Goal: Task Accomplishment & Management: Manage account settings

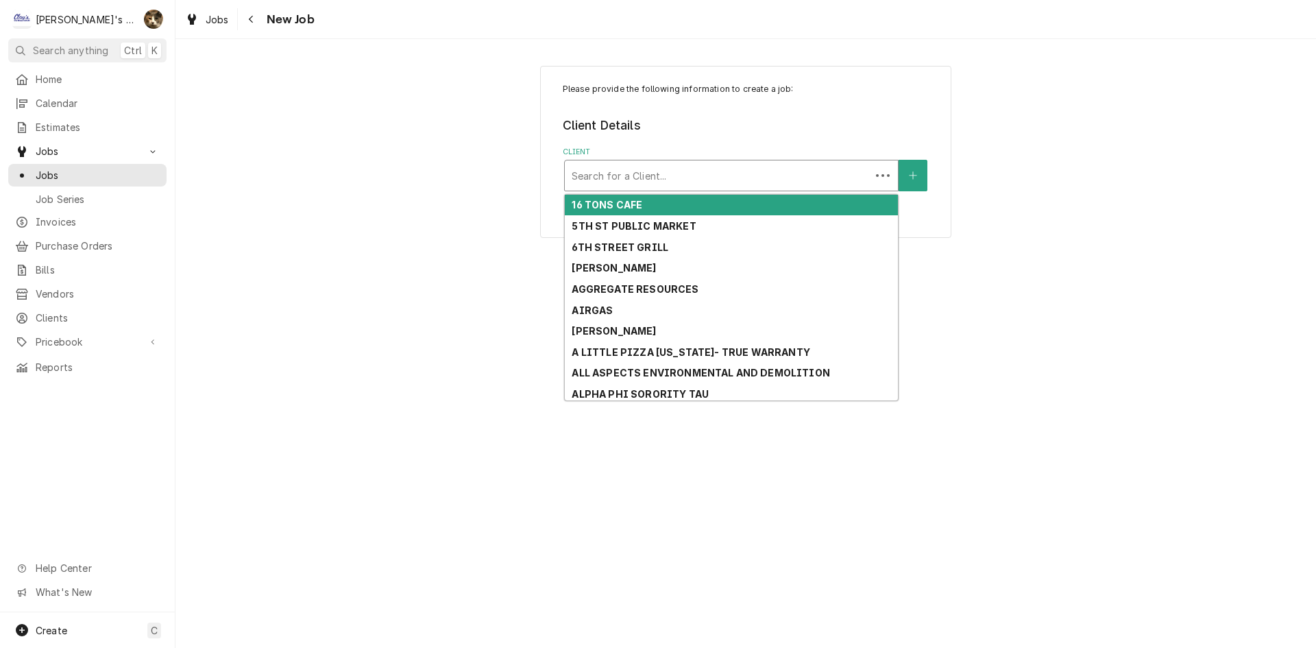
click at [699, 177] on div "Client" at bounding box center [718, 175] width 292 height 25
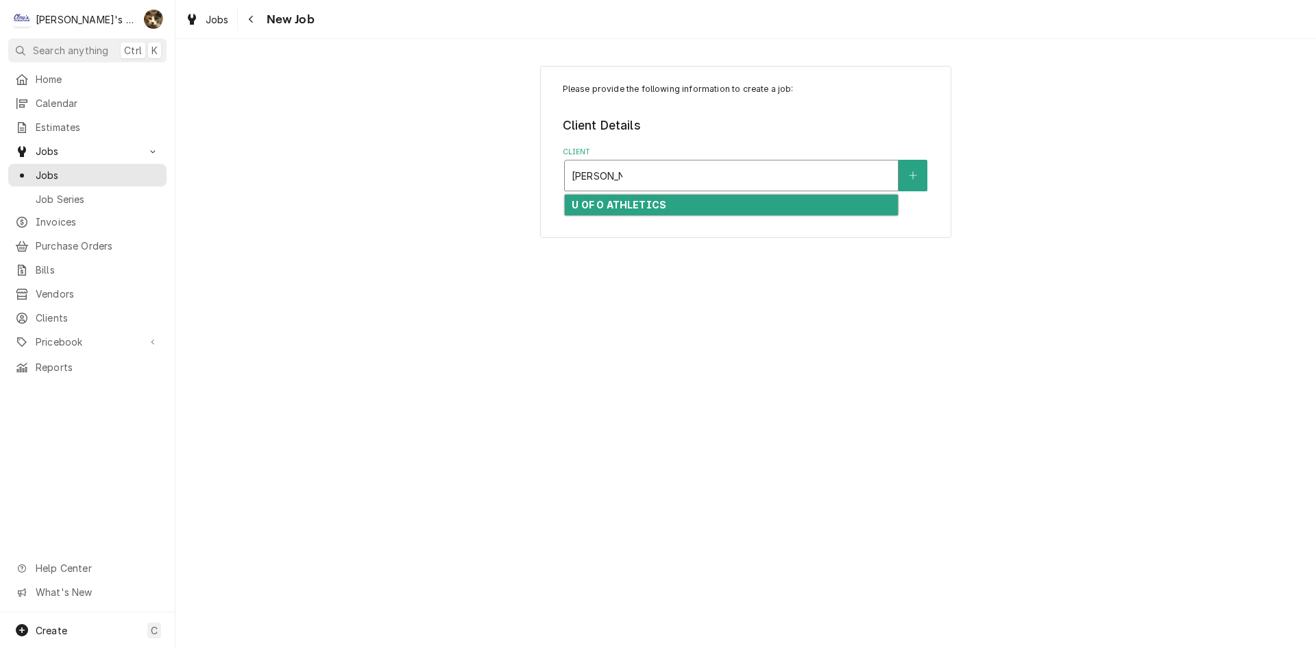
type input "HATFIELD"
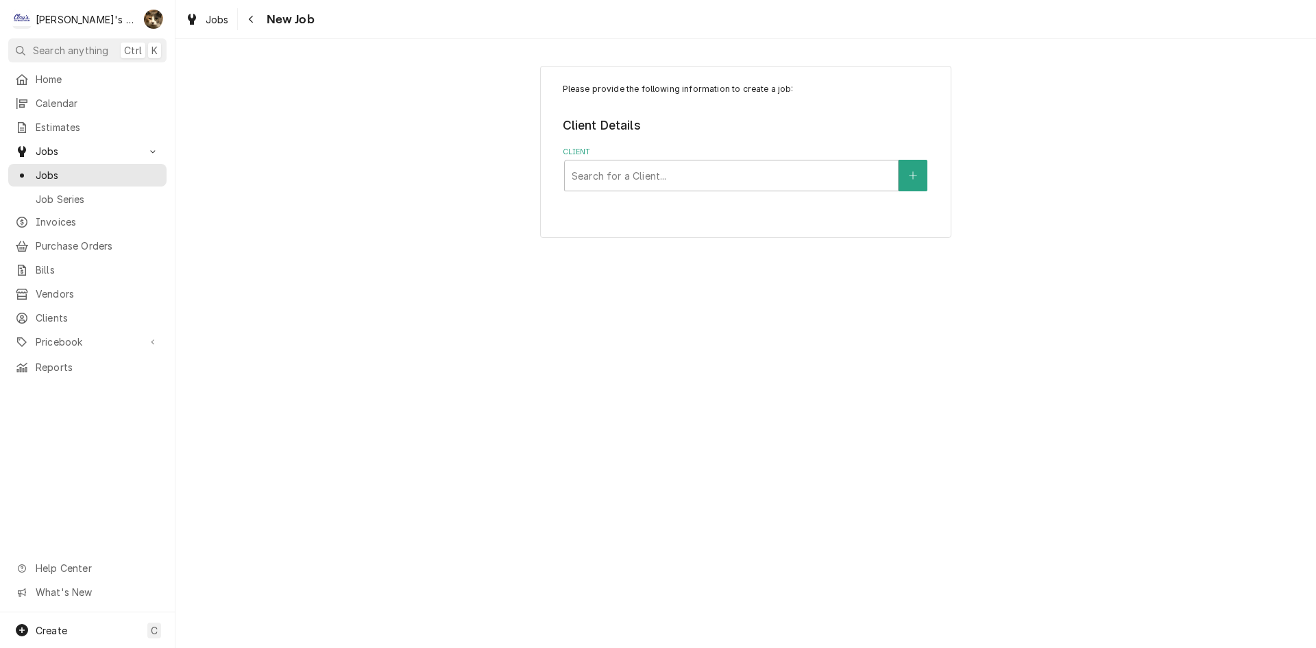
click at [696, 217] on div "Please provide the following information to create a job: Client Details Client…" at bounding box center [745, 152] width 411 height 172
click at [622, 166] on div "Client" at bounding box center [731, 175] width 319 height 25
type input "HATFIELD"
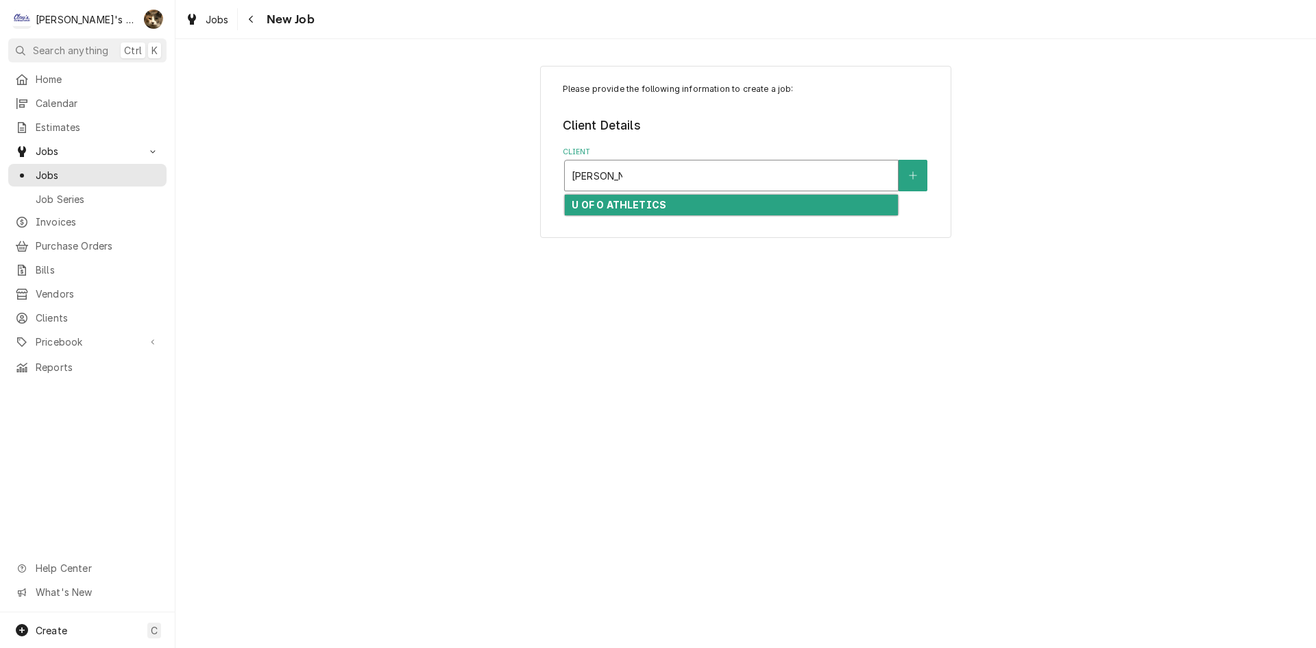
click at [657, 198] on div "U OF O ATHLETICS" at bounding box center [731, 205] width 333 height 21
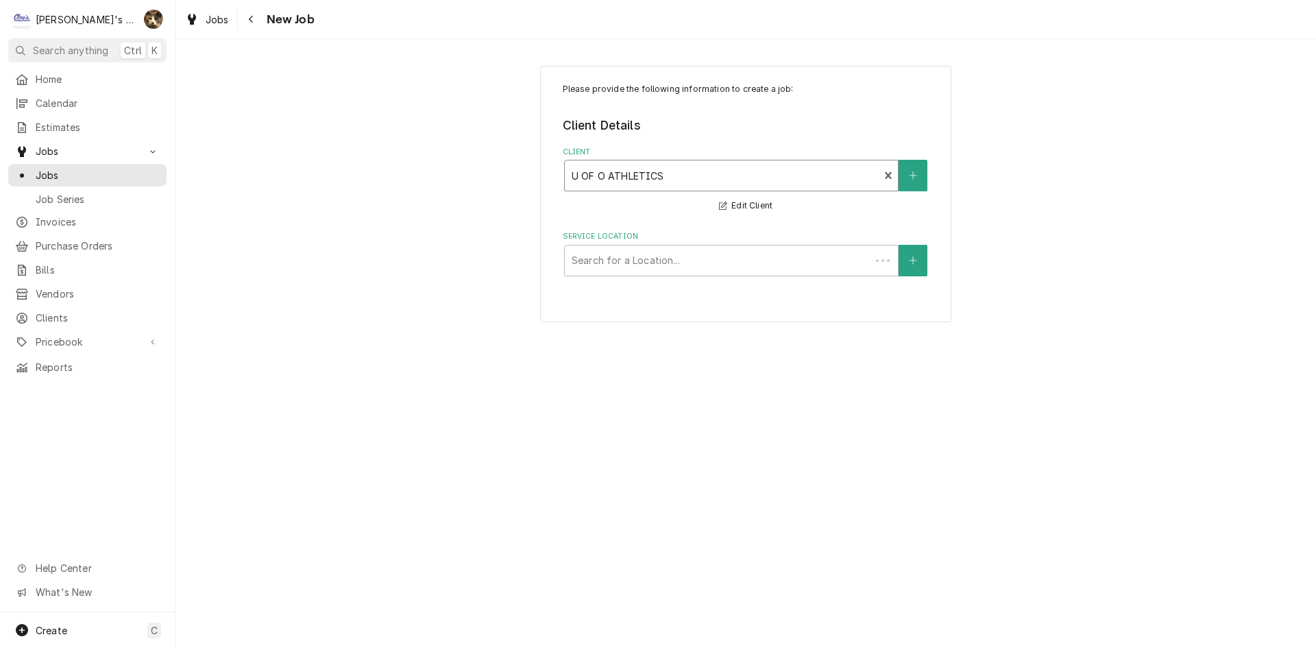
click at [656, 277] on div "Please provide the following information to create a job: Client Details Client…" at bounding box center [745, 194] width 411 height 257
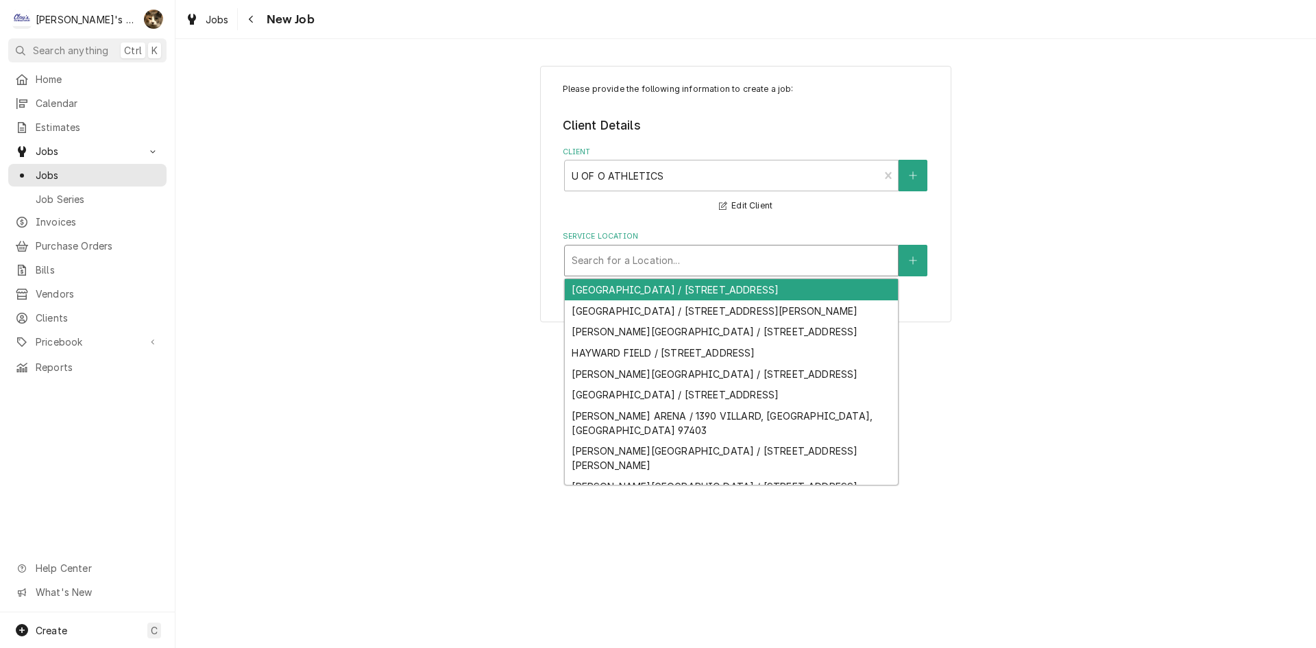
click at [651, 267] on div "Service Location" at bounding box center [731, 260] width 319 height 25
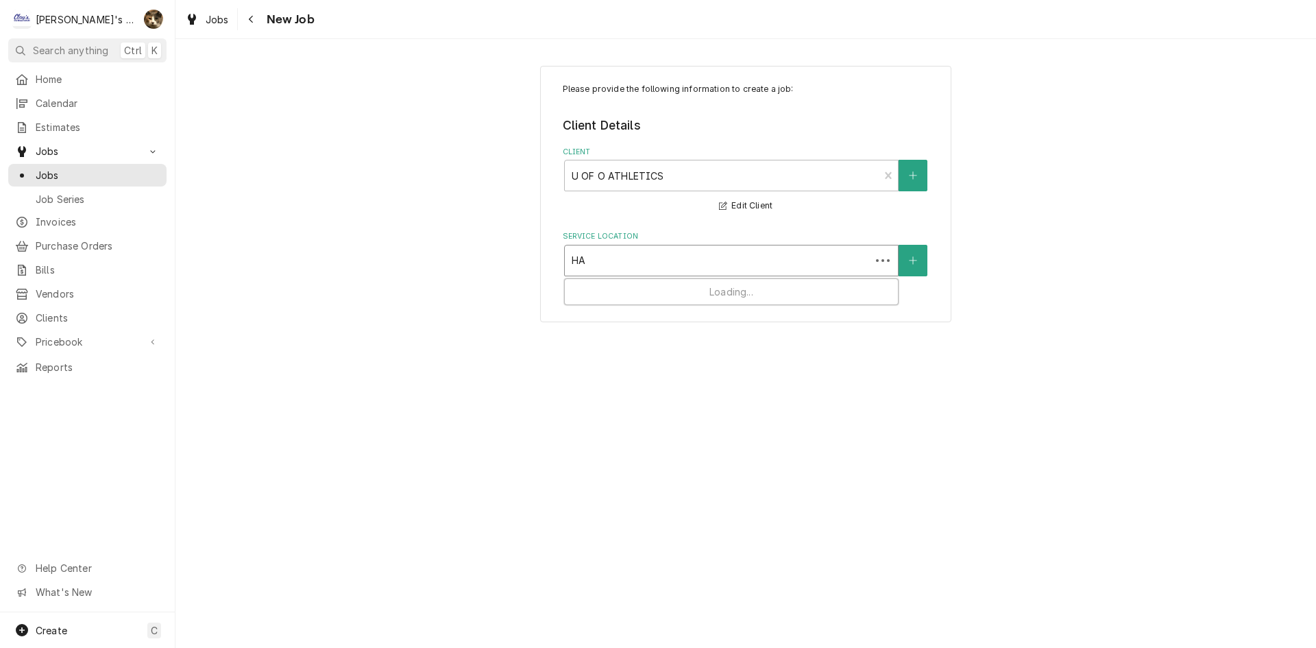
type input "HAT"
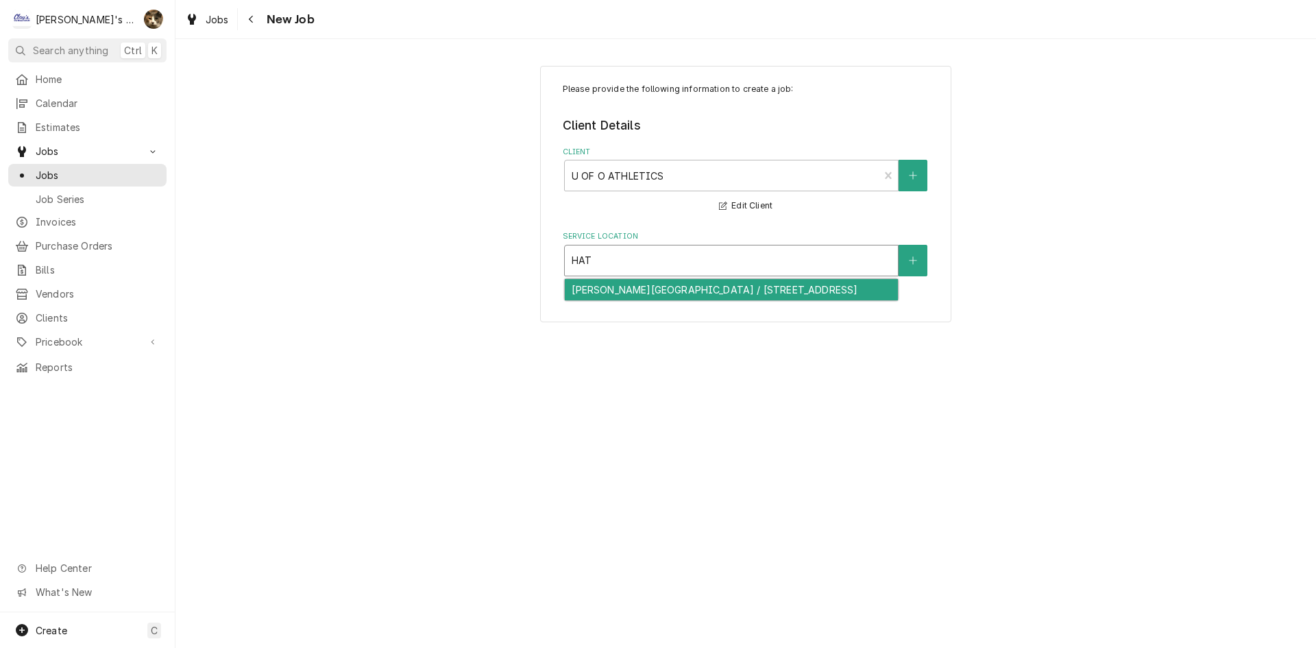
click at [633, 300] on div "HATFIELD-DOWLIN CENTER / 2500 MLK JR BLVD, EUGENE, OR 97401" at bounding box center [731, 289] width 333 height 21
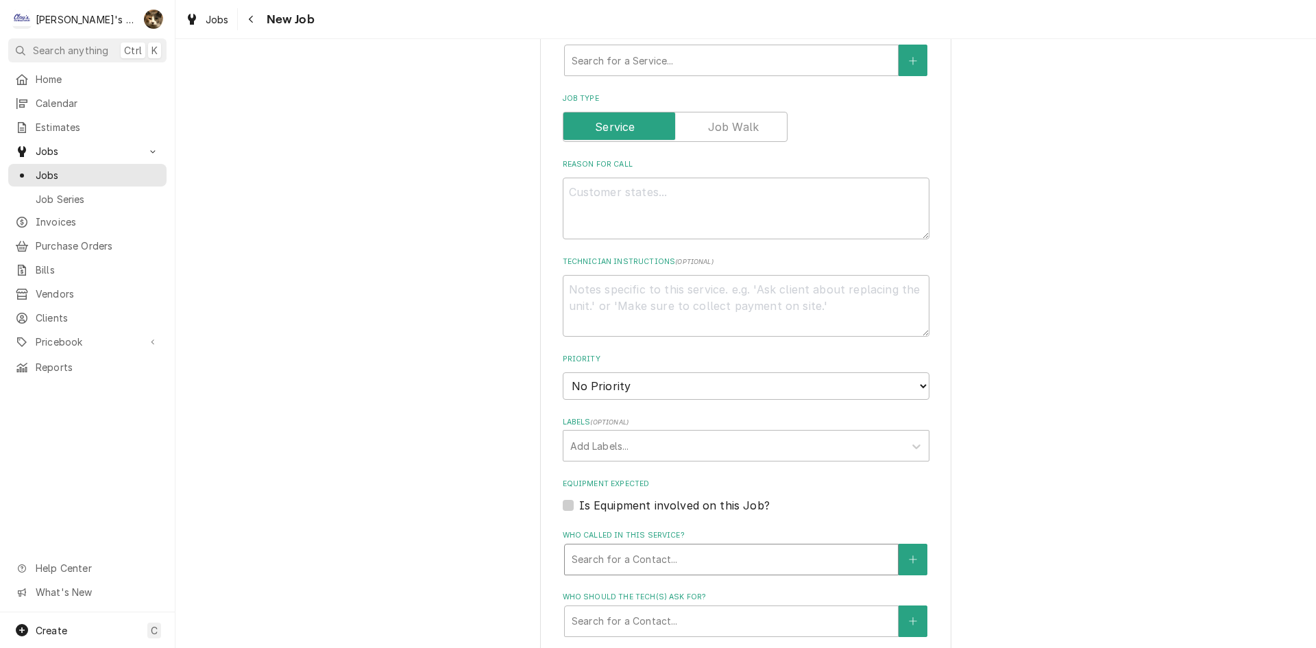
scroll to position [685, 0]
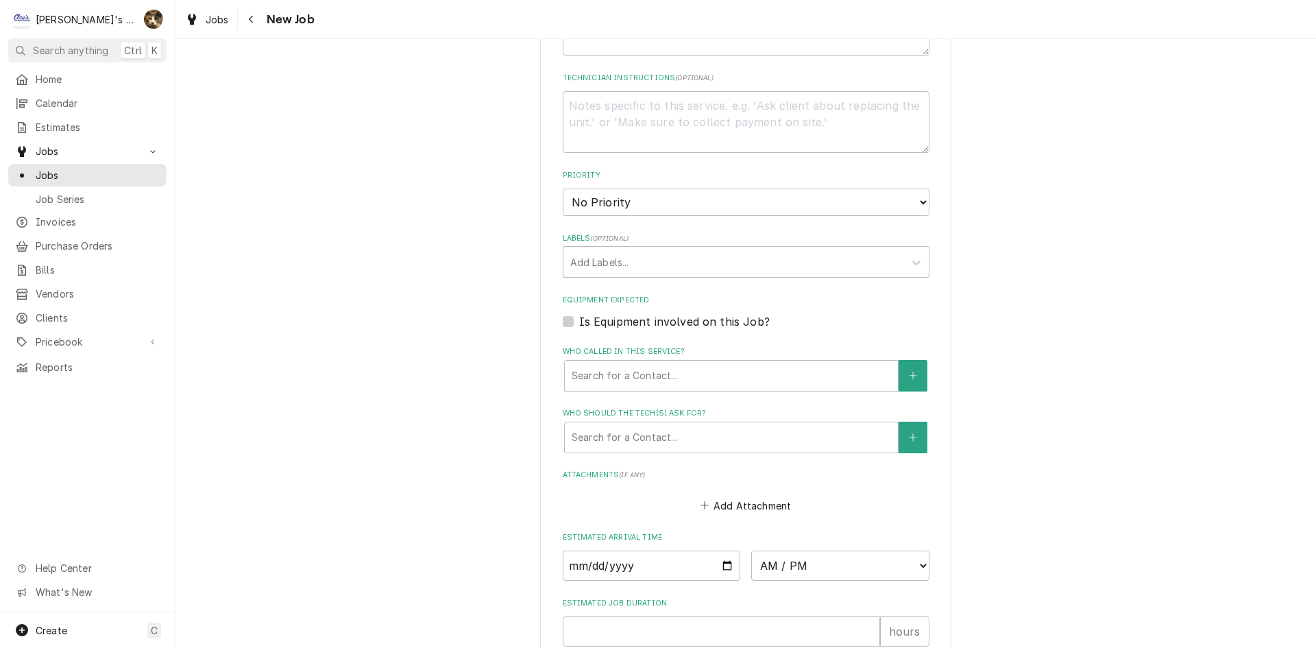
click at [579, 321] on label "Is Equipment involved on this Job?" at bounding box center [674, 321] width 191 height 16
click at [579, 321] on input "Equipment Expected" at bounding box center [762, 328] width 367 height 30
checkbox input "true"
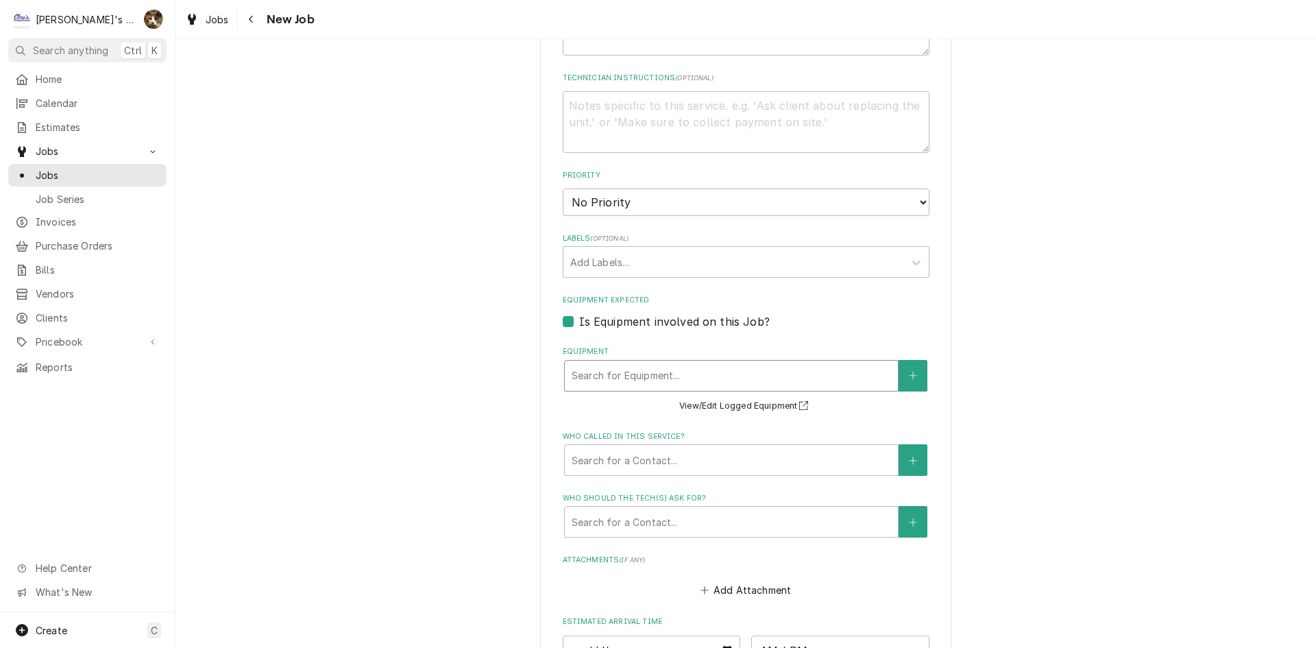
click at [627, 369] on div "Equipment" at bounding box center [731, 375] width 319 height 25
type textarea "x"
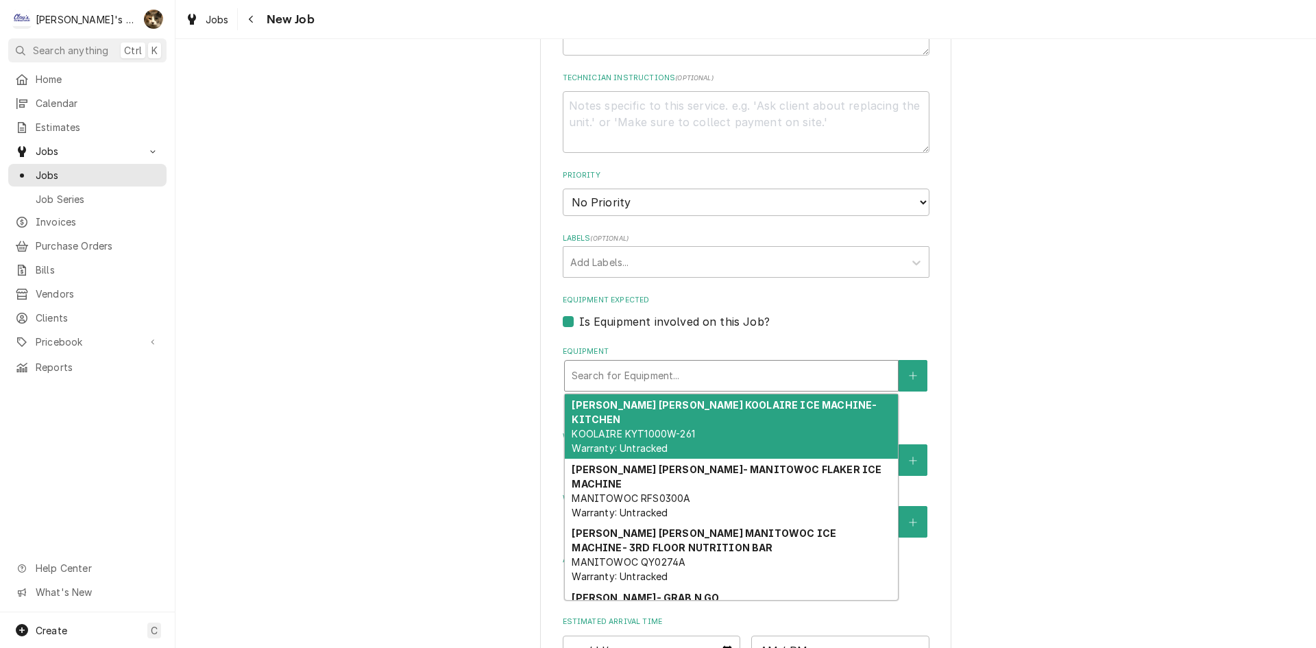
click at [1081, 335] on div "Please provide the following information to create a job: Client Details Client…" at bounding box center [745, 139] width 1140 height 1543
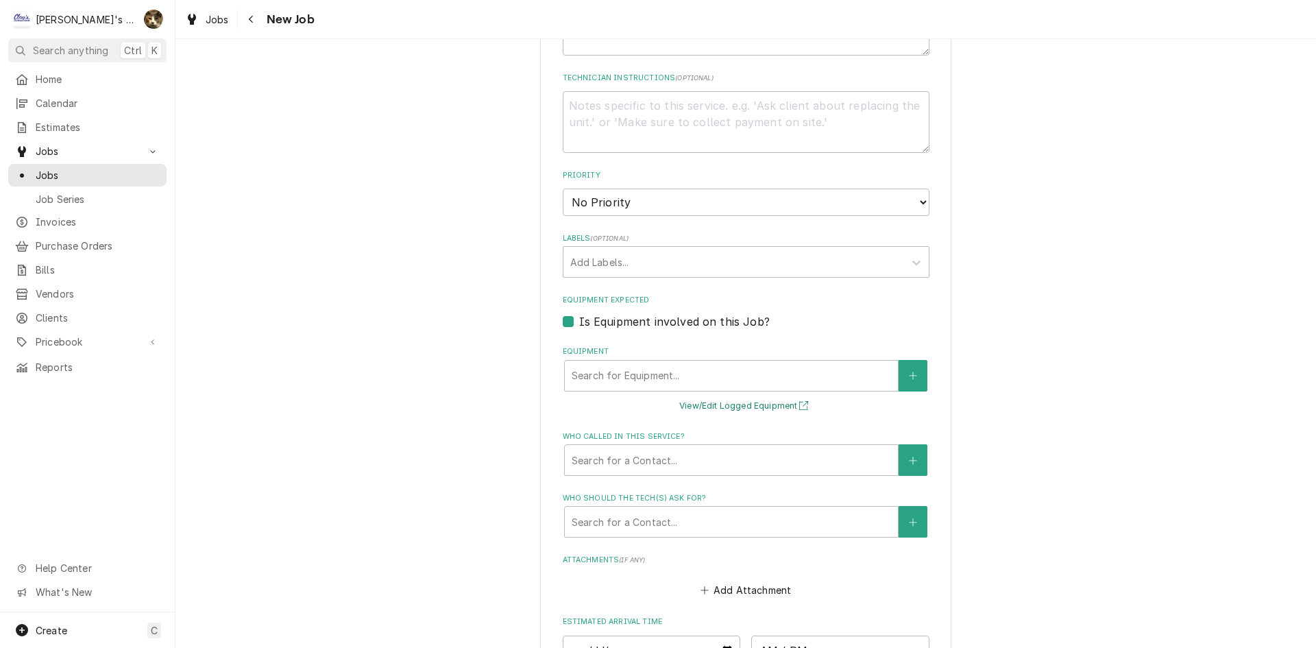
click at [739, 399] on button "View/Edit Logged Equipment" at bounding box center [745, 405] width 137 height 17
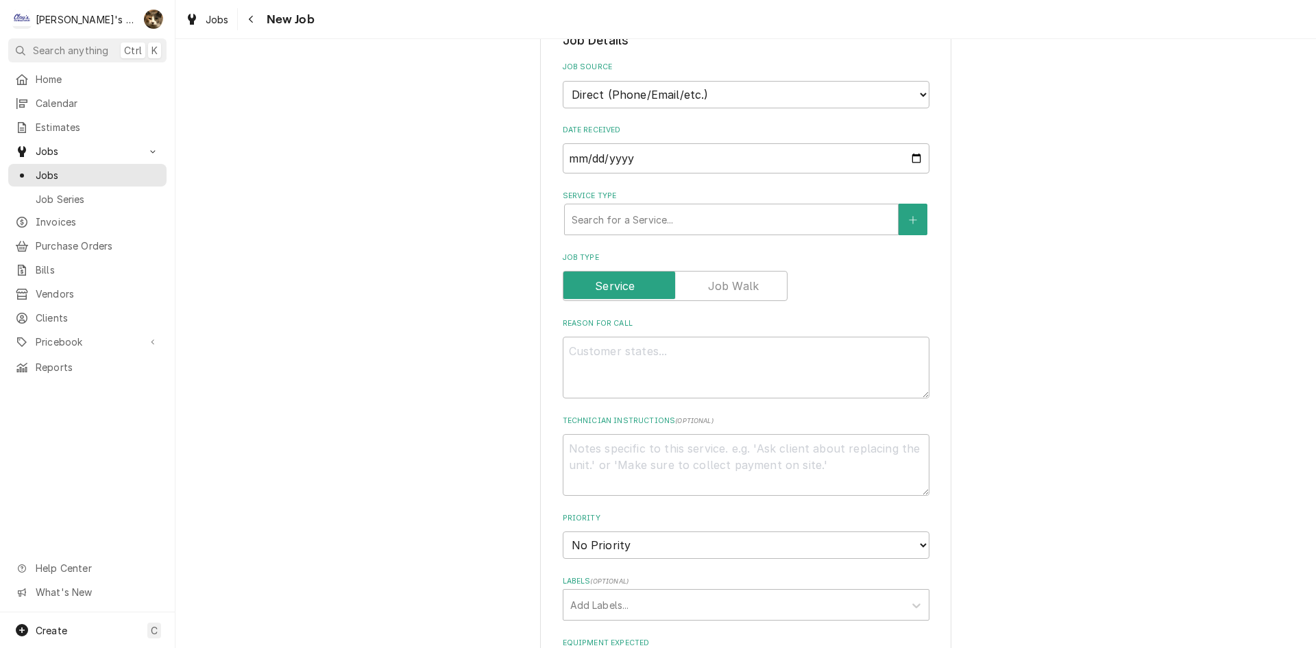
scroll to position [0, 0]
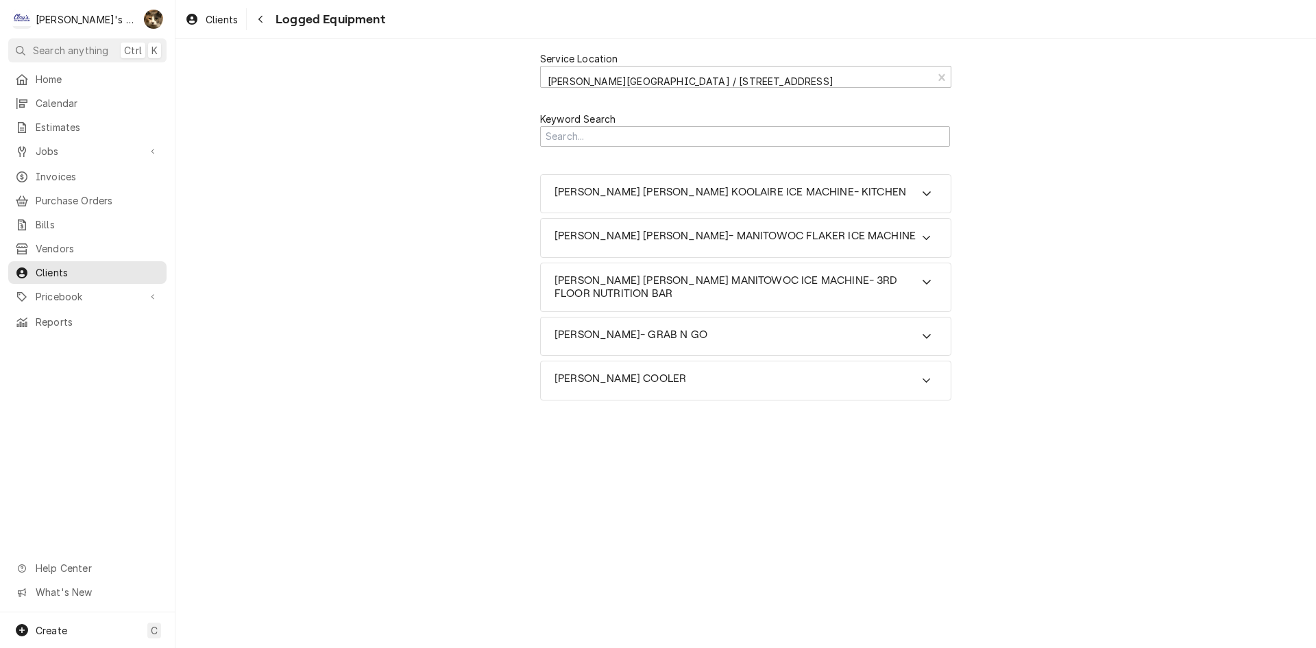
click at [694, 147] on div "Keyword Search" at bounding box center [745, 129] width 411 height 60
click at [693, 145] on input "Search Mechanism" at bounding box center [745, 136] width 410 height 21
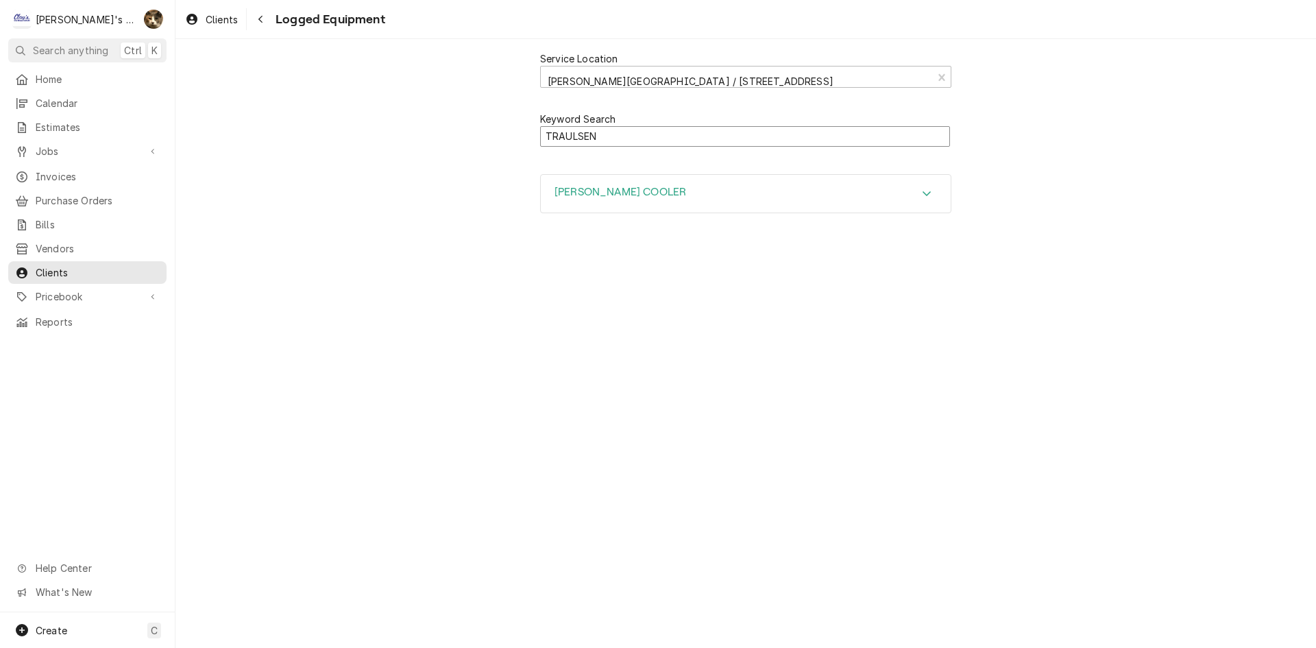
type input "TRAULSEN"
click at [763, 182] on div "HATFIELD- TRAULSEN COOLER" at bounding box center [746, 194] width 410 height 38
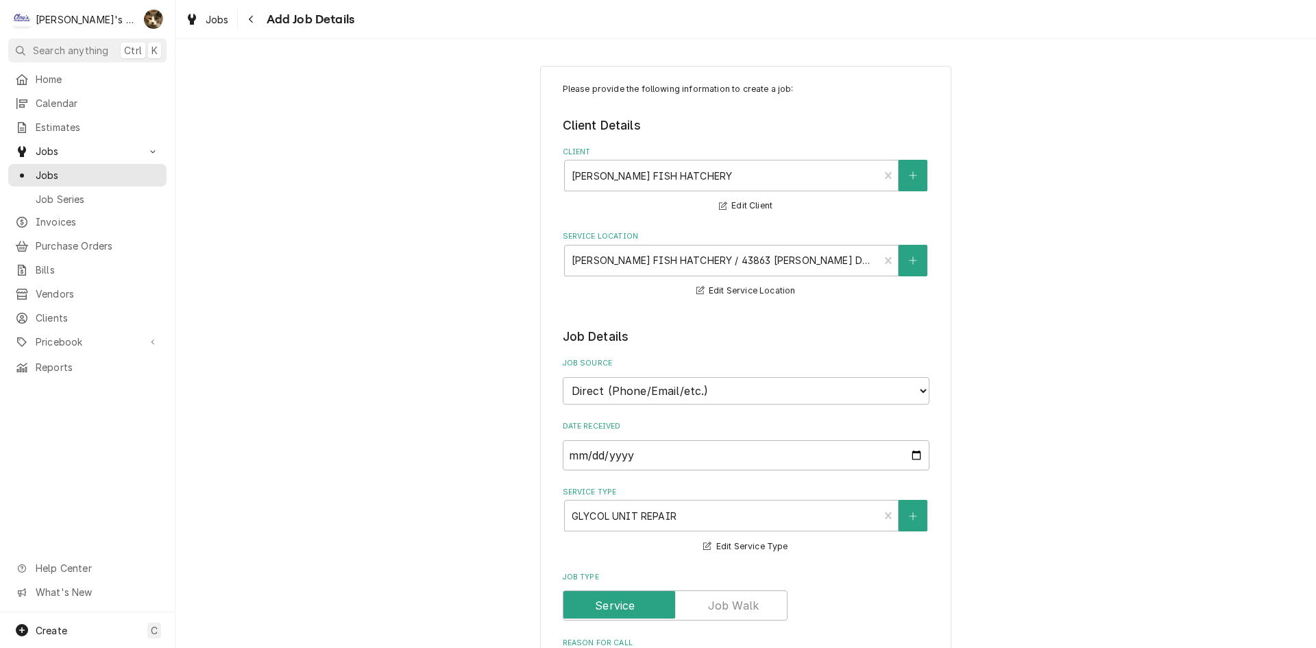
select select "2"
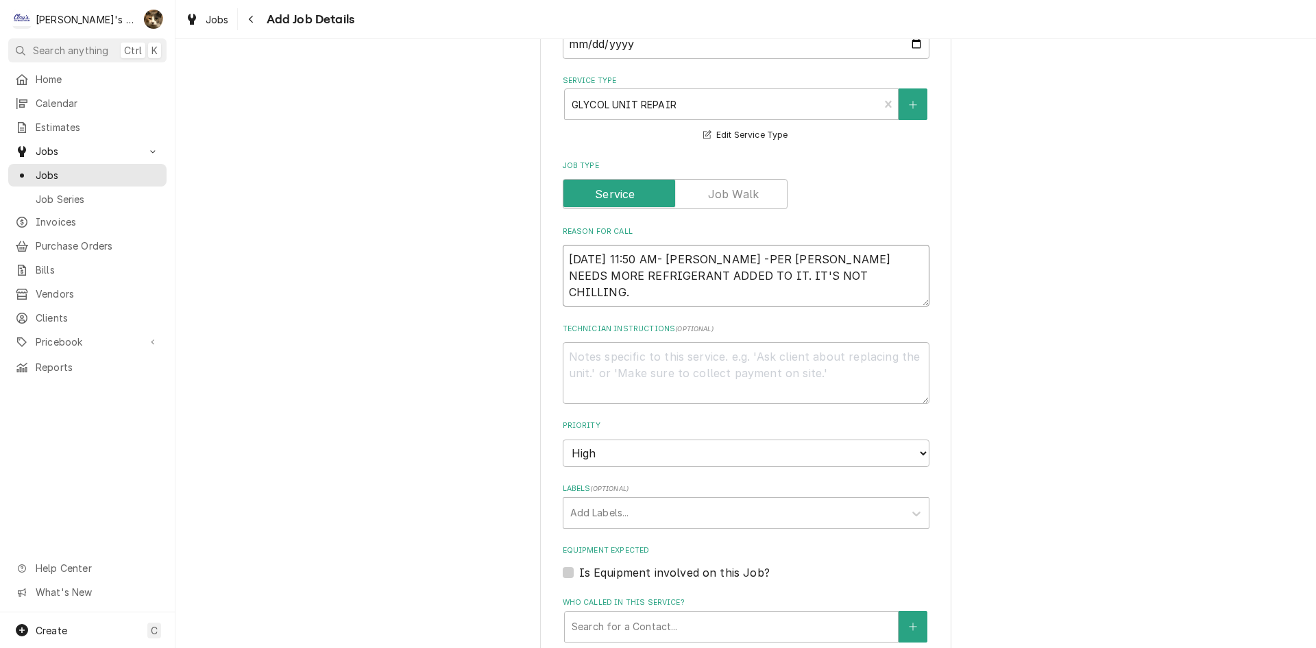
click at [877, 278] on textarea "[DATE] 11:50 AM- [PERSON_NAME] -PER [PERSON_NAME] NEEDS MORE REFRIGERANT ADDED …" at bounding box center [746, 276] width 367 height 62
click at [853, 272] on textarea "[DATE] 11:50 AM- [PERSON_NAME] -PER [PERSON_NAME] NEEDS MORE REFRIGERANT ADDED …" at bounding box center [746, 276] width 367 height 62
type textarea "[DATE] 11:50 AM- [PERSON_NAME] -PER [PERSON_NAME] NEEDS MORE REFRIGERANT ADDED …"
type textarea "x"
type textarea "9/9/2025 11:50 AM- KASSIE -PER MIKE- CHILLER NEEDS MORE REFRIGERANT ADDED TO IT…"
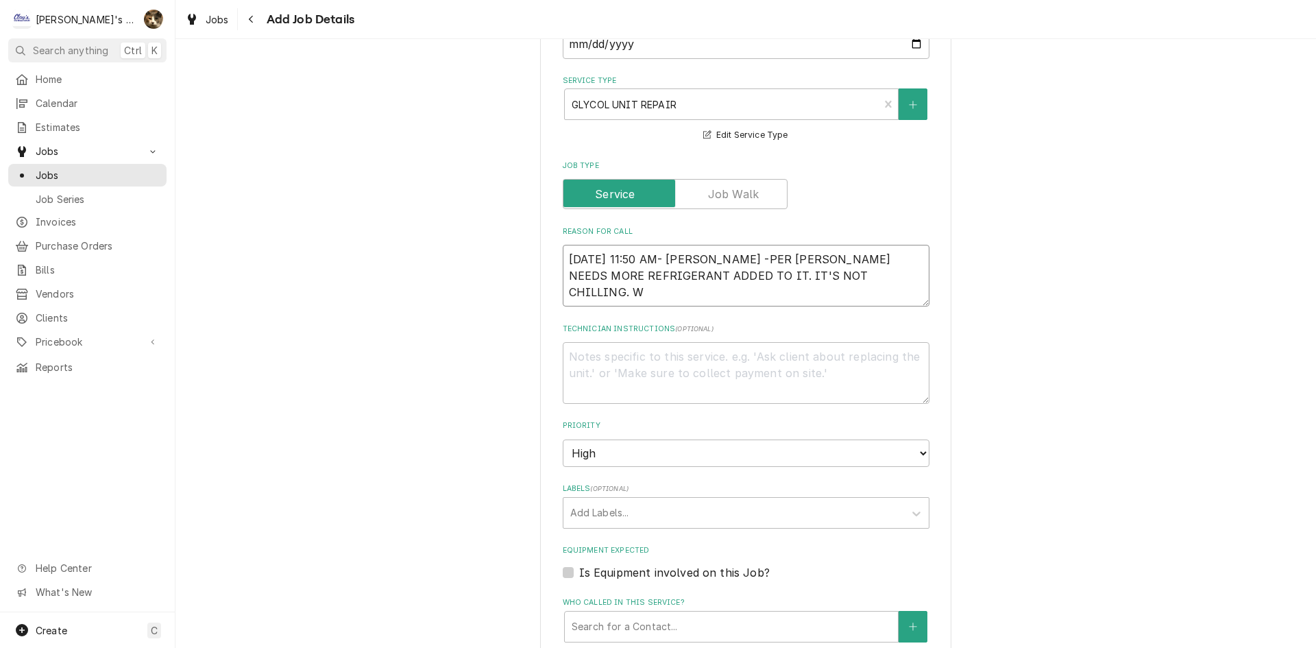
type textarea "x"
type textarea "9/9/2025 11:50 AM- KASSIE -PER MIKE- CHILLER NEEDS MORE REFRIGERANT ADDED TO IT…"
type textarea "x"
type textarea "9/9/2025 11:50 AM- KASSIE -PER MIKE- CHILLER NEEDS MORE REFRIGERANT ADDED TO IT…"
type textarea "x"
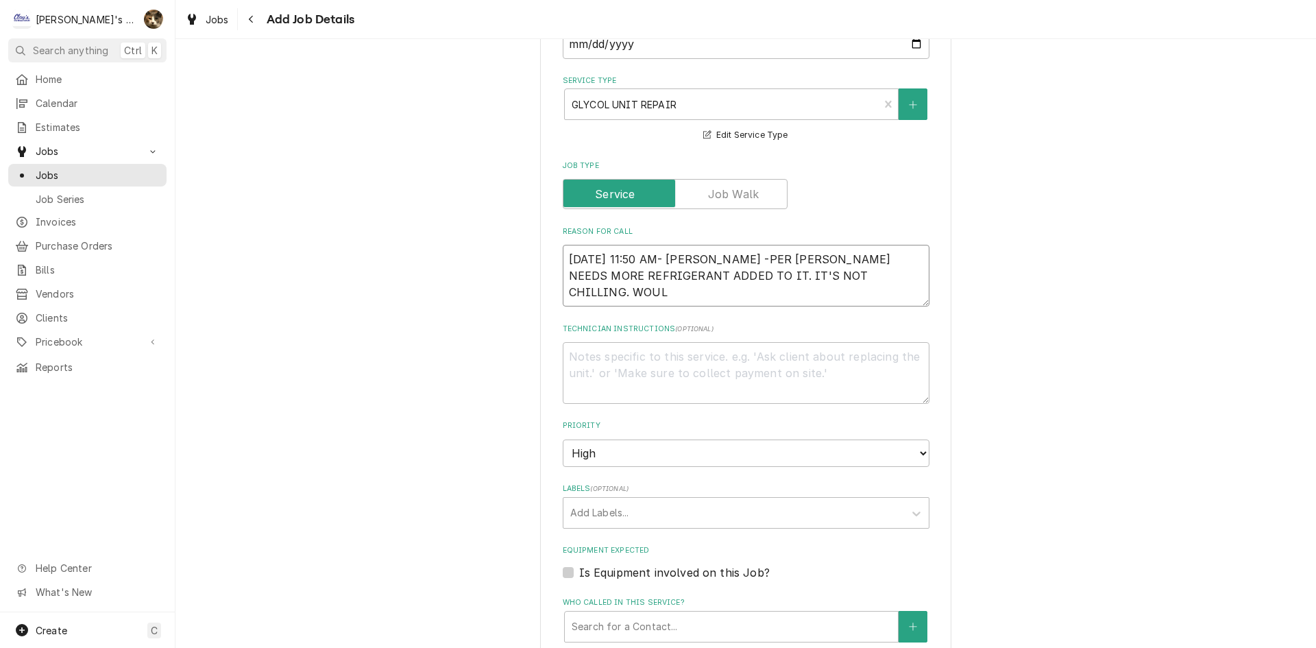
type textarea "9/9/2025 11:50 AM- KASSIE -PER MIKE- CHILLER NEEDS MORE REFRIGERANT ADDED TO IT…"
type textarea "x"
type textarea "9/9/2025 11:50 AM- KASSIE -PER MIKE- CHILLER NEEDS MORE REFRIGERANT ADDED TO IT…"
type textarea "x"
type textarea "9/9/2025 11:50 AM- KASSIE -PER MIKE- CHILLER NEEDS MORE REFRIGERANT ADDED TO IT…"
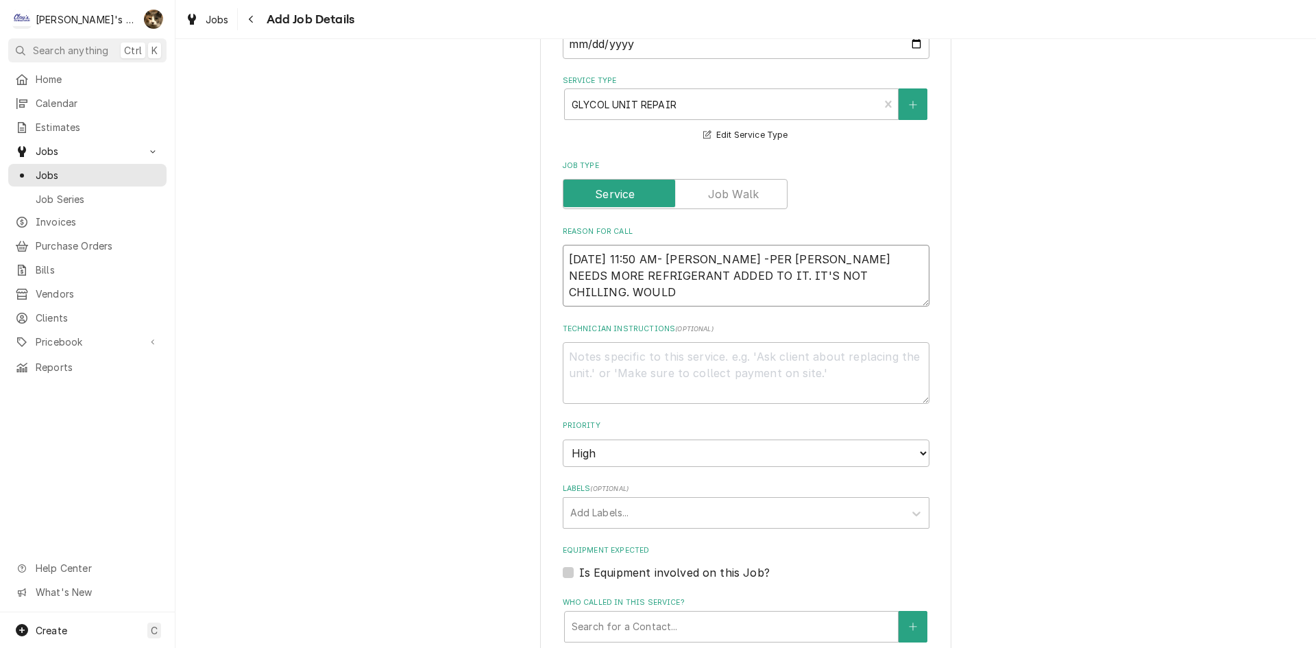
type textarea "x"
type textarea "9/9/2025 11:50 AM- KASSIE -PER MIKE- CHILLER NEEDS MORE REFRIGERANT ADDED TO IT…"
type textarea "x"
type textarea "9/9/2025 11:50 AM- KASSIE -PER MIKE- CHILLER NEEDS MORE REFRIGERANT ADDED TO IT…"
type textarea "x"
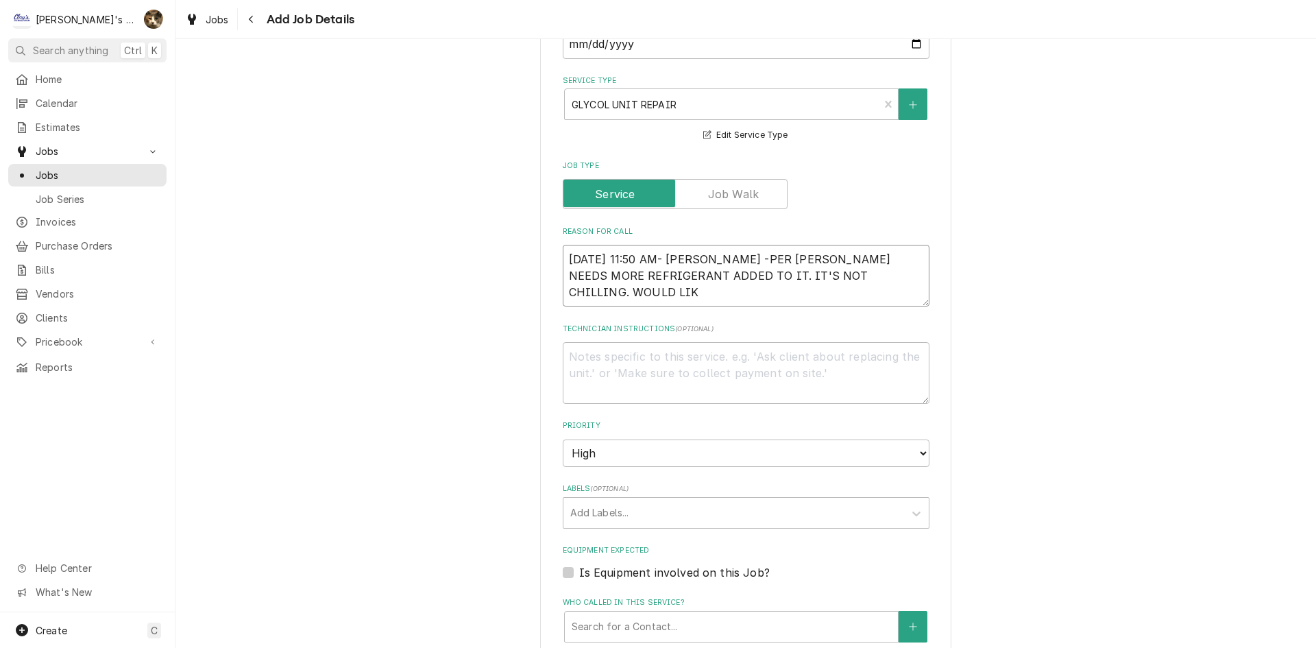
type textarea "9/9/2025 11:50 AM- KASSIE -PER MIKE- CHILLER NEEDS MORE REFRIGERANT ADDED TO IT…"
type textarea "x"
type textarea "9/9/2025 11:50 AM- KASSIE -PER MIKE- CHILLER NEEDS MORE REFRIGERANT ADDED TO IT…"
type textarea "x"
type textarea "9/9/2025 11:50 AM- KASSIE -PER MIKE- CHILLER NEEDS MORE REFRIGERANT ADDED TO IT…"
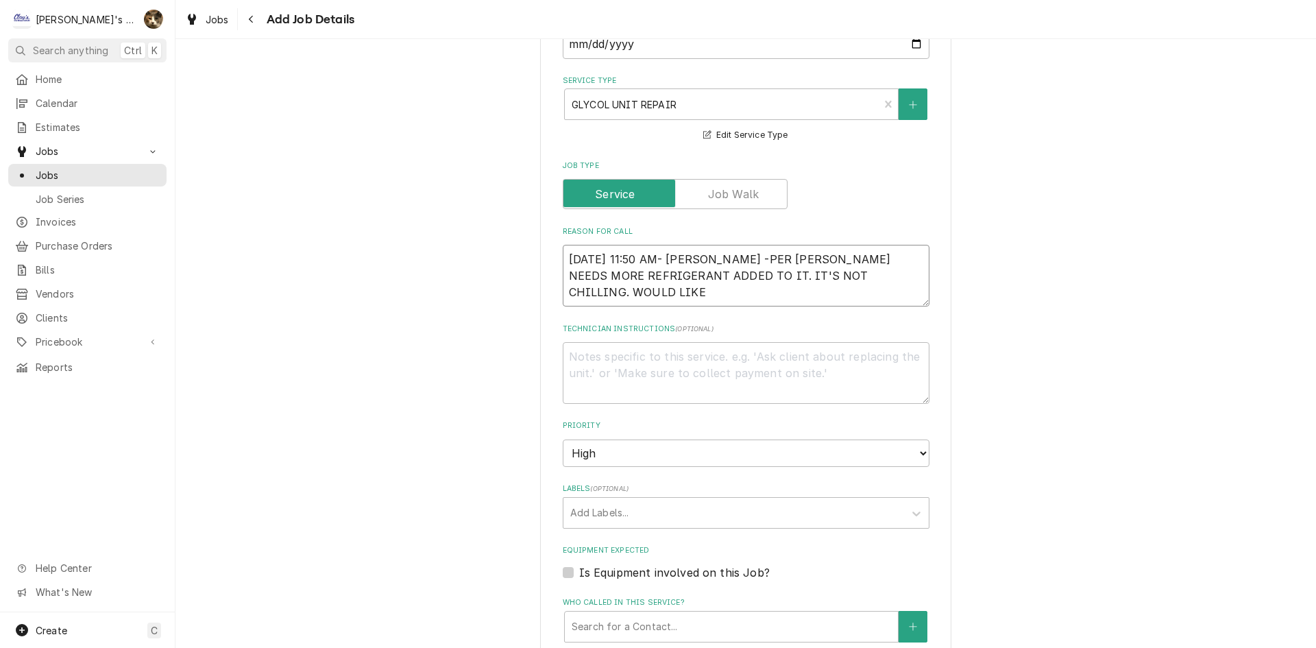
type textarea "x"
type textarea "9/9/2025 11:50 AM- KASSIE -PER MIKE- CHILLER NEEDS MORE REFRIGERANT ADDED TO IT…"
type textarea "x"
type textarea "9/9/2025 11:50 AM- KASSIE -PER MIKE- CHILLER NEEDS MORE REFRIGERANT ADDED TO IT…"
type textarea "x"
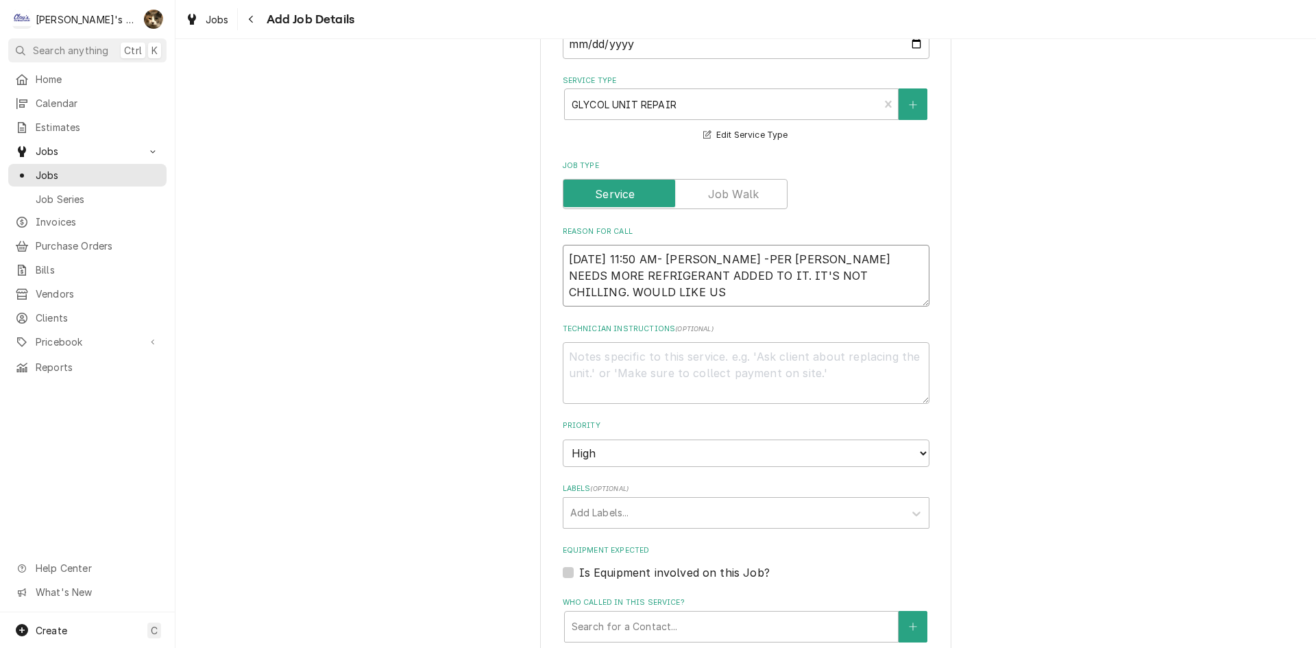
type textarea "9/9/2025 11:50 AM- KASSIE -PER MIKE- CHILLER NEEDS MORE REFRIGERANT ADDED TO IT…"
type textarea "x"
type textarea "9/9/2025 11:50 AM- KASSIE -PER MIKE- CHILLER NEEDS MORE REFRIGERANT ADDED TO IT…"
type textarea "x"
type textarea "9/9/2025 11:50 AM- KASSIE -PER MIKE- CHILLER NEEDS MORE REFRIGERANT ADDED TO IT…"
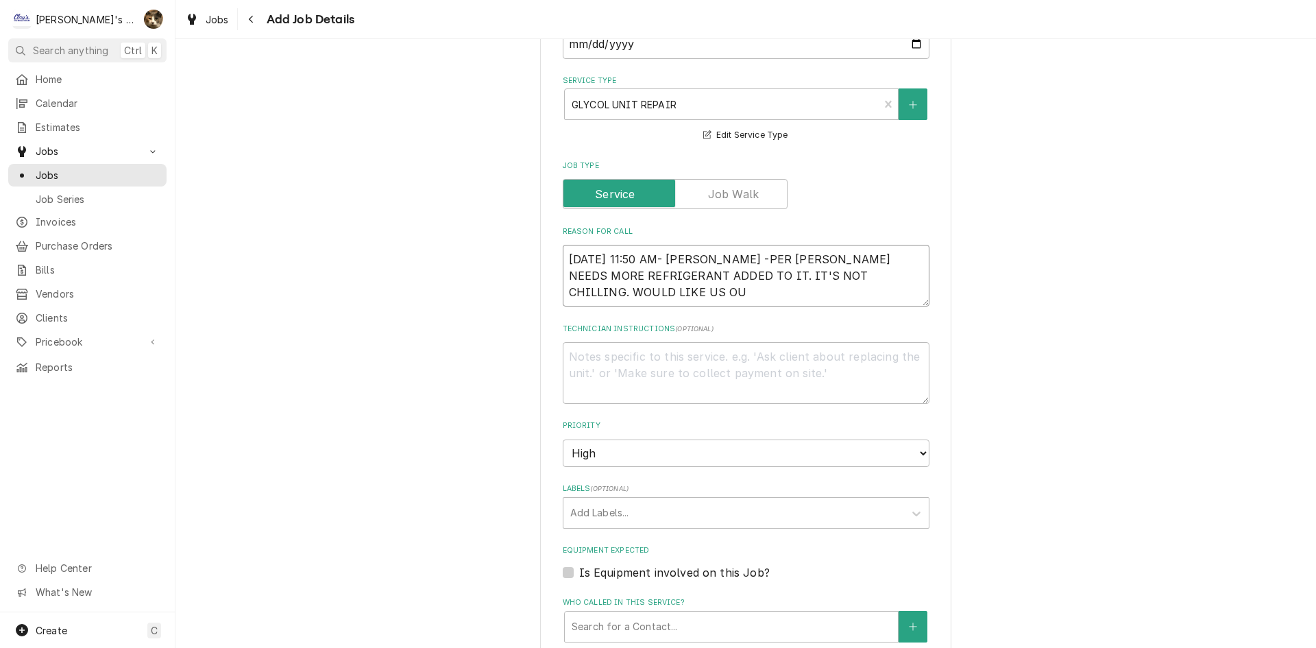
type textarea "x"
type textarea "9/9/2025 11:50 AM- KASSIE -PER MIKE- CHILLER NEEDS MORE REFRIGERANT ADDED TO IT…"
type textarea "x"
type textarea "9/9/2025 11:50 AM- KASSIE -PER MIKE- CHILLER NEEDS MORE REFRIGERANT ADDED TO IT…"
type textarea "x"
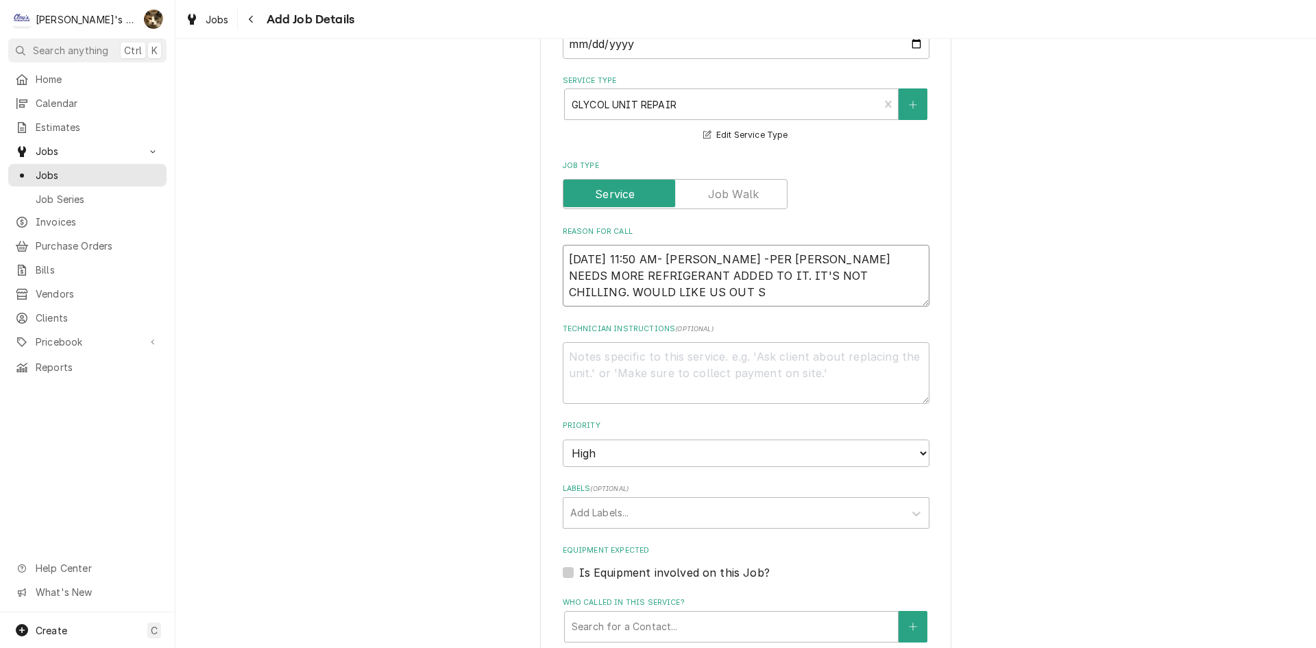
type textarea "9/9/2025 11:50 AM- KASSIE -PER MIKE- CHILLER NEEDS MORE REFRIGERANT ADDED TO IT…"
type textarea "x"
type textarea "9/9/2025 11:50 AM- KASSIE -PER MIKE- CHILLER NEEDS MORE REFRIGERANT ADDED TO IT…"
type textarea "x"
type textarea "9/9/2025 11:50 AM- KASSIE -PER MIKE- CHILLER NEEDS MORE REFRIGERANT ADDED TO IT…"
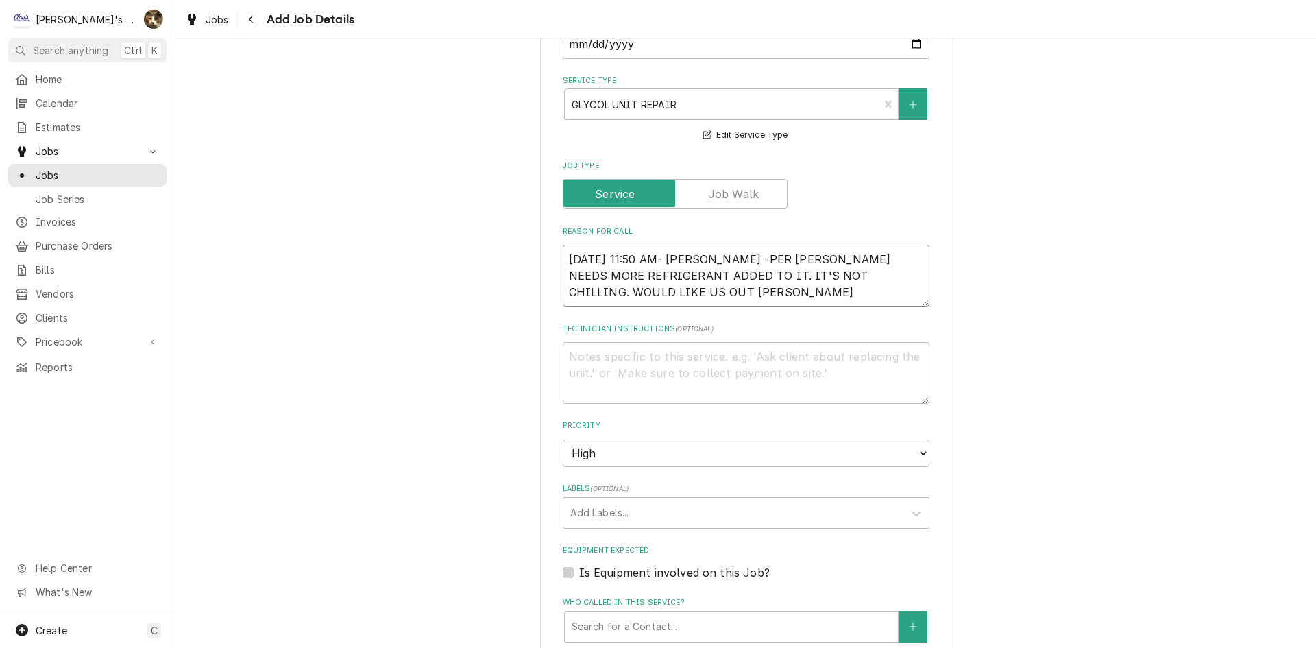
type textarea "x"
type textarea "9/9/2025 11:50 AM- KASSIE -PER MIKE- CHILLER NEEDS MORE REFRIGERANT ADDED TO IT…"
type textarea "x"
type textarea "9/9/2025 11:50 AM- KASSIE -PER MIKE- CHILLER NEEDS MORE REFRIGERANT ADDED TO IT…"
type textarea "x"
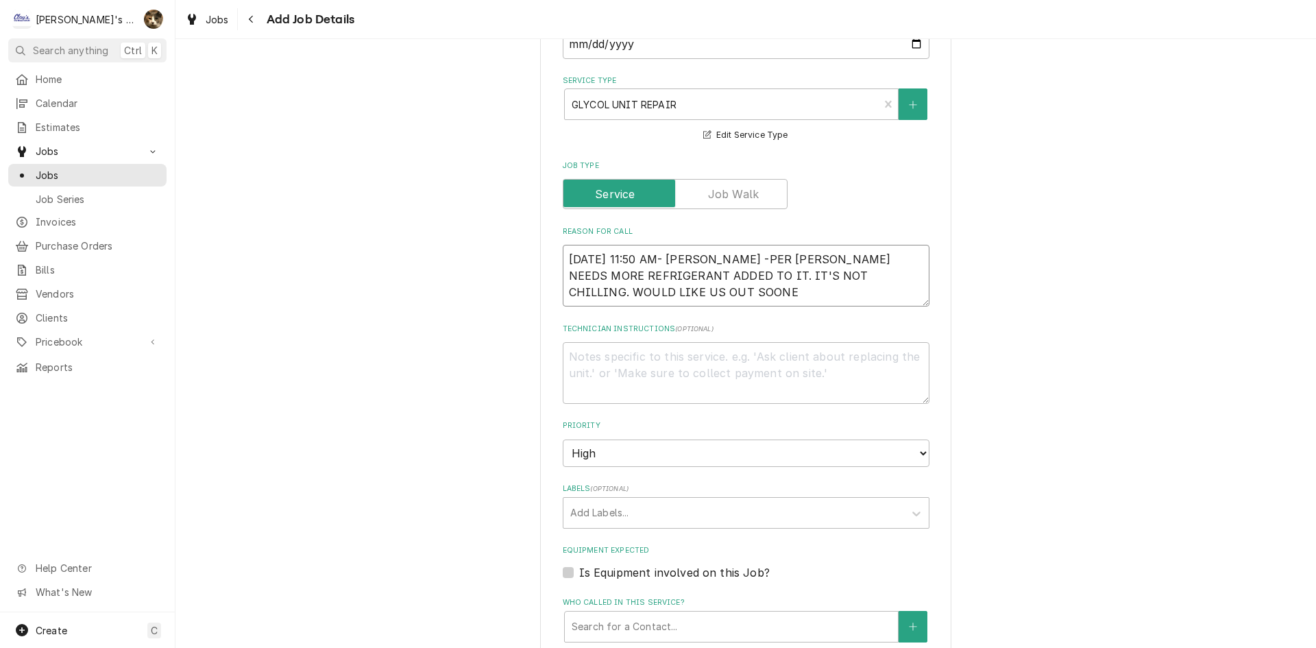
type textarea "9/9/2025 11:50 AM- KASSIE -PER MIKE- CHILLER NEEDS MORE REFRIGERANT ADDED TO IT…"
type textarea "x"
type textarea "9/9/2025 11:50 AM- KASSIE -PER MIKE- CHILLER NEEDS MORE REFRIGERANT ADDED TO IT…"
type textarea "x"
type textarea "9/9/2025 11:50 AM- KASSIE -PER MIKE- CHILLER NEEDS MORE REFRIGERANT ADDED TO IT…"
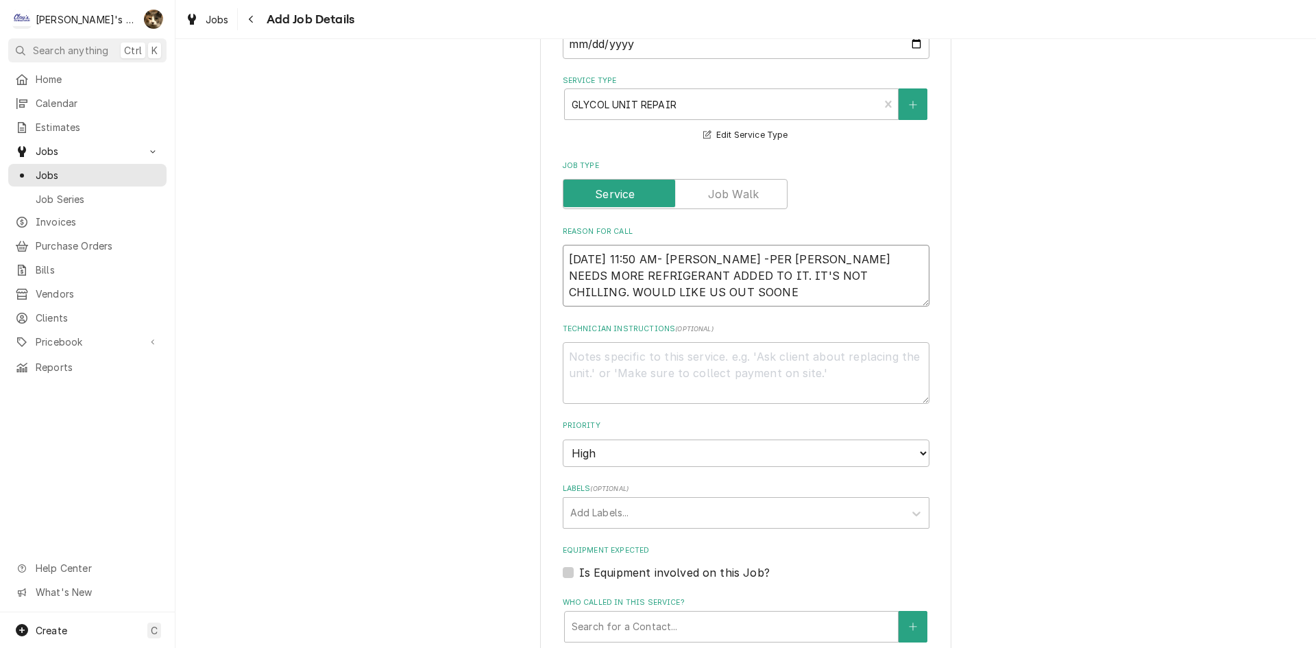
type textarea "x"
type textarea "9/9/2025 11:50 AM- KASSIE -PER MIKE- CHILLER NEEDS MORE REFRIGERANT ADDED TO IT…"
type textarea "x"
type textarea "9/9/2025 11:50 AM- KASSIE -PER MIKE- CHILLER NEEDS MORE REFRIGERANT ADDED TO IT…"
type textarea "x"
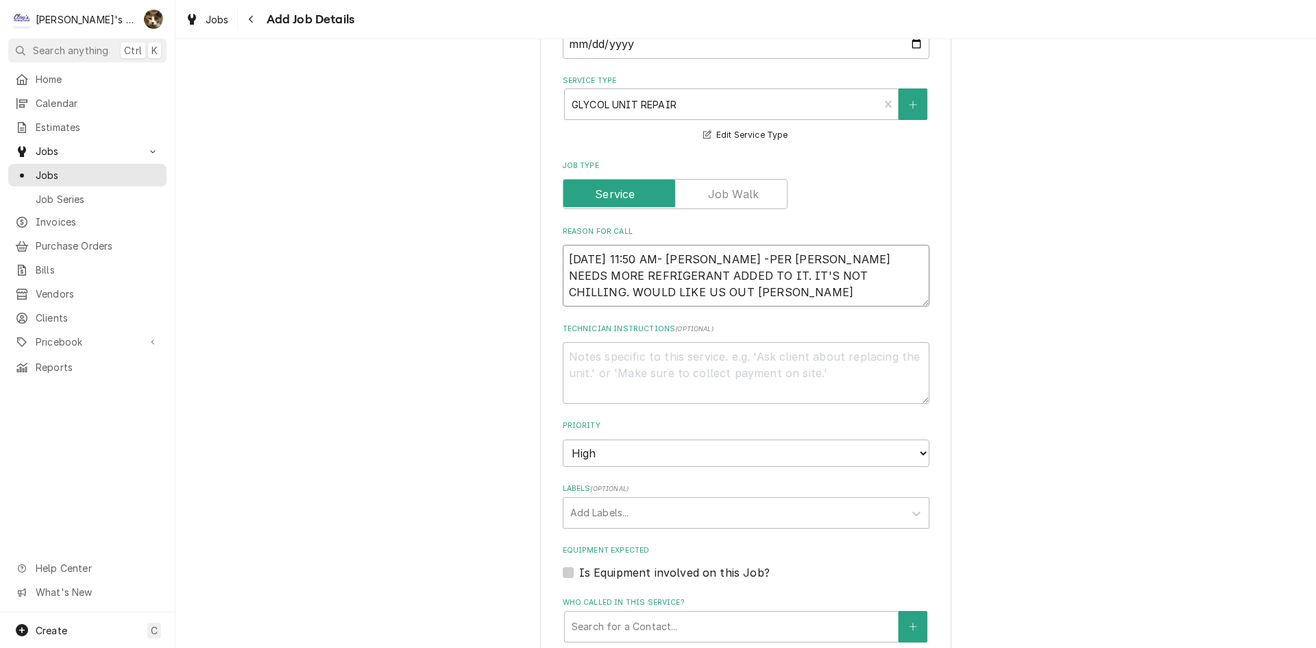
type textarea "9/9/2025 11:50 AM- KASSIE -PER MIKE- CHILLER NEEDS MORE REFRIGERANT ADDED TO IT…"
type textarea "x"
type textarea "9/9/2025 11:50 AM- KASSIE -PER MIKE- CHILLER NEEDS MORE REFRIGERANT ADDED TO IT…"
type textarea "x"
type textarea "9/9/2025 11:50 AM- KASSIE -PER MIKE- CHILLER NEEDS MORE REFRIGERANT ADDED TO IT…"
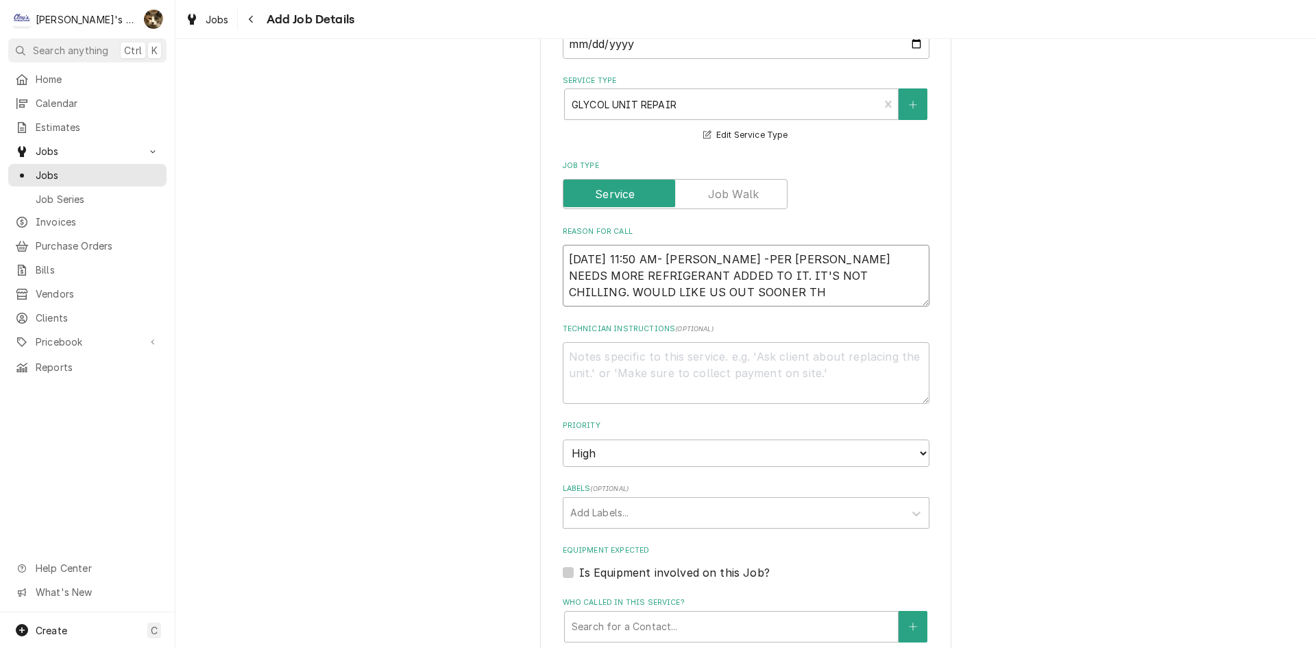
type textarea "x"
type textarea "9/9/2025 11:50 AM- KASSIE -PER MIKE- CHILLER NEEDS MORE REFRIGERANT ADDED TO IT…"
type textarea "x"
type textarea "9/9/2025 11:50 AM- KASSIE -PER MIKE- CHILLER NEEDS MORE REFRIGERANT ADDED TO IT…"
type textarea "x"
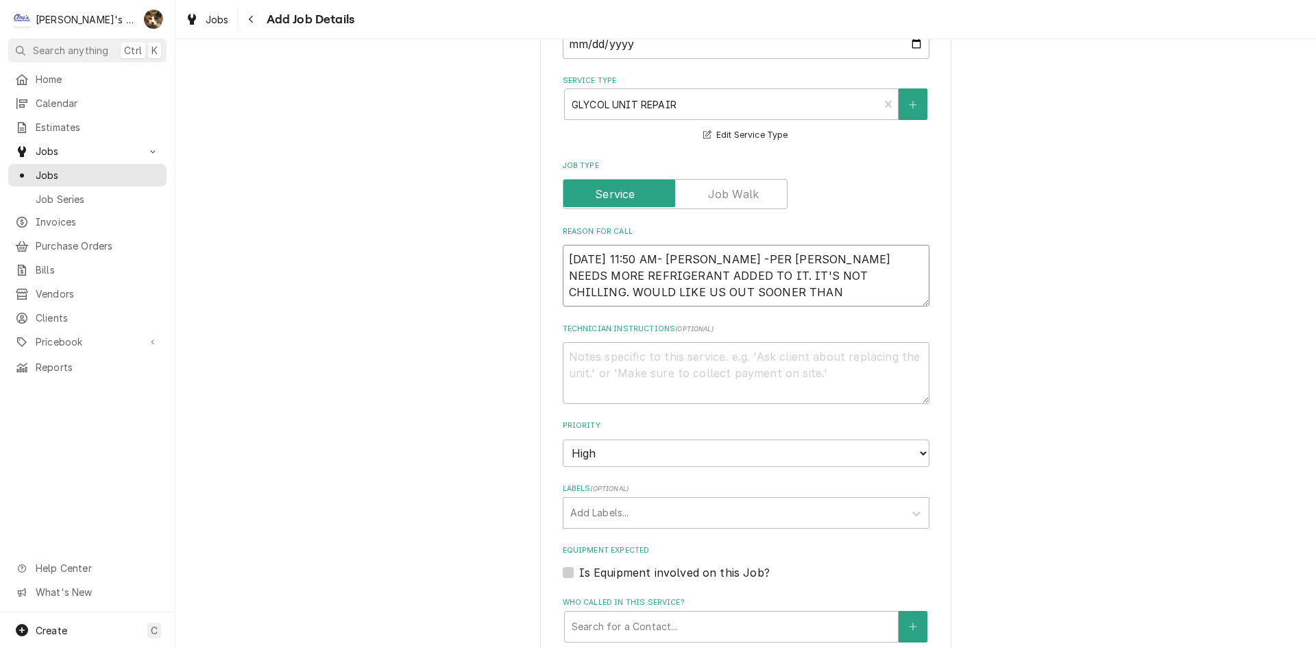
type textarea "9/9/2025 11:50 AM- KASSIE -PER MIKE- CHILLER NEEDS MORE REFRIGERANT ADDED TO IT…"
type textarea "x"
type textarea "9/9/2025 11:50 AM- KASSIE -PER MIKE- CHILLER NEEDS MORE REFRIGERANT ADDED TO IT…"
type textarea "x"
type textarea "9/9/2025 11:50 AM- KASSIE -PER MIKE- CHILLER NEEDS MORE REFRIGERANT ADDED TO IT…"
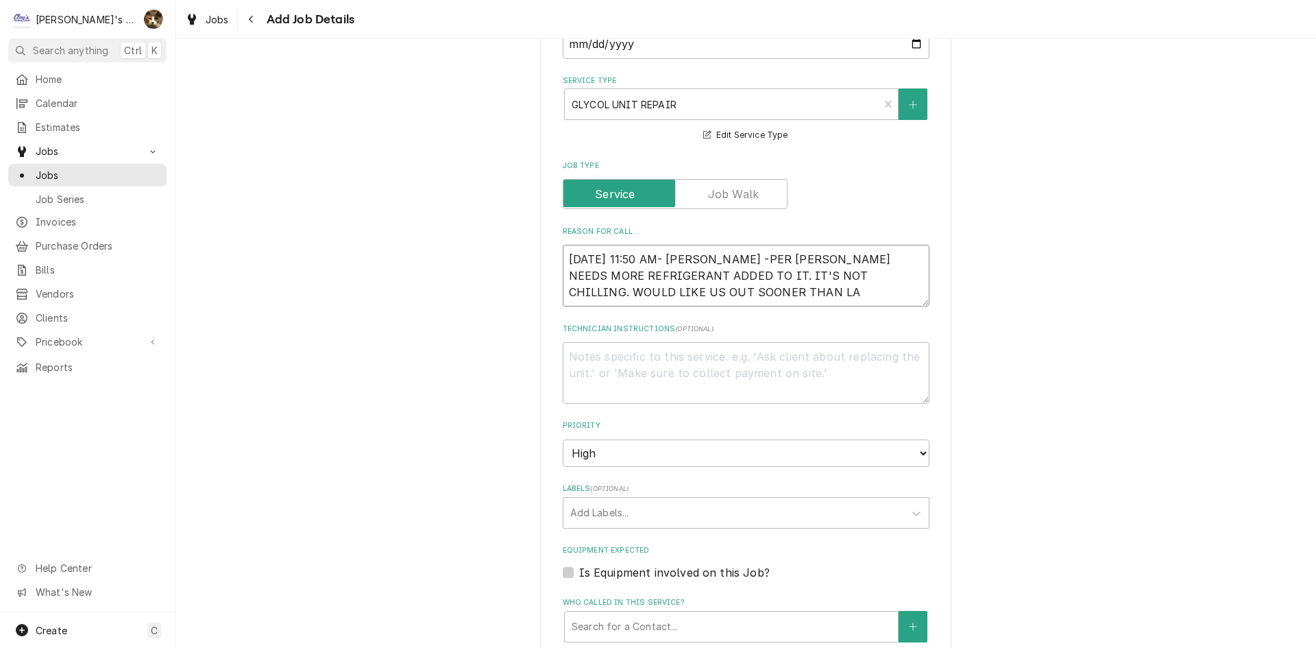
type textarea "x"
type textarea "9/9/2025 11:50 AM- KASSIE -PER MIKE- CHILLER NEEDS MORE REFRIGERANT ADDED TO IT…"
type textarea "x"
type textarea "9/9/2025 11:50 AM- KASSIE -PER MIKE- CHILLER NEEDS MORE REFRIGERANT ADDED TO IT…"
type textarea "x"
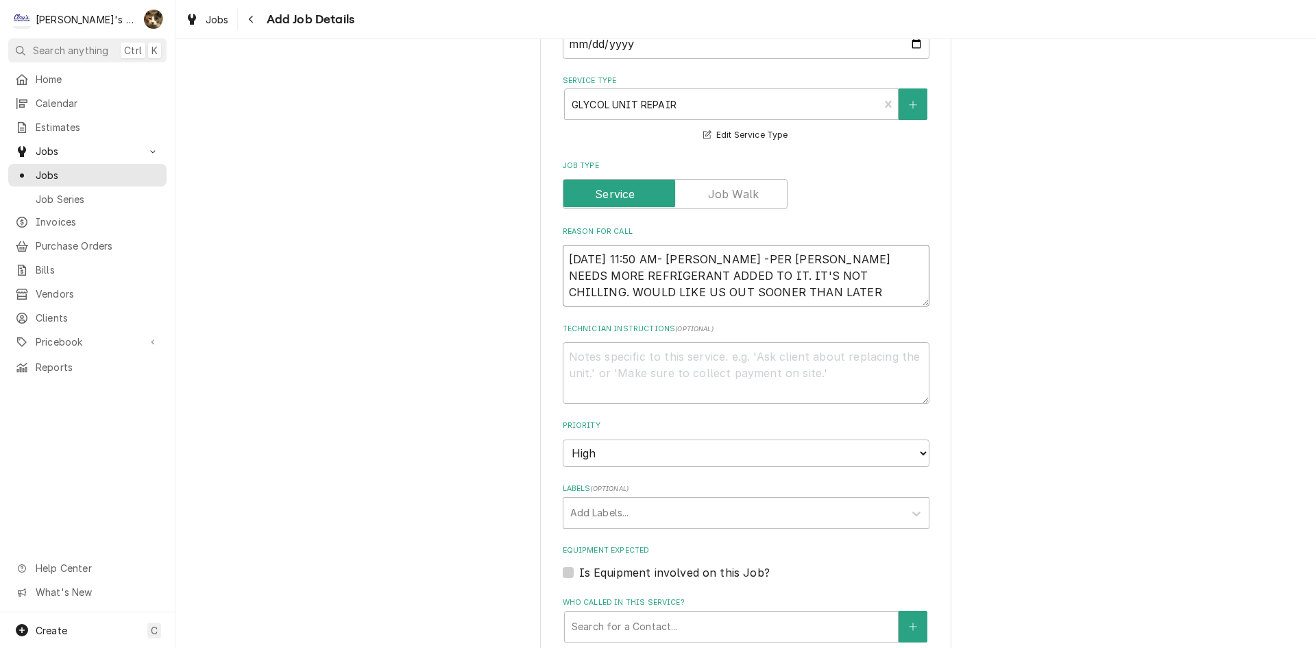
type textarea "9/9/2025 11:50 AM- KASSIE -PER MIKE- CHILLER NEEDS MORE REFRIGERANT ADDED TO IT…"
type textarea "x"
type textarea "9/9/2025 11:50 AM- KASSIE -PER MIKE- CHILLER NEEDS MORE REFRIGERANT ADDED TO IT…"
type textarea "x"
type textarea "9/9/2025 11:50 AM- KASSIE -PER MIKE- CHILLER NEEDS MORE REFRIGERANT ADDED TO IT…"
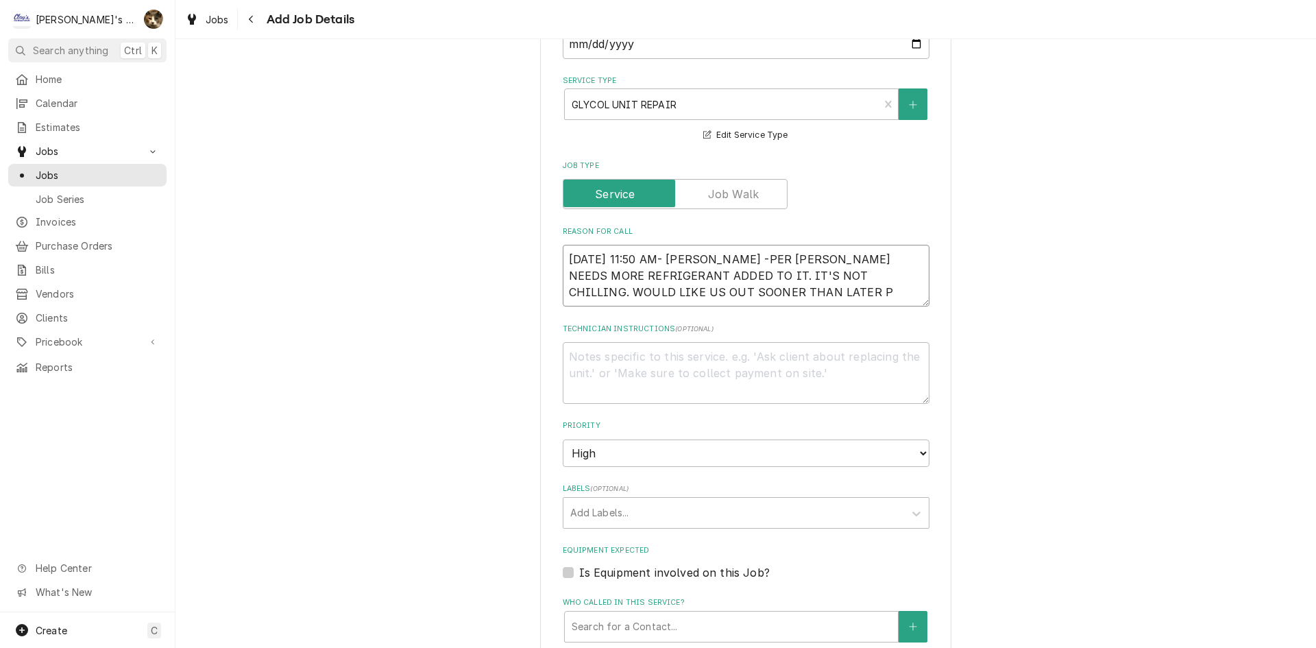
type textarea "x"
type textarea "9/9/2025 11:50 AM- KASSIE -PER MIKE- CHILLER NEEDS MORE REFRIGERANT ADDED TO IT…"
type textarea "x"
type textarea "9/9/2025 11:50 AM- KASSIE -PER MIKE- CHILLER NEEDS MORE REFRIGERANT ADDED TO IT…"
type textarea "x"
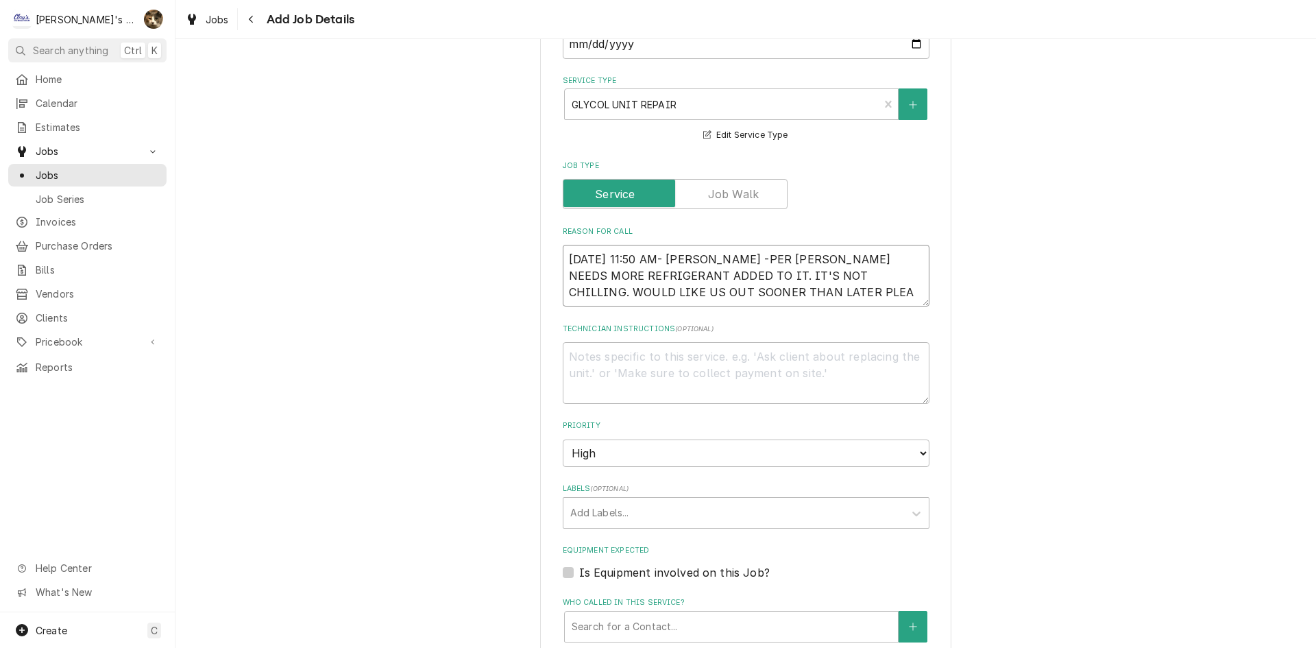
type textarea "9/9/2025 11:50 AM- KASSIE -PER MIKE- CHILLER NEEDS MORE REFRIGERANT ADDED TO IT…"
type textarea "x"
type textarea "9/9/2025 11:50 AM- KASSIE -PER MIKE- CHILLER NEEDS MORE REFRIGERANT ADDED TO IT…"
type textarea "x"
type textarea "9/9/2025 11:50 AM- KASSIE -PER MIKE- CHILLER NEEDS MORE REFRIGERANT ADDED TO IT…"
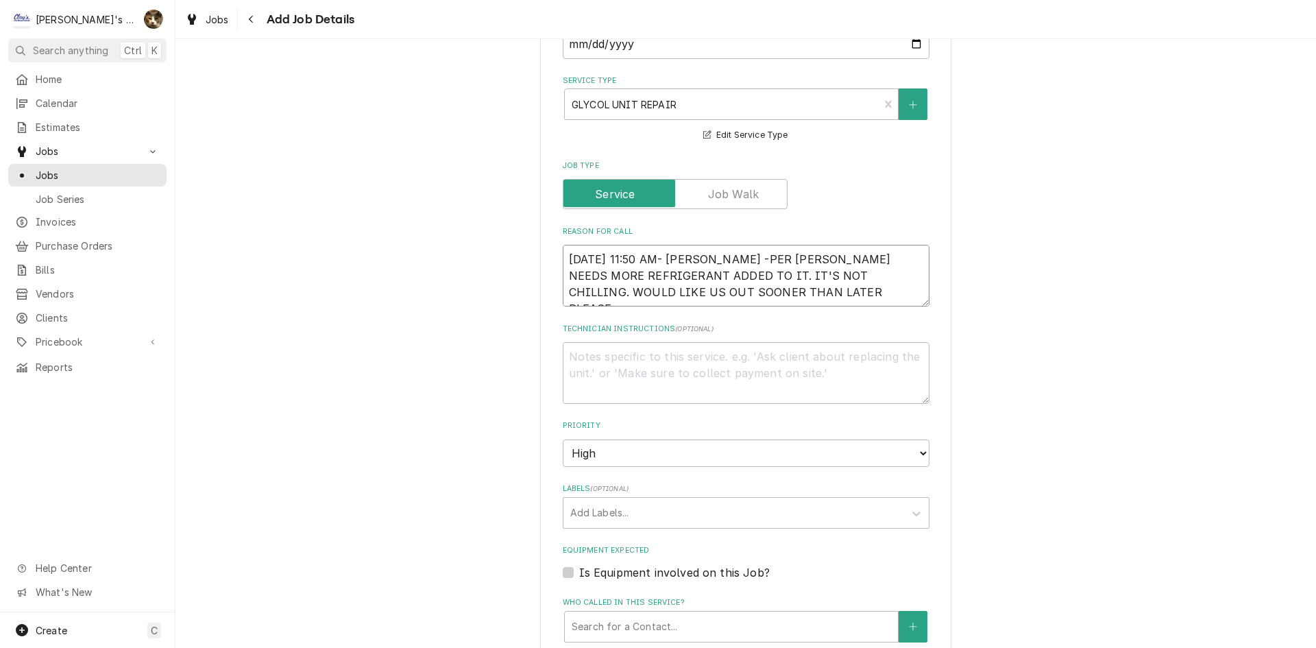
type textarea "x"
type textarea "9/9/2025 11:50 AM- KASSIE -PER MIKE- CHILLER NEEDS MORE REFRIGERANT ADDED TO IT…"
type textarea "x"
type textarea "9/9/2025 11:50 AM- KASSIE -PER MIKE- CHILLER NEEDS MORE REFRIGERANT ADDED TO IT…"
type textarea "x"
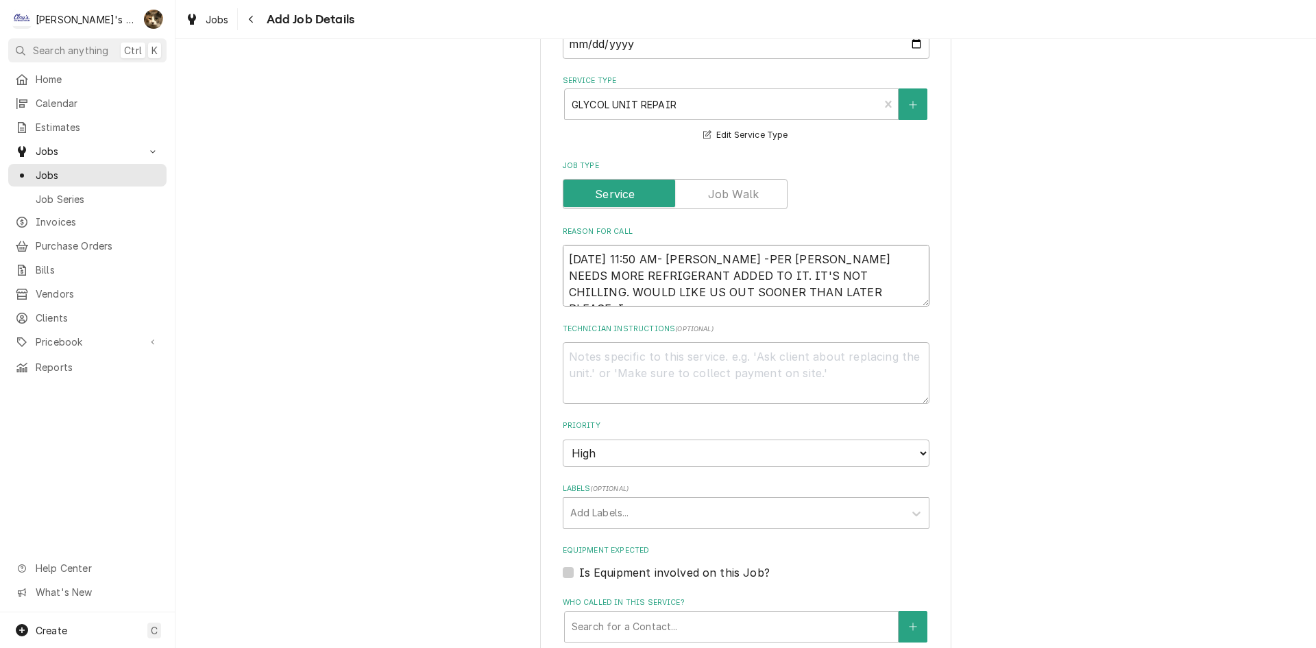
type textarea "9/9/2025 11:50 AM- KASSIE -PER MIKE- CHILLER NEEDS MORE REFRIGERANT ADDED TO IT…"
type textarea "x"
type textarea "9/9/2025 11:50 AM- KASSIE -PER MIKE- CHILLER NEEDS MORE REFRIGERANT ADDED TO IT…"
type textarea "x"
type textarea "9/9/2025 11:50 AM- KASSIE -PER MIKE- CHILLER NEEDS MORE REFRIGERANT ADDED TO IT…"
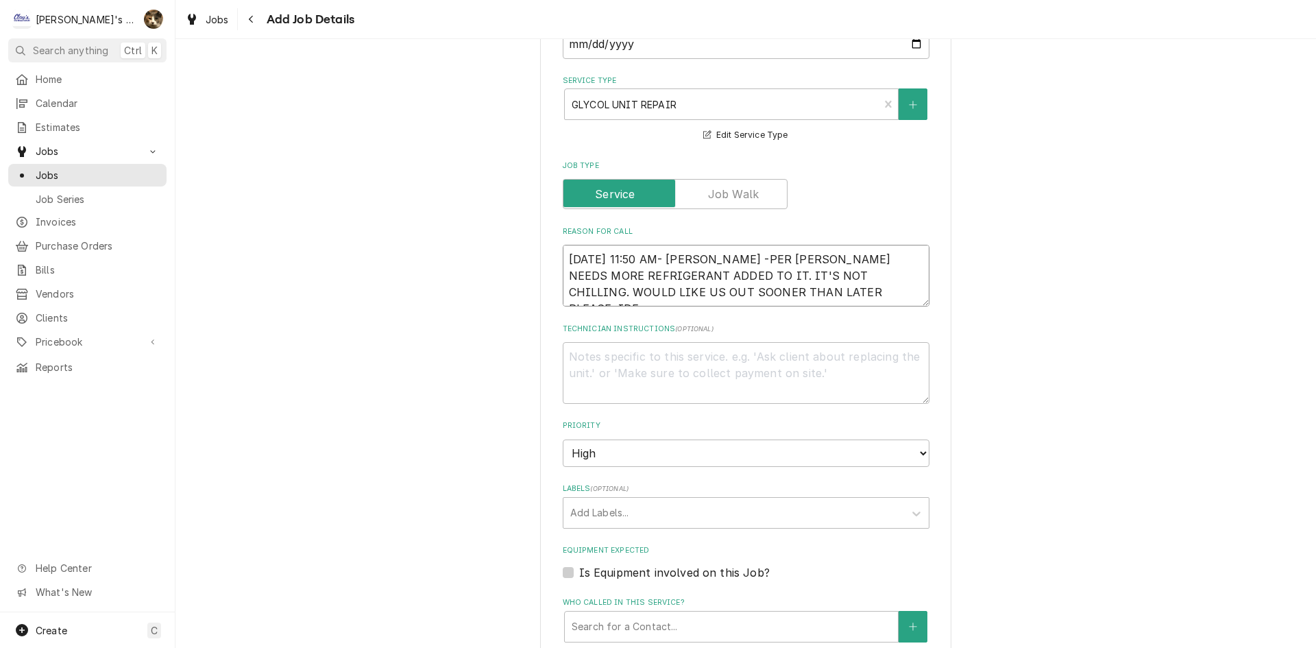
type textarea "x"
type textarea "9/9/2025 11:50 AM- KASSIE -PER MIKE- CHILLER NEEDS MORE REFRIGERANT ADDED TO IT…"
type textarea "x"
type textarea "9/9/2025 11:50 AM- KASSIE -PER MIKE- CHILLER NEEDS MORE REFRIGERANT ADDED TO IT…"
type textarea "x"
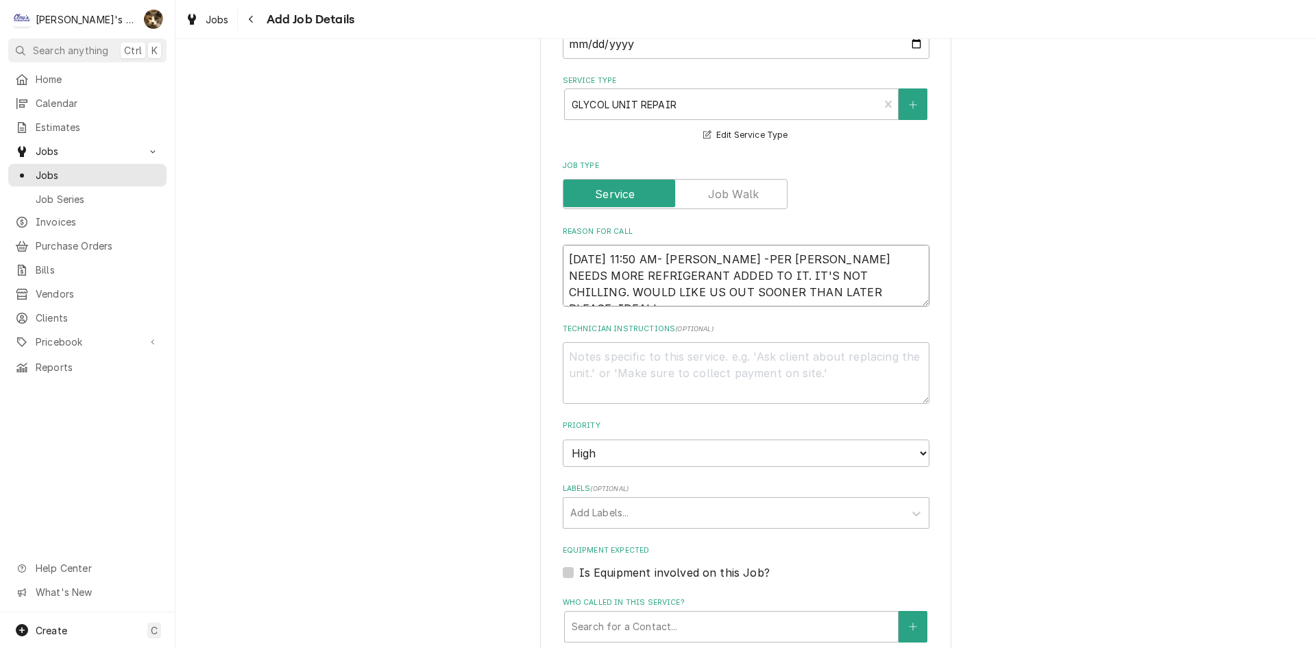
type textarea "9/9/2025 11:50 AM- KASSIE -PER MIKE- CHILLER NEEDS MORE REFRIGERANT ADDED TO IT…"
type textarea "x"
type textarea "9/9/2025 11:50 AM- KASSIE -PER MIKE- CHILLER NEEDS MORE REFRIGERANT ADDED TO IT…"
type textarea "x"
type textarea "9/9/2025 11:50 AM- KASSIE -PER MIKE- CHILLER NEEDS MORE REFRIGERANT ADDED TO IT…"
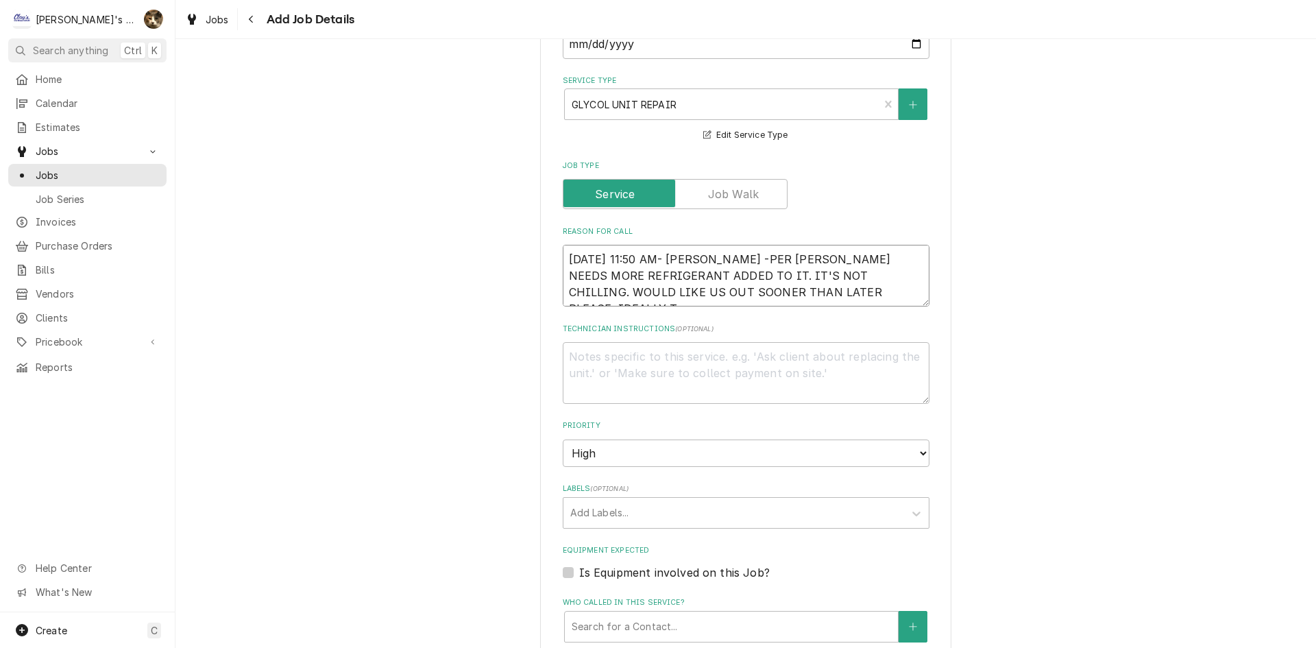
type textarea "x"
type textarea "9/9/2025 11:50 AM- KASSIE -PER MIKE- CHILLER NEEDS MORE REFRIGERANT ADDED TO IT…"
type textarea "x"
type textarea "9/9/2025 11:50 AM- KASSIE -PER MIKE- CHILLER NEEDS MORE REFRIGERANT ADDED TO IT…"
type textarea "x"
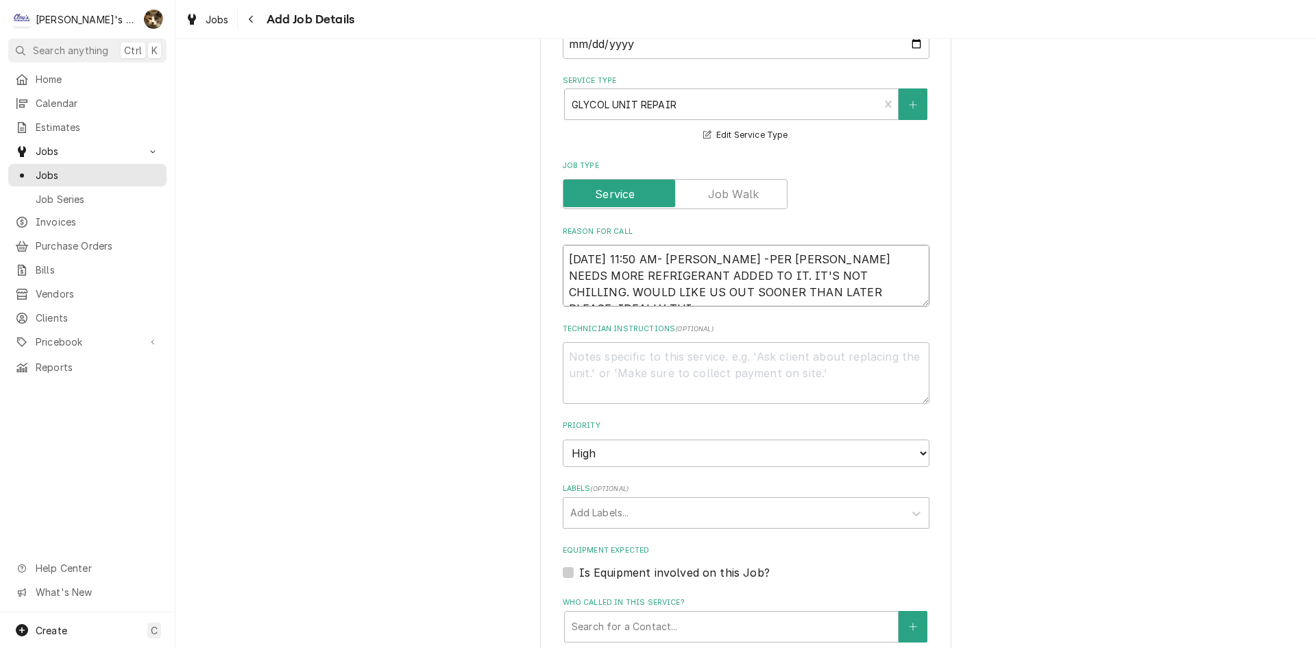
type textarea "9/9/2025 11:50 AM- KASSIE -PER MIKE- CHILLER NEEDS MORE REFRIGERANT ADDED TO IT…"
type textarea "x"
type textarea "9/9/2025 11:50 AM- KASSIE -PER MIKE- CHILLER NEEDS MORE REFRIGERANT ADDED TO IT…"
type textarea "x"
type textarea "9/9/2025 11:50 AM- KASSIE -PER MIKE- CHILLER NEEDS MORE REFRIGERANT ADDED TO IT…"
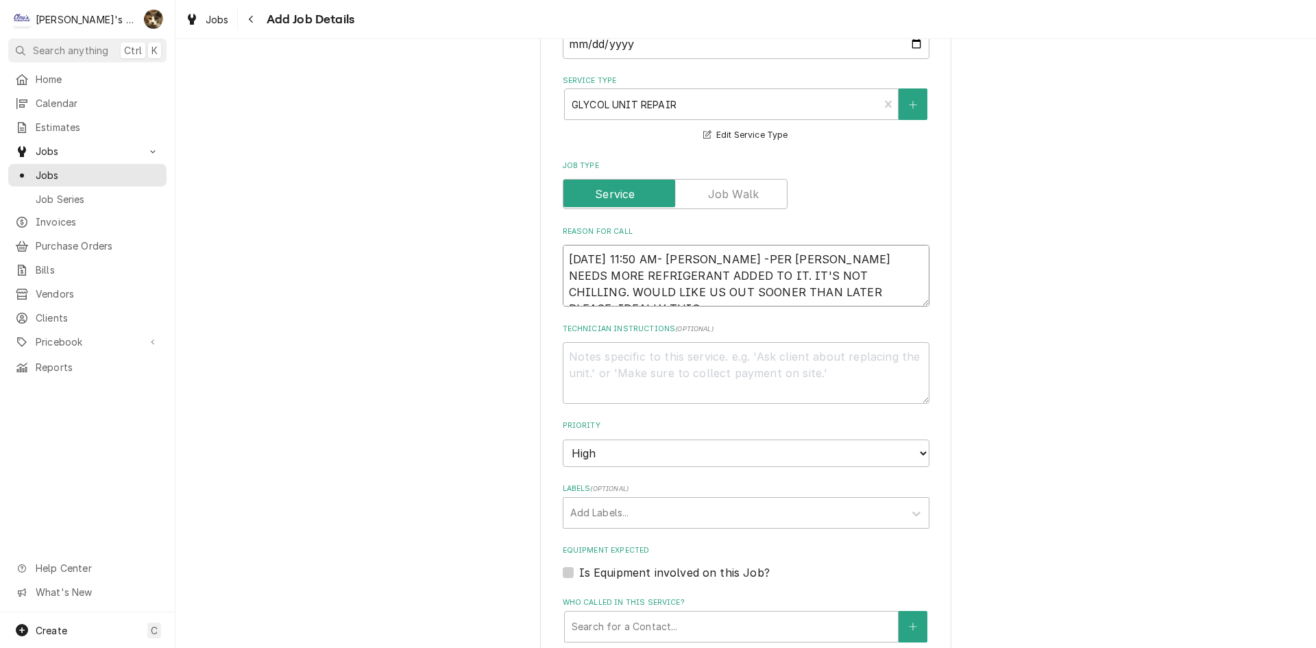
type textarea "x"
type textarea "9/9/2025 11:50 AM- KASSIE -PER MIKE- CHILLER NEEDS MORE REFRIGERANT ADDED TO IT…"
type textarea "x"
type textarea "9/9/2025 11:50 AM- KASSIE -PER MIKE- CHILLER NEEDS MORE REFRIGERANT ADDED TO IT…"
type textarea "x"
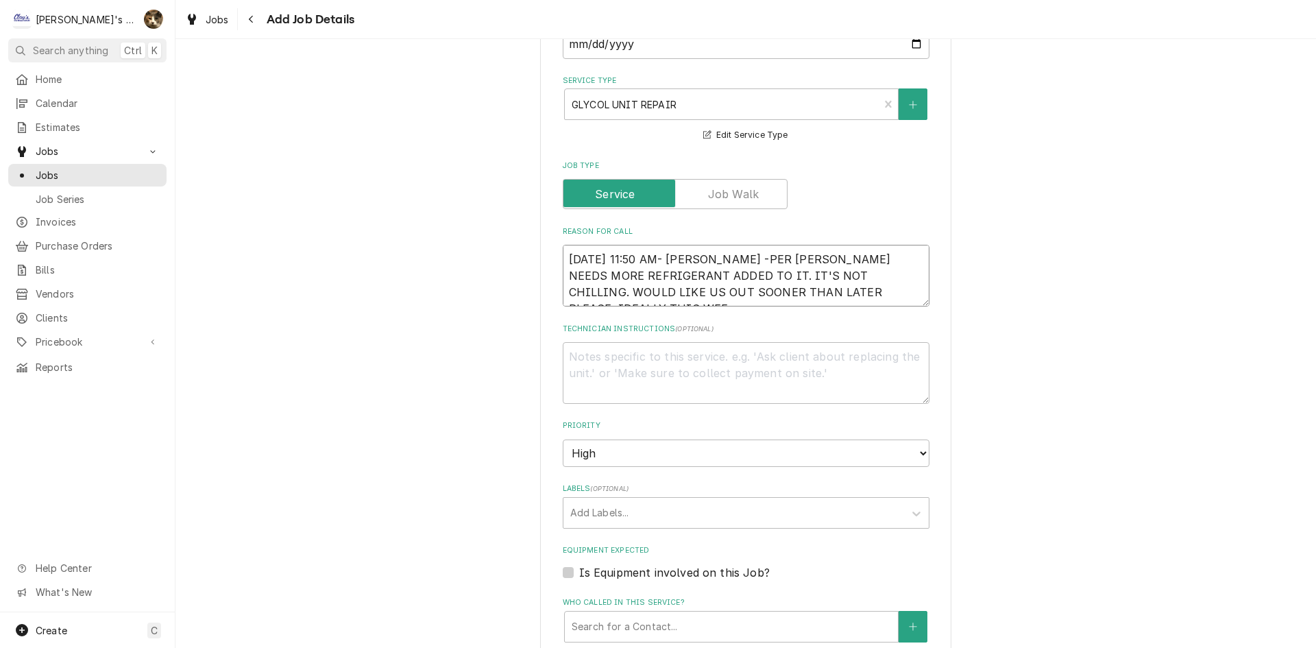
type textarea "9/9/2025 11:50 AM- KASSIE -PER MIKE- CHILLER NEEDS MORE REFRIGERANT ADDED TO IT…"
type textarea "x"
type textarea "9/9/2025 11:50 AM- KASSIE -PER MIKE- CHILLER NEEDS MORE REFRIGERANT ADDED TO IT…"
type textarea "x"
type textarea "9/9/2025 11:50 AM- KASSIE -PER MIKE- CHILLER NEEDS MORE REFRIGERANT ADDED TO IT…"
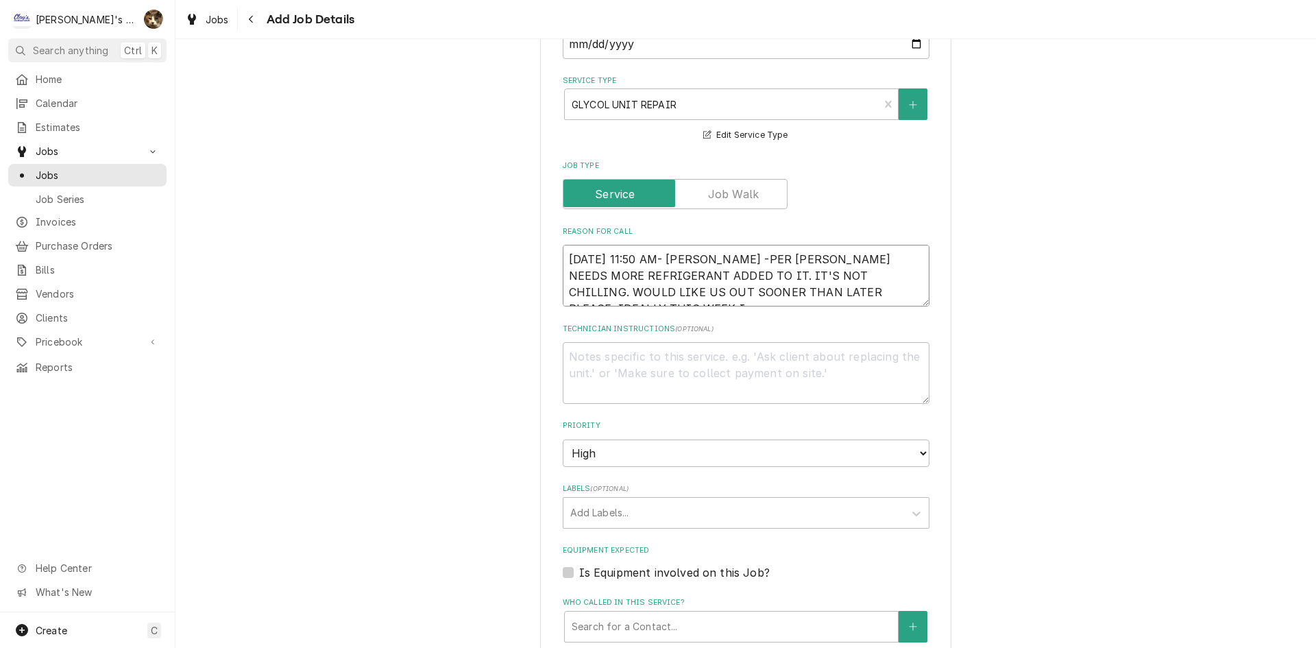
type textarea "x"
type textarea "9/9/2025 11:50 AM- KASSIE -PER MIKE- CHILLER NEEDS MORE REFRIGERANT ADDED TO IT…"
type textarea "x"
type textarea "9/9/2025 11:50 AM- KASSIE -PER MIKE- CHILLER NEEDS MORE REFRIGERANT ADDED TO IT…"
type textarea "x"
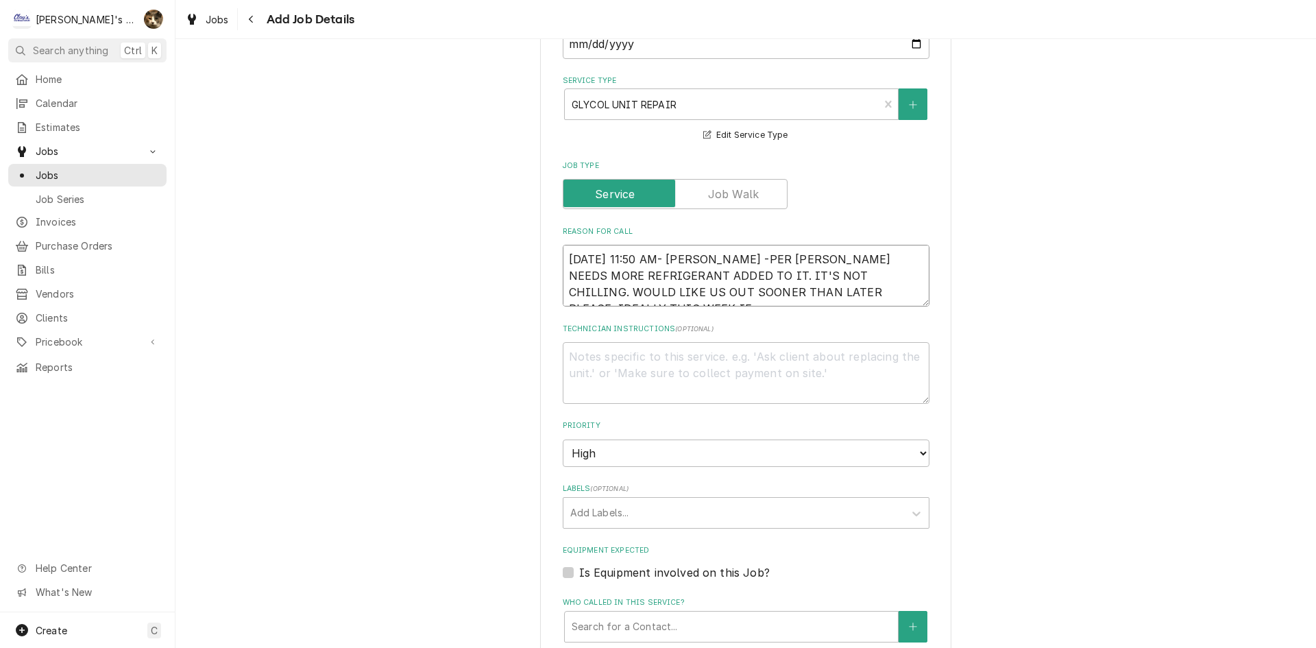
type textarea "9/9/2025 11:50 AM- KASSIE -PER MIKE- CHILLER NEEDS MORE REFRIGERANT ADDED TO IT…"
type textarea "x"
type textarea "9/9/2025 11:50 AM- KASSIE -PER MIKE- CHILLER NEEDS MORE REFRIGERANT ADDED TO IT…"
type textarea "x"
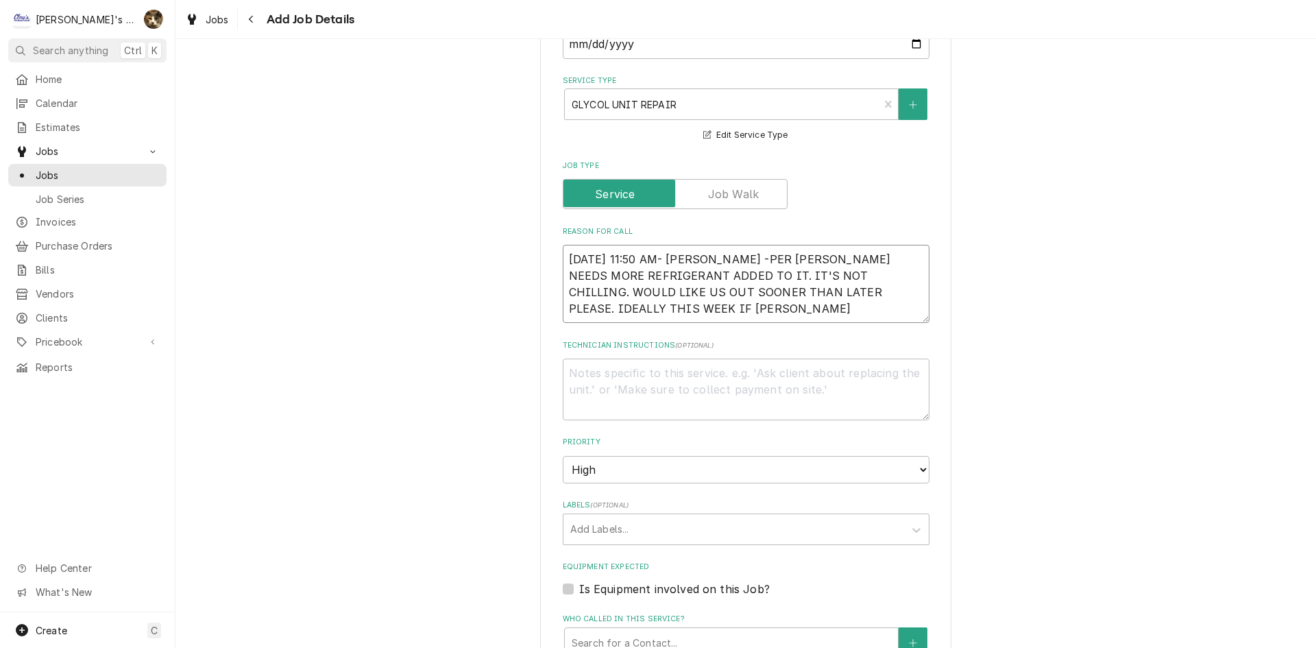
type textarea "9/9/2025 11:50 AM- KASSIE -PER MIKE- CHILLER NEEDS MORE REFRIGERANT ADDED TO IT…"
type textarea "x"
type textarea "9/9/2025 11:50 AM- KASSIE -PER MIKE- CHILLER NEEDS MORE REFRIGERANT ADDED TO IT…"
type textarea "x"
type textarea "9/9/2025 11:50 AM- KASSIE -PER MIKE- CHILLER NEEDS MORE REFRIGERANT ADDED TO IT…"
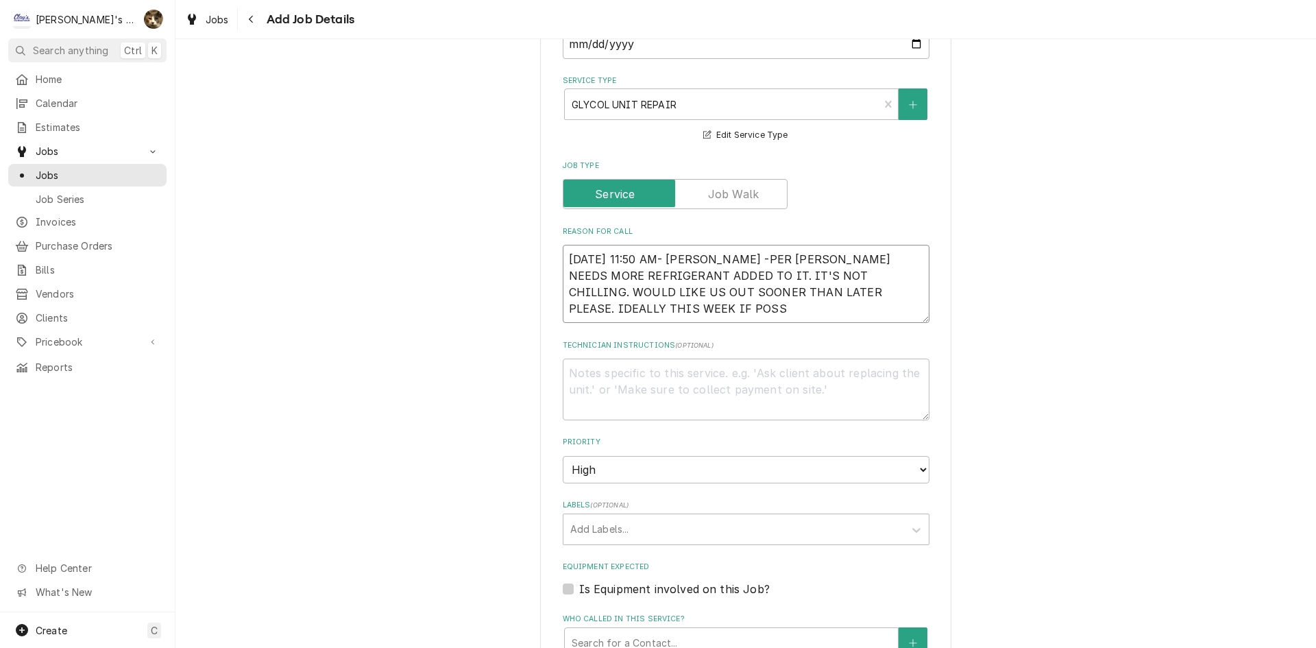
type textarea "x"
type textarea "9/9/2025 11:50 AM- KASSIE -PER MIKE- CHILLER NEEDS MORE REFRIGERANT ADDED TO IT…"
type textarea "x"
type textarea "9/9/2025 11:50 AM- KASSIE -PER MIKE- CHILLER NEEDS MORE REFRIGERANT ADDED TO IT…"
type textarea "x"
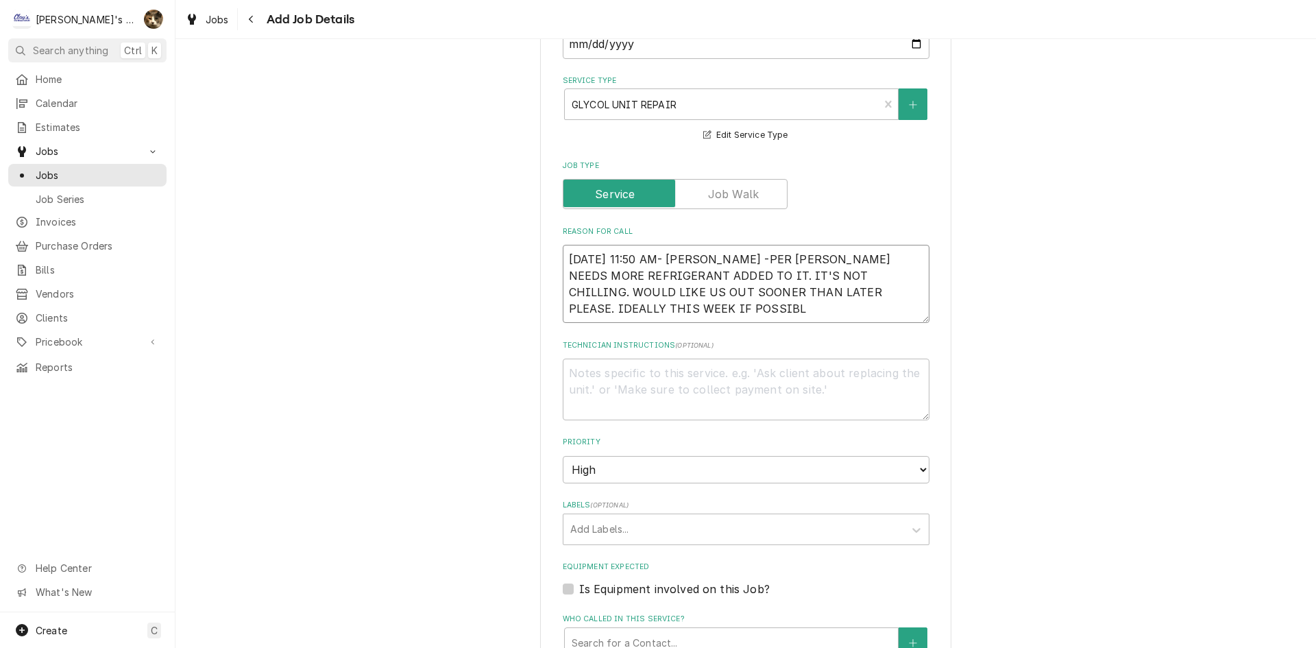
type textarea "9/9/2025 11:50 AM- KASSIE -PER MIKE- CHILLER NEEDS MORE REFRIGERANT ADDED TO IT…"
type textarea "x"
type textarea "9/9/2025 11:50 AM- KASSIE -PER MIKE- CHILLER NEEDS MORE REFRIGERANT ADDED TO IT…"
type textarea "x"
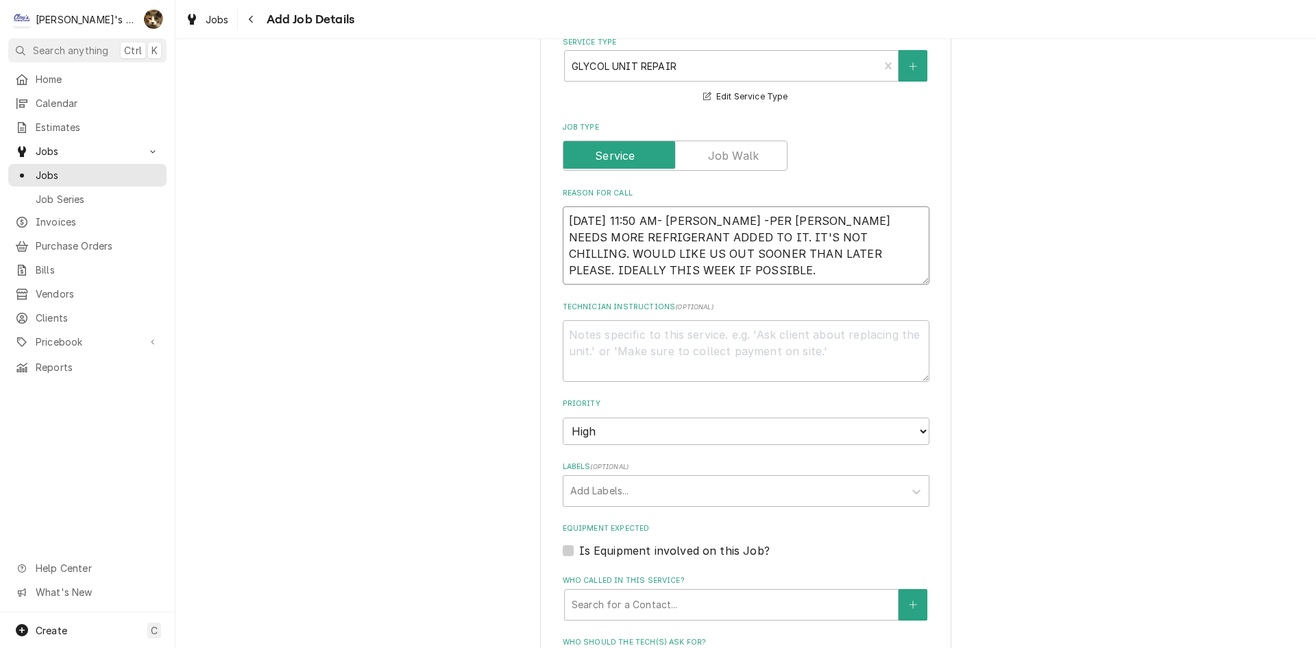
scroll to position [480, 0]
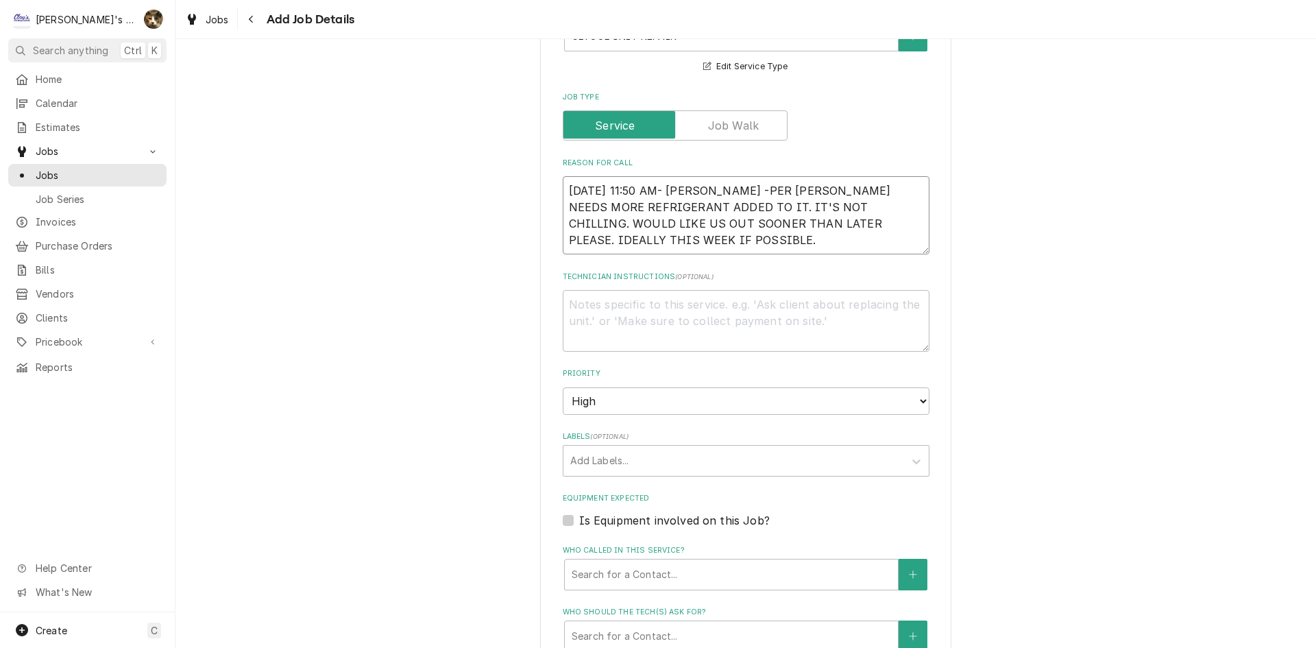
type textarea "9/9/2025 11:50 AM- KASSIE -PER MIKE- CHILLER NEEDS MORE REFRIGERANT ADDED TO IT…"
type textarea "x"
type textarea "9/9/2025 11:50 AM- KASSIE -PER MIKE- CHILLER NEEDS MORE REFRIGERANT ADDED TO IT…"
type textarea "x"
type textarea "9/9/2025 11:50 AM- KASSIE -PER MIKE- CHILLER NEEDS MORE REFRIGERANT ADDED TO IT…"
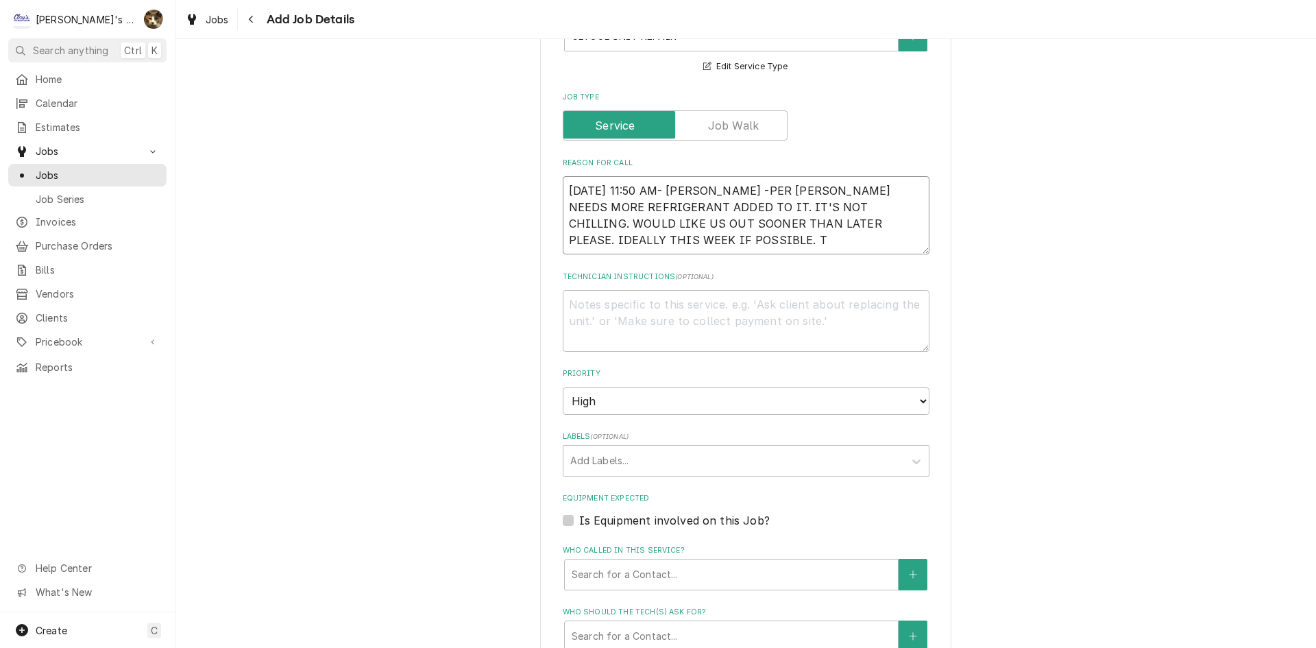
type textarea "x"
type textarea "9/9/2025 11:50 AM- KASSIE -PER MIKE- CHILLER NEEDS MORE REFRIGERANT ADDED TO IT…"
type textarea "x"
type textarea "9/9/2025 11:50 AM- KASSIE -PER MIKE- CHILLER NEEDS MORE REFRIGERANT ADDED TO IT…"
type textarea "x"
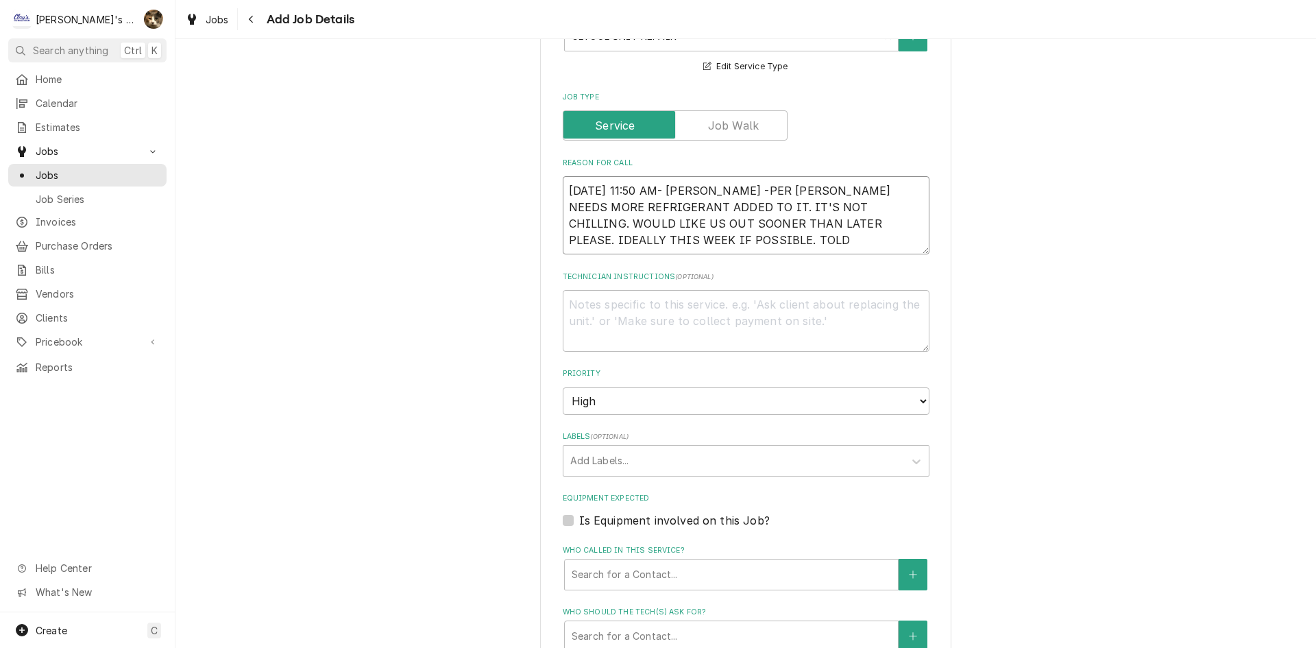
type textarea "9/9/2025 11:50 AM- KASSIE -PER MIKE- CHILLER NEEDS MORE REFRIGERANT ADDED TO IT…"
type textarea "x"
type textarea "9/9/2025 11:50 AM- KASSIE -PER MIKE- CHILLER NEEDS MORE REFRIGERANT ADDED TO IT…"
type textarea "x"
type textarea "9/9/2025 11:50 AM- KASSIE -PER MIKE- CHILLER NEEDS MORE REFRIGERANT ADDED TO IT…"
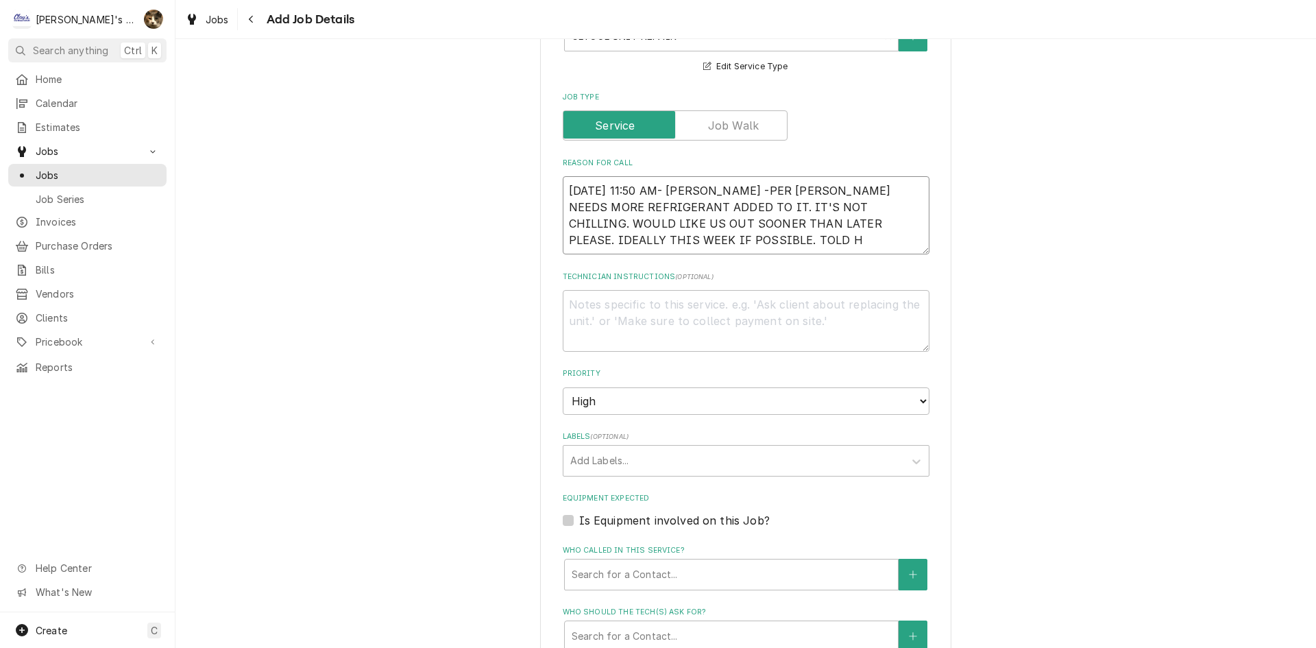
type textarea "x"
type textarea "9/9/2025 11:50 AM- KASSIE -PER MIKE- CHILLER NEEDS MORE REFRIGERANT ADDED TO IT…"
type textarea "x"
type textarea "9/9/2025 11:50 AM- KASSIE -PER MIKE- CHILLER NEEDS MORE REFRIGERANT ADDED TO IT…"
type textarea "x"
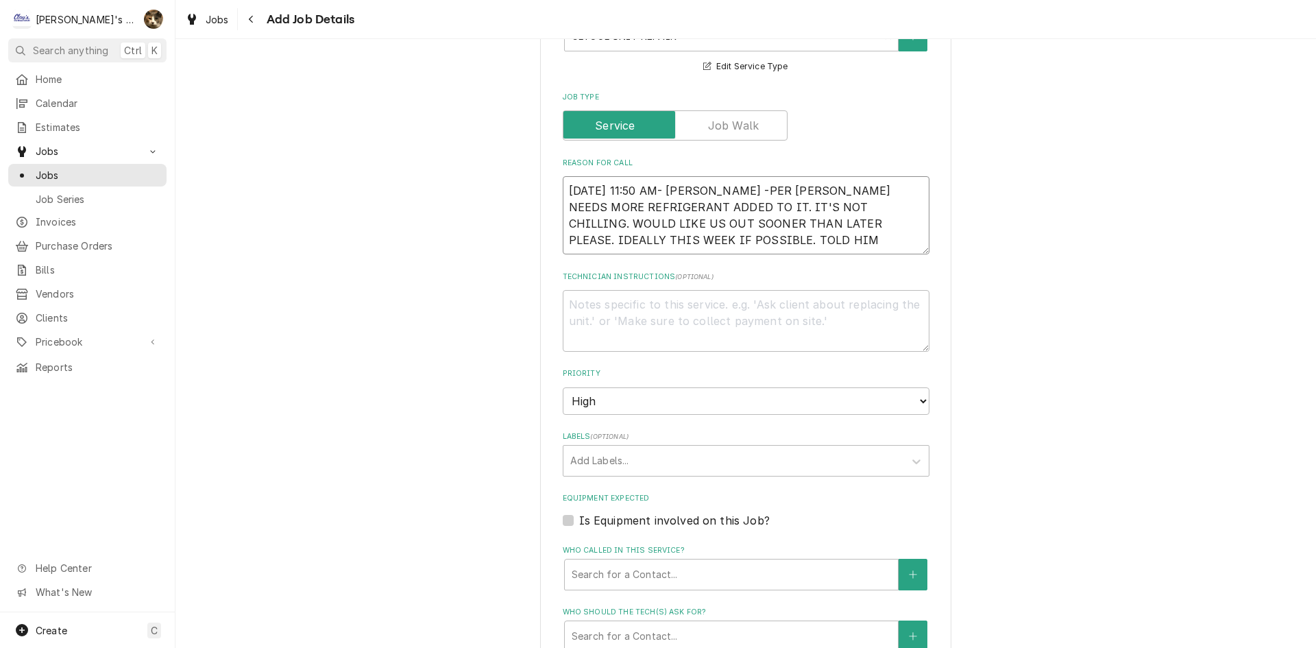
type textarea "9/9/2025 11:50 AM- KASSIE -PER MIKE- CHILLER NEEDS MORE REFRIGERANT ADDED TO IT…"
type textarea "x"
type textarea "9/9/2025 11:50 AM- KASSIE -PER MIKE- CHILLER NEEDS MORE REFRIGERANT ADDED TO IT…"
type textarea "x"
type textarea "9/9/2025 11:50 AM- KASSIE -PER MIKE- CHILLER NEEDS MORE REFRIGERANT ADDED TO IT…"
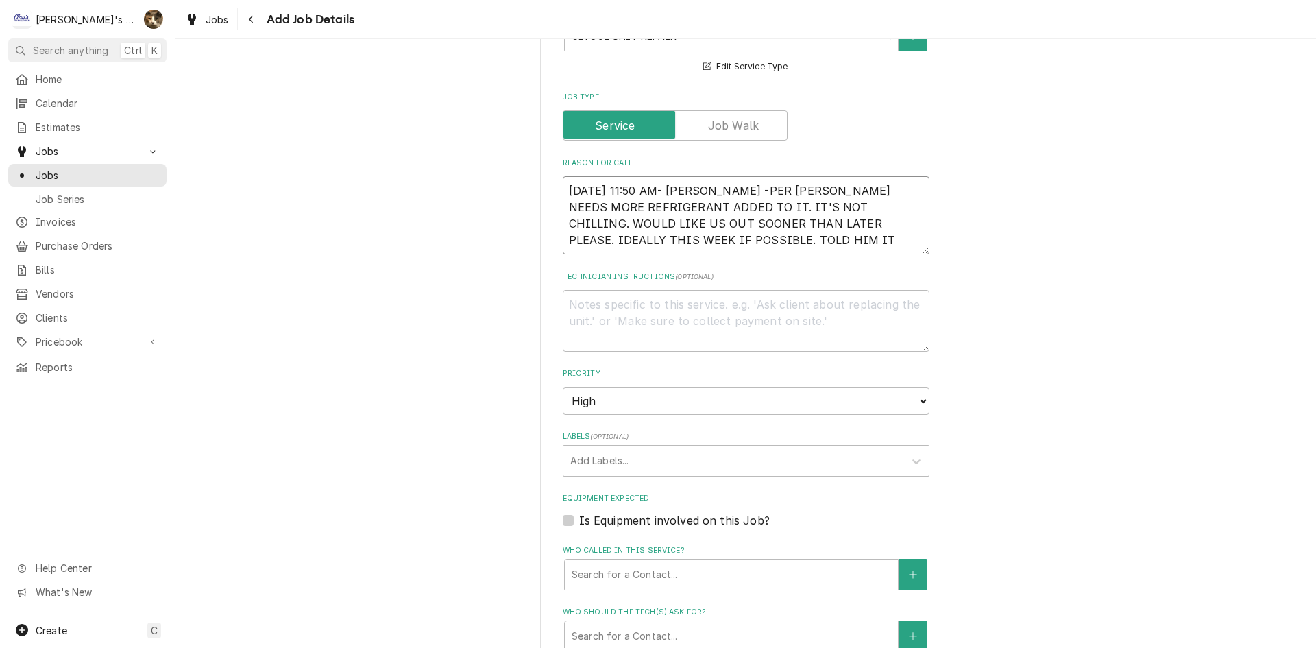
type textarea "x"
type textarea "9/9/2025 11:50 AM- KASSIE -PER MIKE- CHILLER NEEDS MORE REFRIGERANT ADDED TO IT…"
type textarea "x"
type textarea "9/9/2025 11:50 AM- KASSIE -PER MIKE- CHILLER NEEDS MORE REFRIGERANT ADDED TO IT…"
type textarea "x"
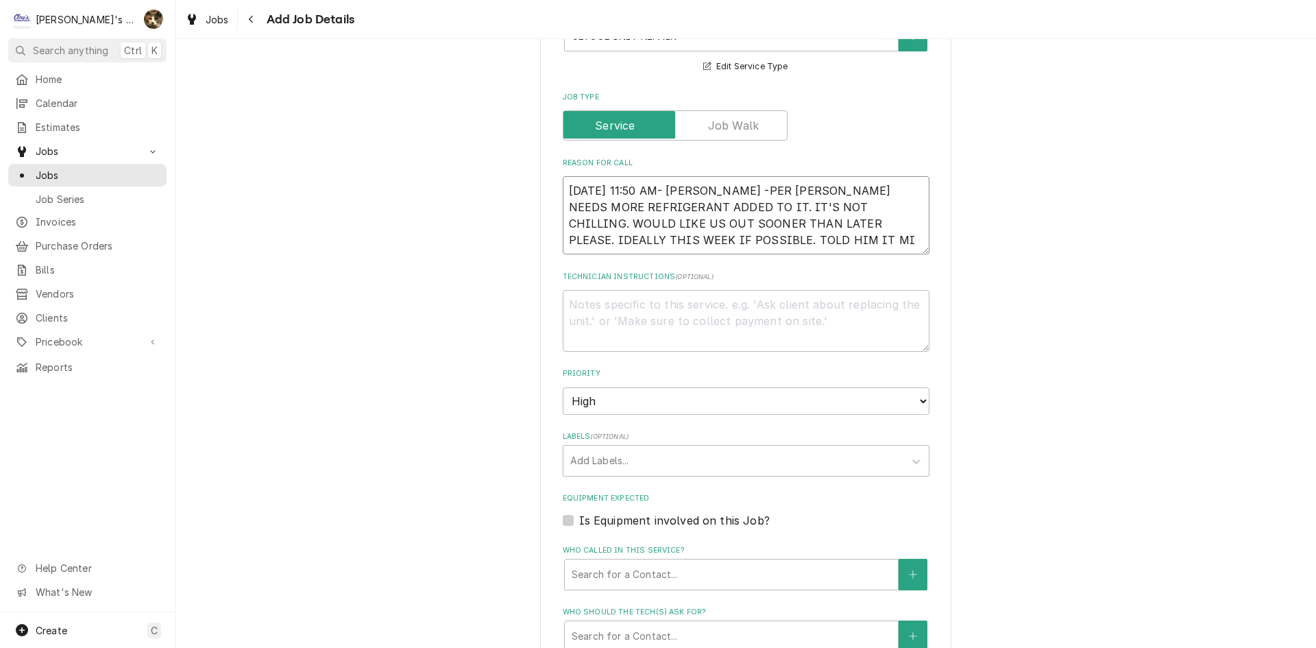
type textarea "9/9/2025 11:50 AM- KASSIE -PER MIKE- CHILLER NEEDS MORE REFRIGERANT ADDED TO IT…"
type textarea "x"
type textarea "9/9/2025 11:50 AM- KASSIE -PER MIKE- CHILLER NEEDS MORE REFRIGERANT ADDED TO IT…"
type textarea "x"
type textarea "9/9/2025 11:50 AM- KASSIE -PER MIKE- CHILLER NEEDS MORE REFRIGERANT ADDED TO IT…"
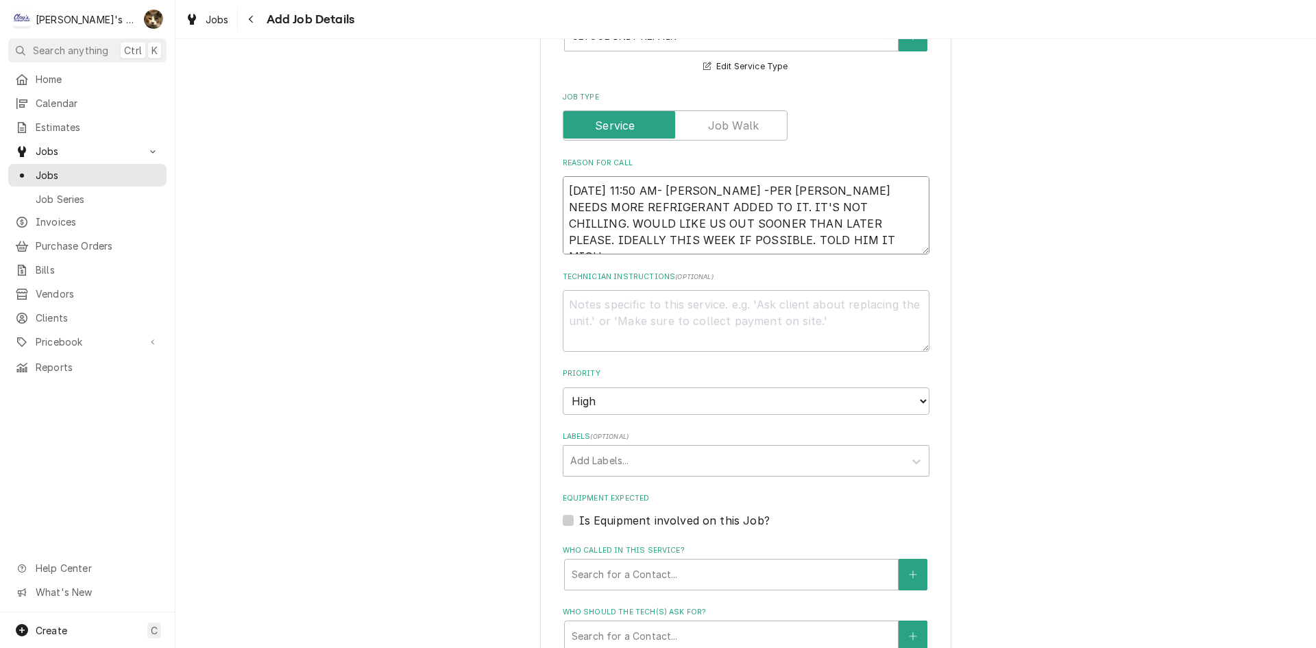
type textarea "x"
type textarea "9/9/2025 11:50 AM- KASSIE -PER MIKE- CHILLER NEEDS MORE REFRIGERANT ADDED TO IT…"
type textarea "x"
type textarea "9/9/2025 11:50 AM- KASSIE -PER MIKE- CHILLER NEEDS MORE REFRIGERANT ADDED TO IT…"
type textarea "x"
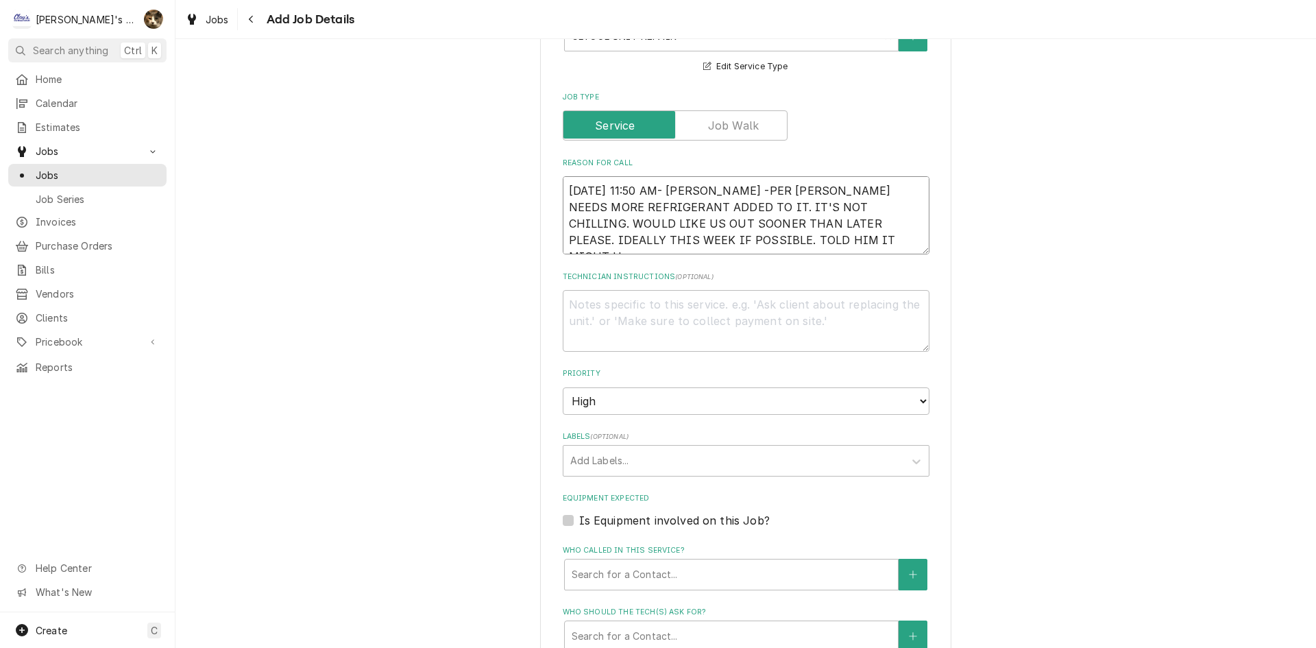
type textarea "9/9/2025 11:50 AM- KASSIE -PER MIKE- CHILLER NEEDS MORE REFRIGERANT ADDED TO IT…"
type textarea "x"
type textarea "9/9/2025 11:50 AM- KASSIE -PER MIKE- CHILLER NEEDS MORE REFRIGERANT ADDED TO IT…"
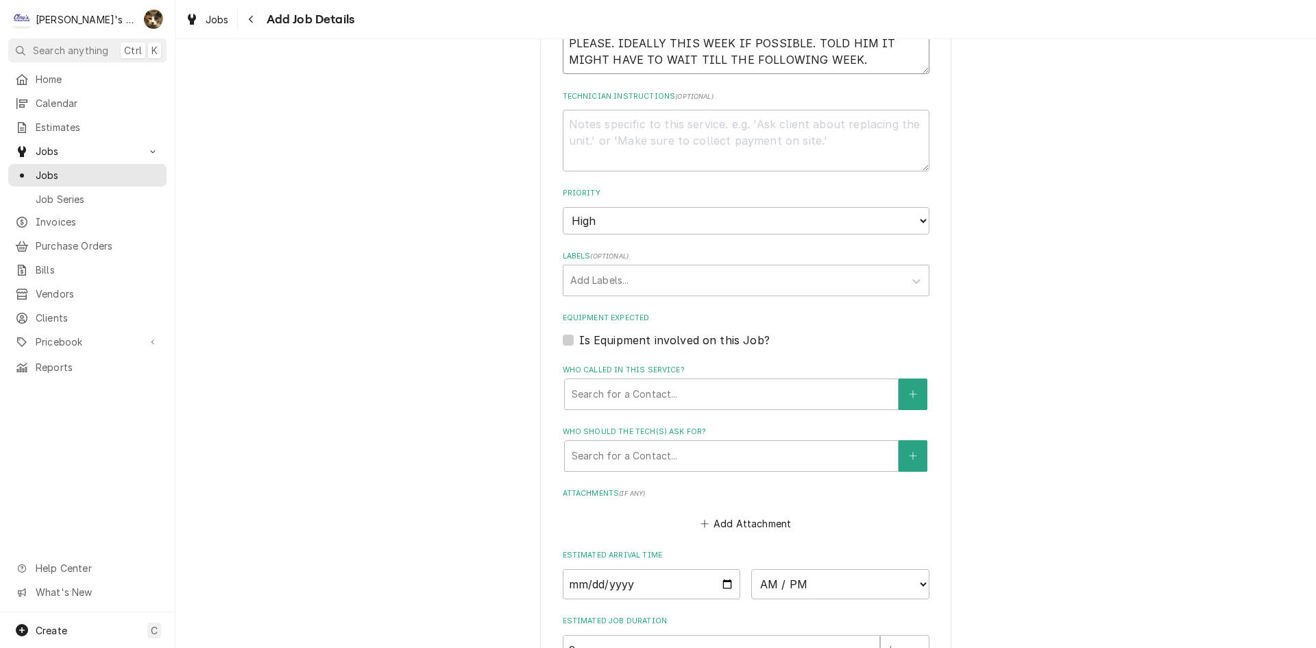
scroll to position [685, 0]
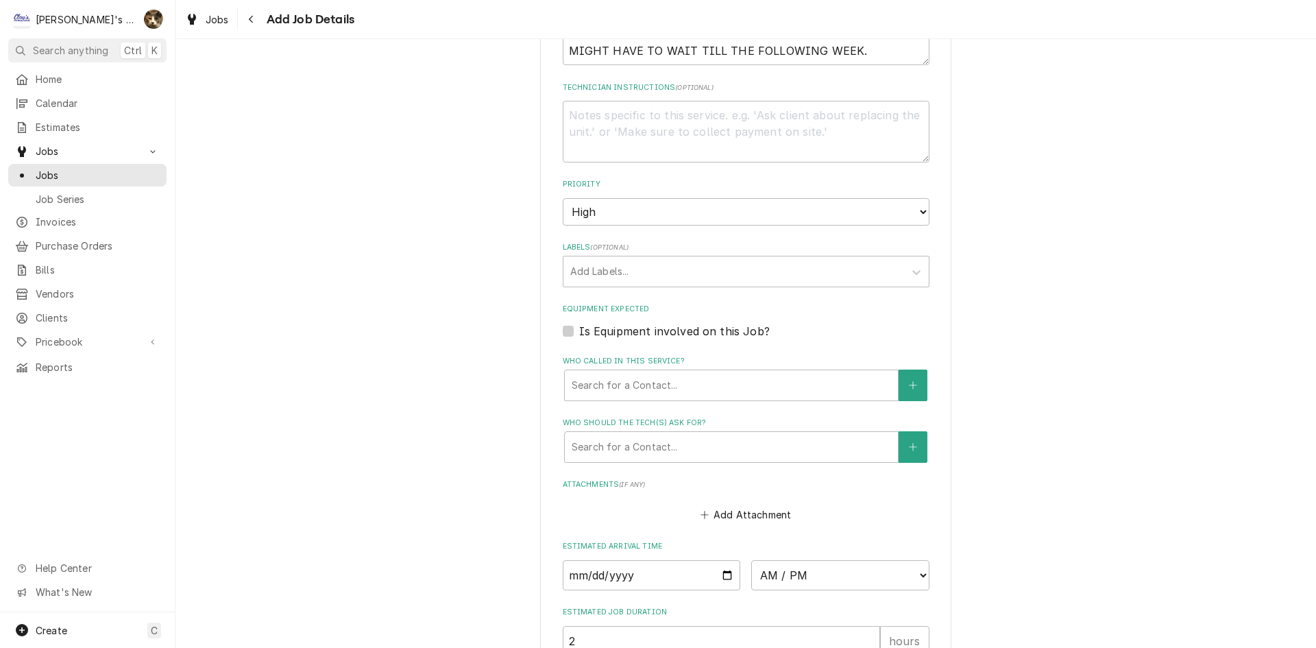
click at [568, 331] on div "Is Equipment involved on this Job?" at bounding box center [746, 331] width 367 height 16
click at [568, 333] on div "Is Equipment involved on this Job?" at bounding box center [746, 331] width 367 height 16
click at [579, 333] on label "Is Equipment involved on this Job?" at bounding box center [674, 331] width 191 height 16
click at [579, 333] on input "Equipment Expected" at bounding box center [762, 338] width 367 height 30
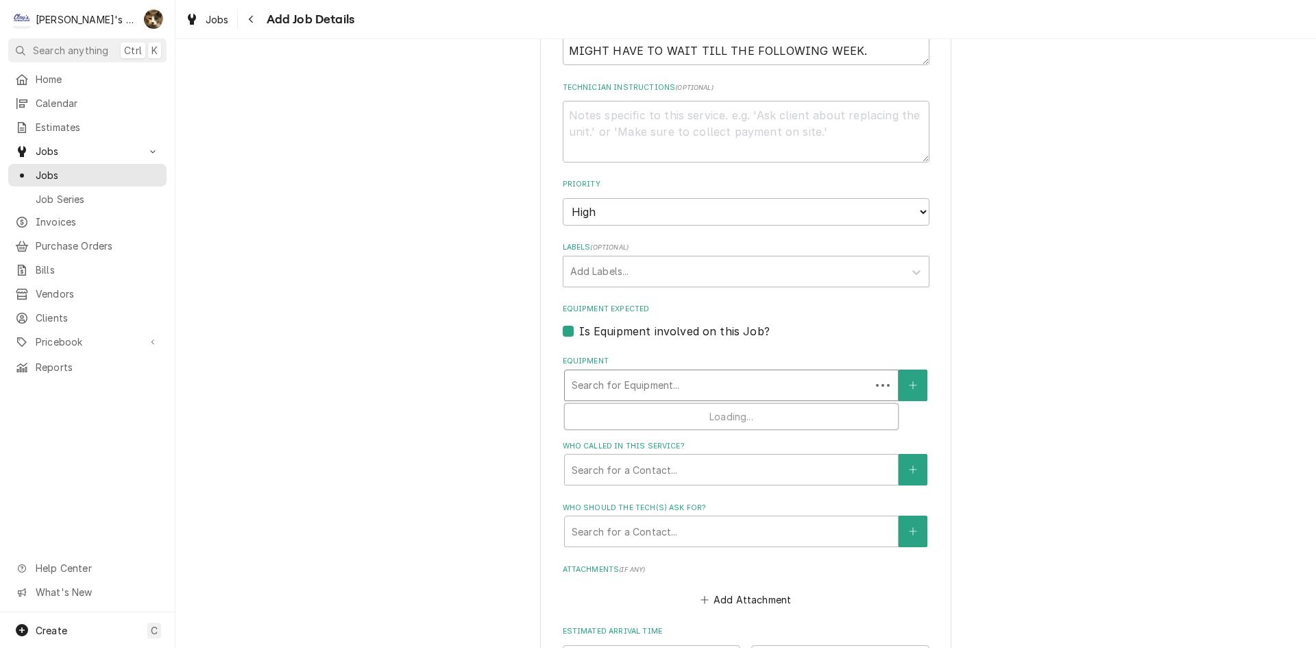
click at [582, 373] on div "Equipment" at bounding box center [718, 385] width 292 height 25
click at [579, 330] on label "Is Equipment involved on this Job?" at bounding box center [674, 331] width 191 height 16
click at [579, 330] on input "Equipment Expected" at bounding box center [762, 338] width 367 height 30
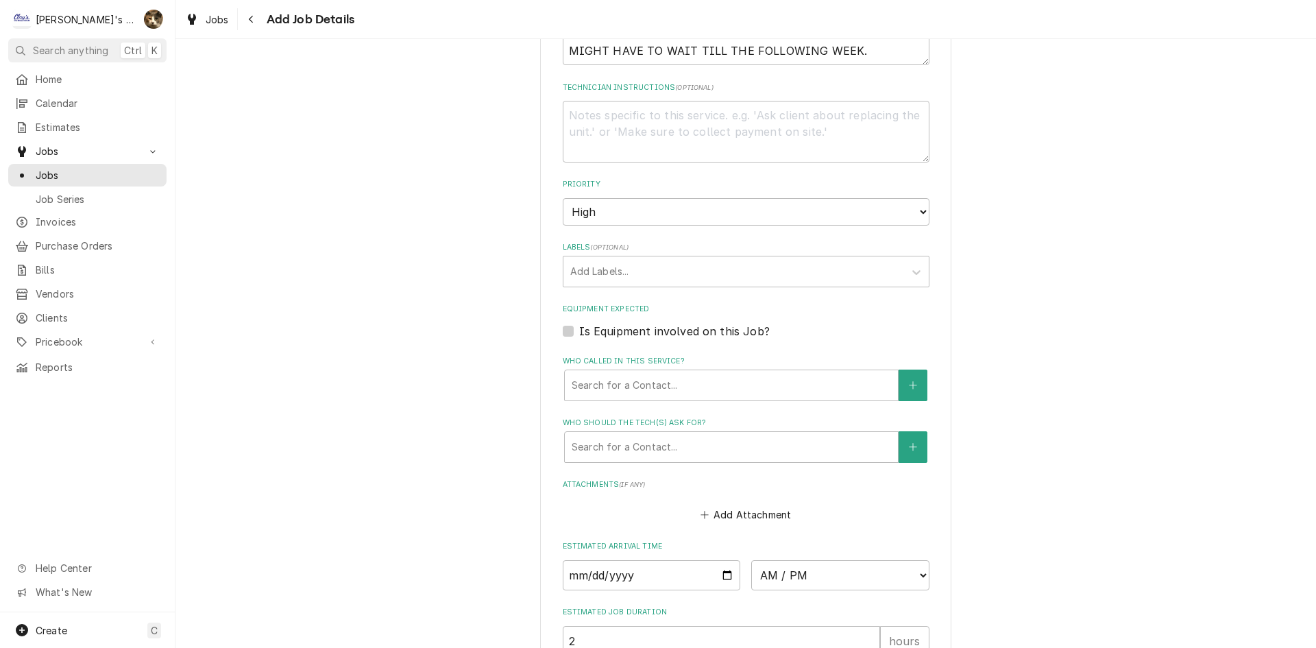
click at [599, 171] on fieldset "Job Details Job Source Direct (Phone/Email/etc.) Service Channel Other Date Rec…" at bounding box center [746, 179] width 367 height 1075
click at [588, 148] on textarea "Technician Instructions ( optional )" at bounding box center [746, 132] width 367 height 62
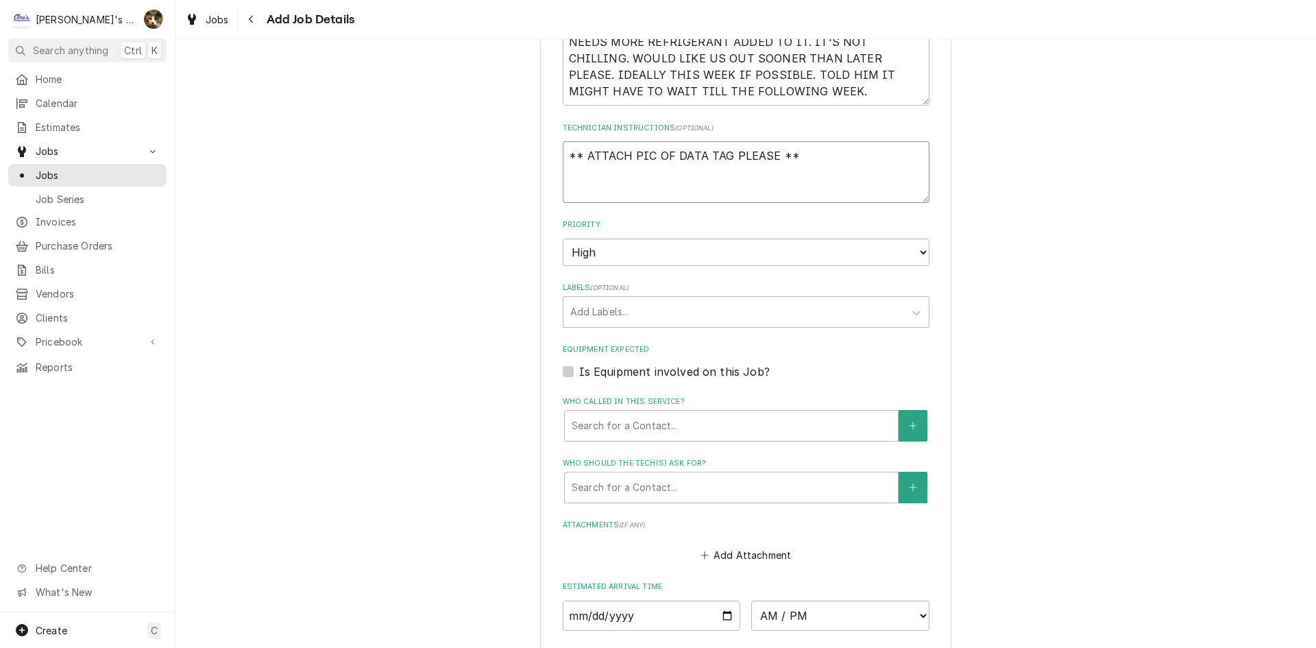
scroll to position [754, 0]
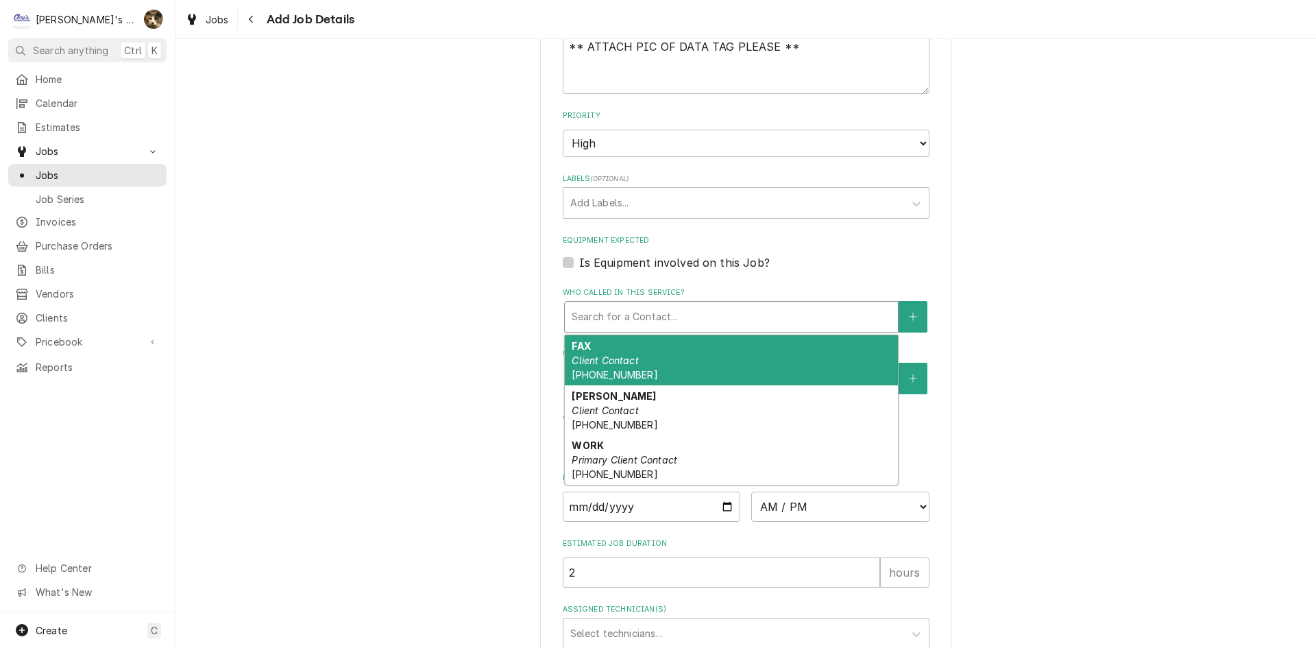
click at [566, 308] on div "Search for a Contact..." at bounding box center [731, 317] width 333 height 30
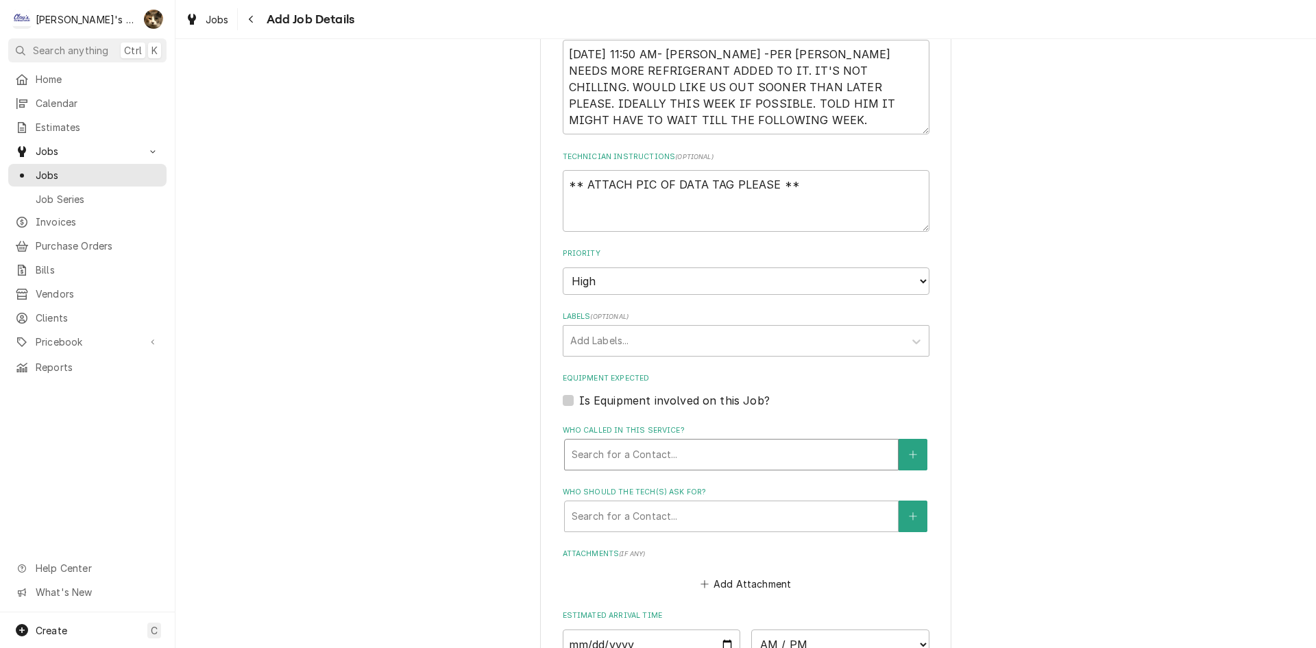
scroll to position [617, 0]
click at [602, 445] on div "Who called in this service?" at bounding box center [731, 453] width 319 height 25
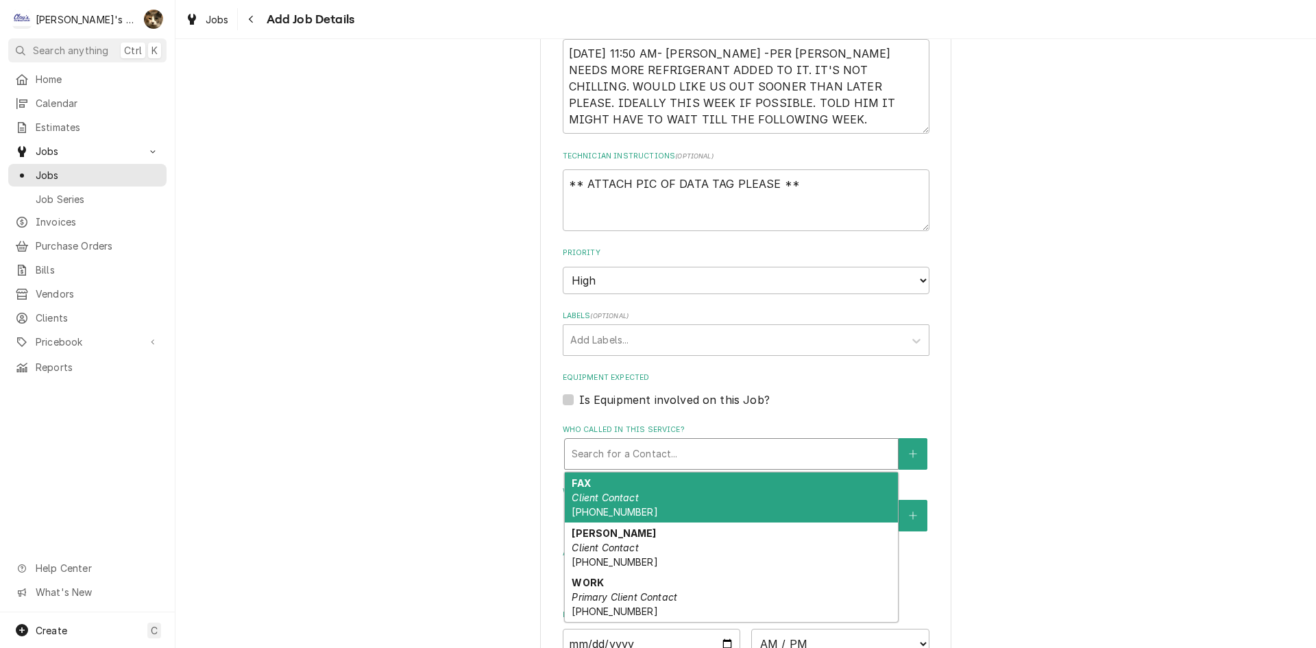
click at [826, 460] on div "Who called in this service?" at bounding box center [731, 453] width 319 height 25
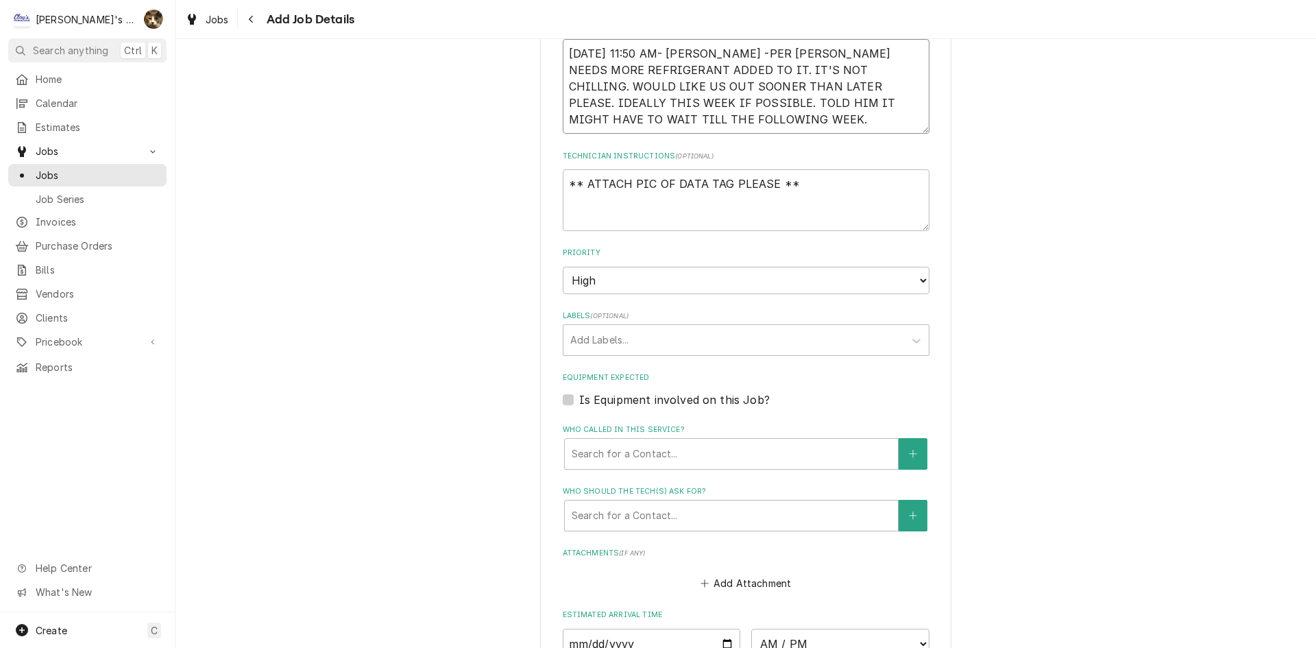
click at [815, 117] on textarea "9/9/2025 11:50 AM- KASSIE -PER MIKE- CHILLER NEEDS MORE REFRIGERANT ADDED TO IT…" at bounding box center [746, 86] width 367 height 95
click at [624, 450] on div "Who called in this service?" at bounding box center [731, 453] width 319 height 25
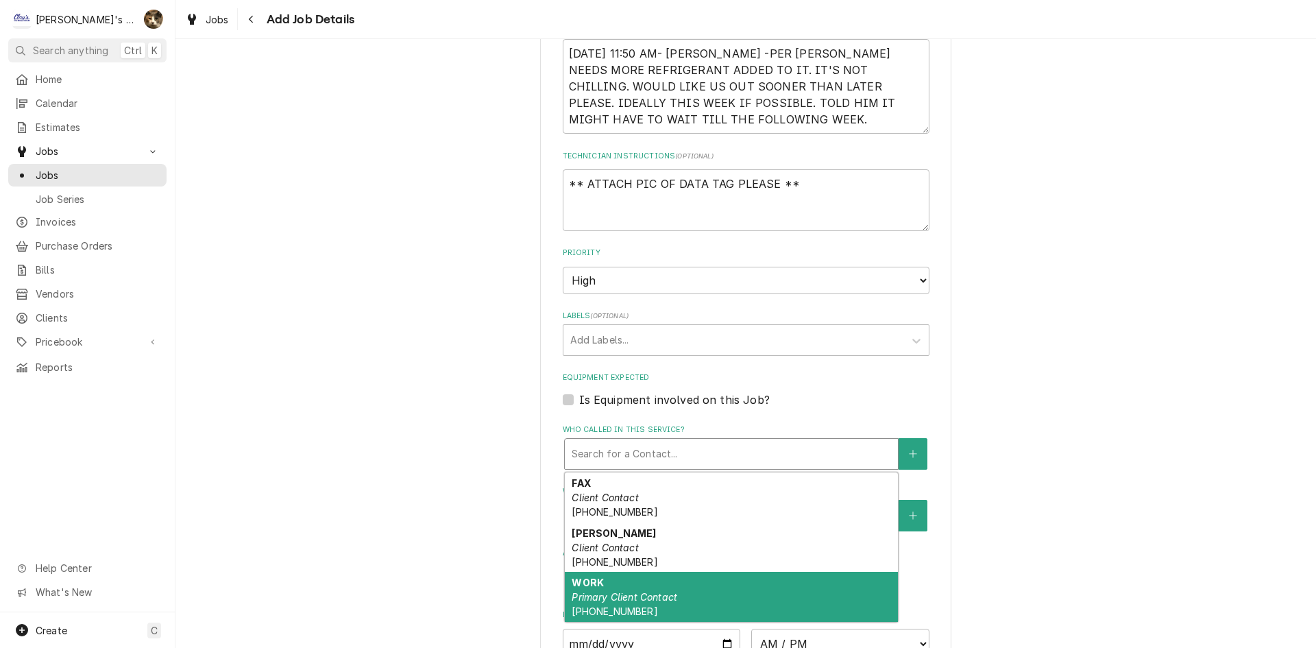
click at [609, 615] on span "(541) 896-3513" at bounding box center [615, 611] width 86 height 12
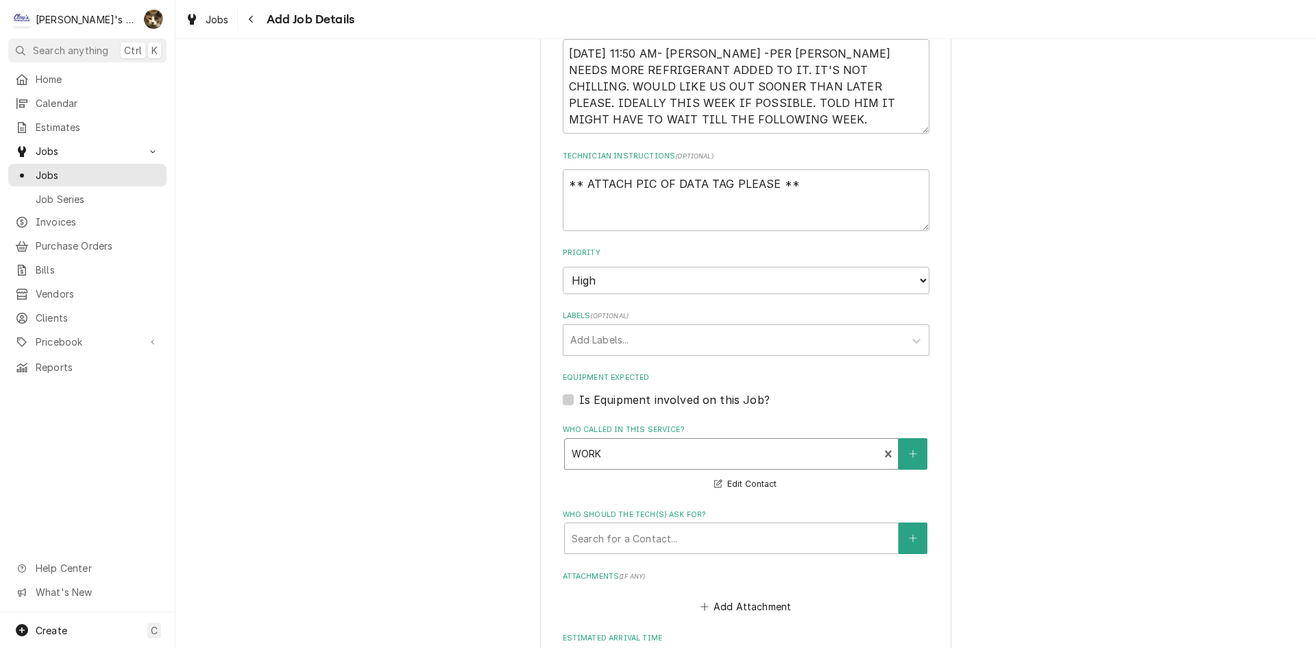
click at [603, 456] on div "Who called in this service?" at bounding box center [722, 453] width 301 height 25
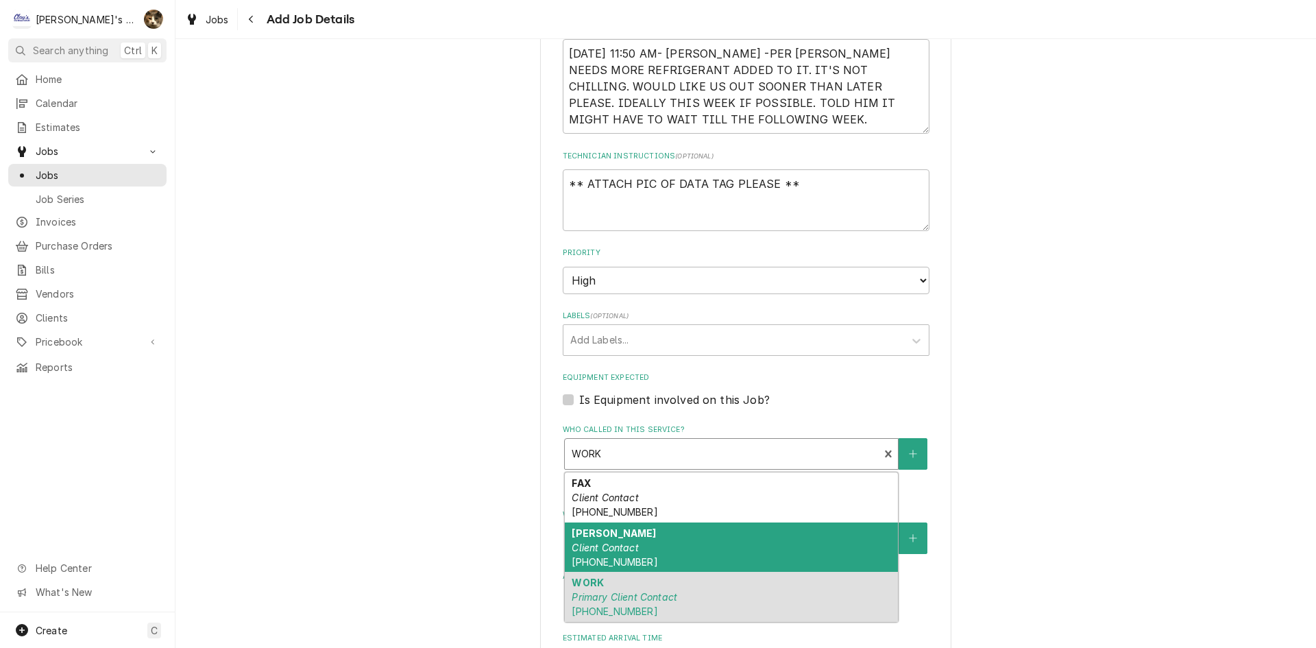
click at [601, 552] on em "Client Contact" at bounding box center [605, 547] width 66 height 12
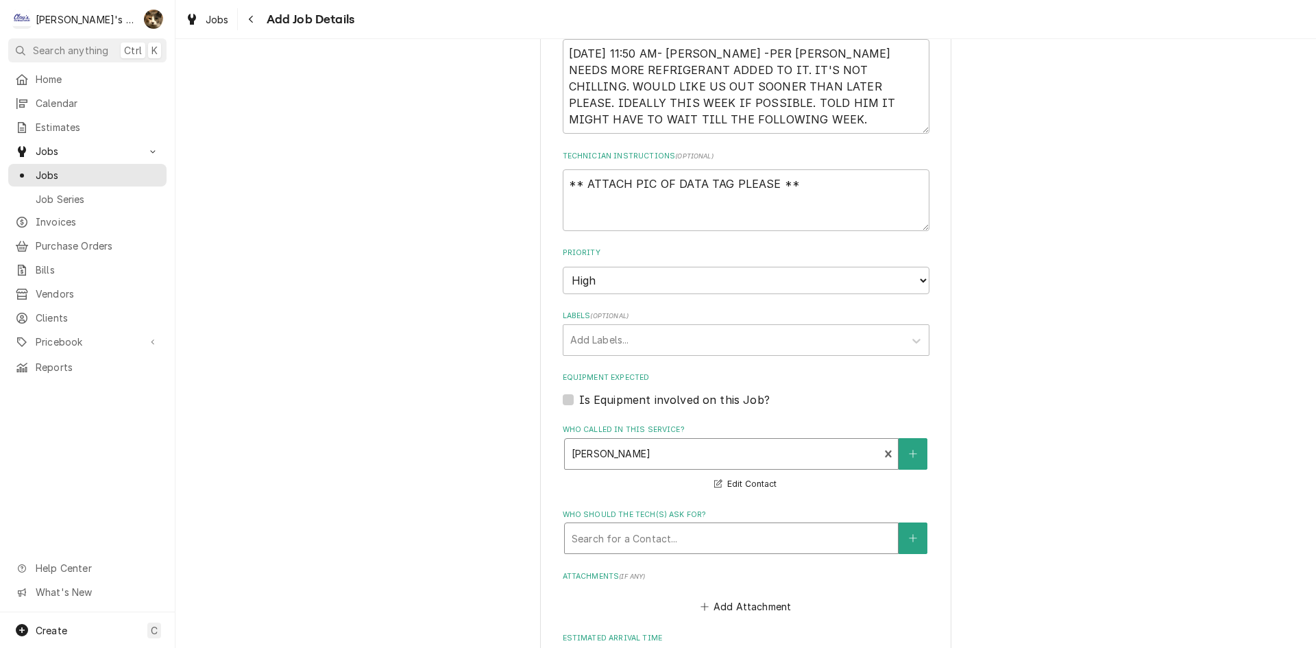
click at [600, 537] on div "Who should the tech(s) ask for?" at bounding box center [731, 538] width 319 height 25
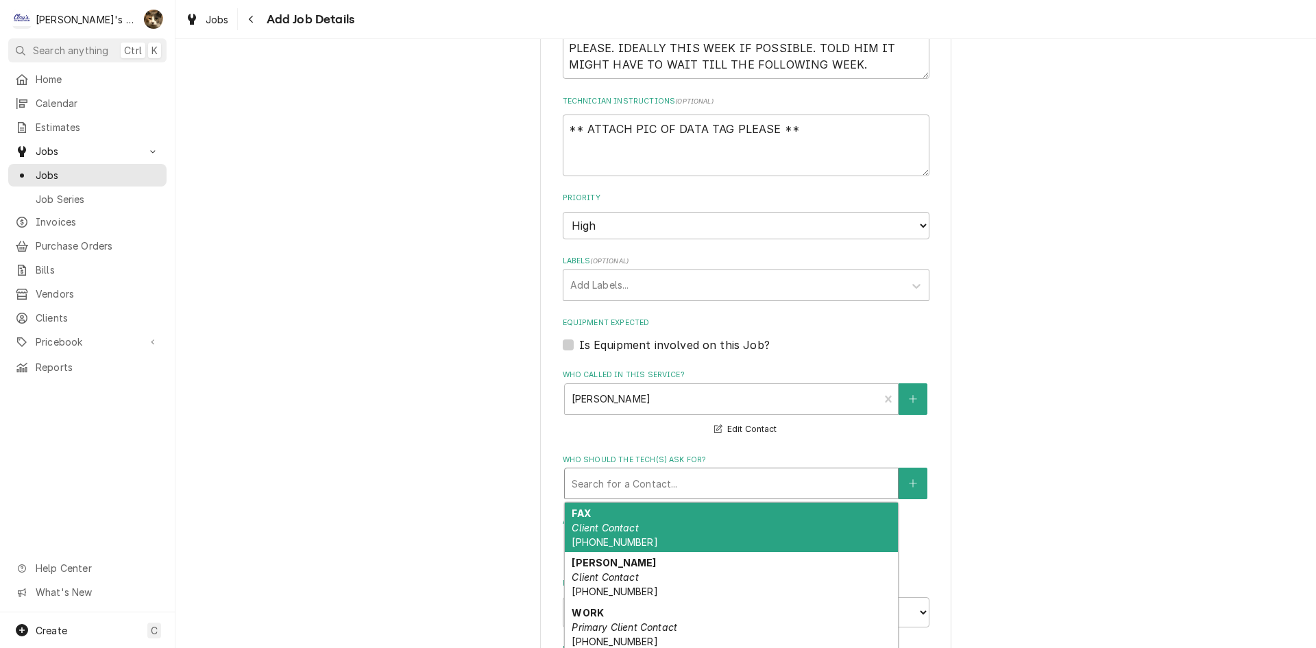
scroll to position [754, 0]
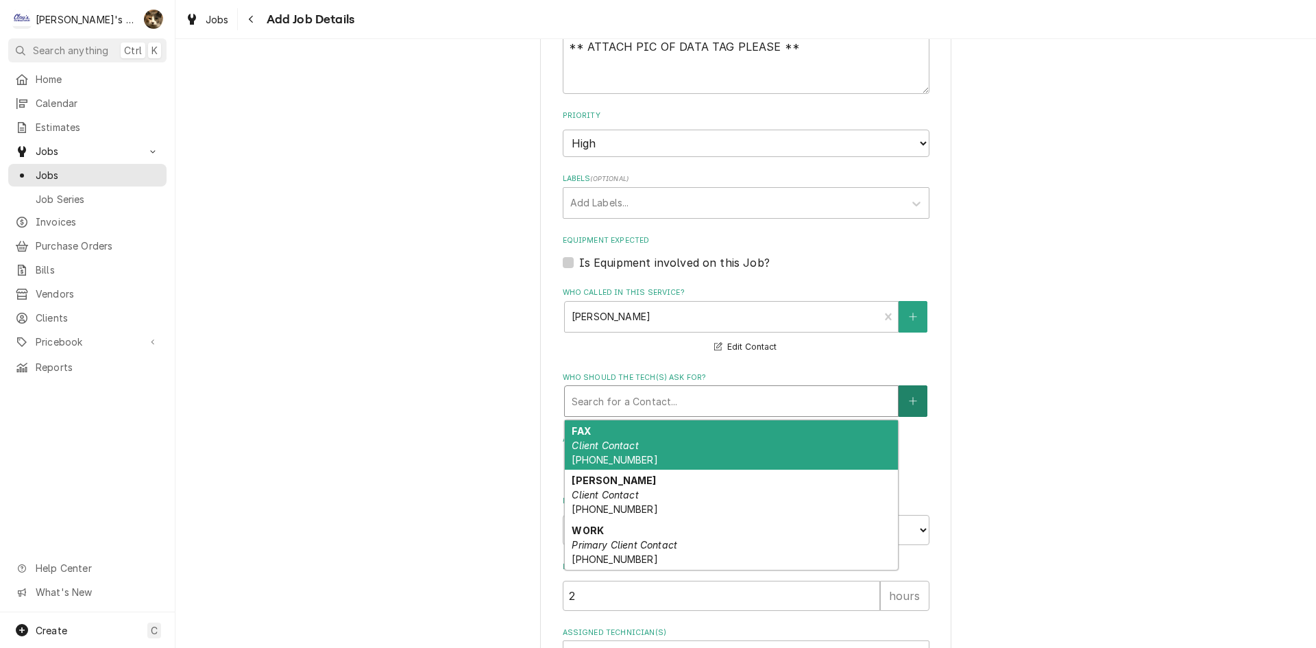
click at [921, 401] on button "Who should the tech(s) ask for?" at bounding box center [912, 401] width 29 height 32
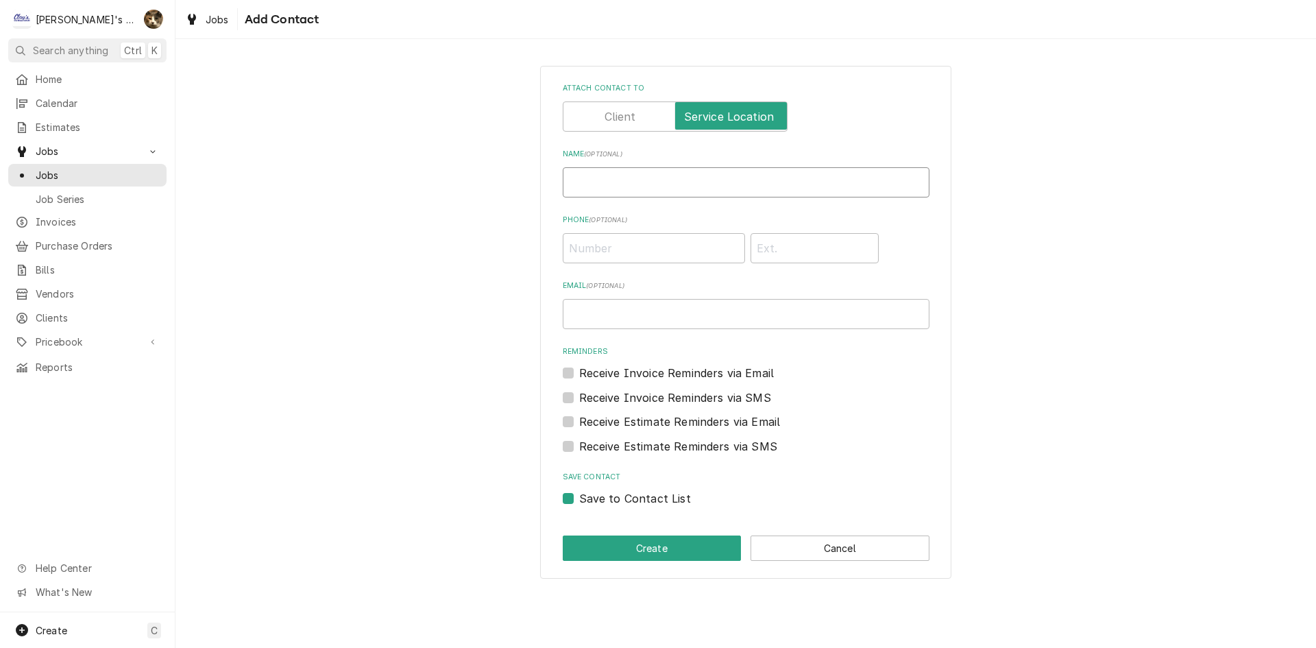
click at [676, 177] on input "Name ( optional )" at bounding box center [746, 182] width 367 height 30
click at [618, 547] on button "Create" at bounding box center [652, 547] width 179 height 25
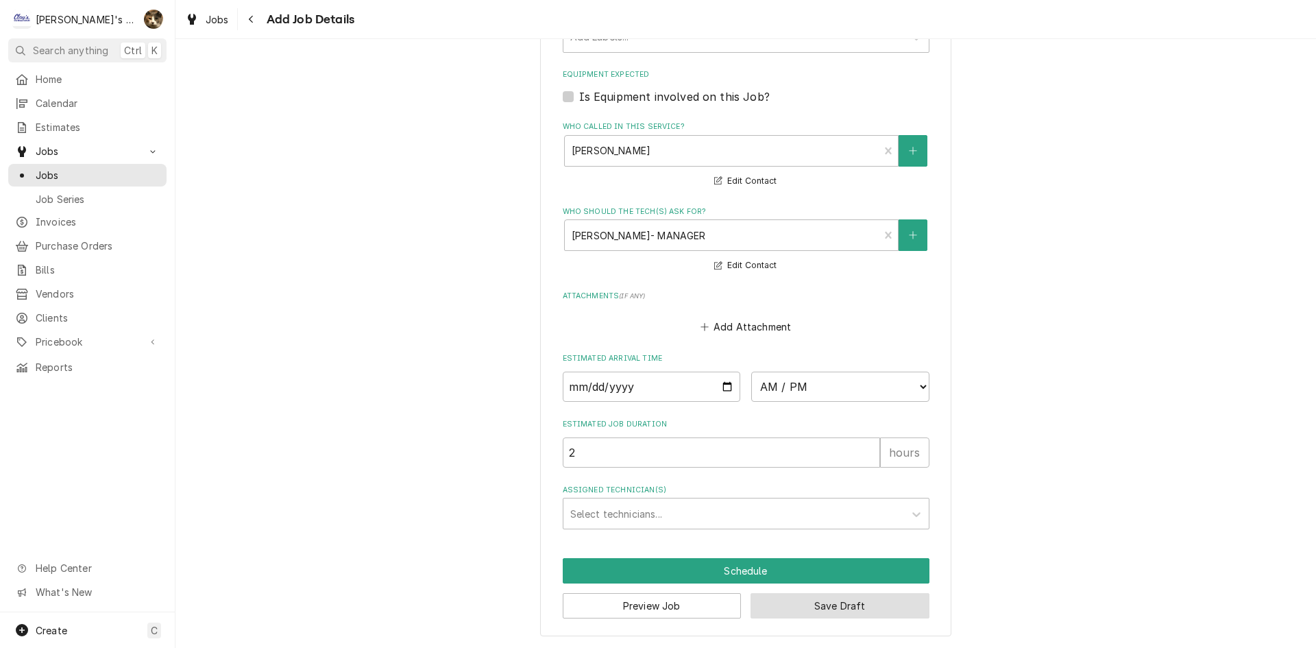
click at [809, 611] on button "Save Draft" at bounding box center [839, 605] width 179 height 25
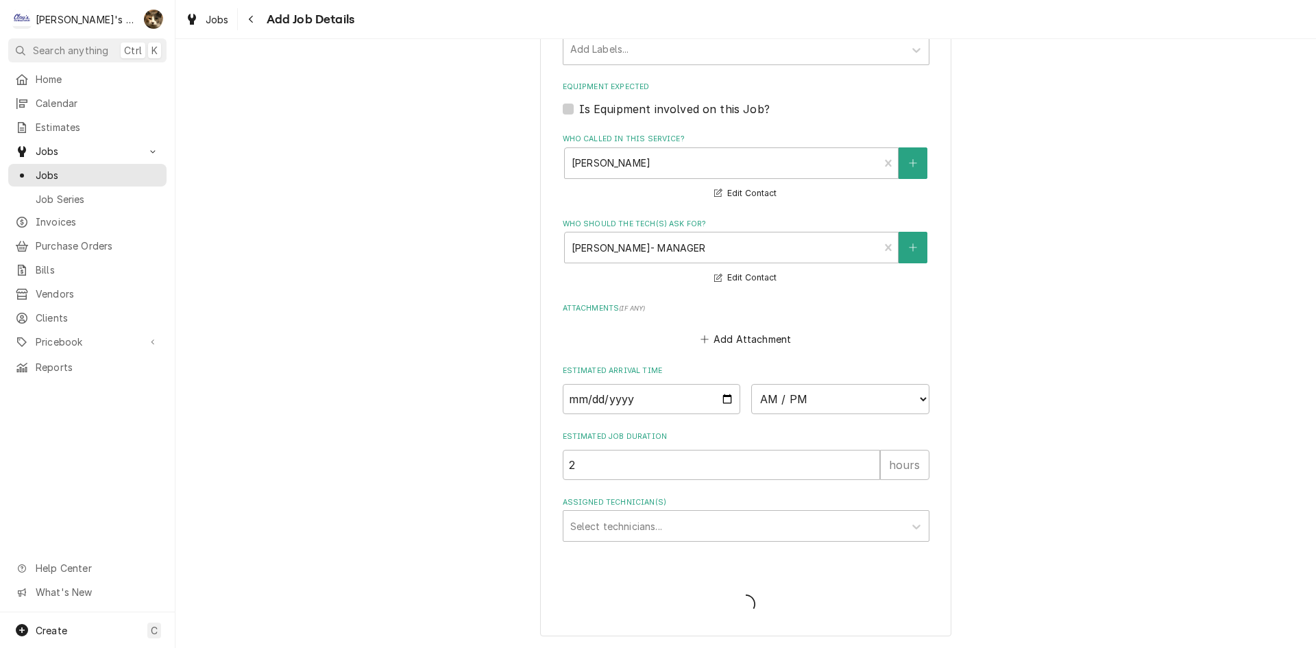
scroll to position [907, 0]
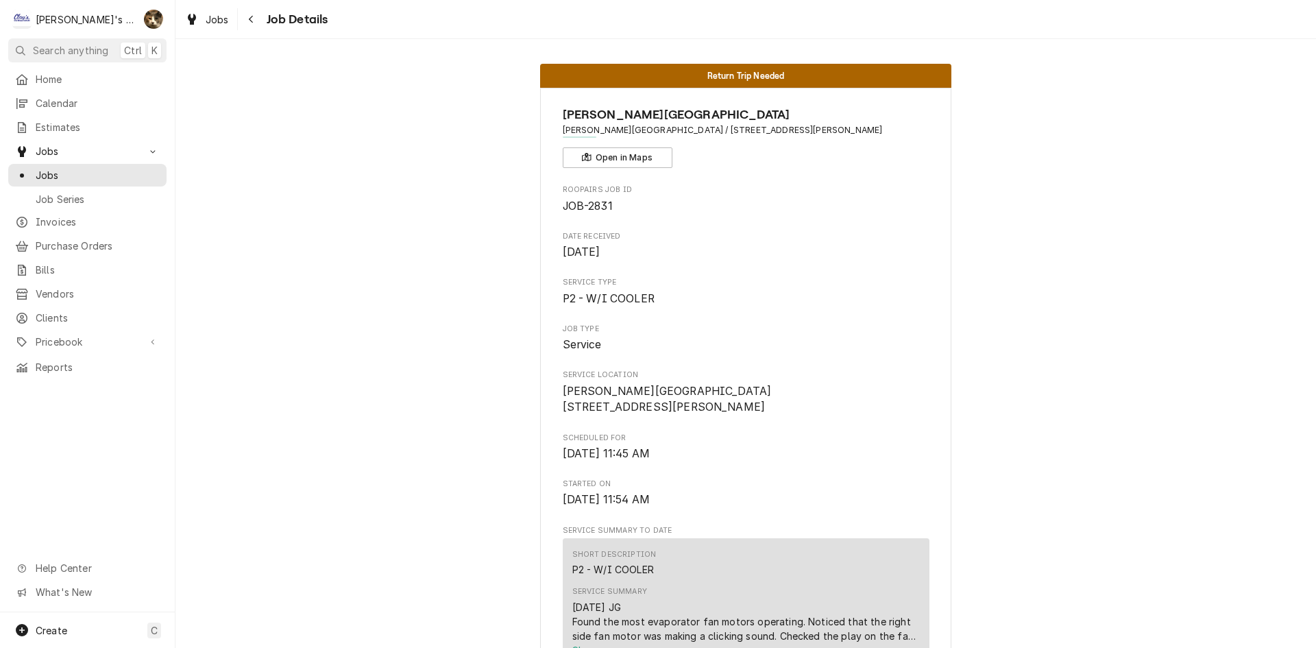
scroll to position [343, 0]
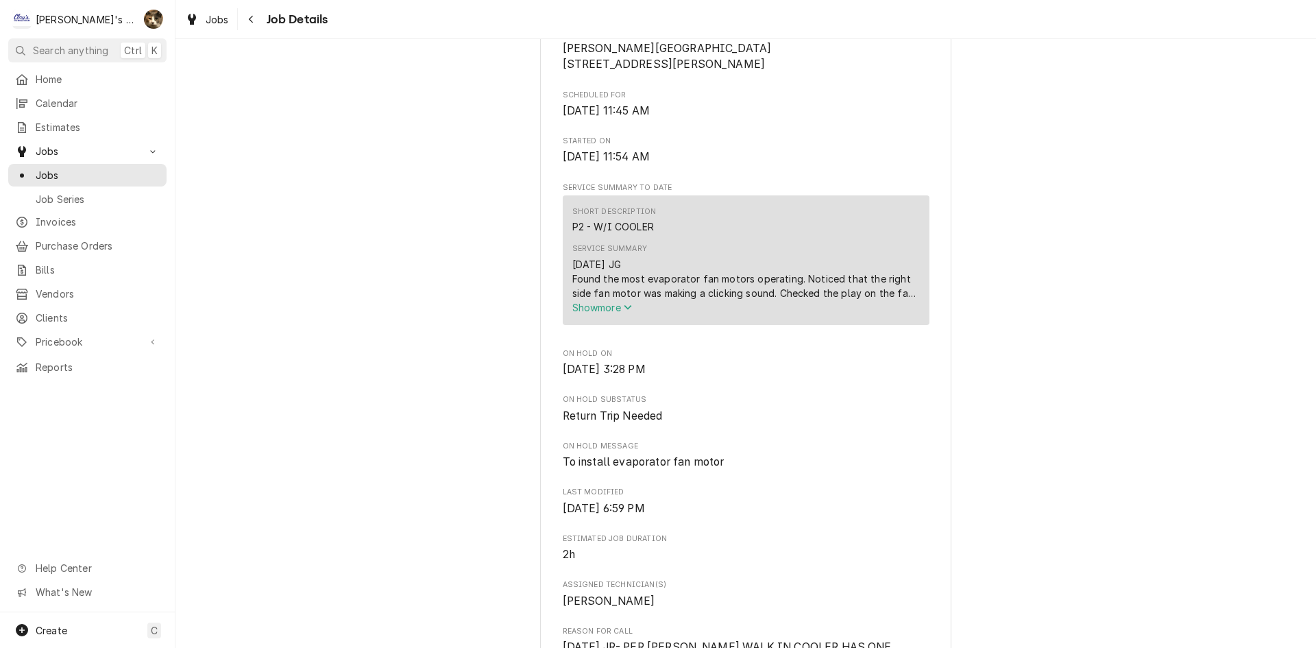
click at [591, 313] on span "Show more" at bounding box center [602, 308] width 60 height 12
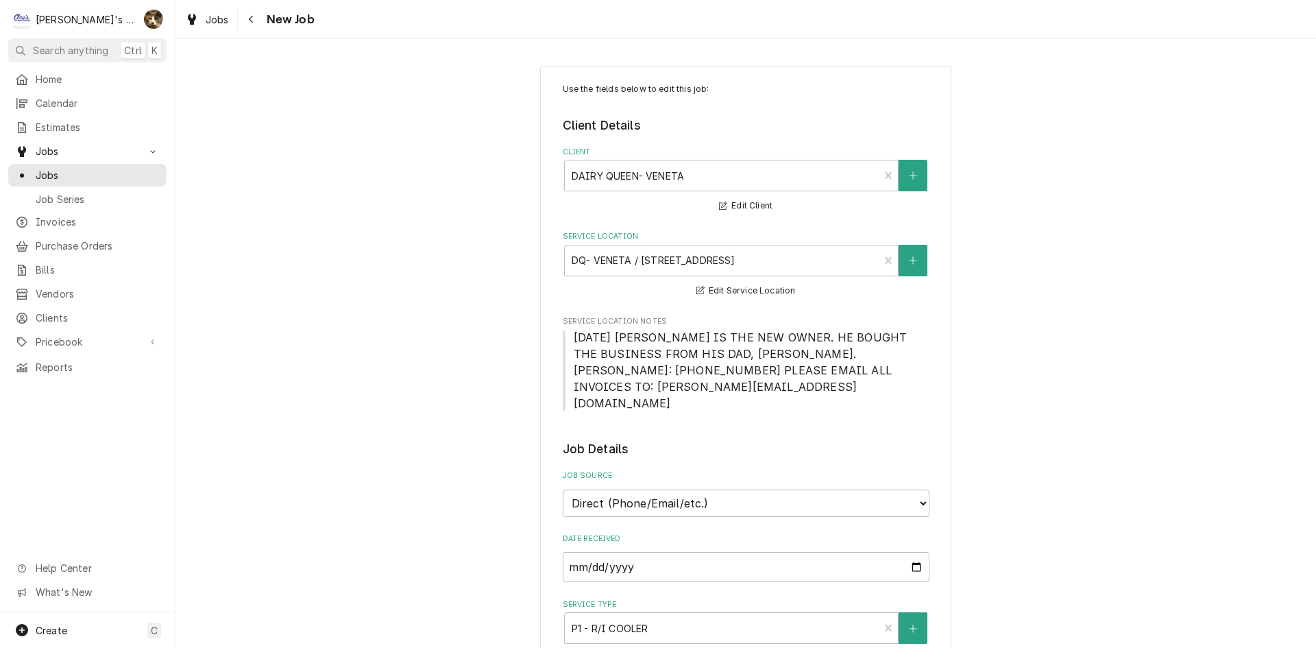
type textarea "x"
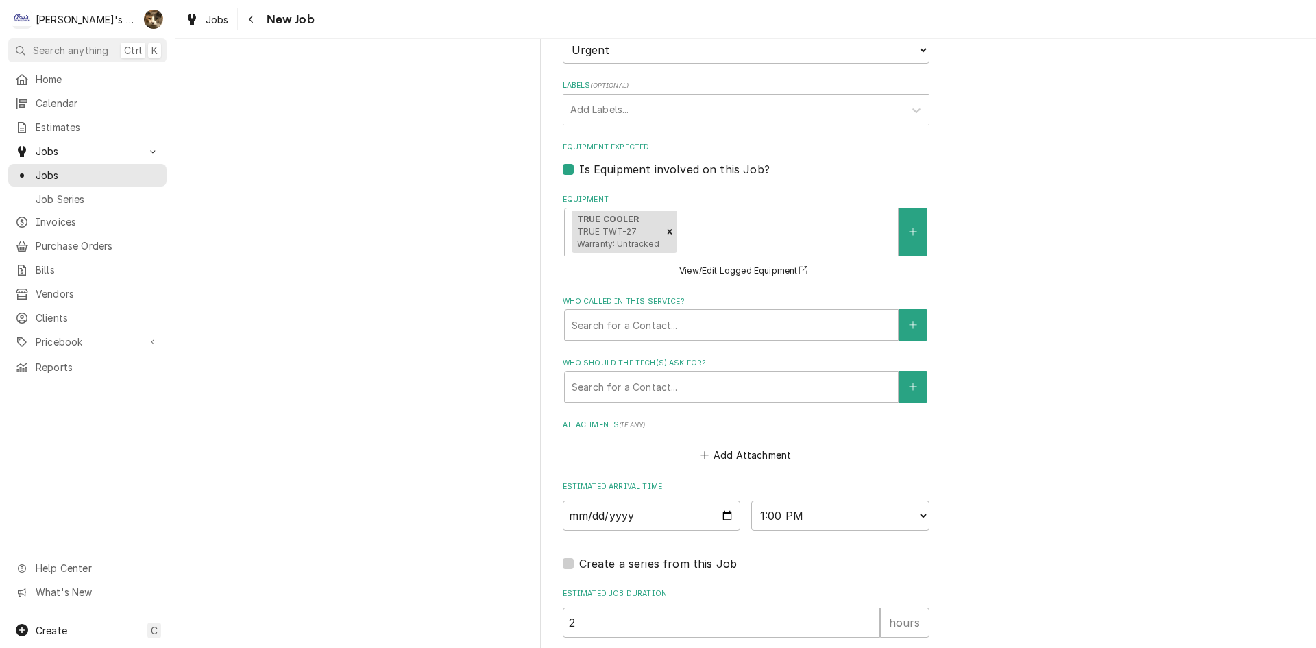
scroll to position [1148, 0]
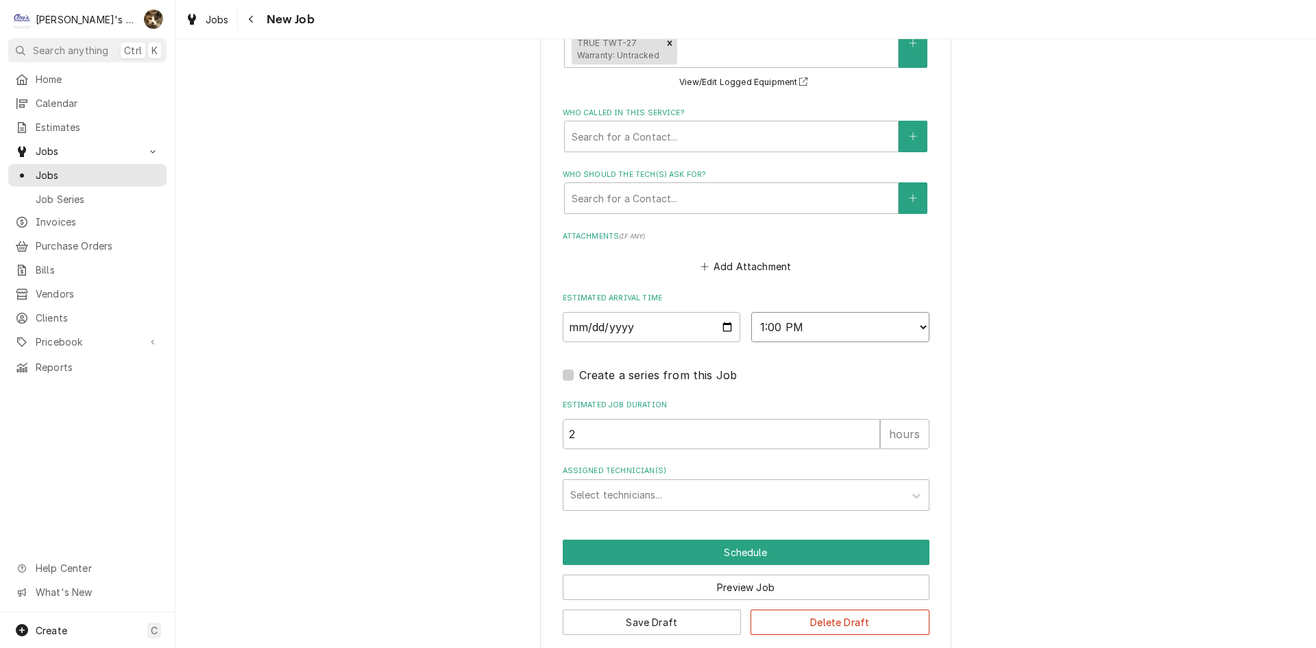
click at [788, 317] on select "AM / PM 6:00 AM 6:15 AM 6:30 AM 6:45 AM 7:00 AM 7:15 AM 7:30 AM 7:45 AM 8:00 AM…" at bounding box center [840, 327] width 178 height 30
select select "12:30:00"
click at [751, 312] on select "AM / PM 6:00 AM 6:15 AM 6:30 AM 6:45 AM 7:00 AM 7:15 AM 7:30 AM 7:45 AM 8:00 AM…" at bounding box center [840, 327] width 178 height 30
type textarea "x"
click at [794, 312] on select "AM / PM 6:00 AM 6:15 AM 6:30 AM 6:45 AM 7:00 AM 7:15 AM 7:30 AM 7:45 AM 8:00 AM…" at bounding box center [840, 327] width 178 height 30
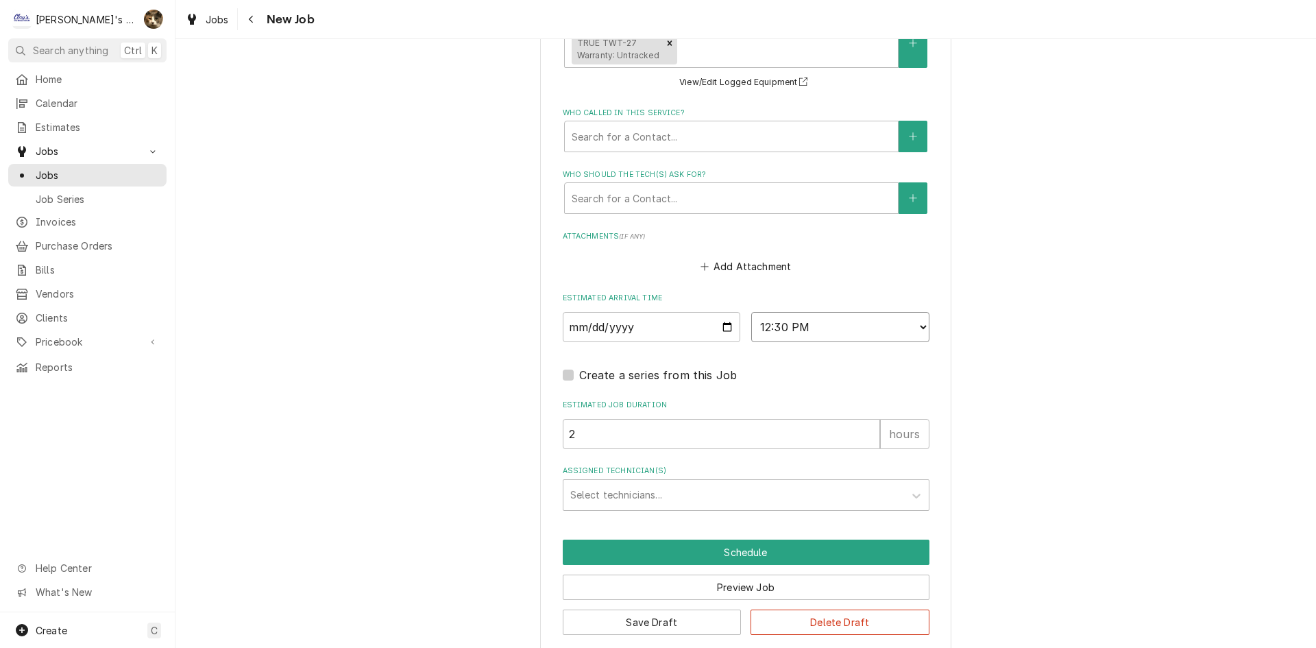
select select "12:45:00"
click at [751, 312] on select "AM / PM 6:00 AM 6:15 AM 6:30 AM 6:45 AM 7:00 AM 7:15 AM 7:30 AM 7:45 AM 8:00 AM…" at bounding box center [840, 327] width 178 height 30
type textarea "x"
click at [626, 482] on div "Assigned Technician(s)" at bounding box center [733, 494] width 327 height 25
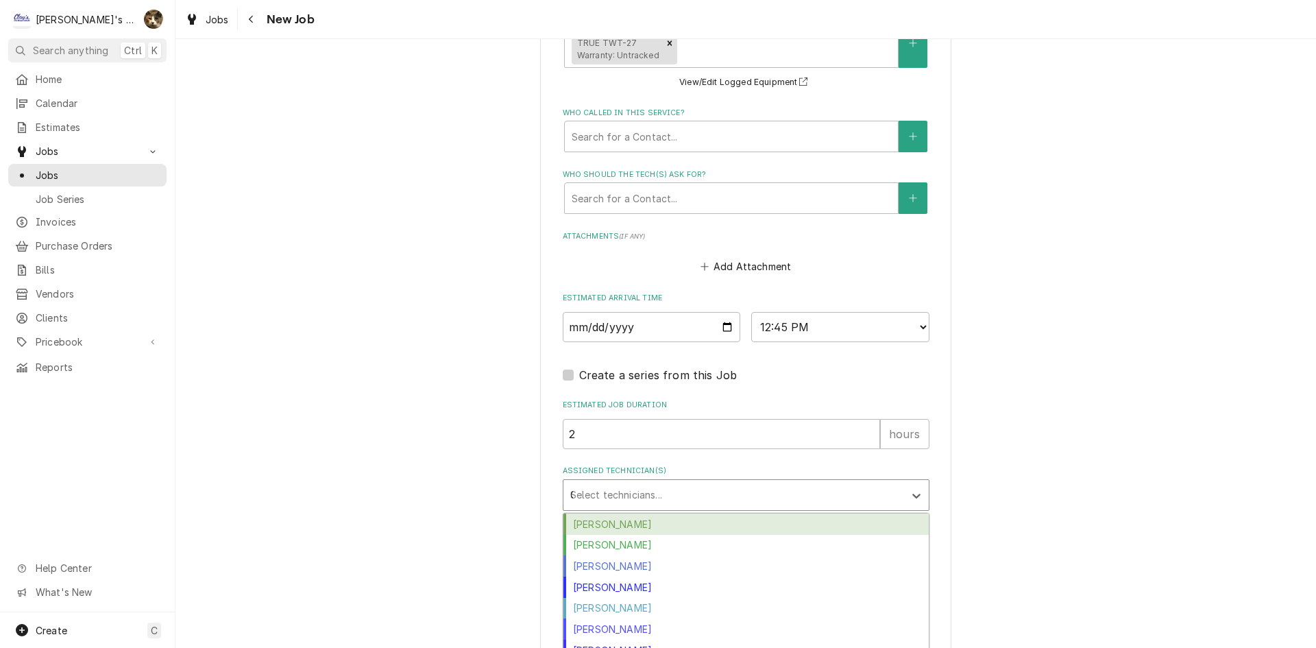
type input "CA"
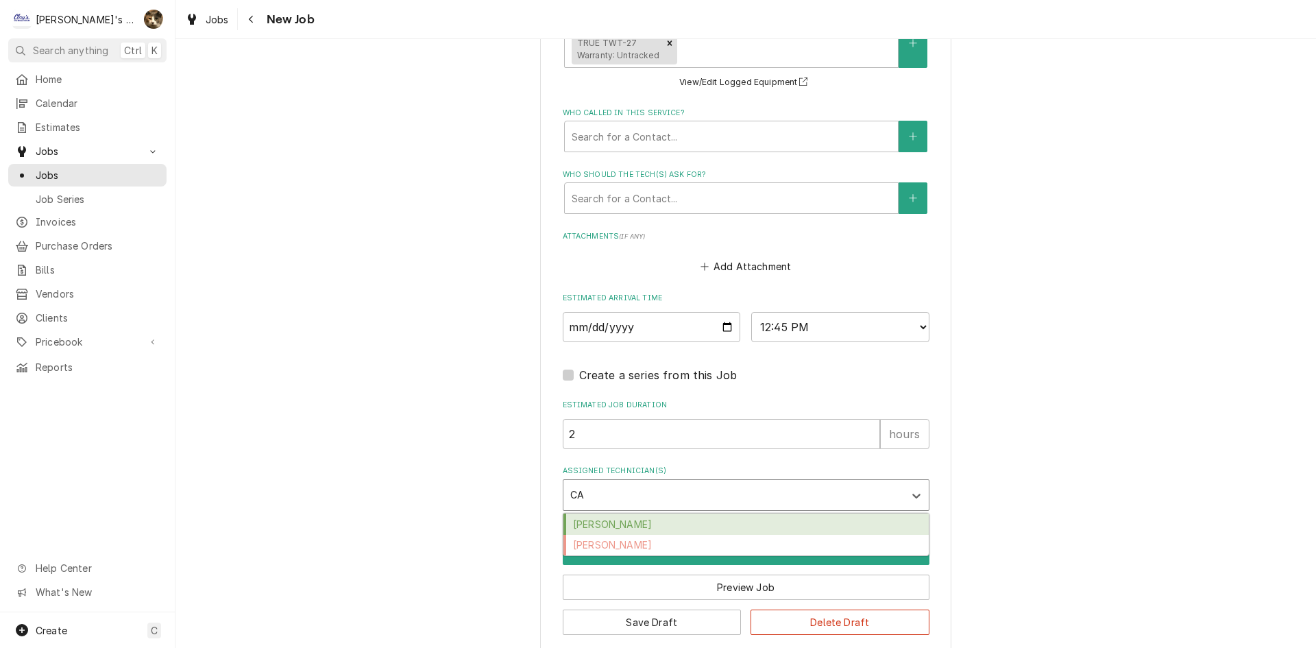
click at [611, 513] on div "Cameron Ward" at bounding box center [745, 523] width 365 height 21
type textarea "x"
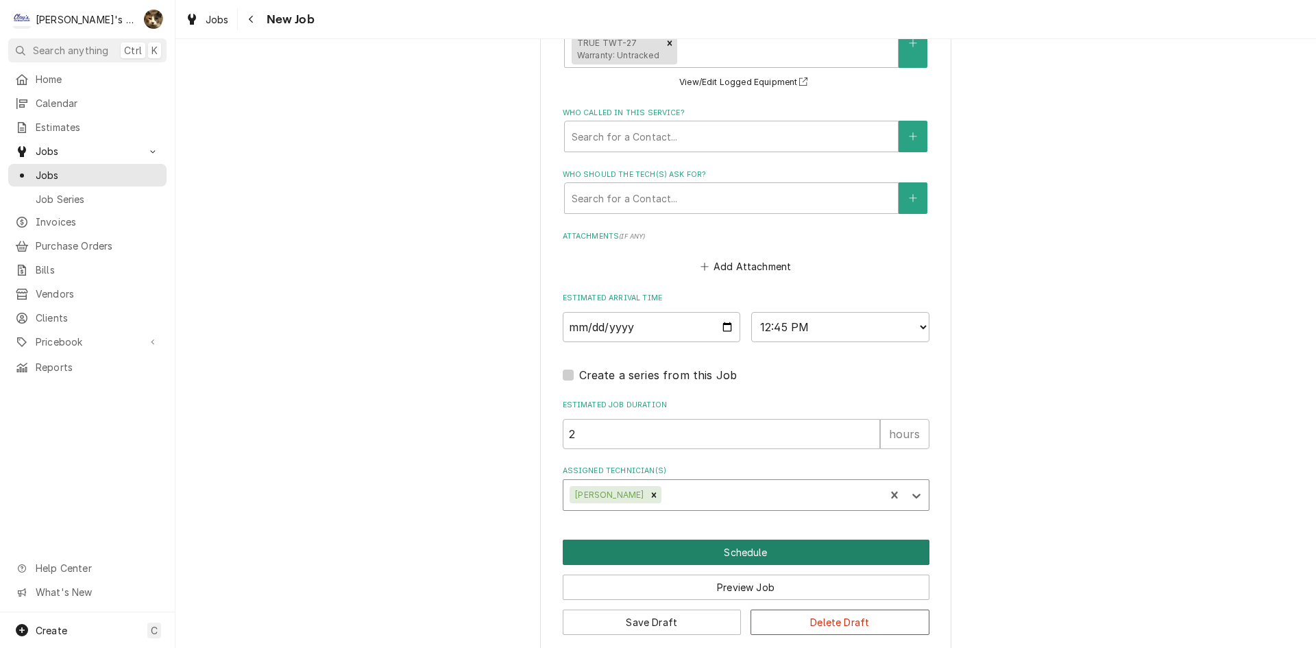
click at [630, 539] on button "Schedule" at bounding box center [746, 551] width 367 height 25
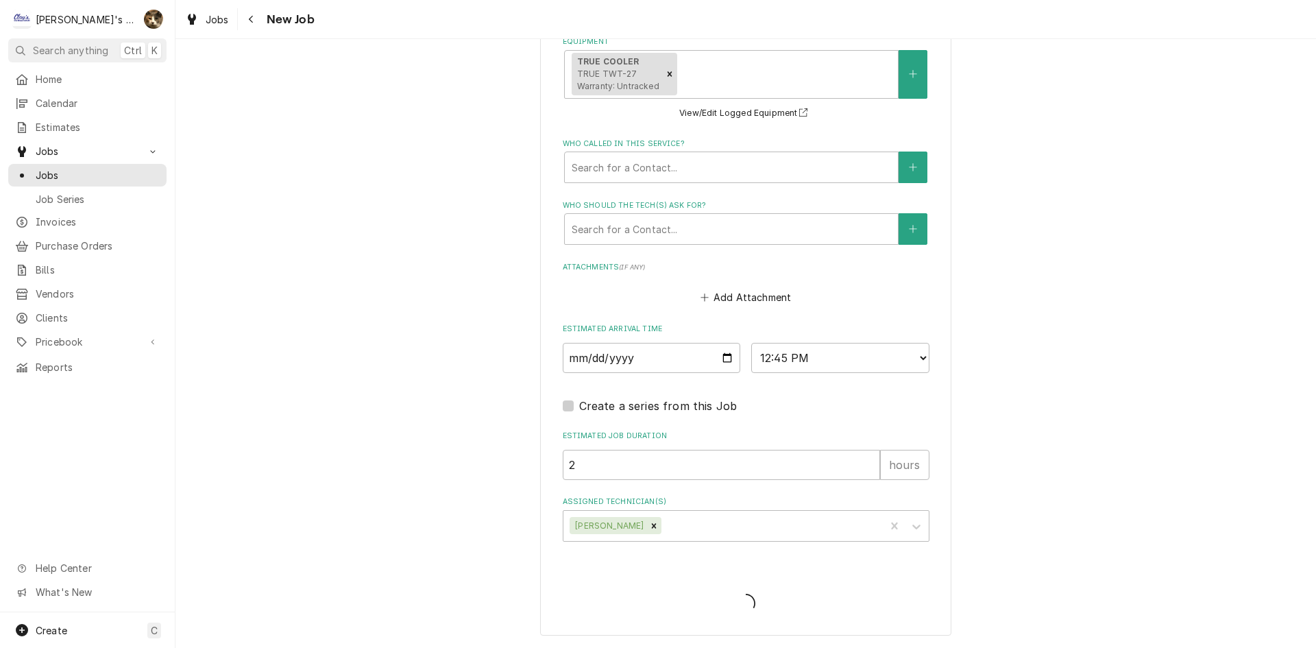
scroll to position [1101, 0]
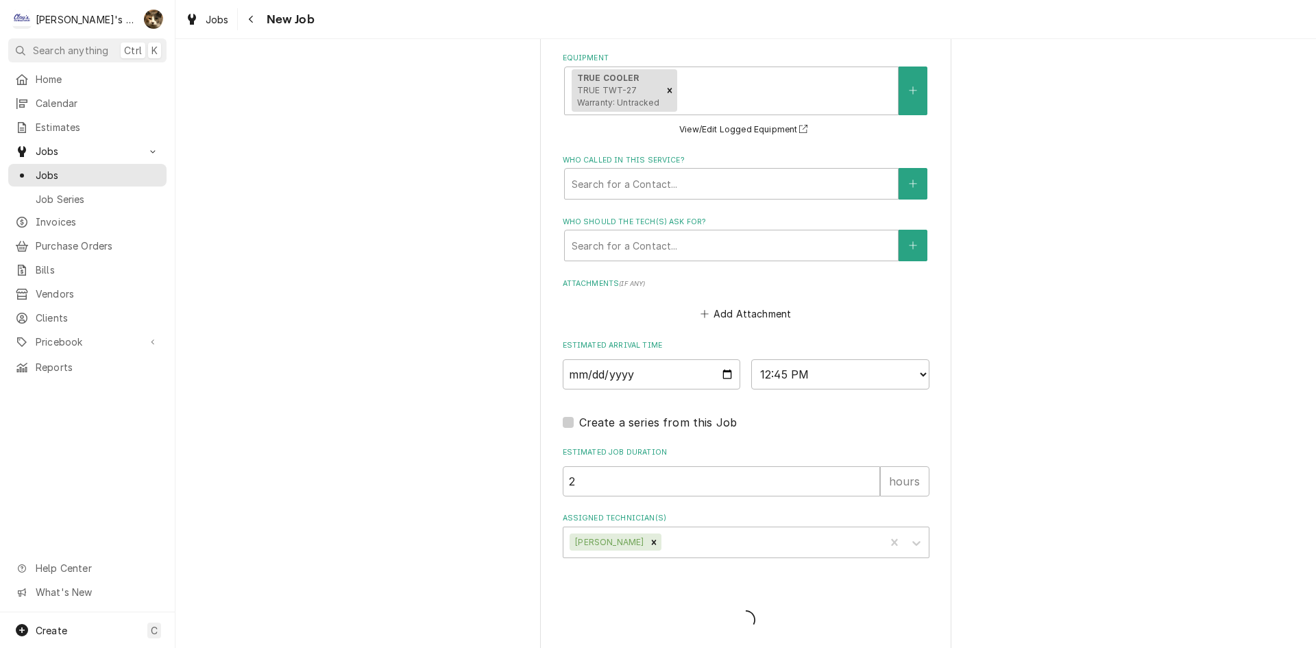
type textarea "x"
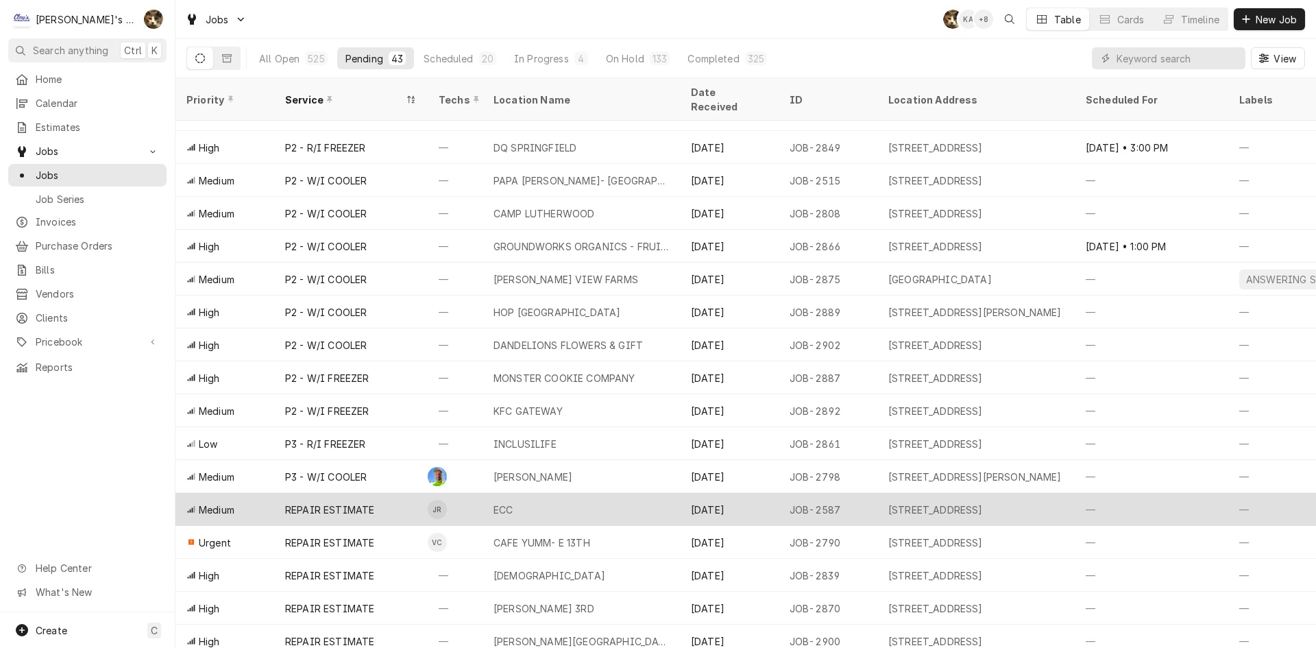
scroll to position [881, 0]
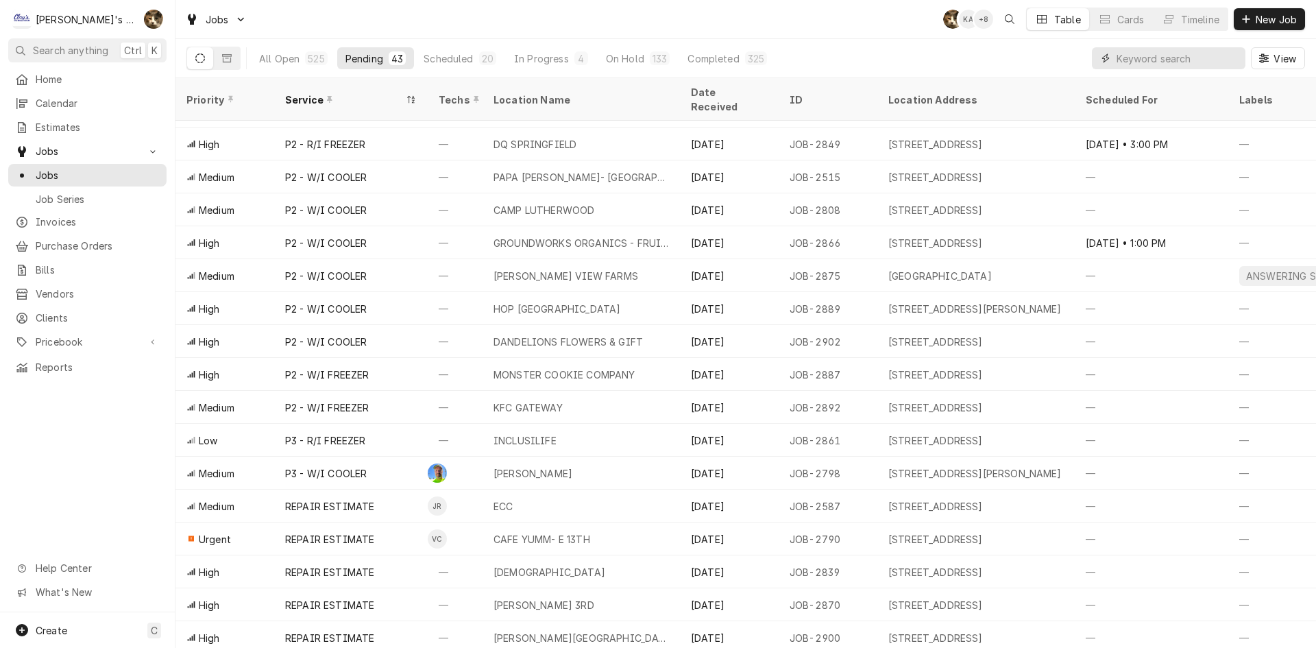
click at [1144, 58] on input "Dynamic Content Wrapper" at bounding box center [1177, 58] width 122 height 22
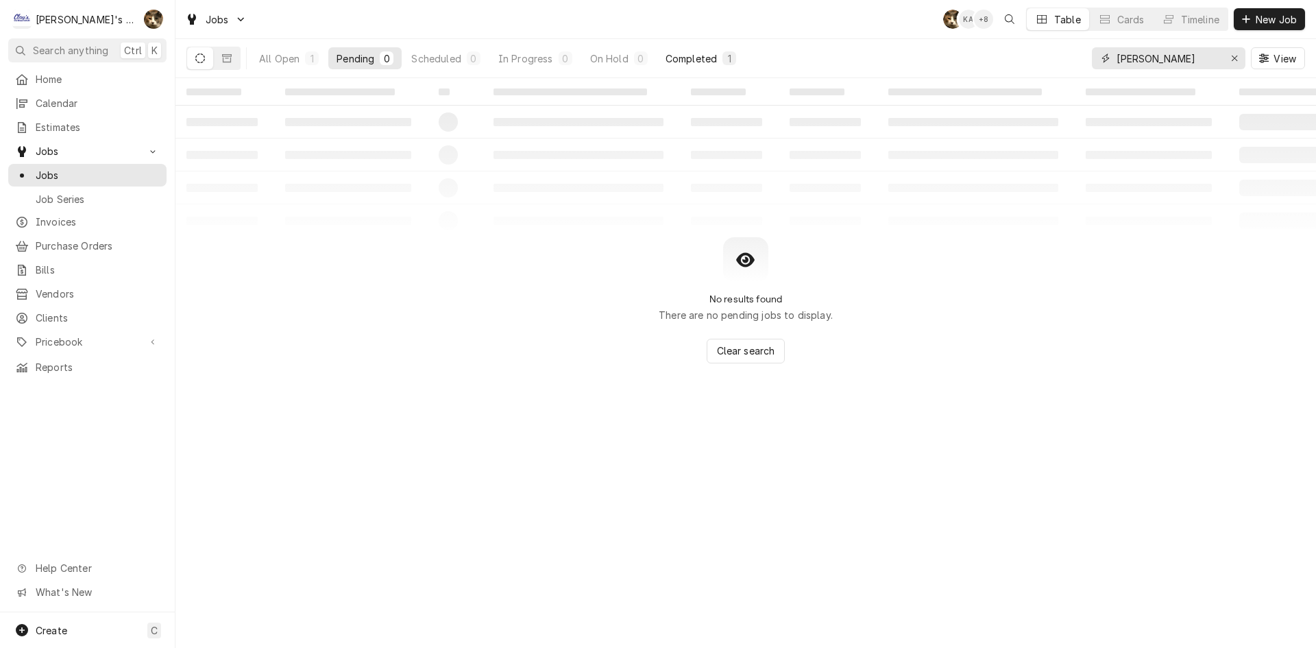
type input "[PERSON_NAME]"
click at [687, 64] on div "Completed" at bounding box center [690, 58] width 51 height 14
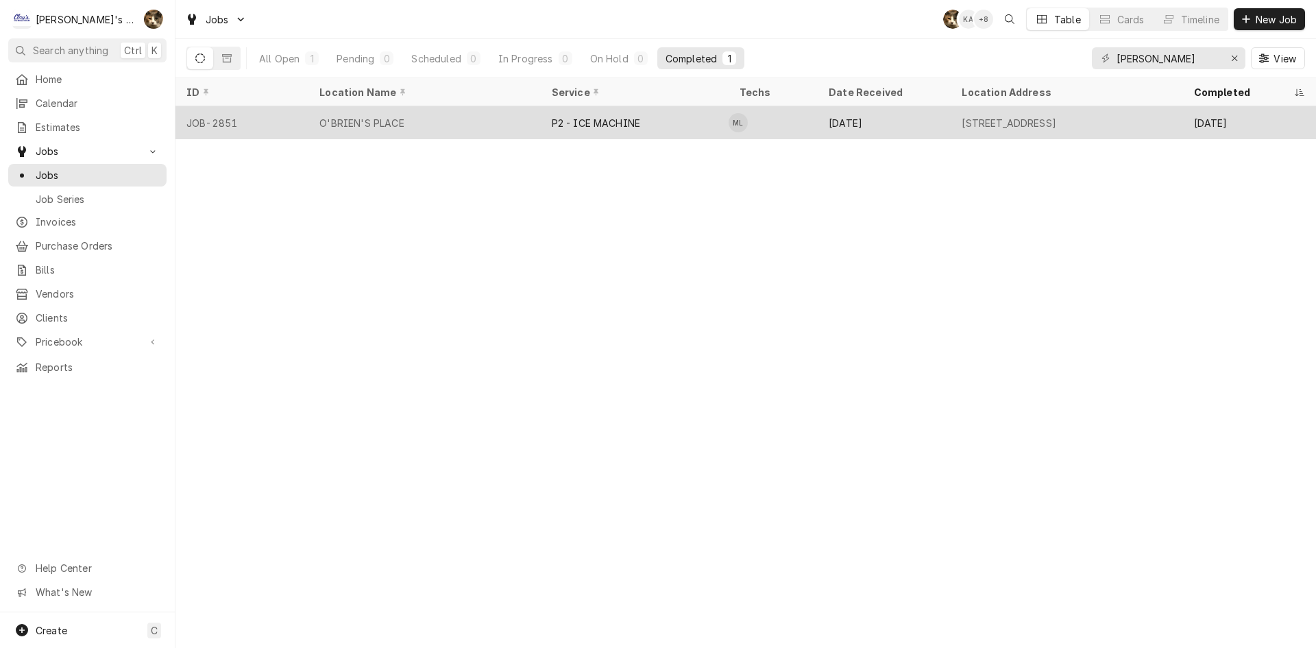
click at [365, 124] on div "O'BRIEN'S PLACE" at bounding box center [361, 123] width 84 height 14
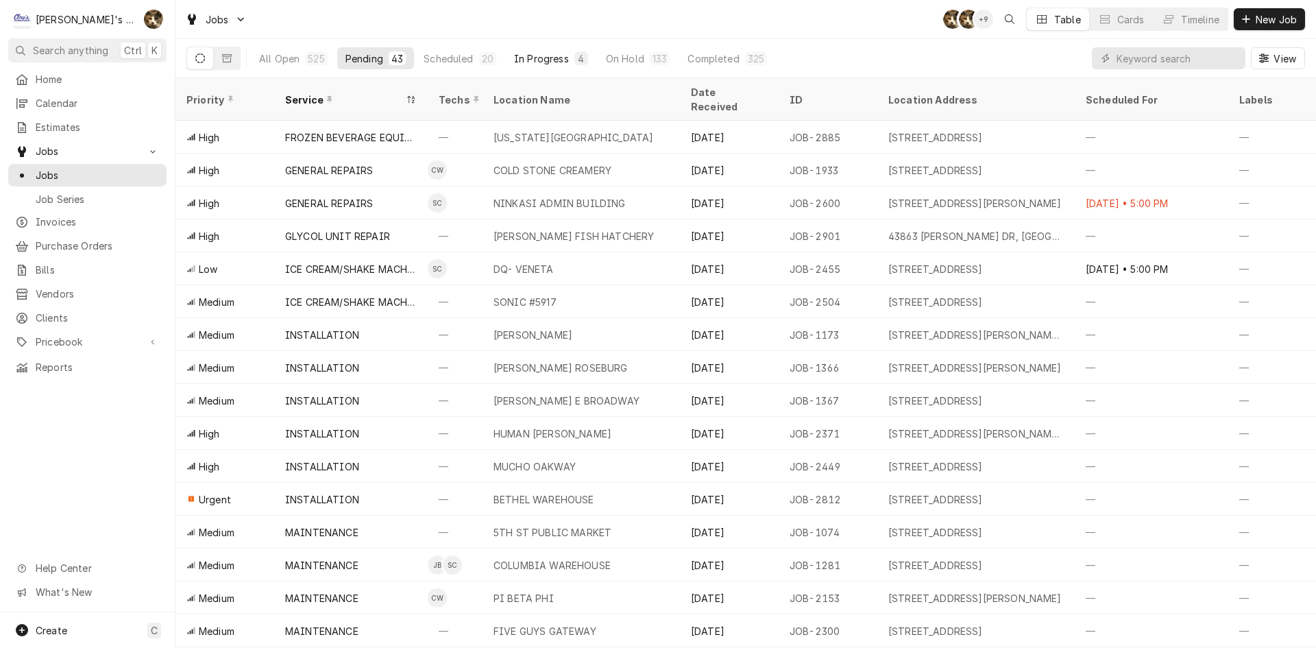
click at [574, 53] on div "4" at bounding box center [581, 58] width 14 height 14
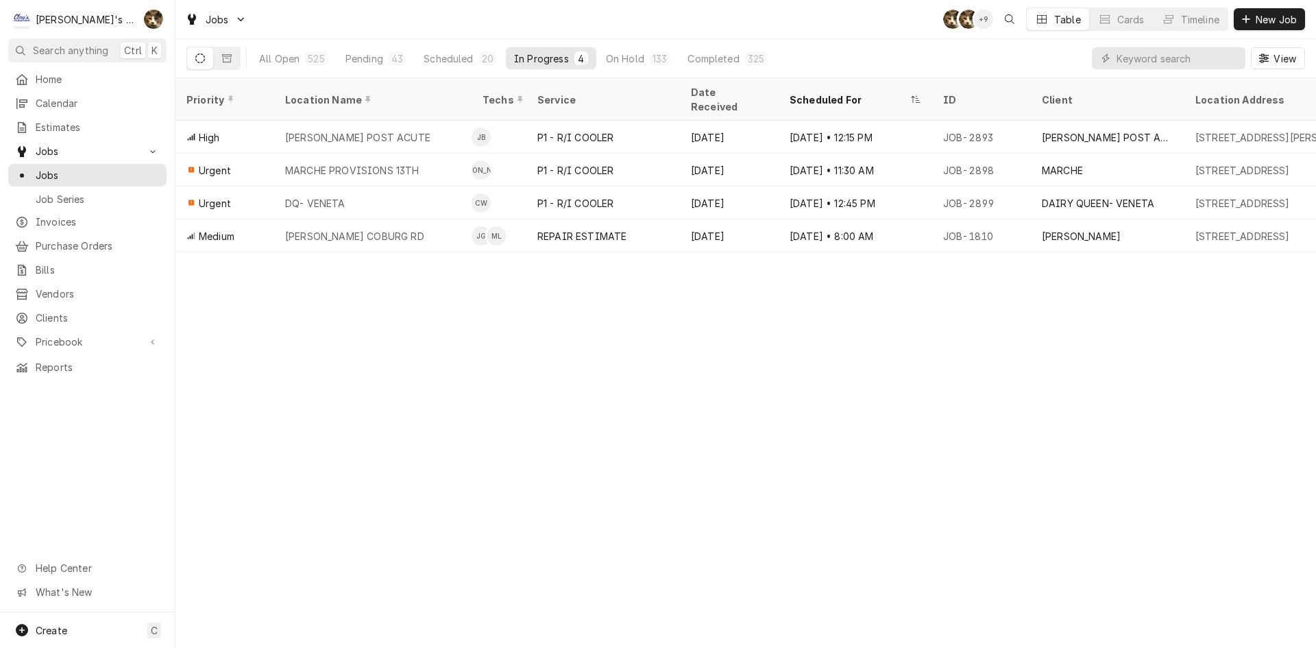
click at [1137, 71] on div "View" at bounding box center [1198, 58] width 213 height 38
click at [1141, 55] on input "Dynamic Content Wrapper" at bounding box center [1177, 58] width 122 height 22
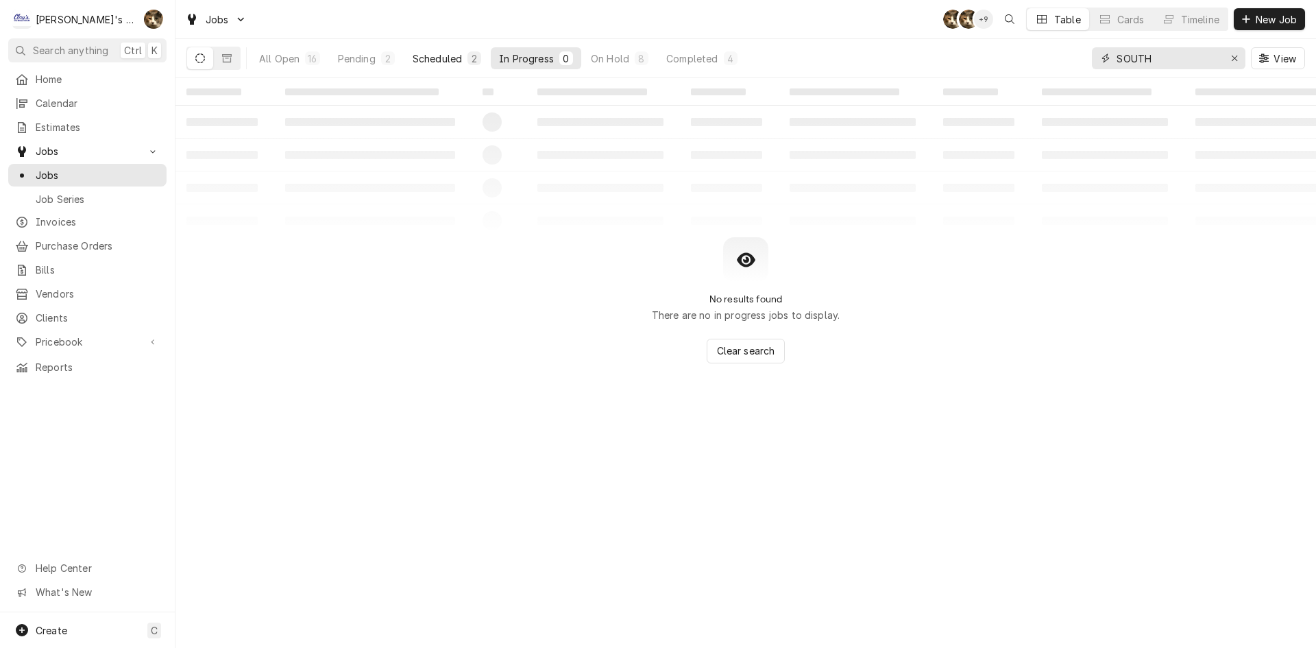
type input "SOUTH"
click at [426, 56] on div "Scheduled" at bounding box center [437, 58] width 49 height 14
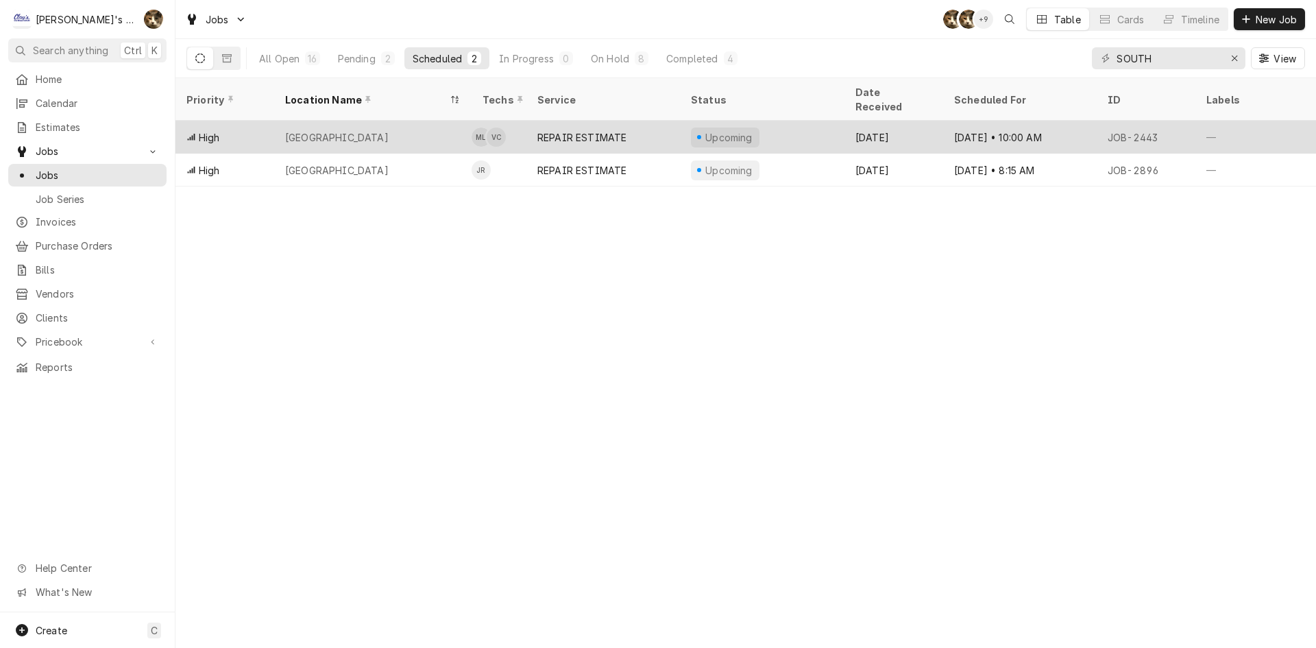
click at [395, 122] on div "[GEOGRAPHIC_DATA]" at bounding box center [372, 137] width 197 height 33
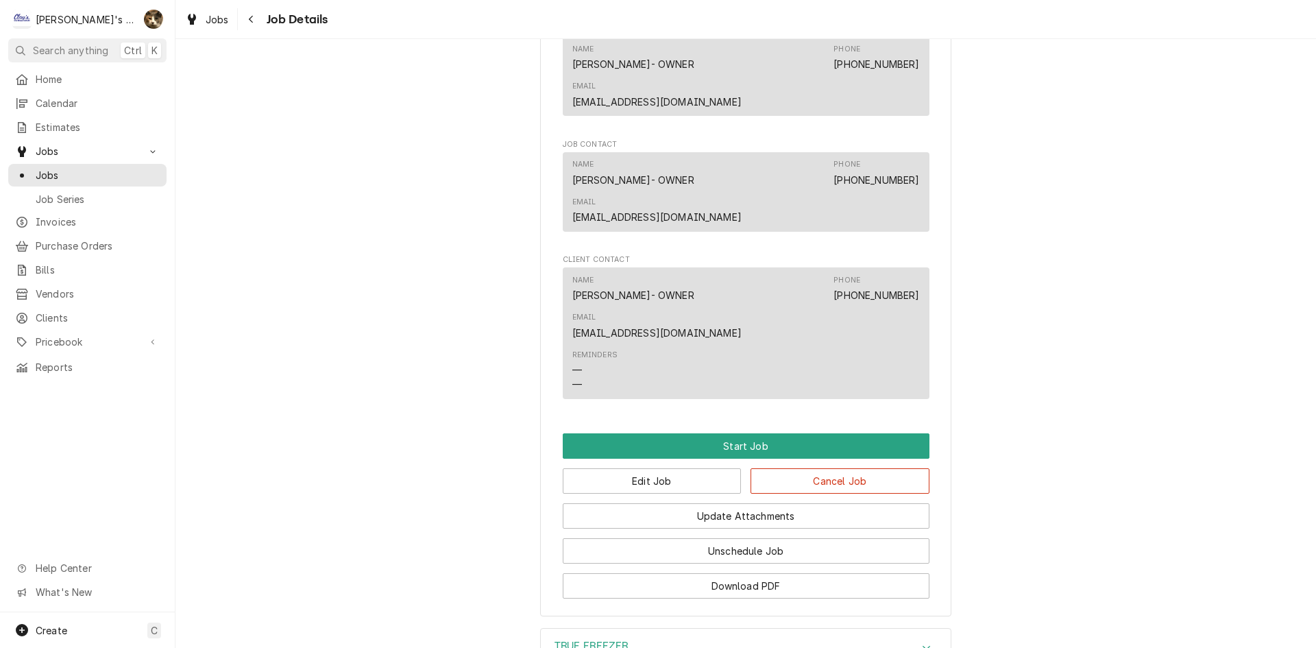
scroll to position [1486, 0]
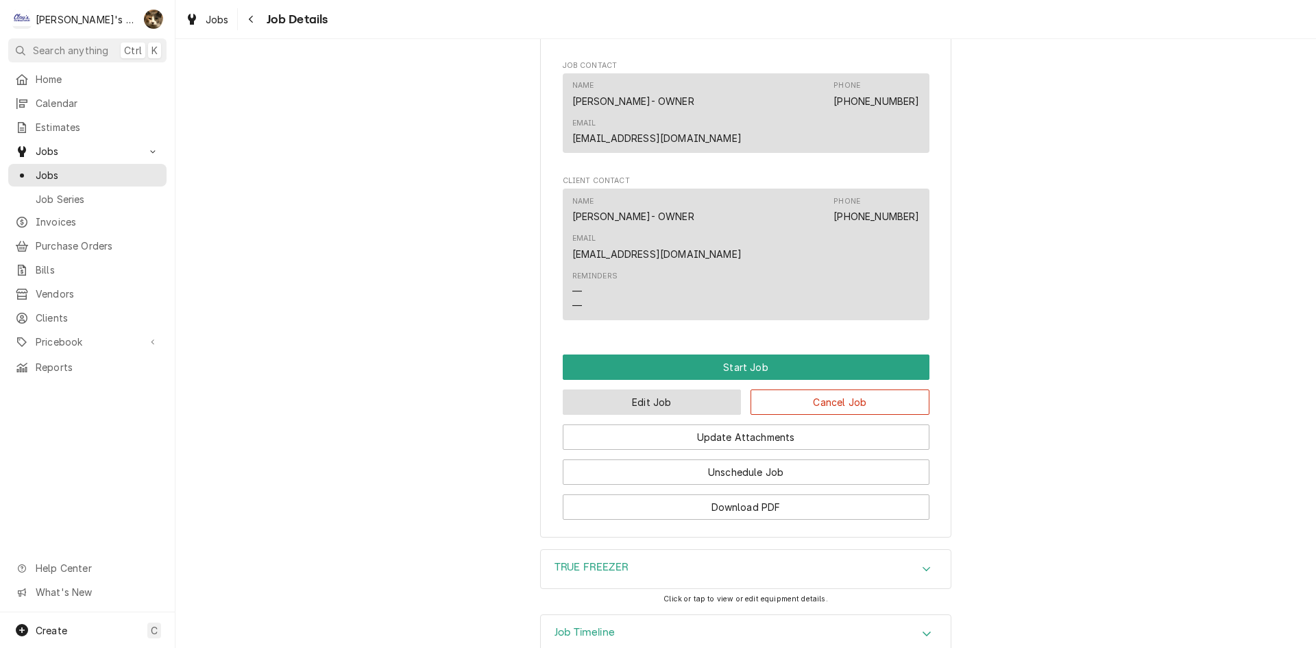
click at [639, 389] on button "Edit Job" at bounding box center [652, 401] width 179 height 25
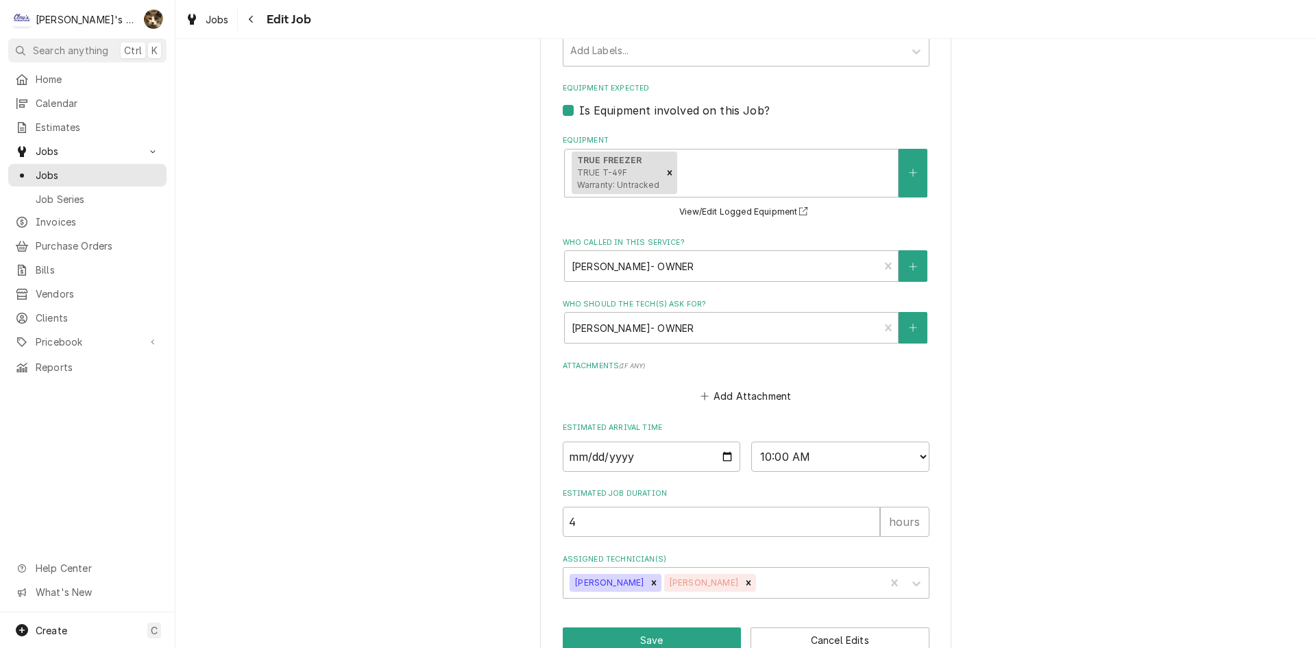
scroll to position [1381, 0]
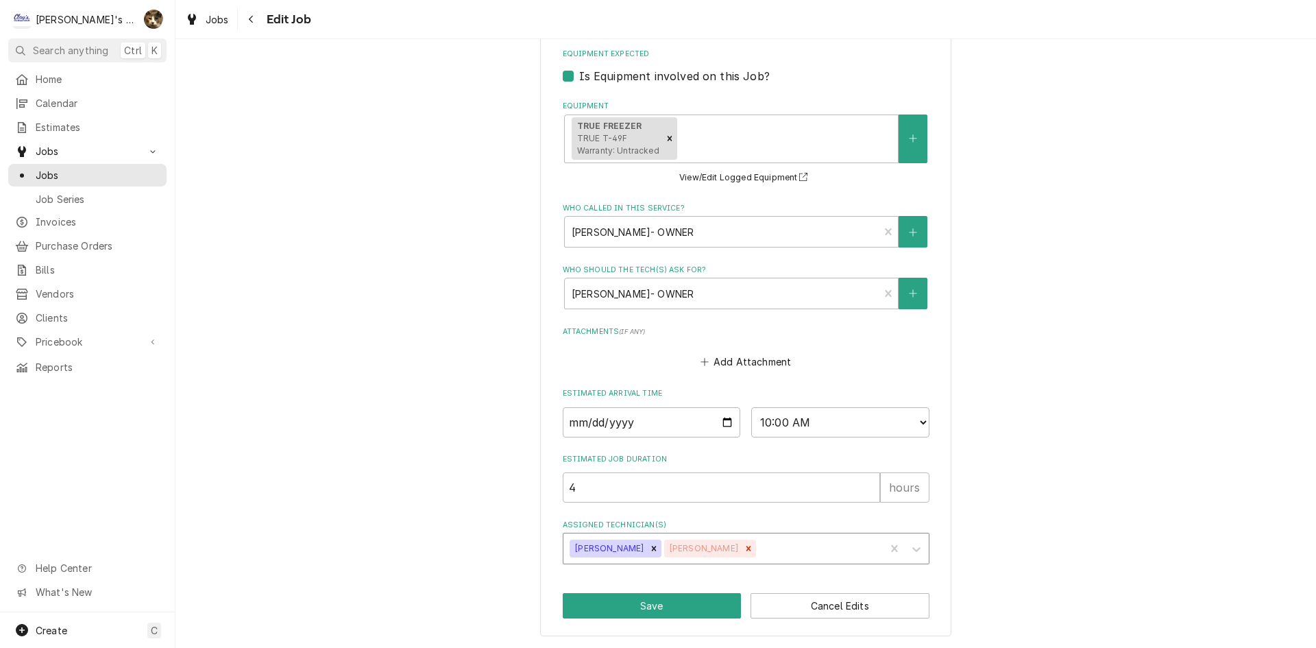
click at [751, 556] on div "Remove Valente Castillo" at bounding box center [748, 548] width 15 height 18
click at [752, 552] on div "Assigned Technician(s)" at bounding box center [771, 548] width 214 height 25
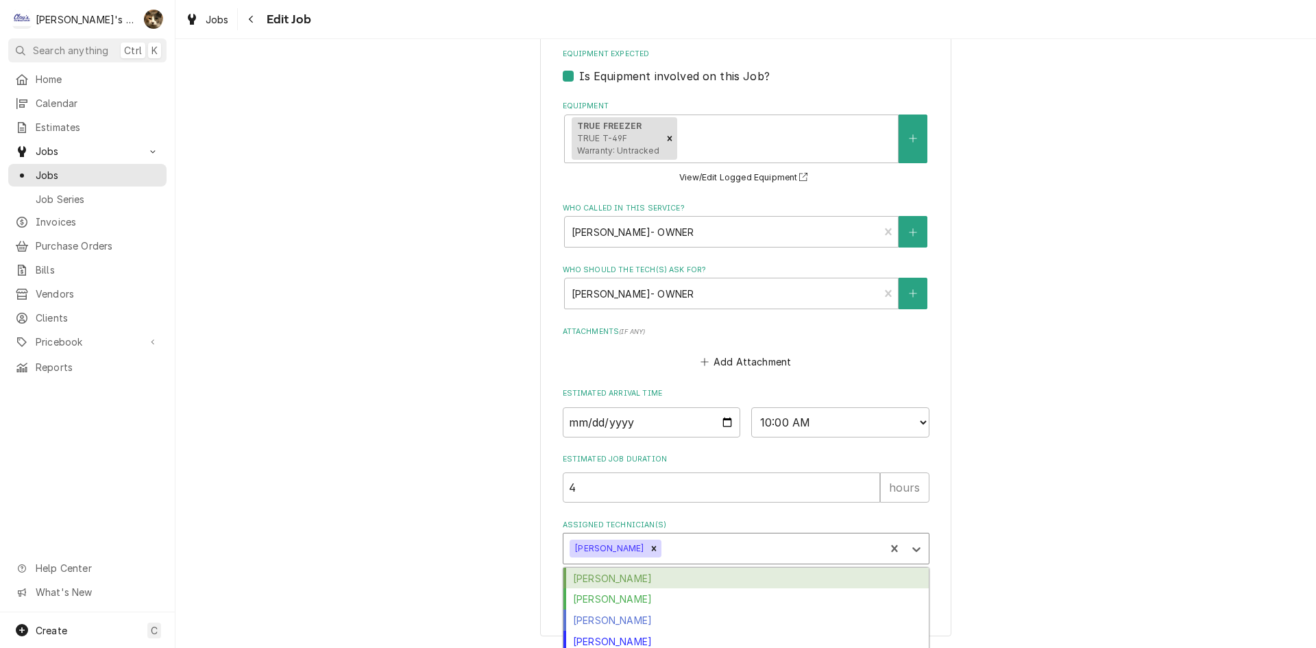
type textarea "x"
type input "STE"
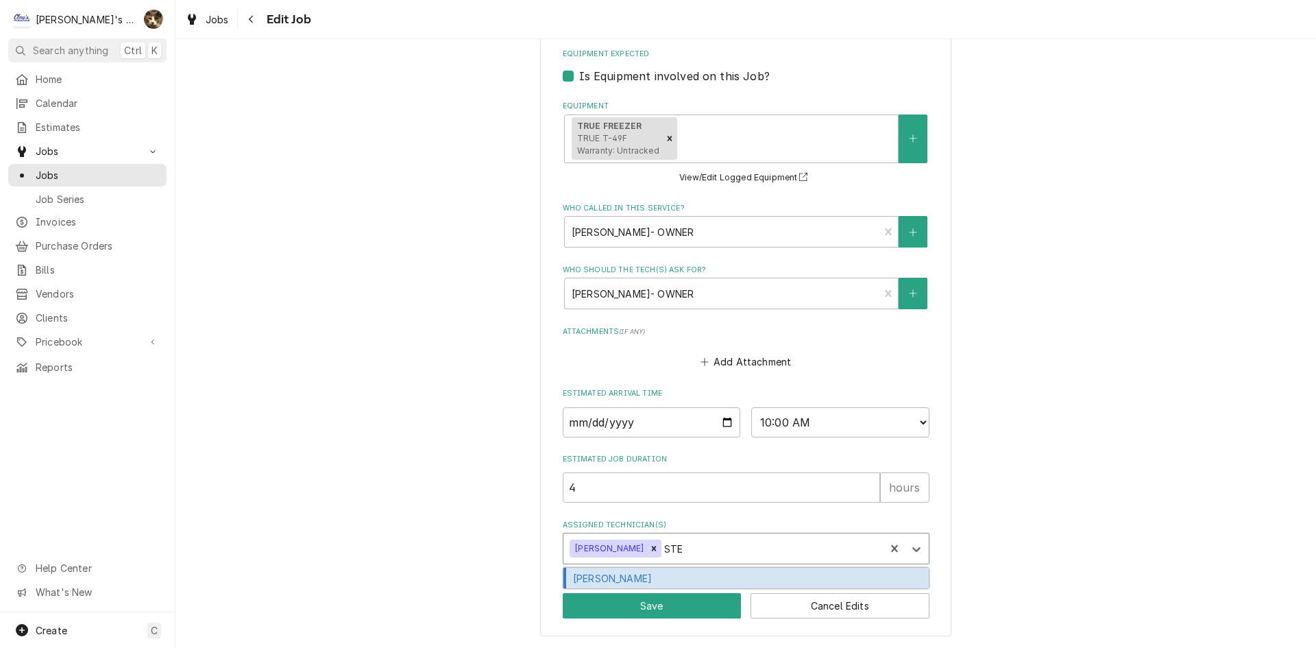
click at [624, 570] on div "[PERSON_NAME]" at bounding box center [745, 577] width 365 height 21
type textarea "x"
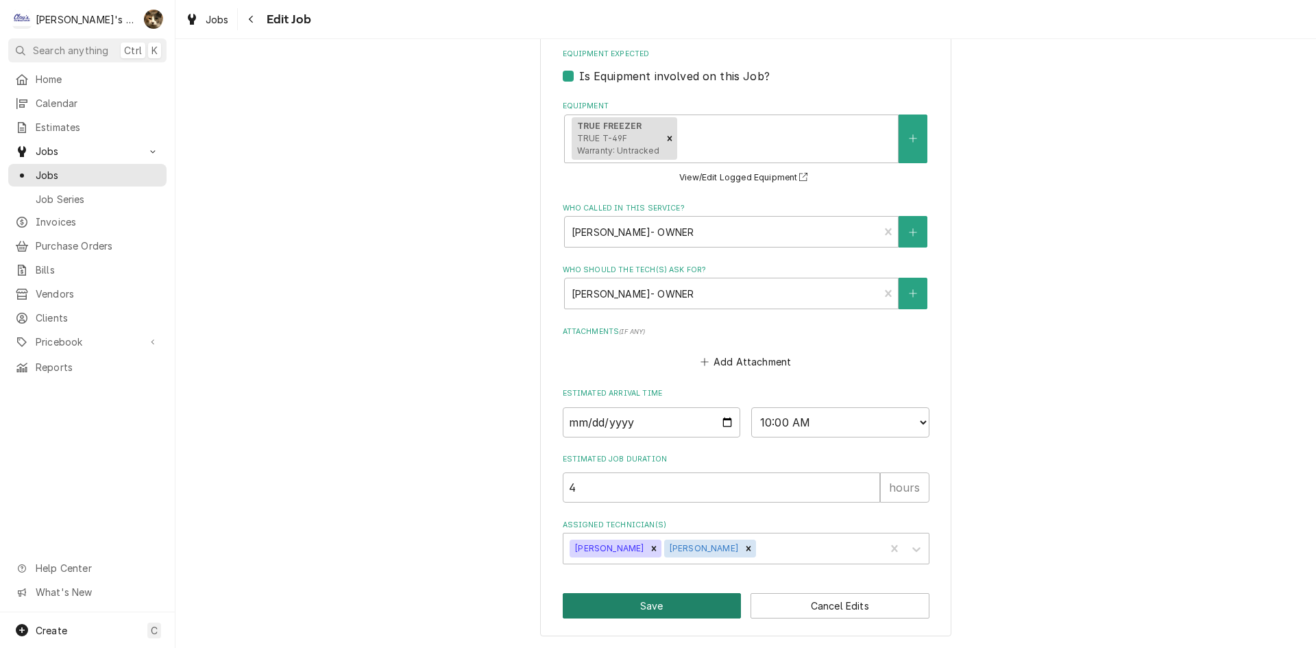
click at [623, 603] on button "Save" at bounding box center [652, 605] width 179 height 25
type textarea "x"
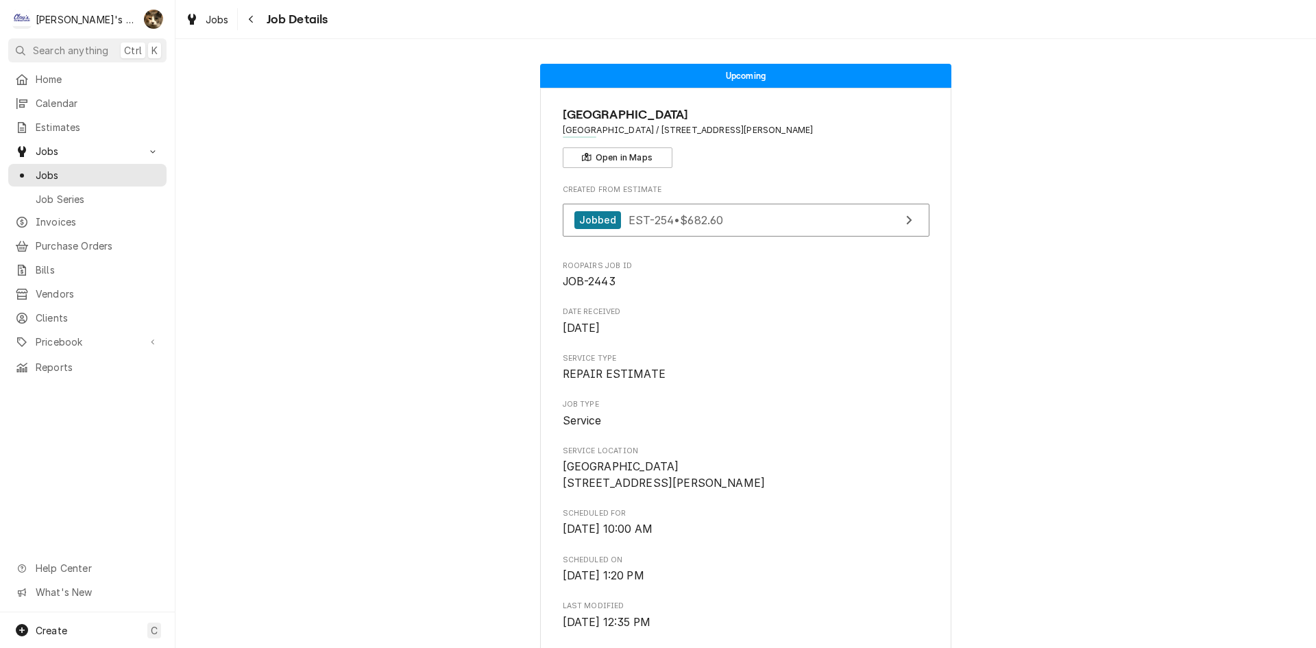
click at [173, 24] on div "C Clay's Refrigeration KH" at bounding box center [87, 19] width 175 height 38
click at [191, 22] on icon "Dynamic Content Wrapper" at bounding box center [192, 19] width 8 height 11
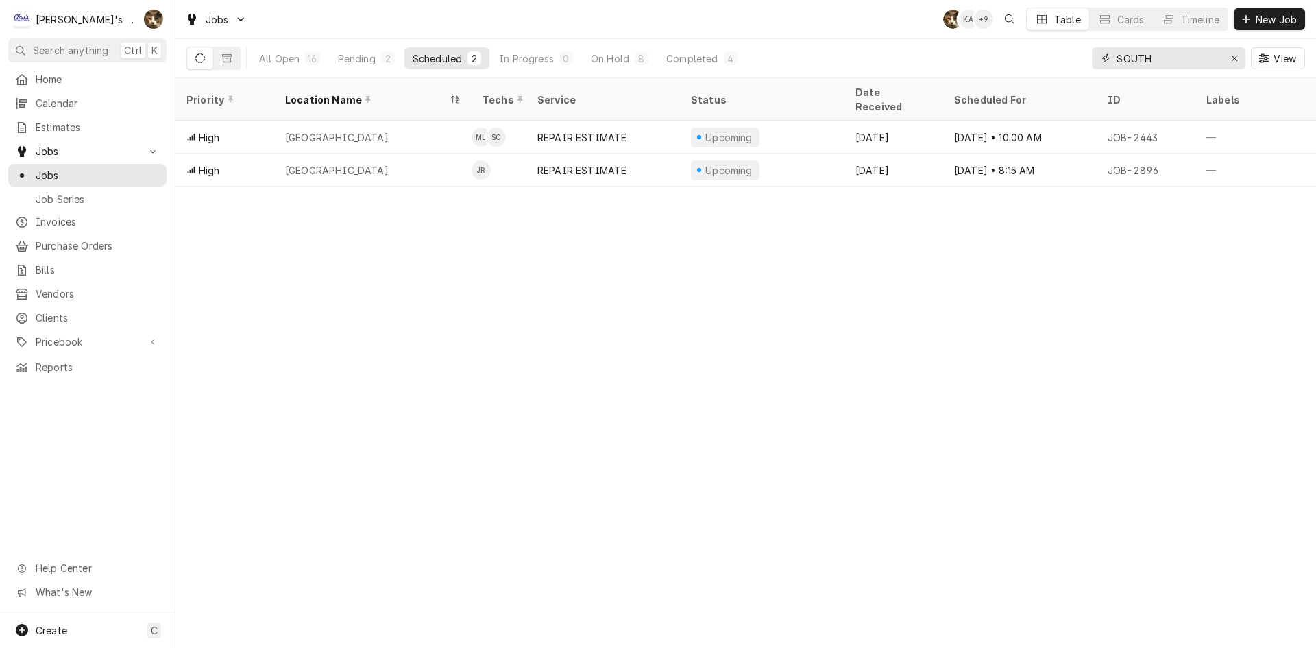
drag, startPoint x: 1192, startPoint y: 64, endPoint x: 899, endPoint y: 51, distance: 292.9
click at [945, 60] on div "All Open 16 Pending 2 Scheduled 2 In Progress 0 On Hold 8 Completed 4 SOUTH View" at bounding box center [745, 58] width 1118 height 38
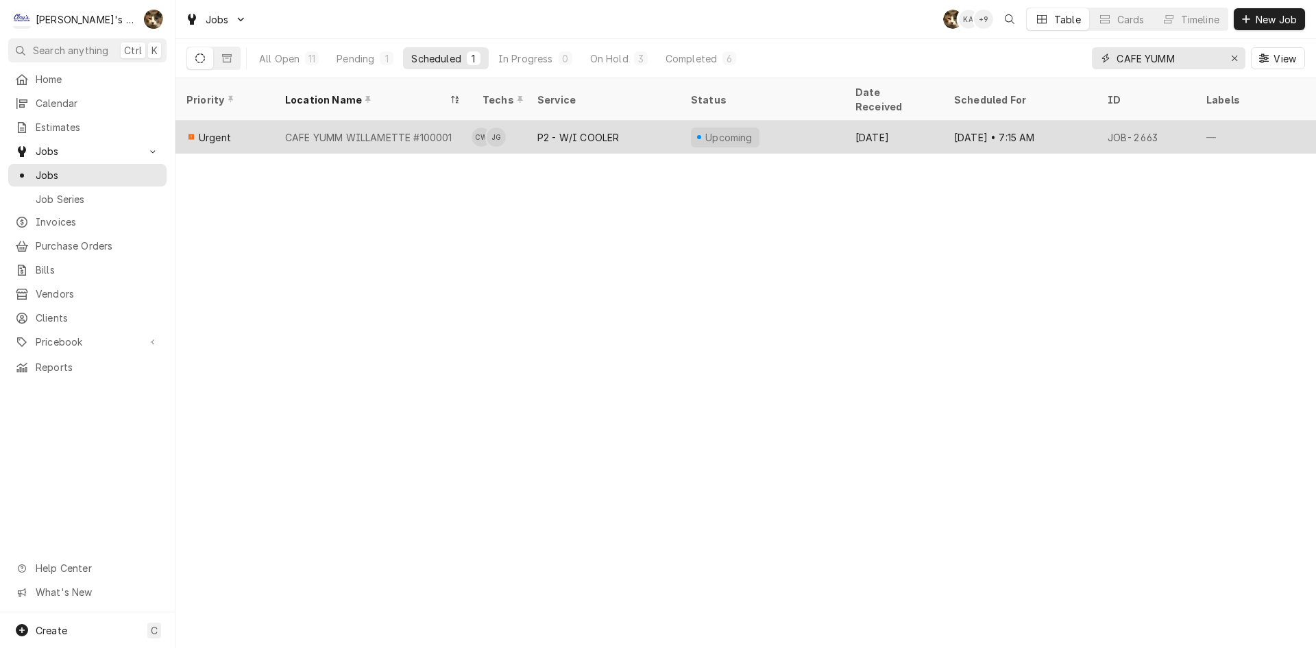
type input "CAFE YUMM"
click at [347, 130] on div "CAFE YUMM WILLAMETTE #100001" at bounding box center [368, 137] width 167 height 14
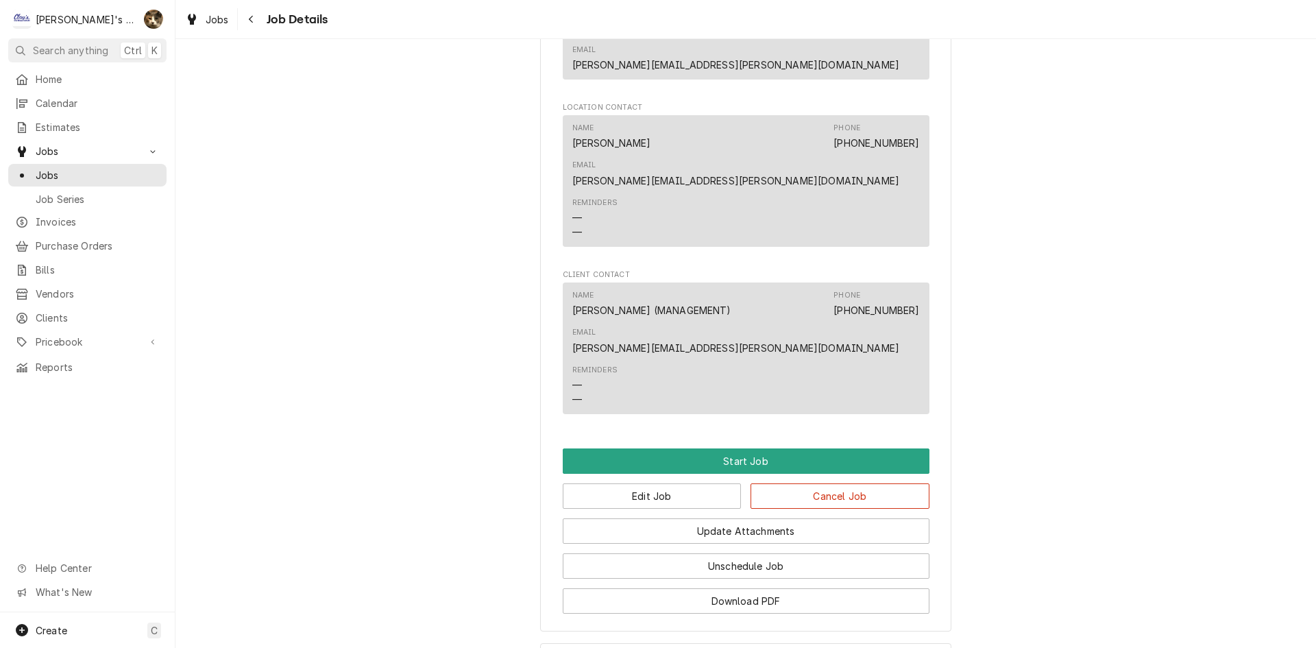
scroll to position [1573, 0]
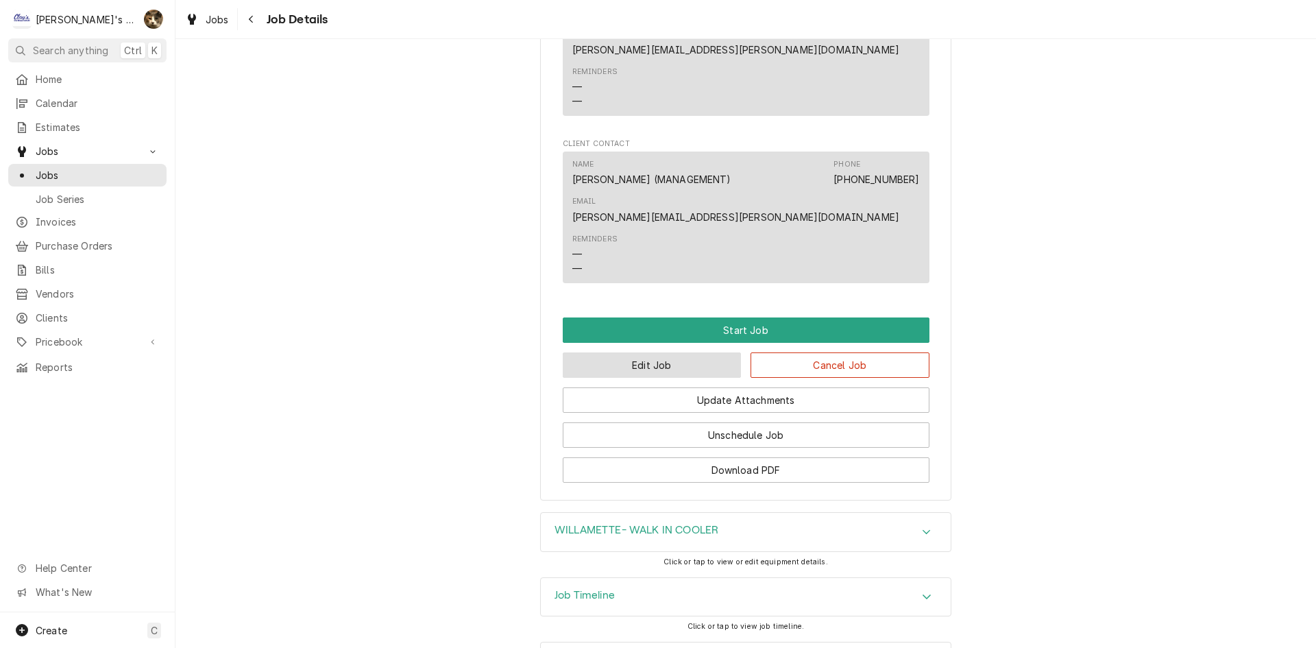
click at [679, 352] on button "Edit Job" at bounding box center [652, 364] width 179 height 25
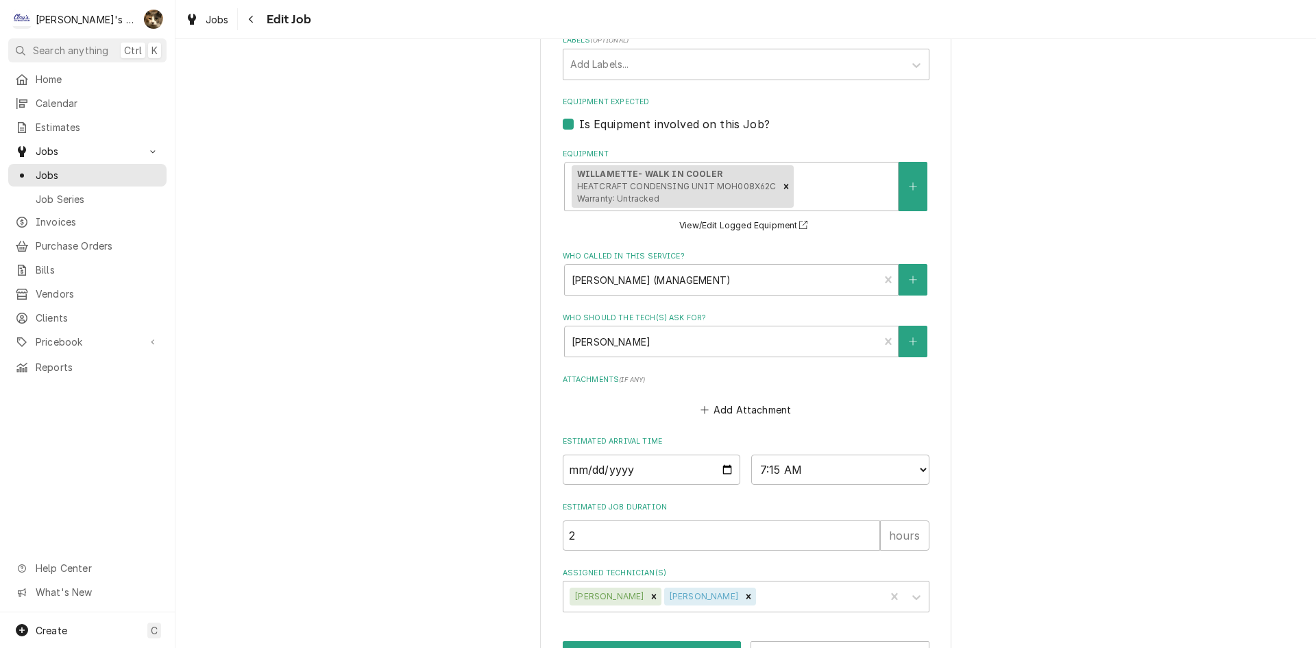
scroll to position [1214, 0]
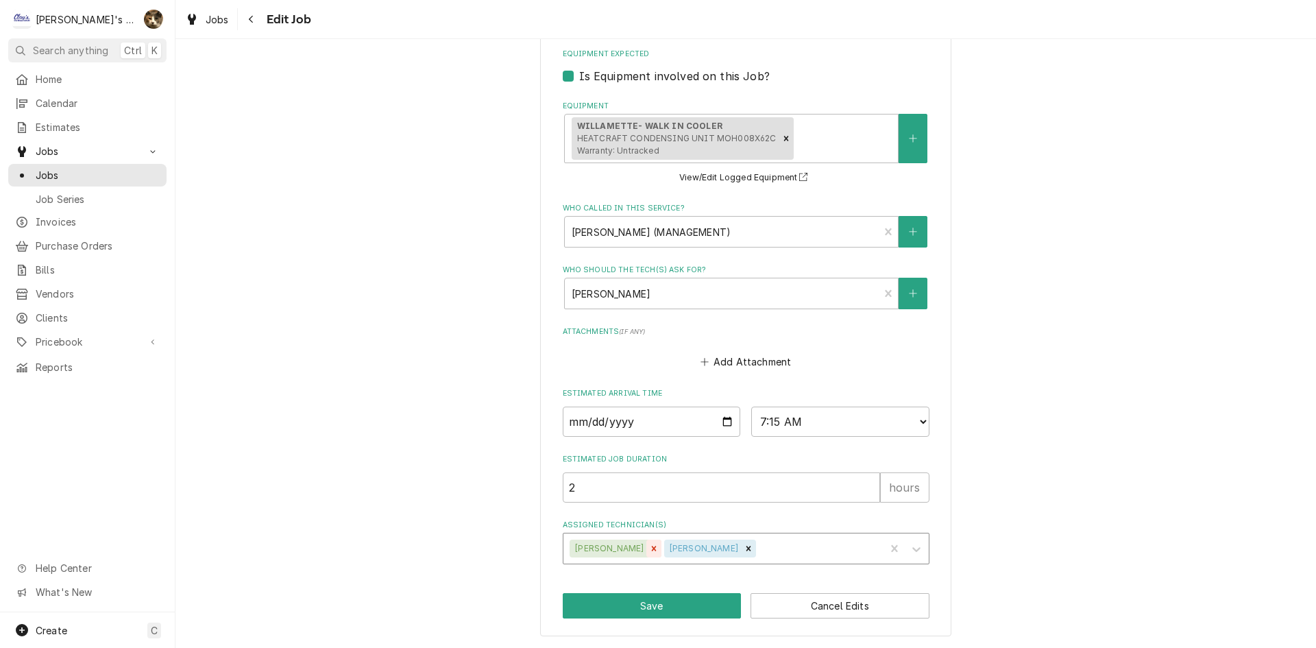
click at [649, 546] on icon "Remove Cameron Ward" at bounding box center [654, 548] width 10 height 10
click at [789, 544] on div "Assigned Technician(s)" at bounding box center [771, 548] width 214 height 25
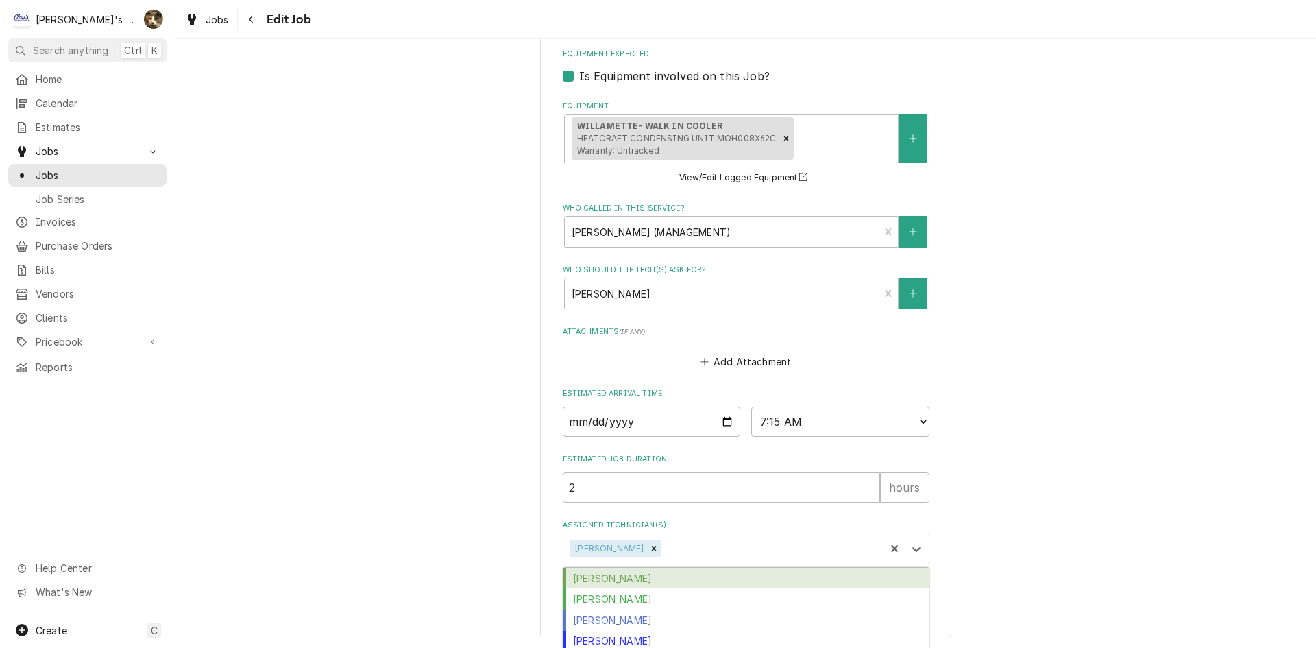
type textarea "x"
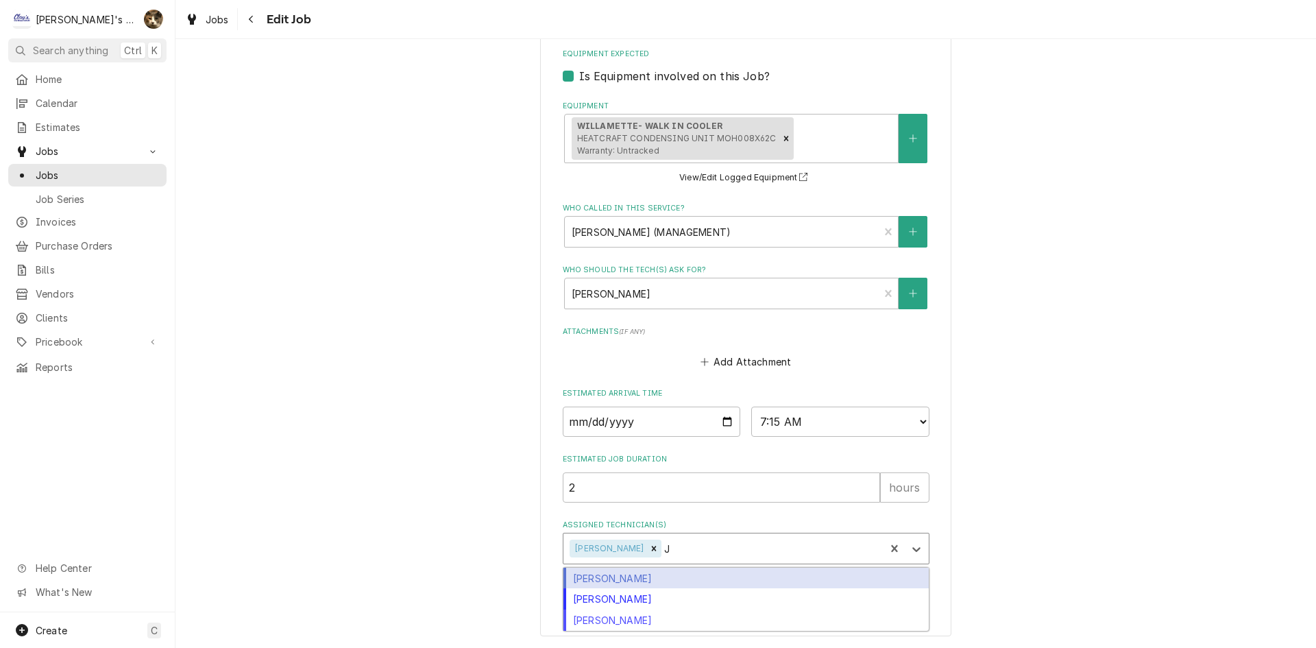
type input "JU"
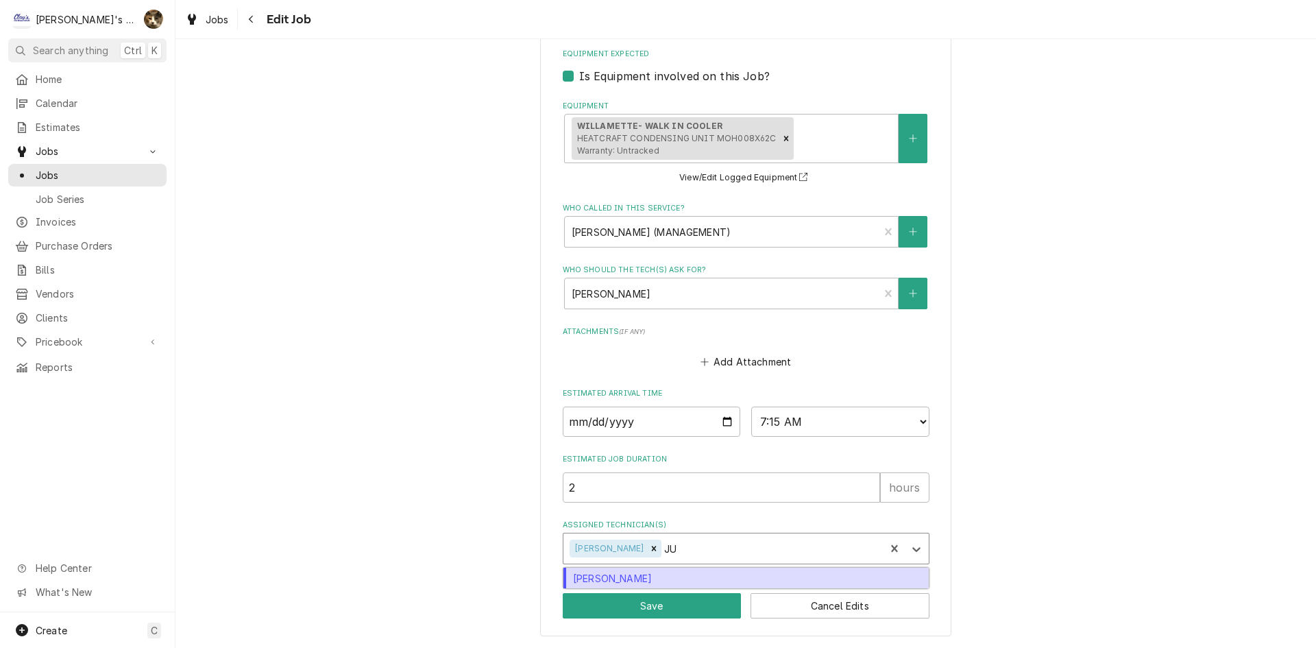
click at [620, 582] on div "Justin Achter" at bounding box center [745, 577] width 365 height 21
type textarea "x"
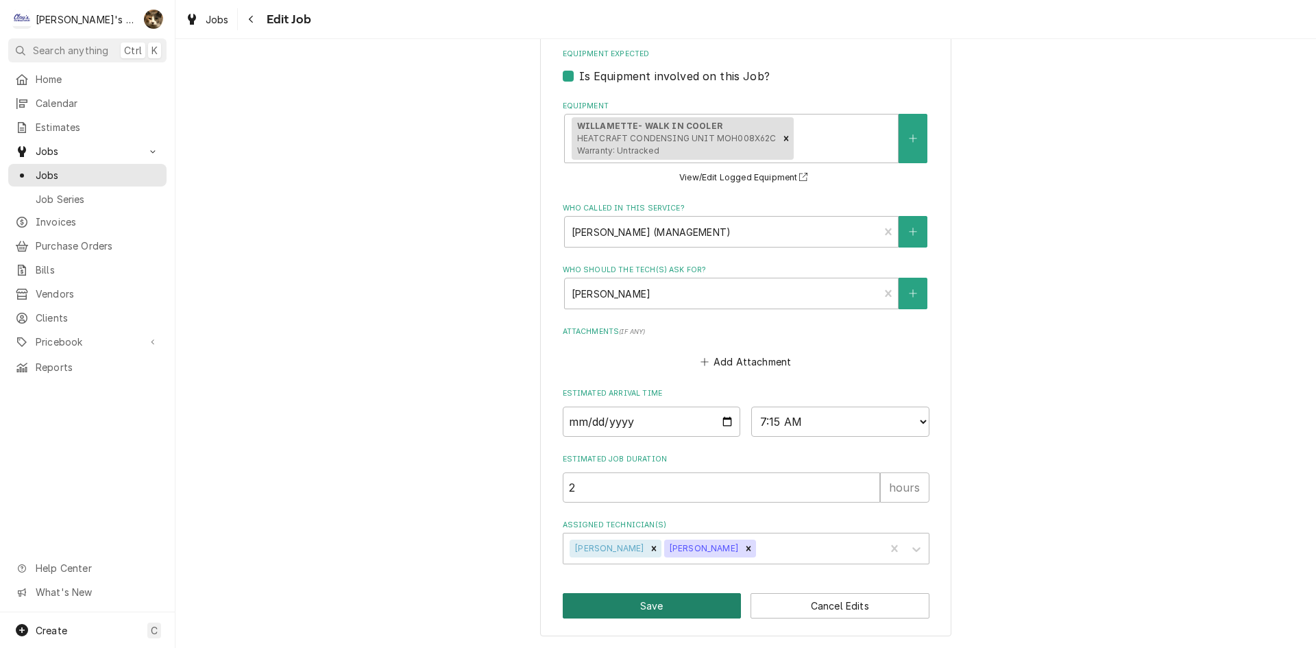
click at [640, 613] on button "Save" at bounding box center [652, 605] width 179 height 25
type textarea "x"
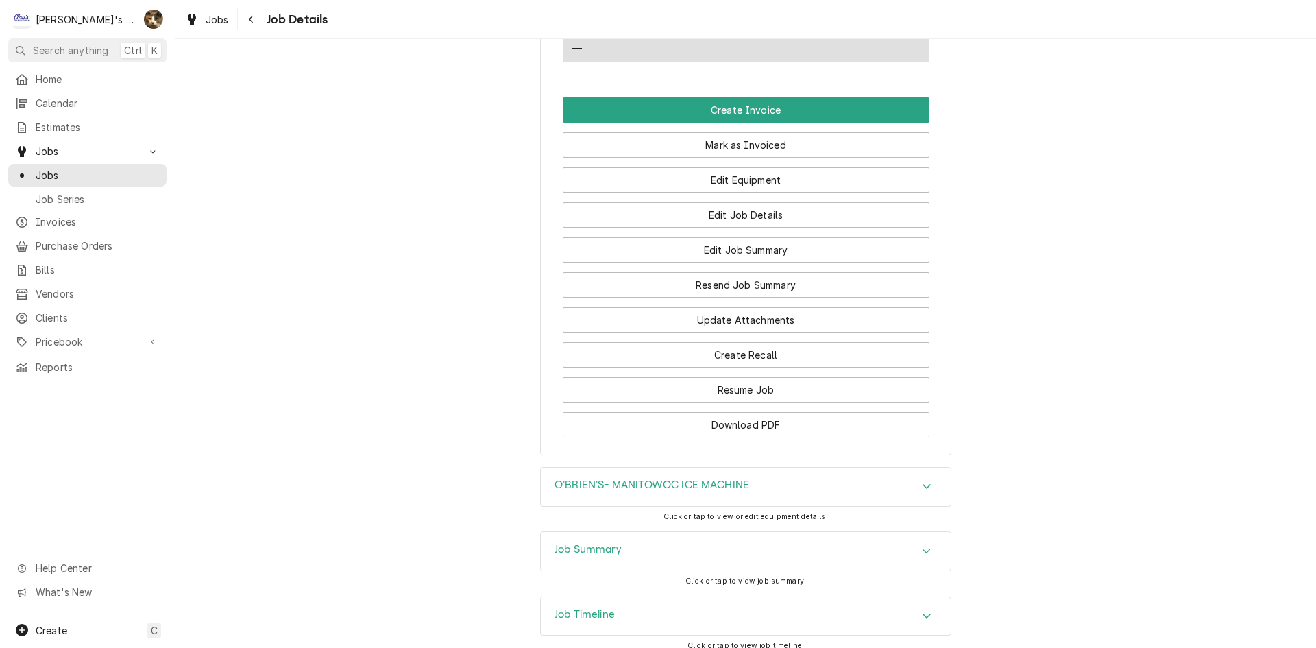
scroll to position [1547, 0]
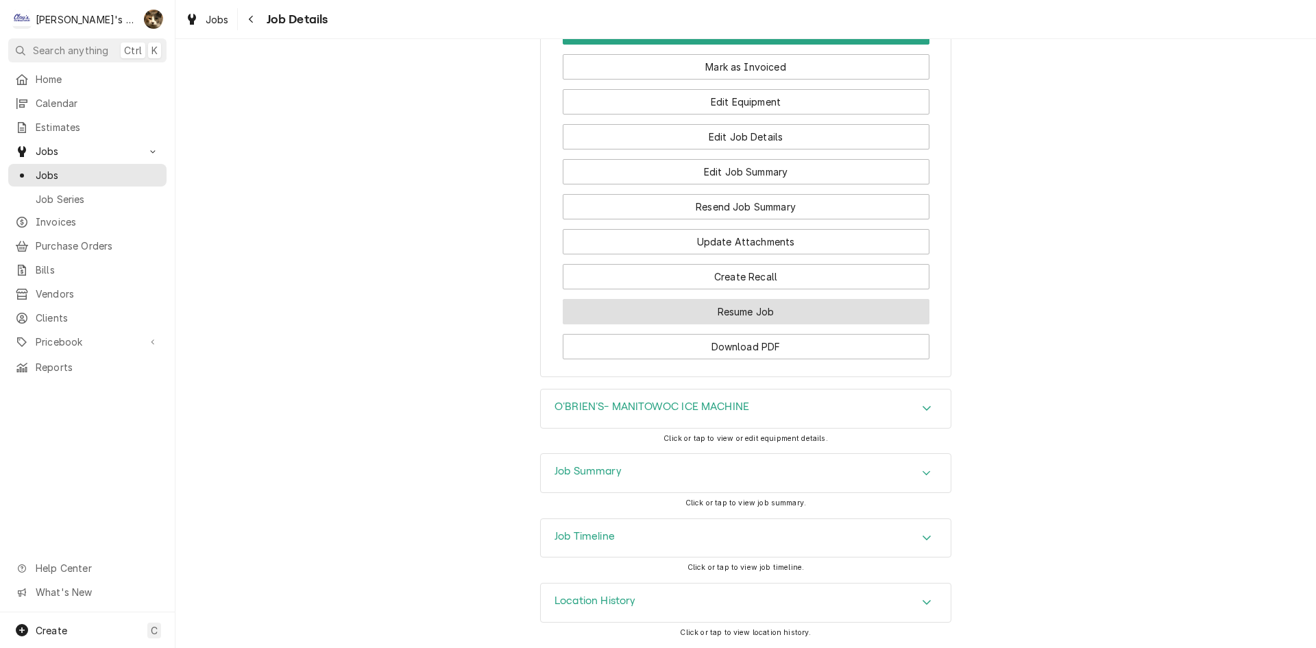
click at [771, 305] on button "Resume Job" at bounding box center [746, 311] width 367 height 25
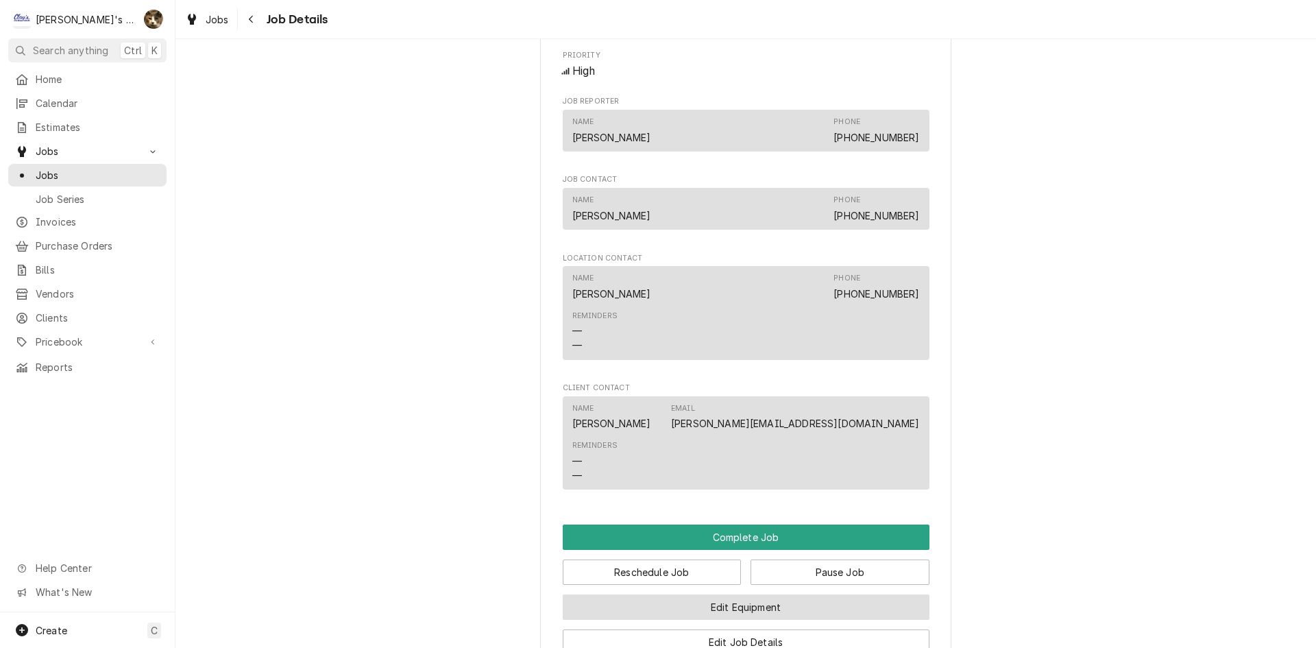
scroll to position [1371, 0]
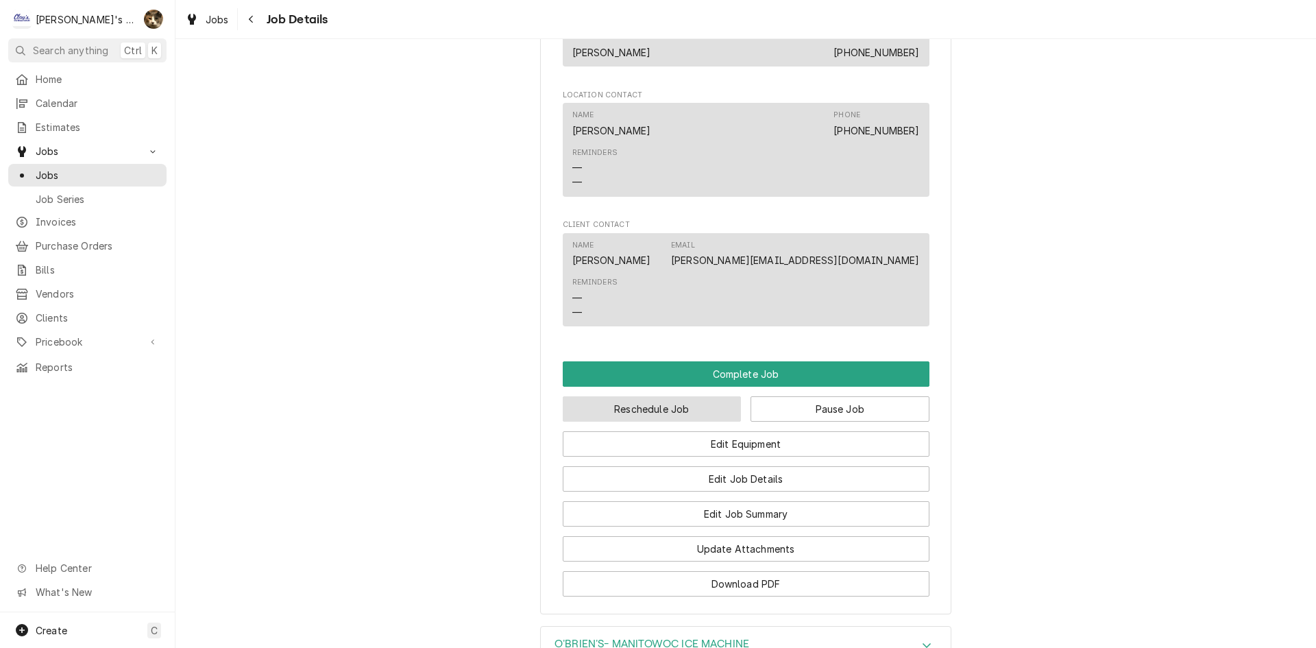
click at [689, 413] on button "Reschedule Job" at bounding box center [652, 408] width 179 height 25
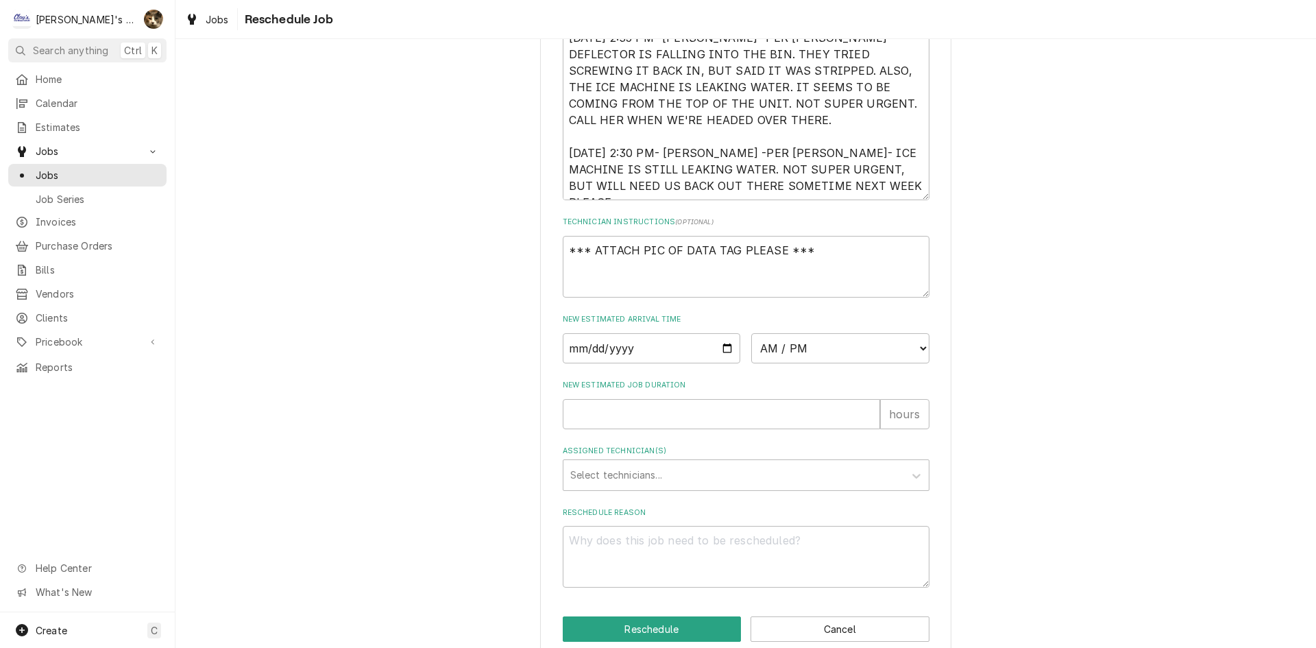
scroll to position [492, 0]
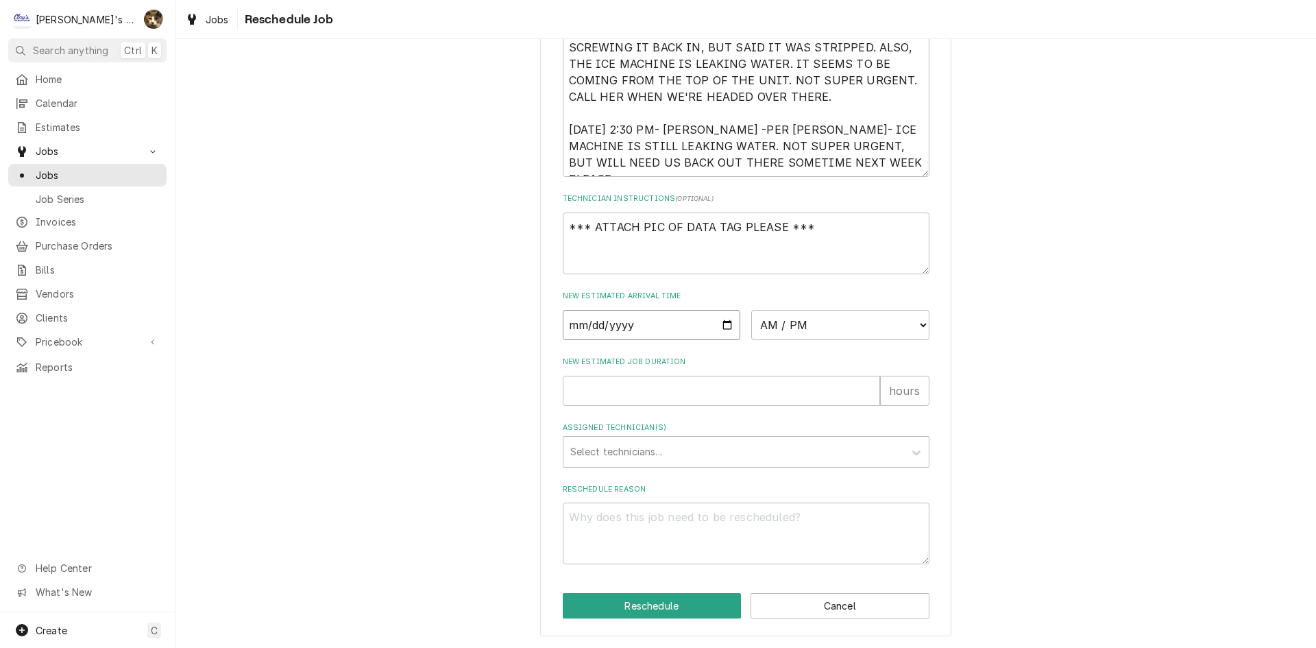
click at [723, 319] on input "Date" at bounding box center [652, 325] width 178 height 30
type input "2025-09-09"
click at [597, 432] on label "Assigned Technician(s)" at bounding box center [746, 427] width 367 height 11
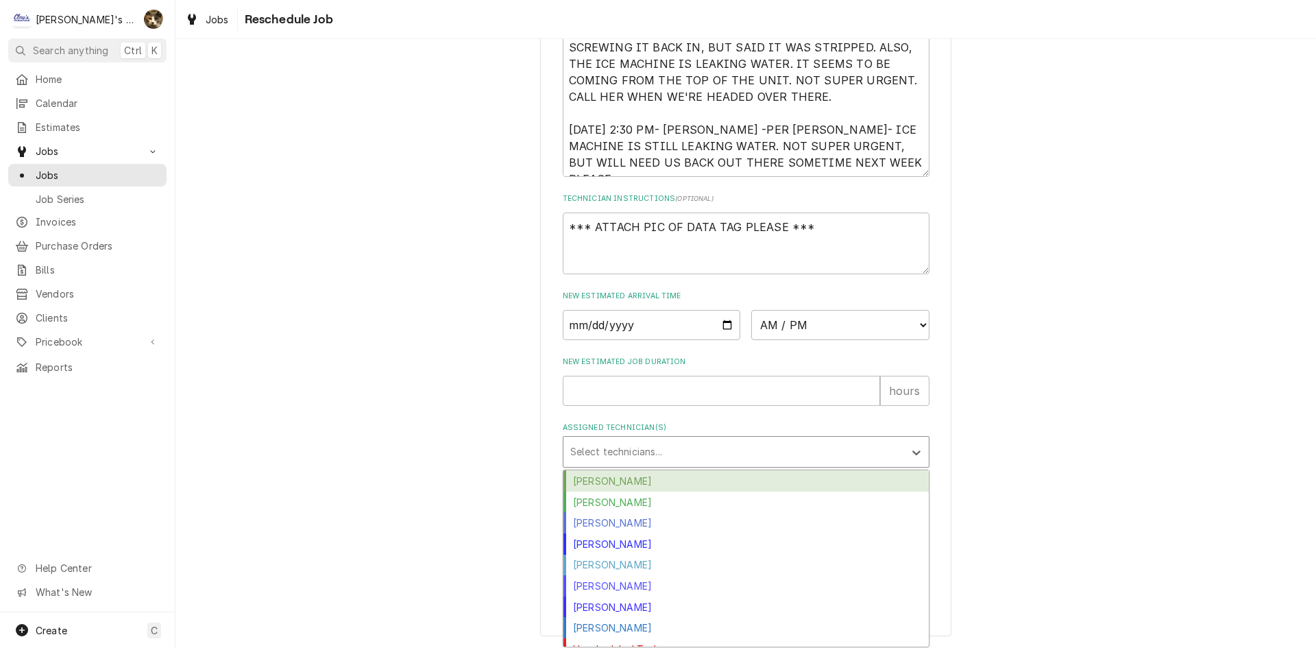
click at [598, 440] on div "Select technicians..." at bounding box center [733, 452] width 341 height 30
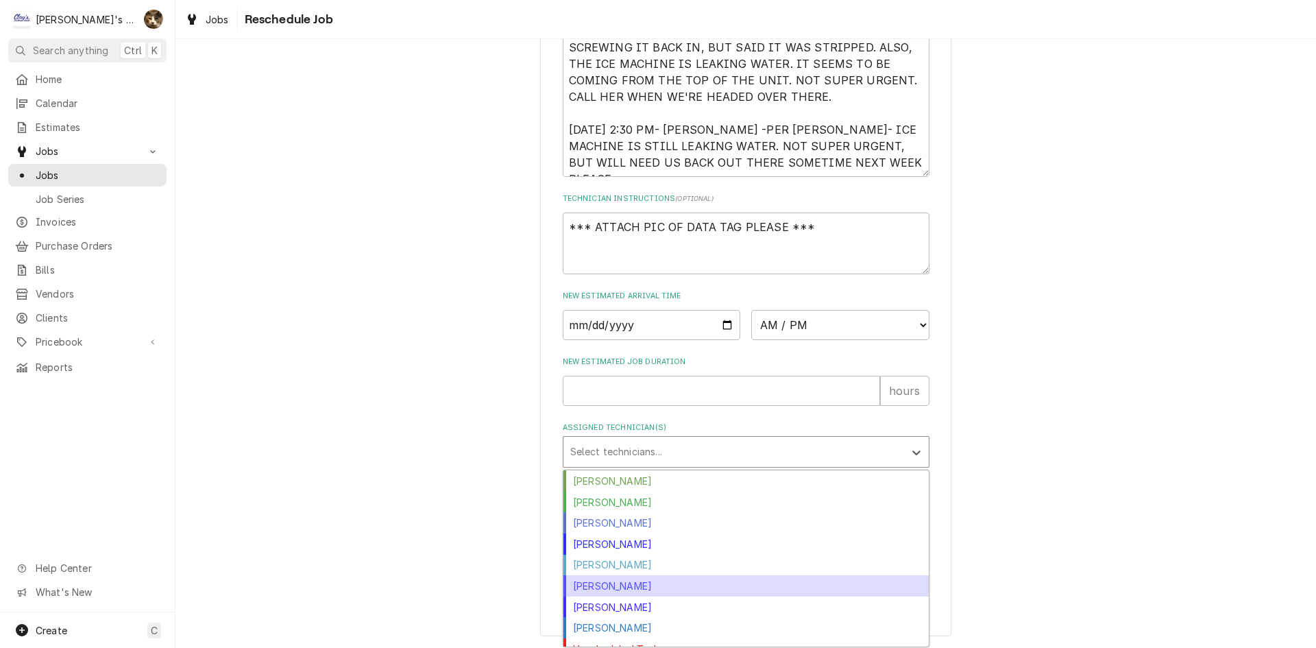
scroll to position [34, 0]
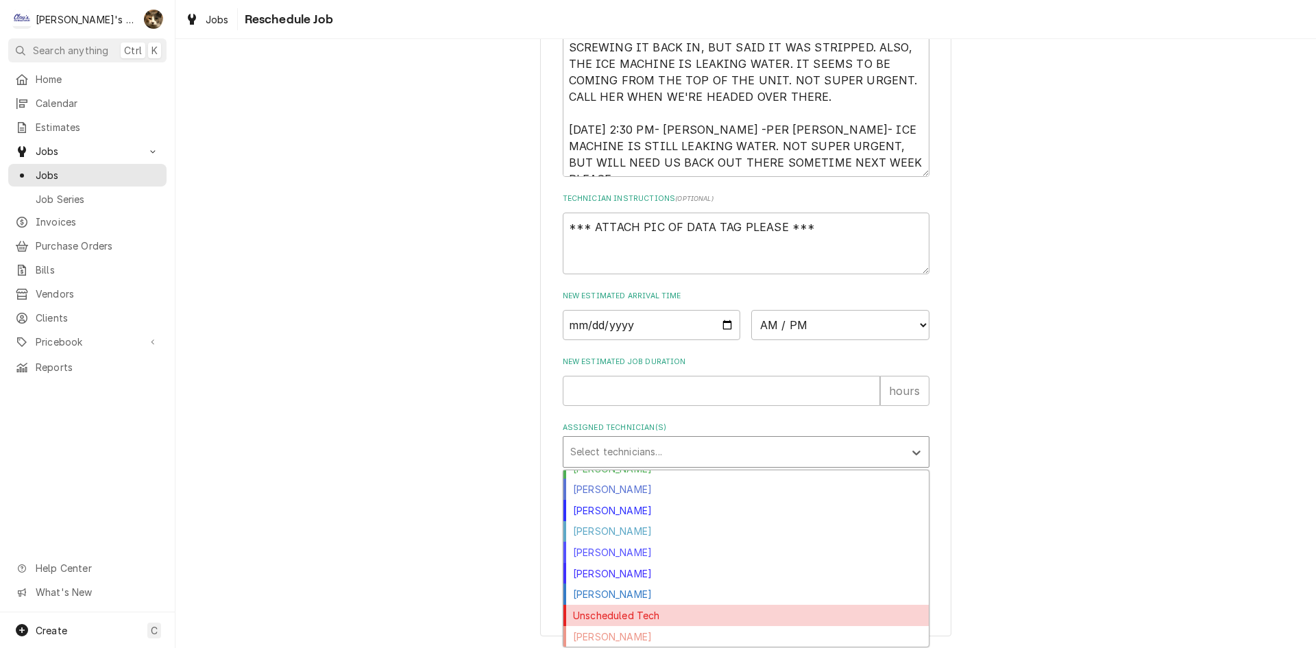
click at [620, 611] on div "Unscheduled Tech" at bounding box center [745, 614] width 365 height 21
type textarea "x"
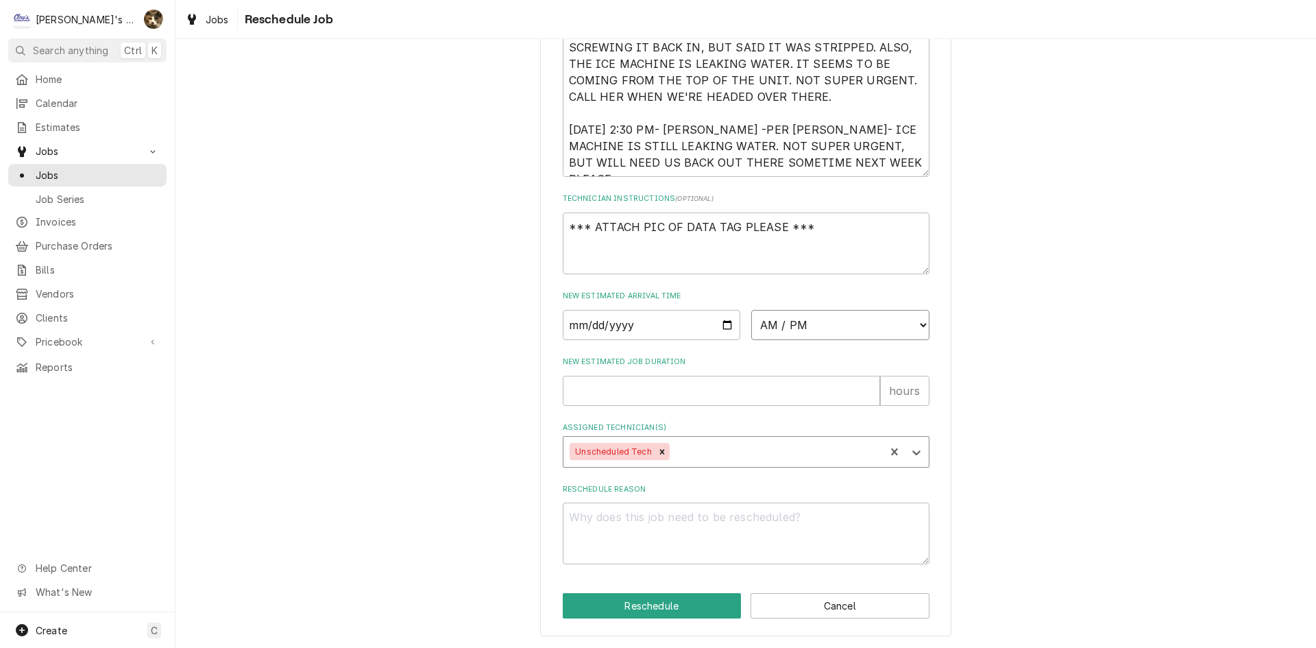
click at [777, 330] on select "AM / PM 6:00 AM 6:15 AM 6:30 AM 6:45 AM 7:00 AM 7:15 AM 7:30 AM 7:45 AM 8:00 AM…" at bounding box center [840, 325] width 178 height 30
select select "15:00:00"
click at [751, 310] on select "AM / PM 6:00 AM 6:15 AM 6:30 AM 6:45 AM 7:00 AM 7:15 AM 7:30 AM 7:45 AM 8:00 AM…" at bounding box center [840, 325] width 178 height 30
click at [618, 391] on input "New Estimated Job Duration" at bounding box center [721, 391] width 317 height 30
type textarea "x"
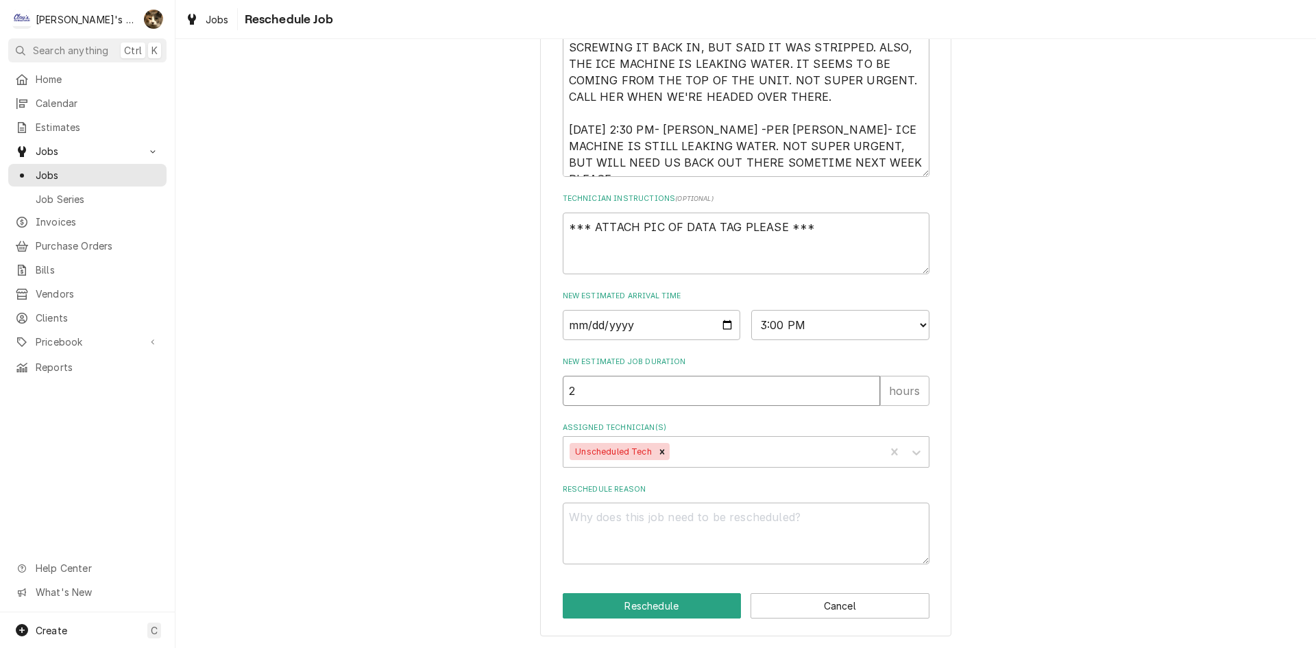
type input "2"
click at [781, 532] on textarea "Reschedule Reason" at bounding box center [746, 533] width 367 height 62
type textarea "x"
type textarea "I"
type textarea "x"
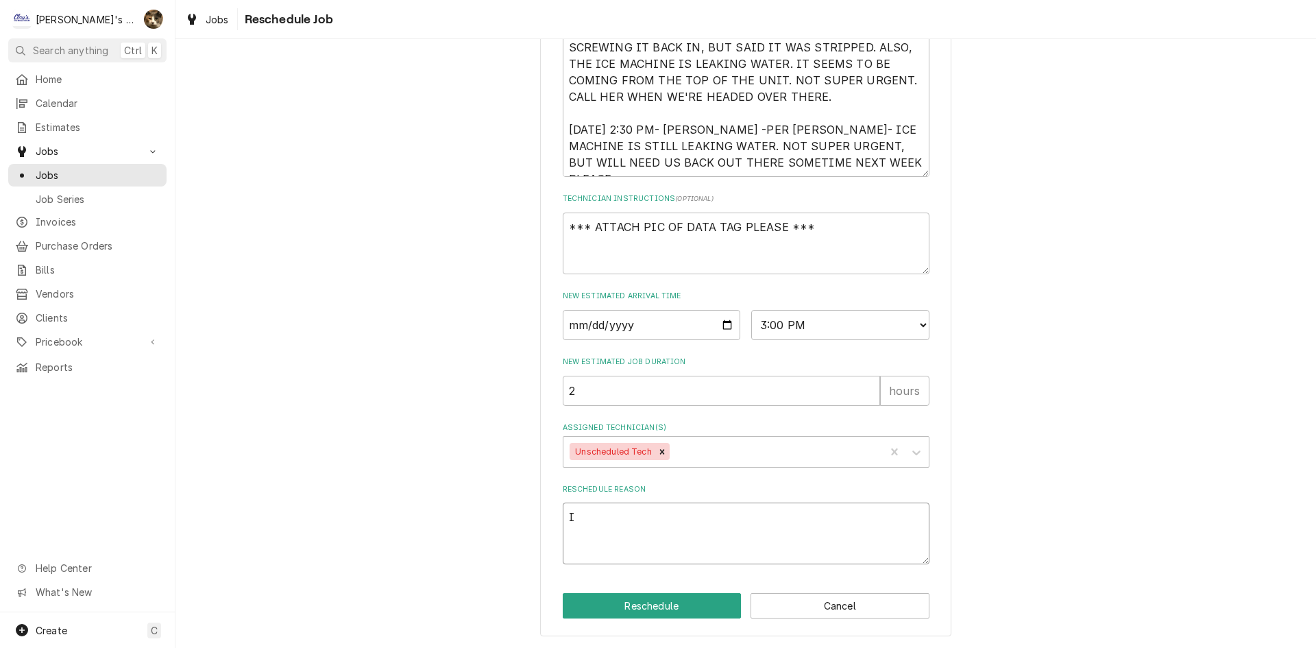
type textarea "IE"
type textarea "x"
type textarea "I"
type textarea "x"
type textarea "IC"
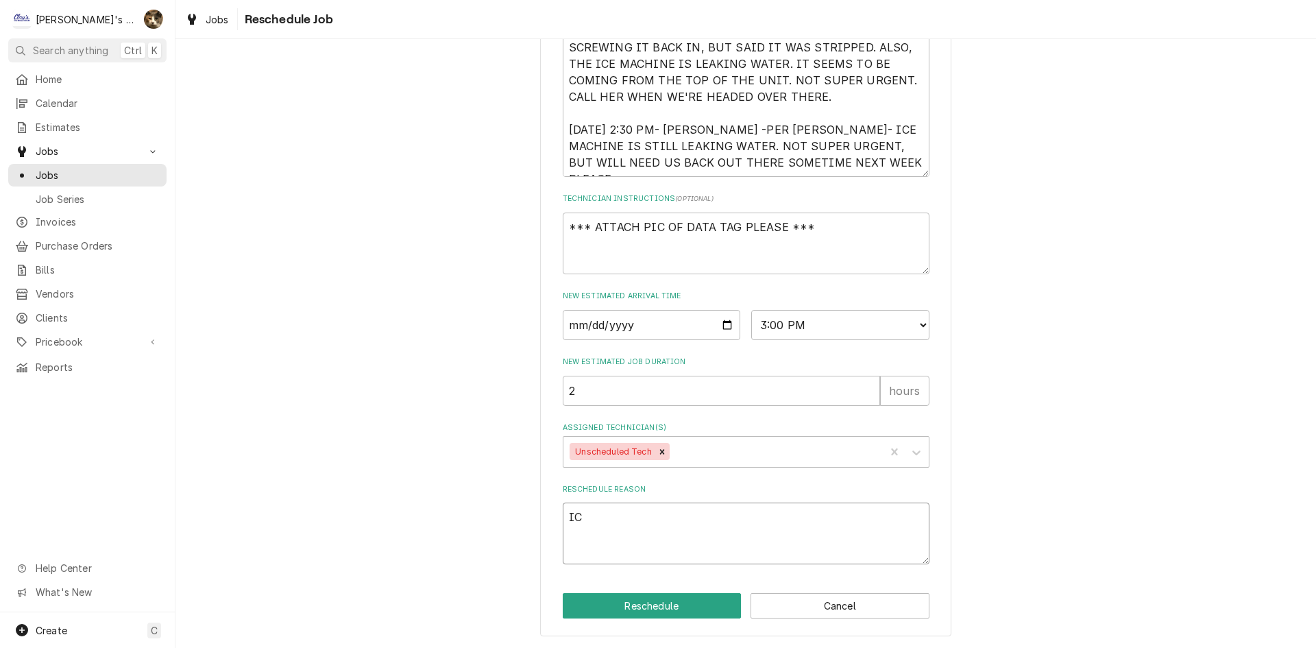
type textarea "x"
type textarea "ICE"
type textarea "x"
type textarea "ICE"
type textarea "x"
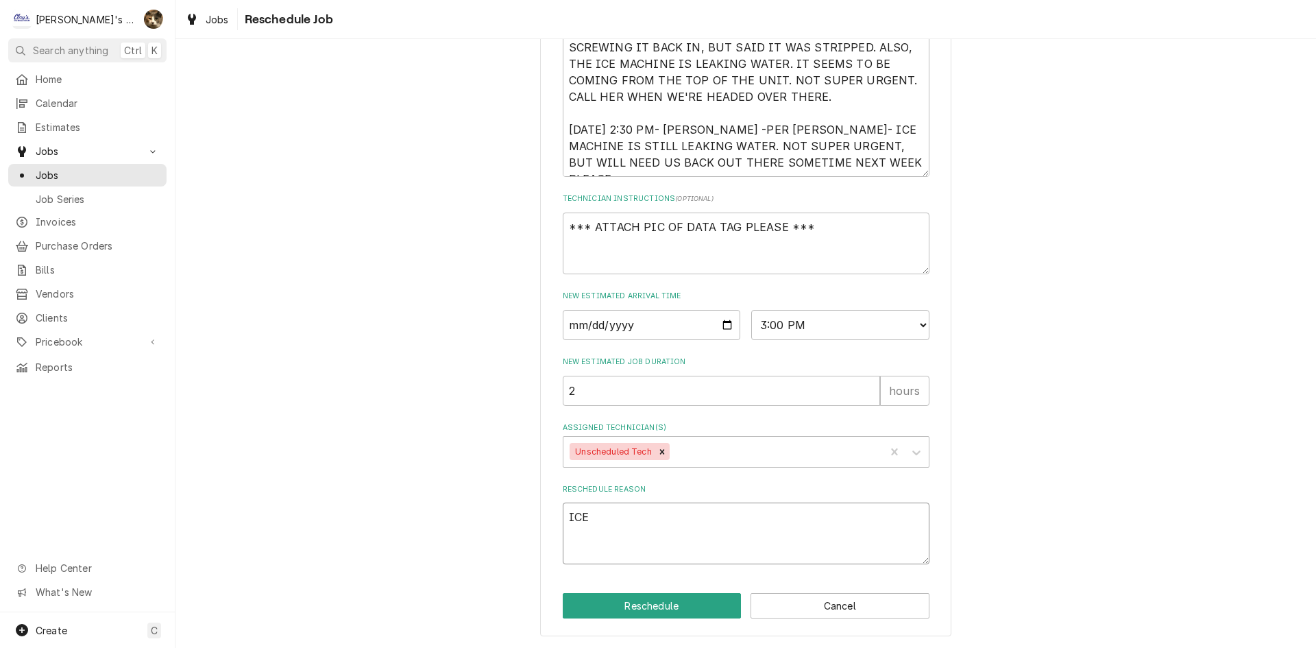
type textarea "ICE N"
type textarea "x"
type textarea "ICE NA"
type textarea "x"
type textarea "ICE N"
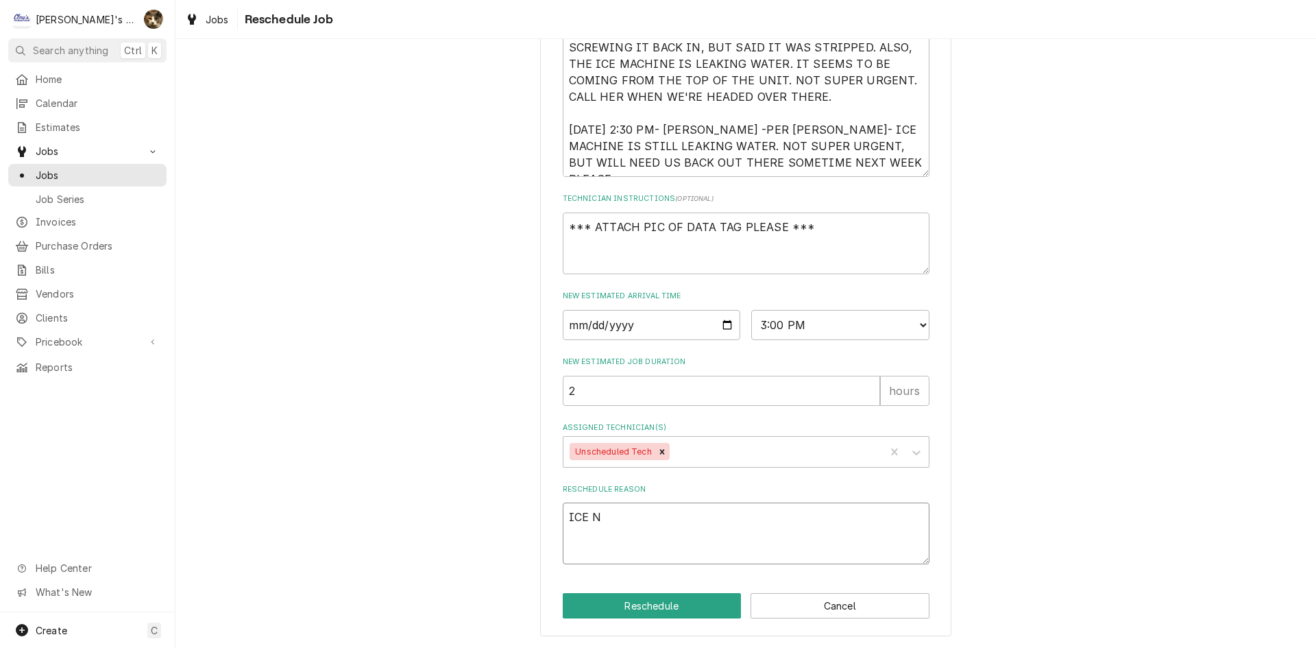
type textarea "x"
type textarea "ICE"
type textarea "x"
type textarea "ICE M"
type textarea "x"
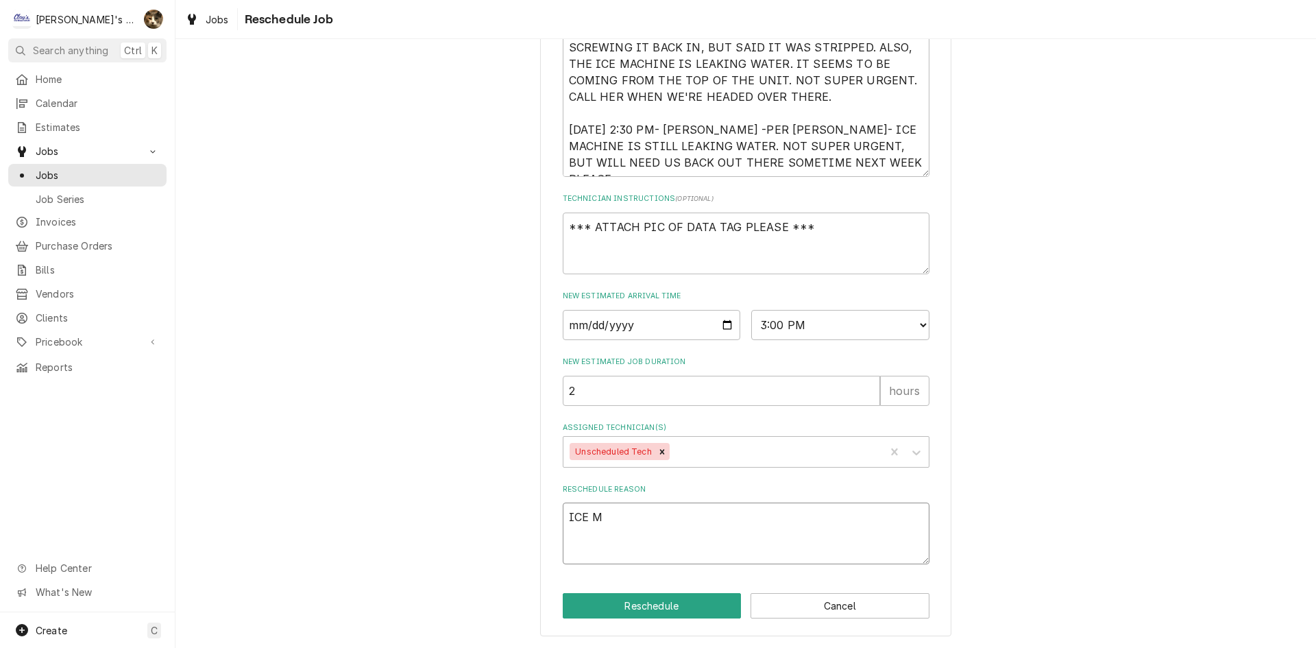
type textarea "ICE MA"
type textarea "x"
type textarea "ICE MAC"
type textarea "x"
type textarea "ICE MACH"
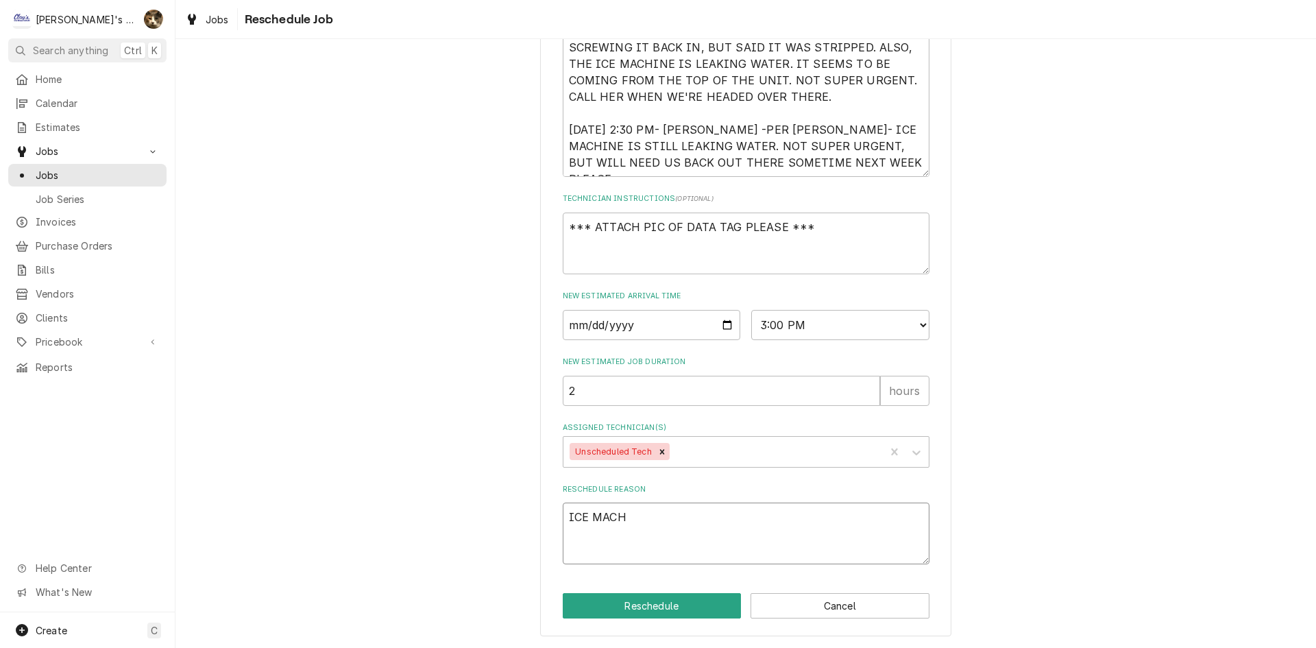
type textarea "x"
type textarea "ICE MACHI"
type textarea "x"
type textarea "ICE MACHIN"
type textarea "x"
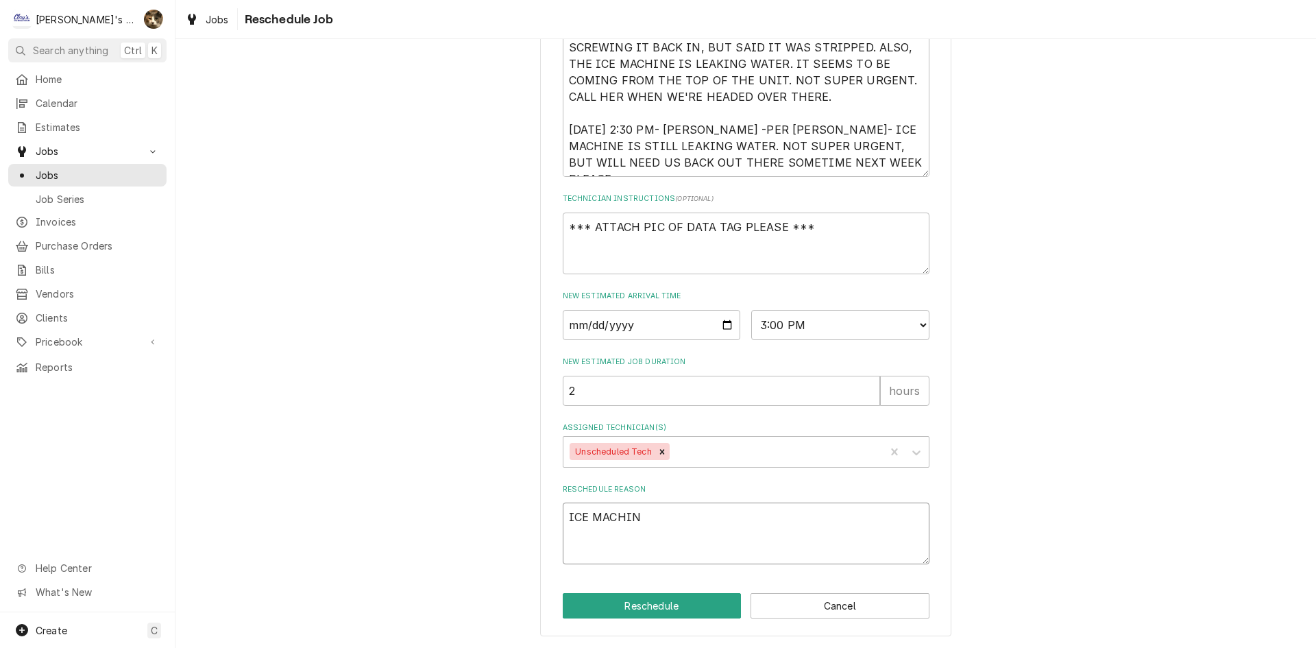
type textarea "ICE MACHINE"
type textarea "x"
type textarea "ICE MACHINE"
type textarea "x"
type textarea "ICE MACHINE I"
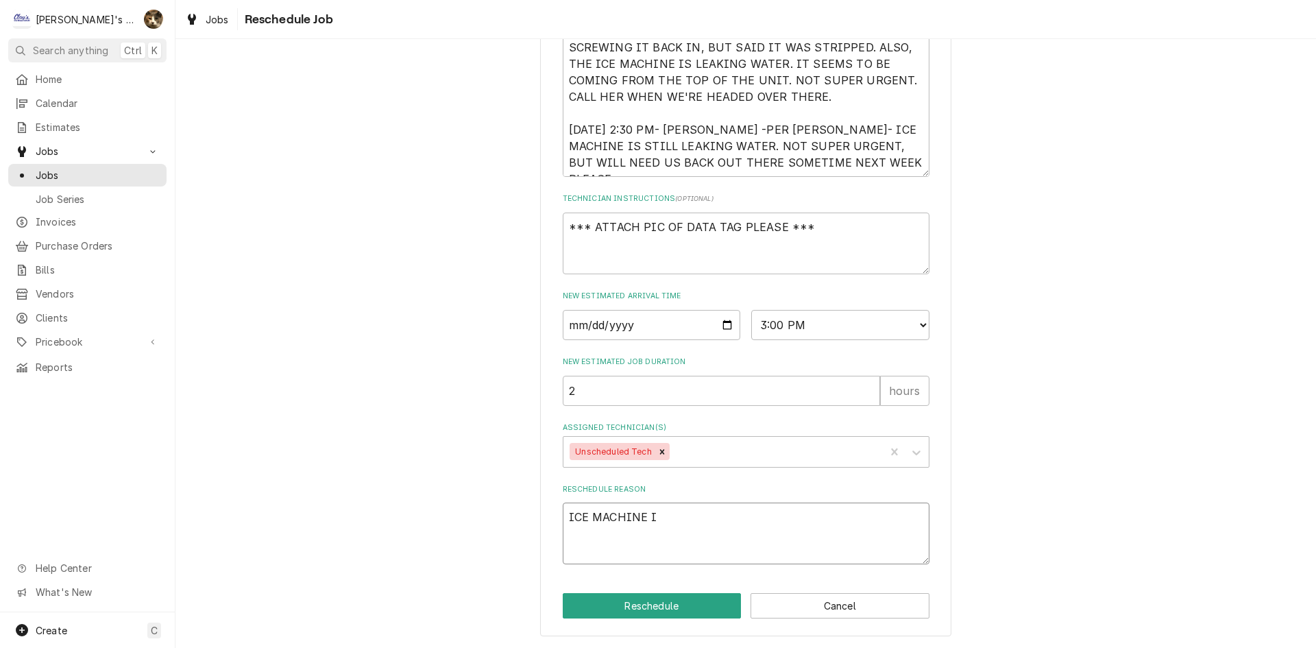
type textarea "x"
type textarea "ICE MACHINE IS"
type textarea "x"
type textarea "ICE MACHINE ISN"
type textarea "x"
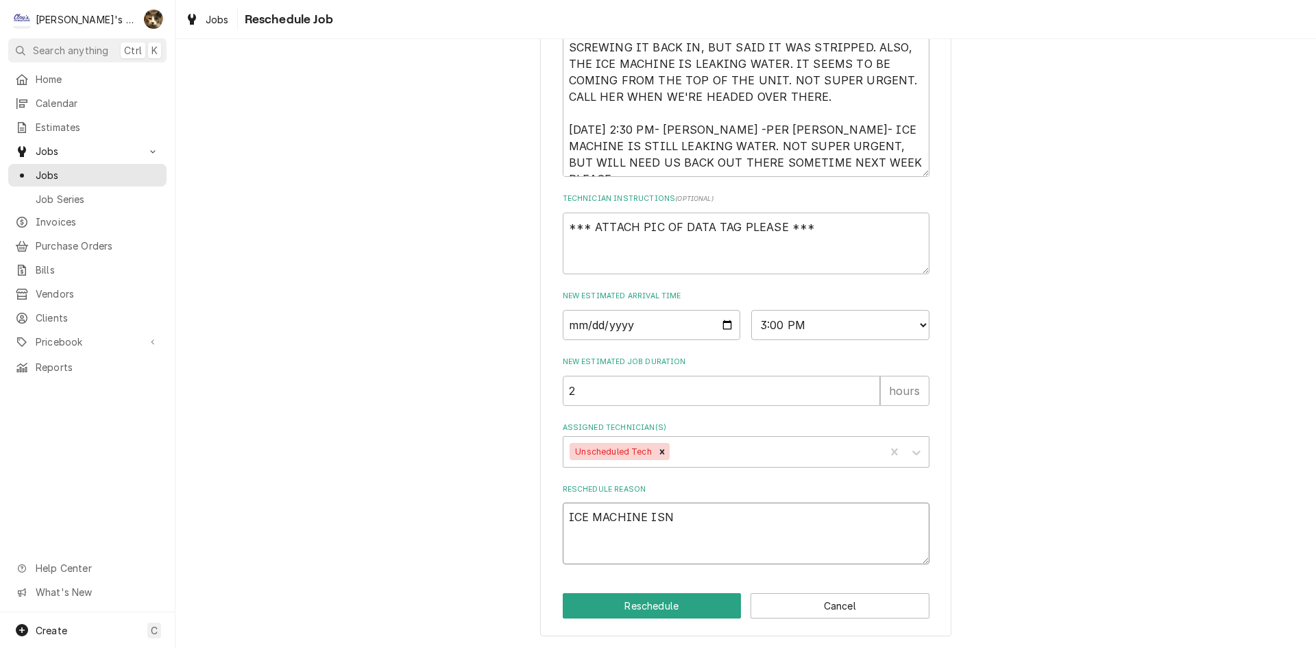
type textarea "ICE MACHINE ISN'"
type textarea "x"
type textarea "ICE MACHINE ISN'T"
type textarea "x"
type textarea "ICE MACHINE ISN'T"
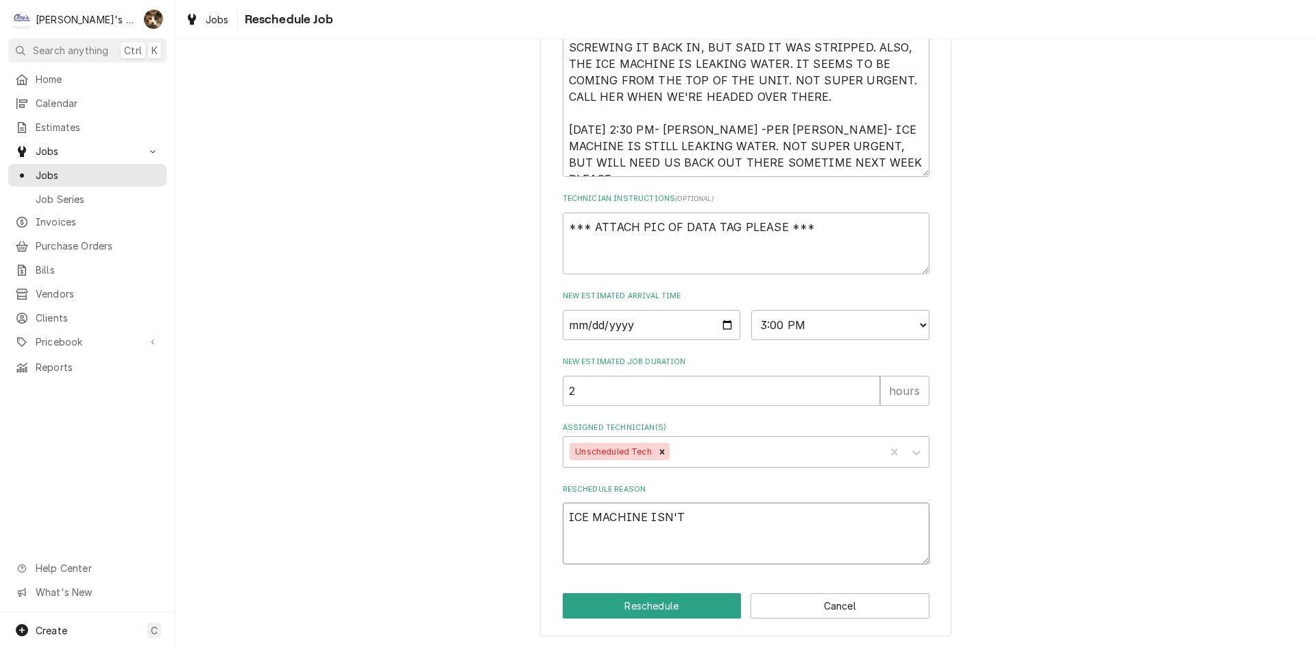
type textarea "x"
type textarea "ICE MACHINE ISN'T P"
type textarea "x"
type textarea "ICE MACHINE ISN'T PR"
type textarea "x"
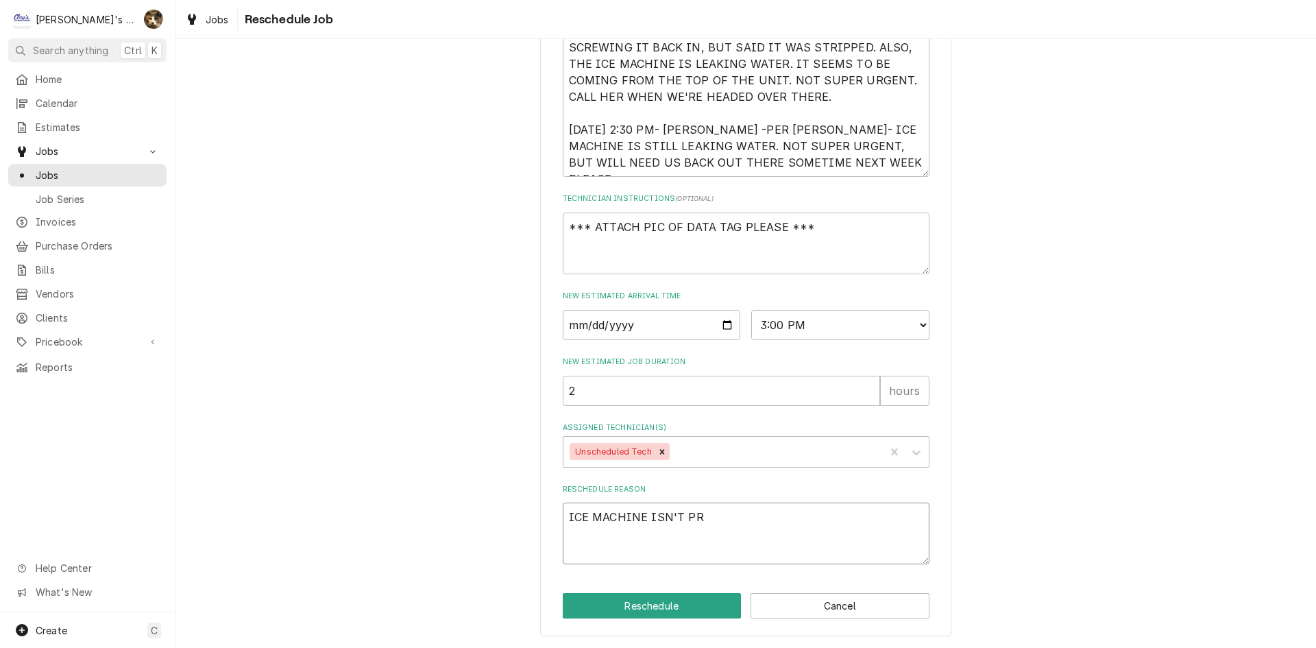
type textarea "ICE MACHINE ISN'T PRO"
type textarea "x"
type textarea "ICE MACHINE ISN'T PROD"
type textarea "x"
type textarea "ICE MACHINE ISN'T PRODU"
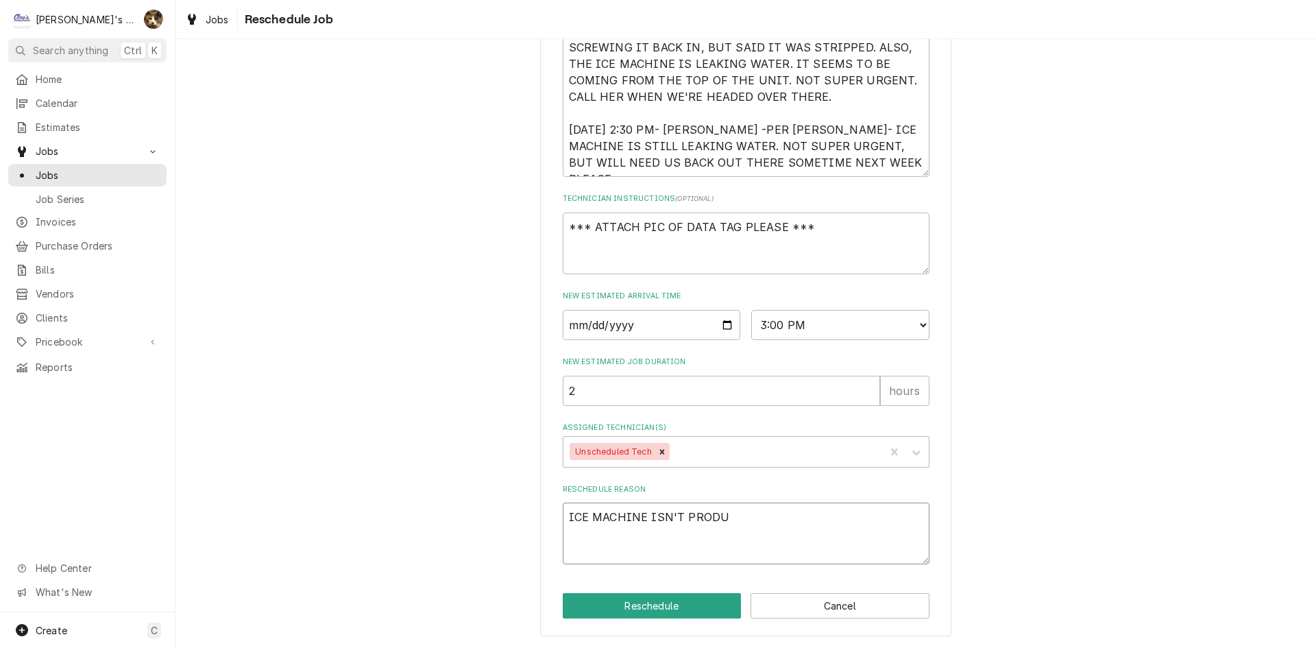
type textarea "x"
type textarea "ICE MACHINE ISN'T PRODUC"
type textarea "x"
type textarea "ICE MACHINE ISN'T PRODUCI"
type textarea "x"
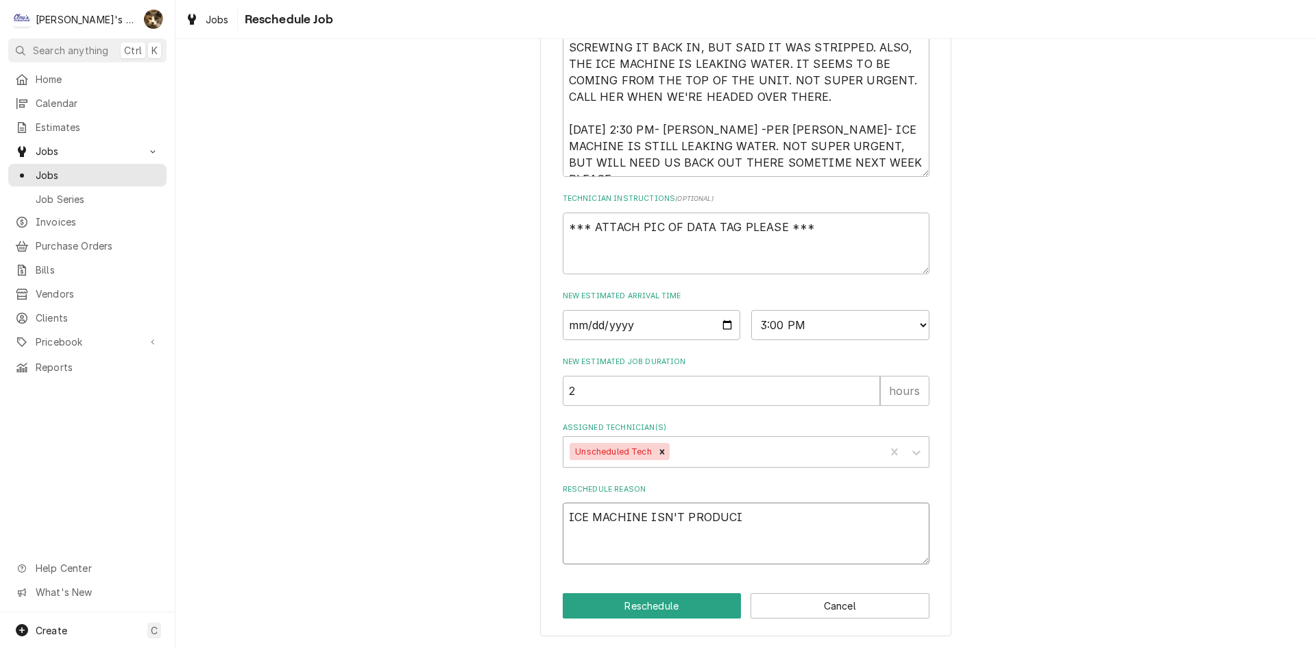
type textarea "ICE MACHINE ISN'T PRODUCIN"
type textarea "x"
type textarea "ICE MACHINE ISN'T PRODUCING"
type textarea "x"
type textarea "ICE MACHINE ISN'T PRODUCING"
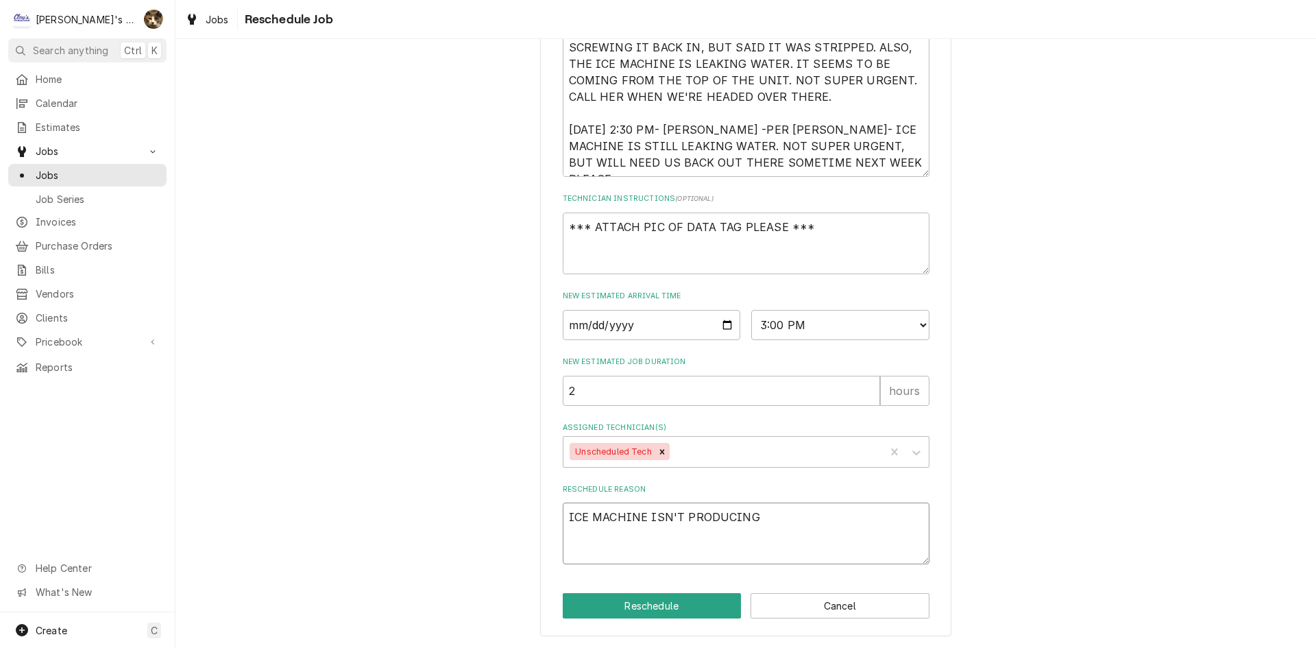
type textarea "x"
type textarea "ICE MACHINE ISN'T PRODUCING I"
type textarea "x"
type textarea "ICE MACHINE ISN'T PRODUCING IC"
type textarea "x"
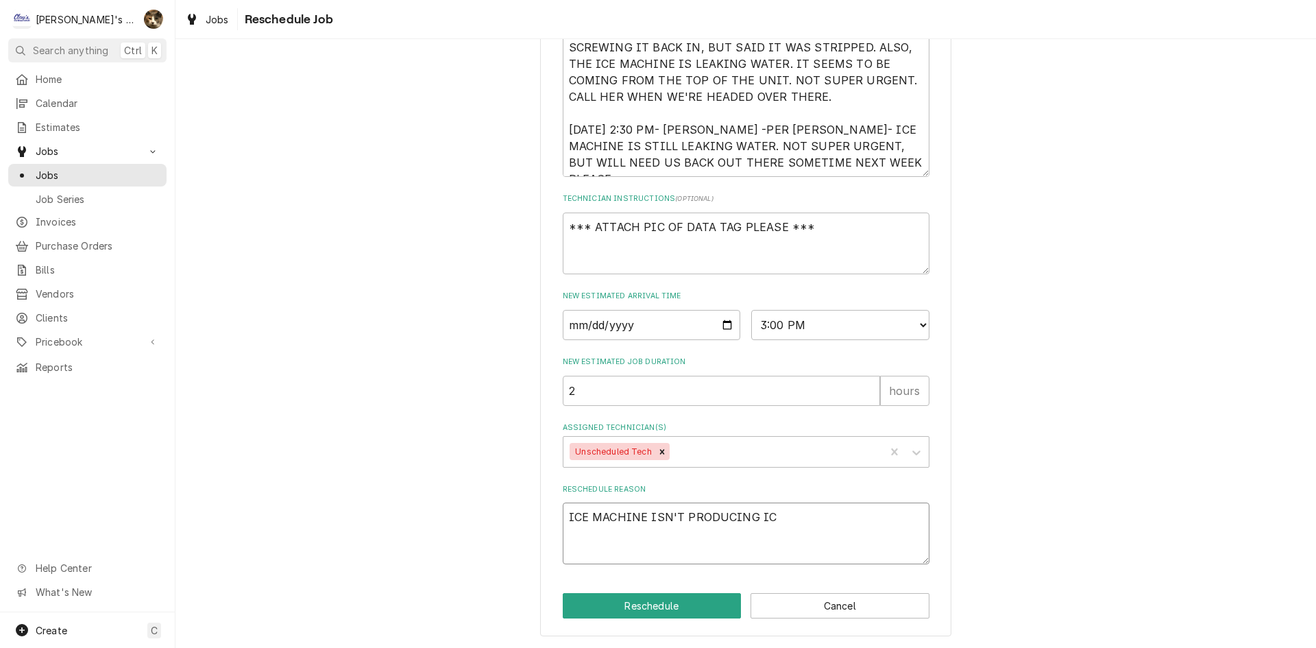
type textarea "ICE MACHINE ISN'T PRODUCING ICE"
type textarea "x"
type textarea "ICE MACHINE ISN'T PRODUCING ICE."
click at [878, 164] on textarea "9/3/2025 2:35 PM- KASSIE- PER MARSHA- DEFLECTOR IS FALLING INTO THE BIN. THEY T…" at bounding box center [746, 88] width 367 height 177
type textarea "x"
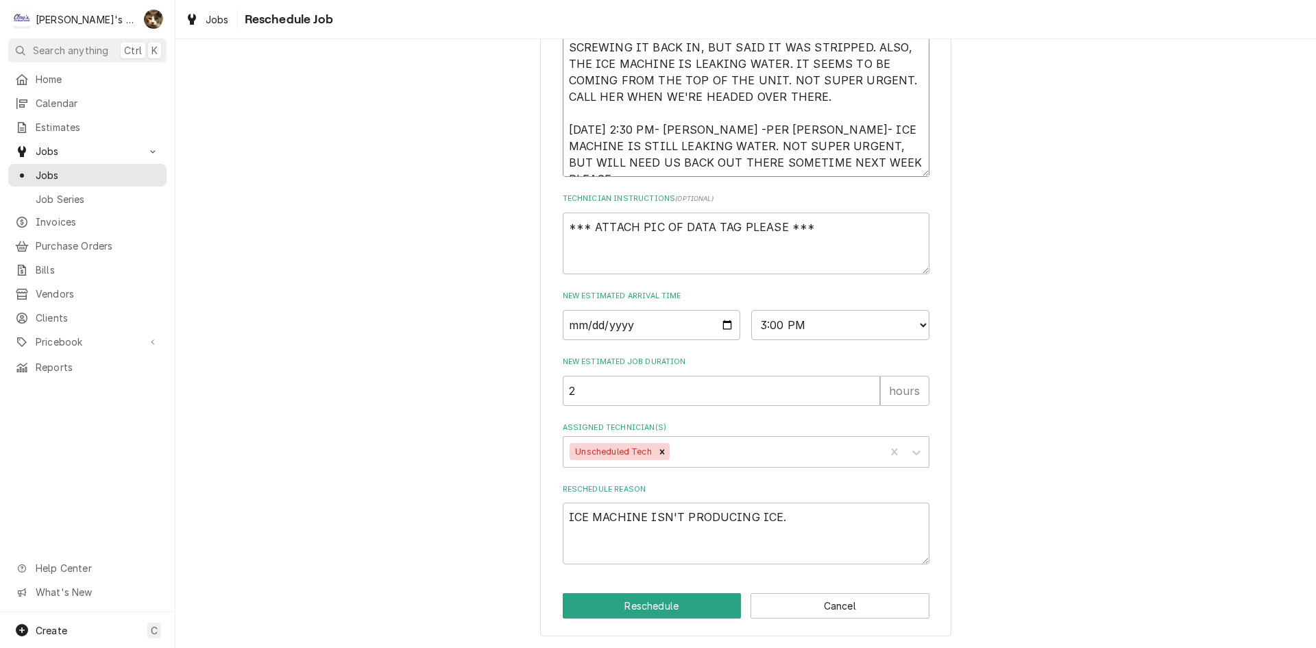
type textarea "9/3/2025 2:35 PM- KASSIE- PER MARSHA- DEFLECTOR IS FALLING INTO THE BIN. THEY T…"
type textarea "x"
type textarea "9/3/2025 2:35 PM- KASSIE- PER MARSHA- DEFLECTOR IS FALLING INTO THE BIN. THEY T…"
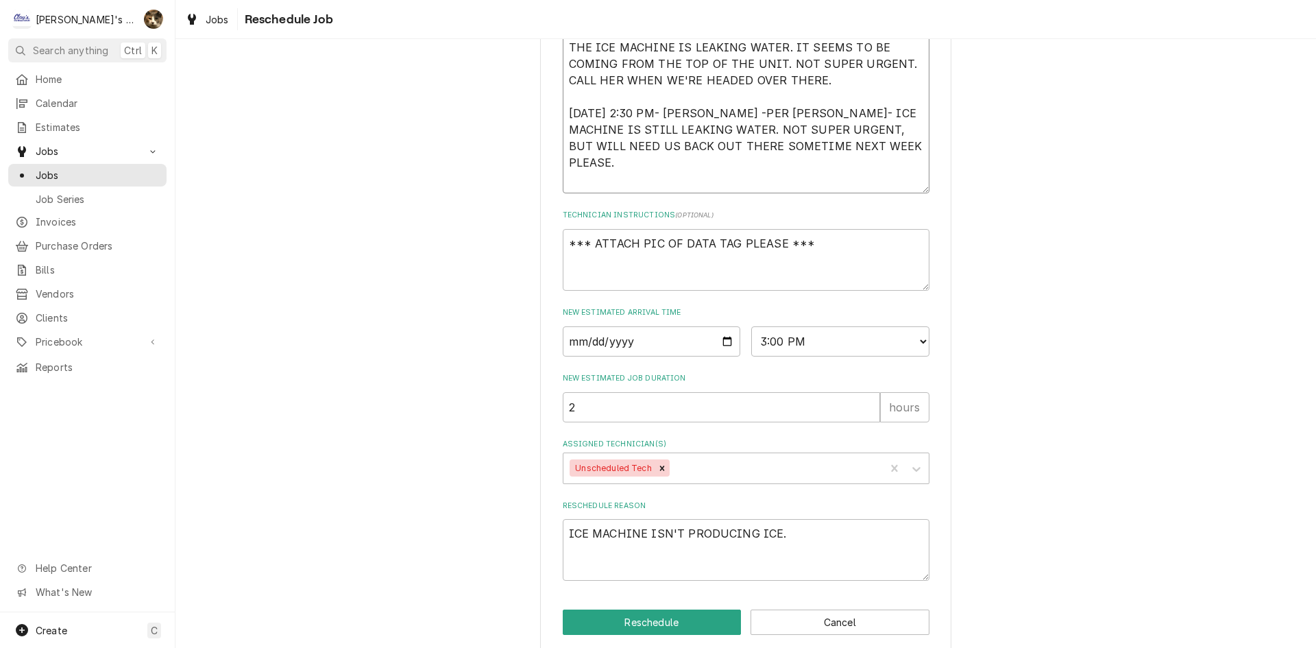
type textarea "x"
type textarea "9/3/2025 2:35 PM- KASSIE- PER MARSHA- DEFLECTOR IS FALLING INTO THE BIN. THEY T…"
type textarea "x"
type textarea "9/3/2025 2:35 PM- KASSIE- PER MARSHA- DEFLECTOR IS FALLING INTO THE BIN. THEY T…"
type textarea "x"
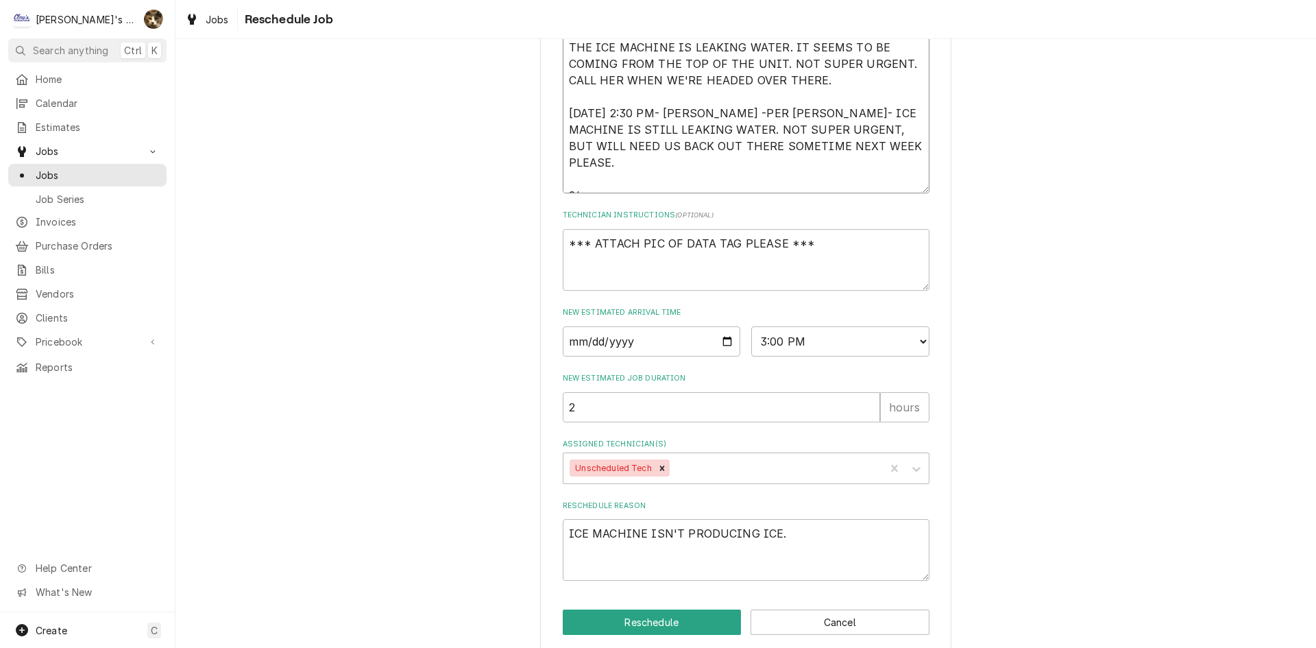
type textarea "9/3/2025 2:35 PM- KASSIE- PER MARSHA- DEFLECTOR IS FALLING INTO THE BIN. THEY T…"
type textarea "x"
type textarea "9/3/2025 2:35 PM- KASSIE- PER MARSHA- DEFLECTOR IS FALLING INTO THE BIN. THEY T…"
type textarea "x"
type textarea "9/3/2025 2:35 PM- KASSIE- PER MARSHA- DEFLECTOR IS FALLING INTO THE BIN. THEY T…"
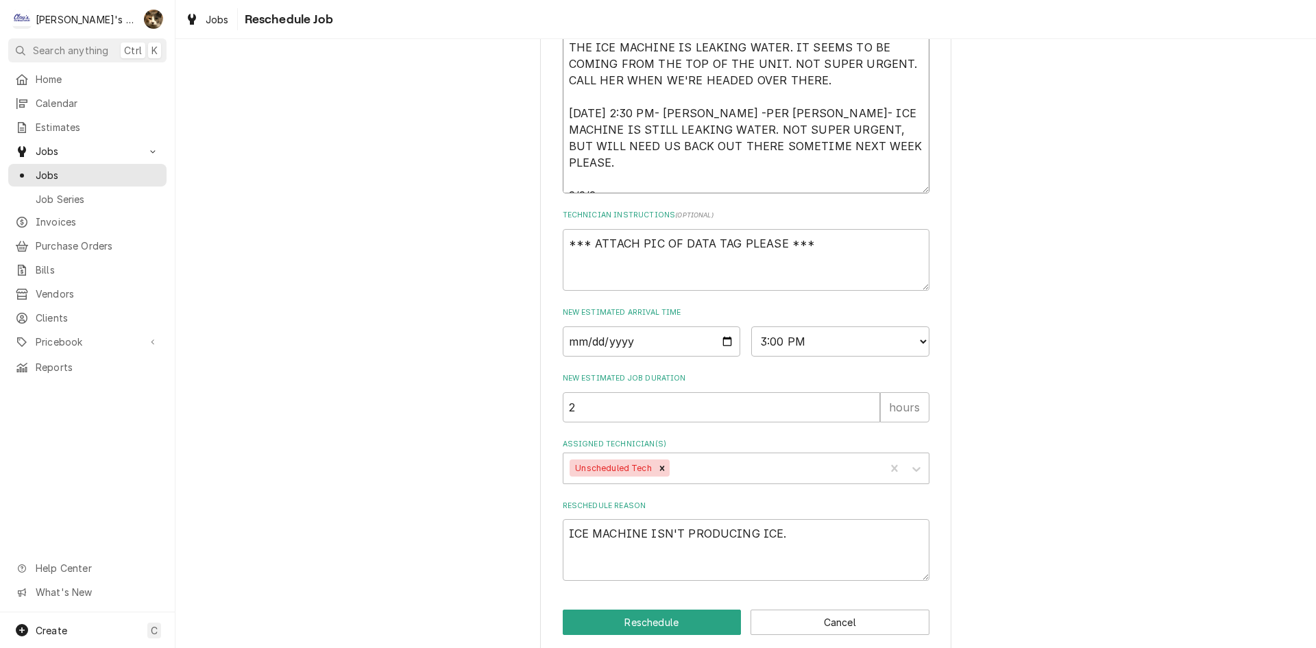
type textarea "x"
type textarea "9/3/2025 2:35 PM- KASSIE- PER MARSHA- DEFLECTOR IS FALLING INTO THE BIN. THEY T…"
type textarea "x"
type textarea "9/3/2025 2:35 PM- KASSIE- PER MARSHA- DEFLECTOR IS FALLING INTO THE BIN. THEY T…"
type textarea "x"
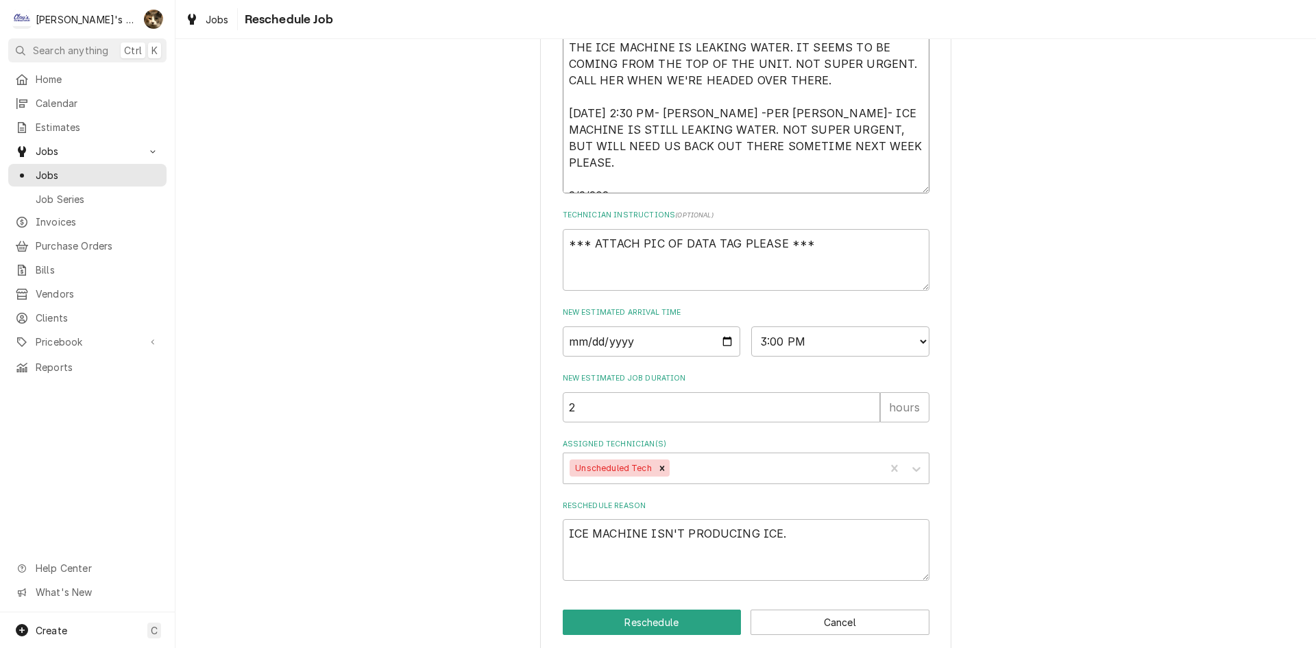
type textarea "9/3/2025 2:35 PM- KASSIE- PER MARSHA- DEFLECTOR IS FALLING INTO THE BIN. THEY T…"
type textarea "x"
type textarea "9/3/2025 2:35 PM- KASSIE- PER MARSHA- DEFLECTOR IS FALLING INTO THE BIN. THEY T…"
type textarea "x"
type textarea "9/3/2025 2:35 PM- KASSIE- PER MARSHA- DEFLECTOR IS FALLING INTO THE BIN. THEY T…"
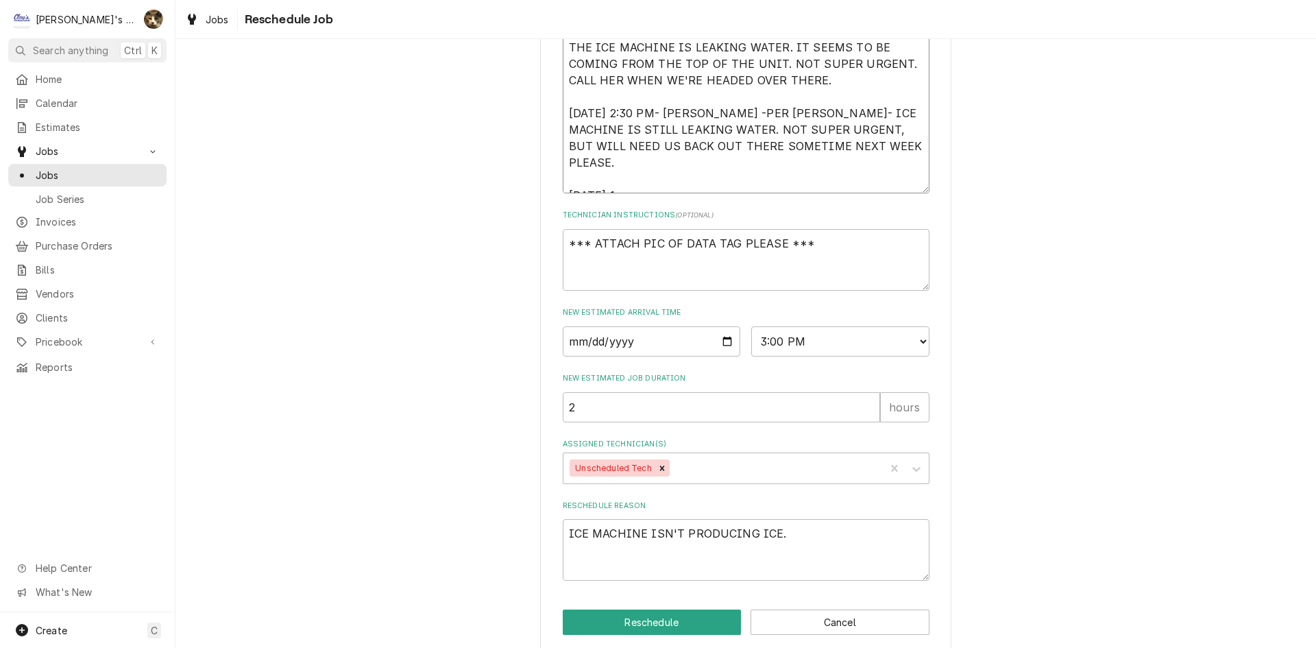
type textarea "x"
type textarea "9/3/2025 2:35 PM- KASSIE- PER MARSHA- DEFLECTOR IS FALLING INTO THE BIN. THEY T…"
type textarea "x"
type textarea "9/3/2025 2:35 PM- KASSIE- PER MARSHA- DEFLECTOR IS FALLING INTO THE BIN. THEY T…"
type textarea "x"
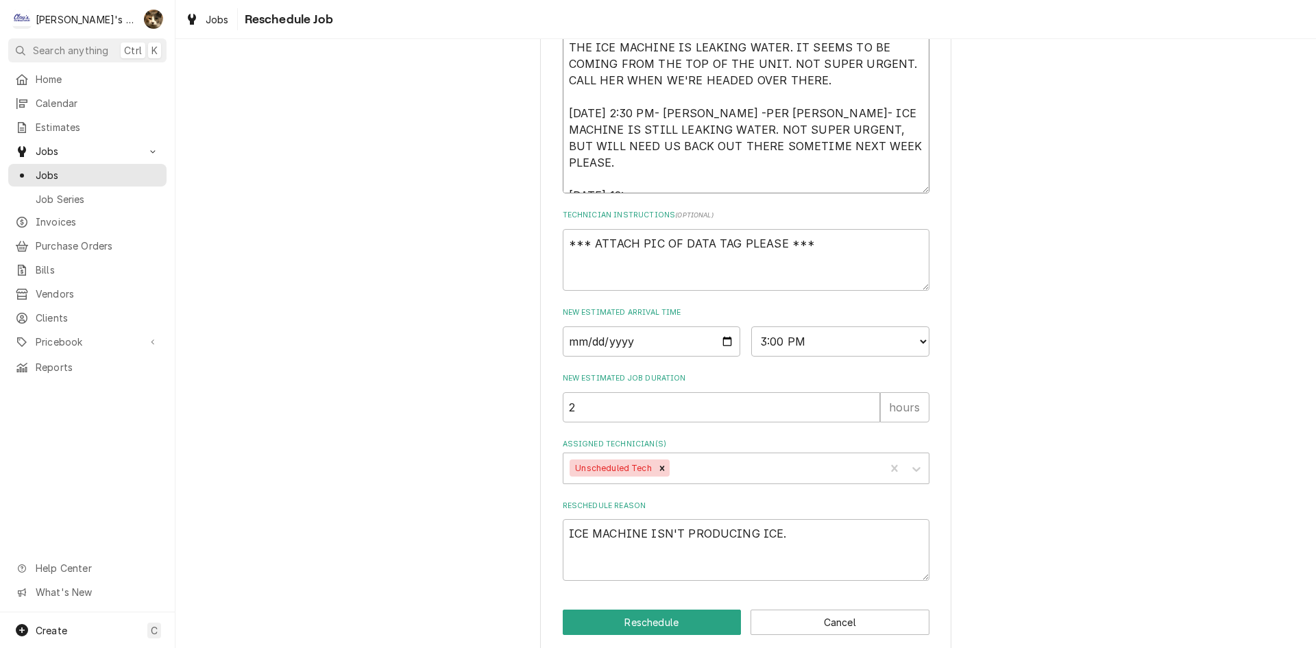
type textarea "9/3/2025 2:35 PM- KASSIE- PER MARSHA- DEFLECTOR IS FALLING INTO THE BIN. THEY T…"
type textarea "x"
type textarea "9/3/2025 2:35 PM- KASSIE- PER MARSHA- DEFLECTOR IS FALLING INTO THE BIN. THEY T…"
type textarea "x"
type textarea "9/3/2025 2:35 PM- KASSIE- PER MARSHA- DEFLECTOR IS FALLING INTO THE BIN. THEY T…"
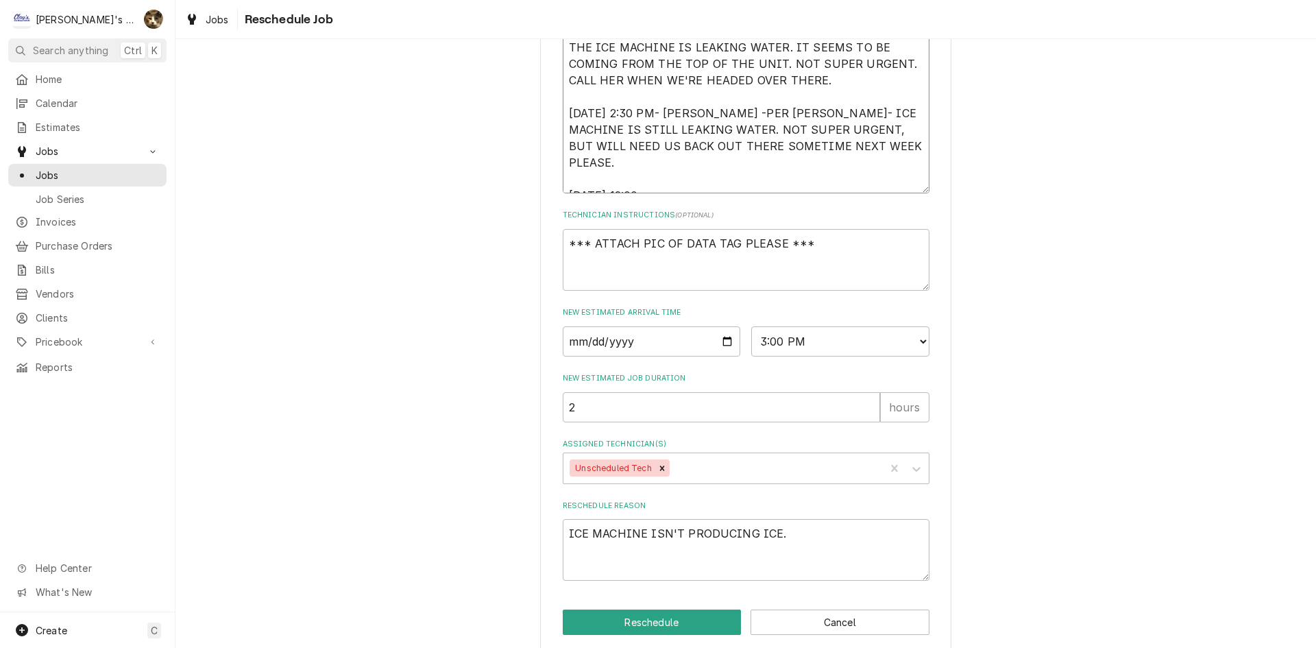
type textarea "x"
type textarea "9/3/2025 2:35 PM- KASSIE- PER MARSHA- DEFLECTOR IS FALLING INTO THE BIN. THEY T…"
type textarea "x"
type textarea "9/3/2025 2:35 PM- KASSIE- PER MARSHA- DEFLECTOR IS FALLING INTO THE BIN. THEY T…"
type textarea "x"
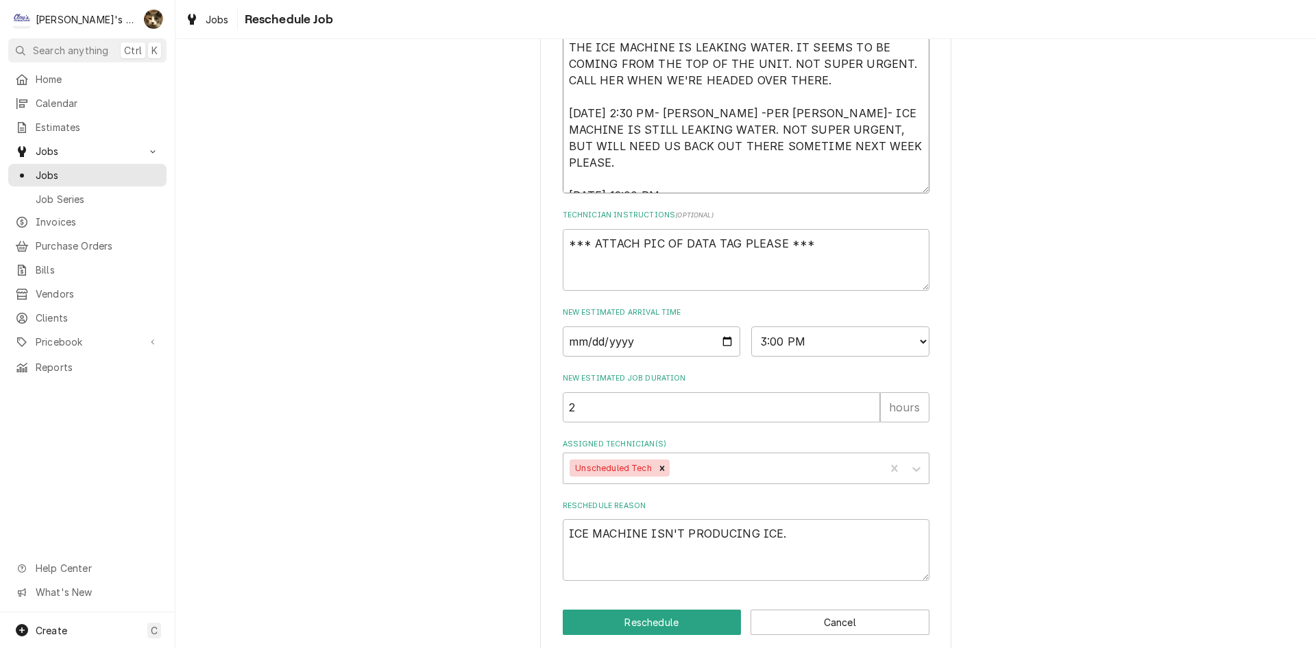
type textarea "9/3/2025 2:35 PM- KASSIE- PER MARSHA- DEFLECTOR IS FALLING INTO THE BIN. THEY T…"
type textarea "x"
type textarea "9/3/2025 2:35 PM- KASSIE- PER MARSHA- DEFLECTOR IS FALLING INTO THE BIN. THEY T…"
type textarea "x"
type textarea "9/3/2025 2:35 PM- KASSIE- PER MARSHA- DEFLECTOR IS FALLING INTO THE BIN. THEY T…"
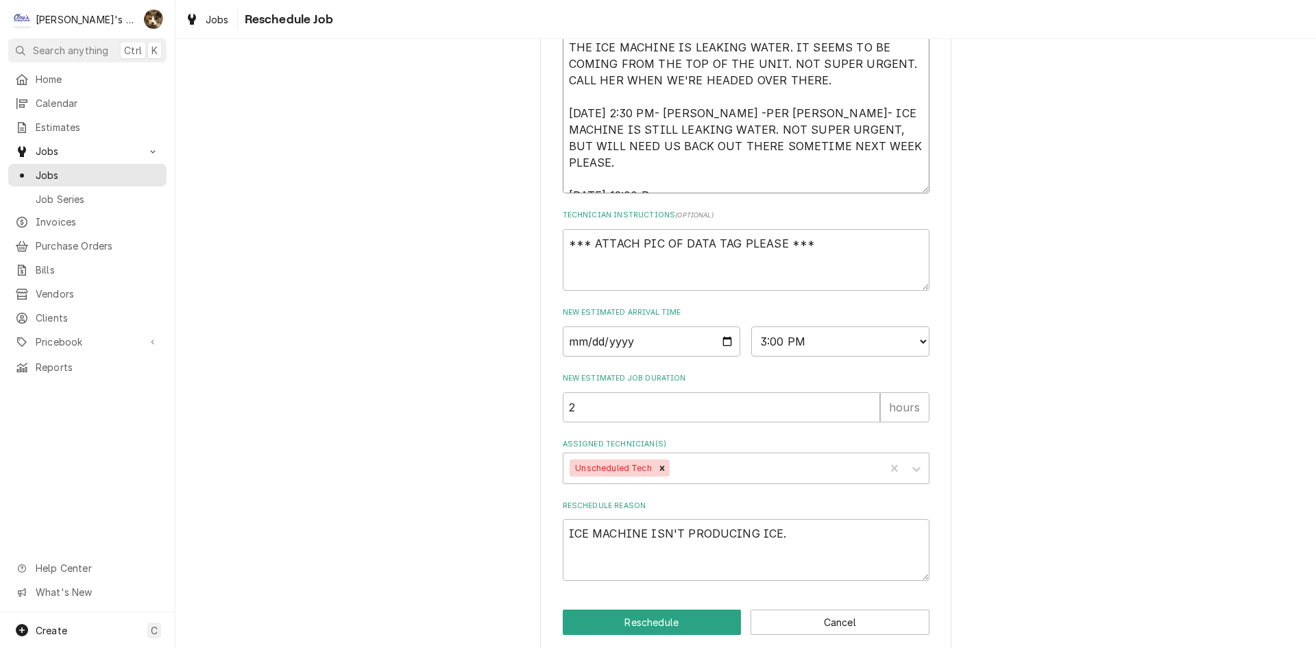
type textarea "x"
type textarea "9/3/2025 2:35 PM- KASSIE- PER MARSHA- DEFLECTOR IS FALLING INTO THE BIN. THEY T…"
type textarea "x"
type textarea "9/3/2025 2:35 PM- KASSIE- PER MARSHA- DEFLECTOR IS FALLING INTO THE BIN. THEY T…"
type textarea "x"
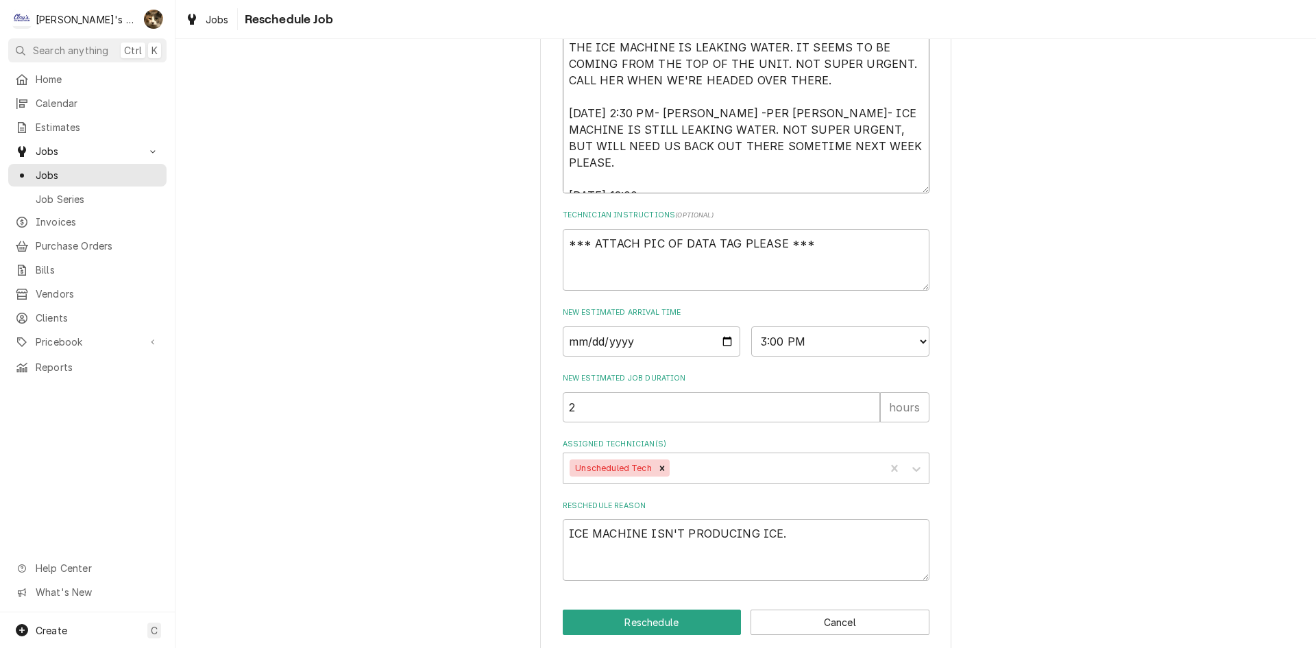
type textarea "9/3/2025 2:35 PM- KASSIE- PER MARSHA- DEFLECTOR IS FALLING INTO THE BIN. THEY T…"
type textarea "x"
type textarea "9/3/2025 2:35 PM- KASSIE- PER MARSHA- DEFLECTOR IS FALLING INTO THE BIN. THEY T…"
type textarea "x"
type textarea "9/3/2025 2:35 PM- KASSIE- PER MARSHA- DEFLECTOR IS FALLING INTO THE BIN. THEY T…"
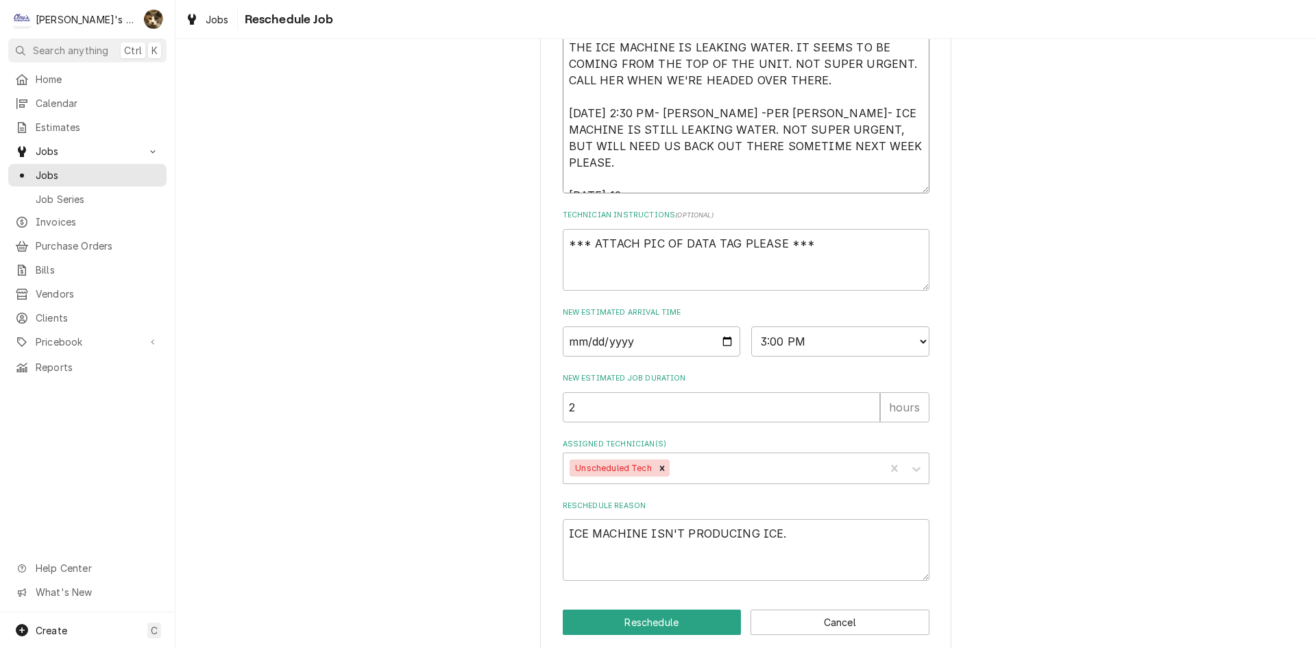
type textarea "x"
type textarea "9/3/2025 2:35 PM- KASSIE- PER MARSHA- DEFLECTOR IS FALLING INTO THE BIN. THEY T…"
type textarea "x"
type textarea "9/3/2025 2:35 PM- KASSIE- PER MARSHA- DEFLECTOR IS FALLING INTO THE BIN. THEY T…"
type textarea "x"
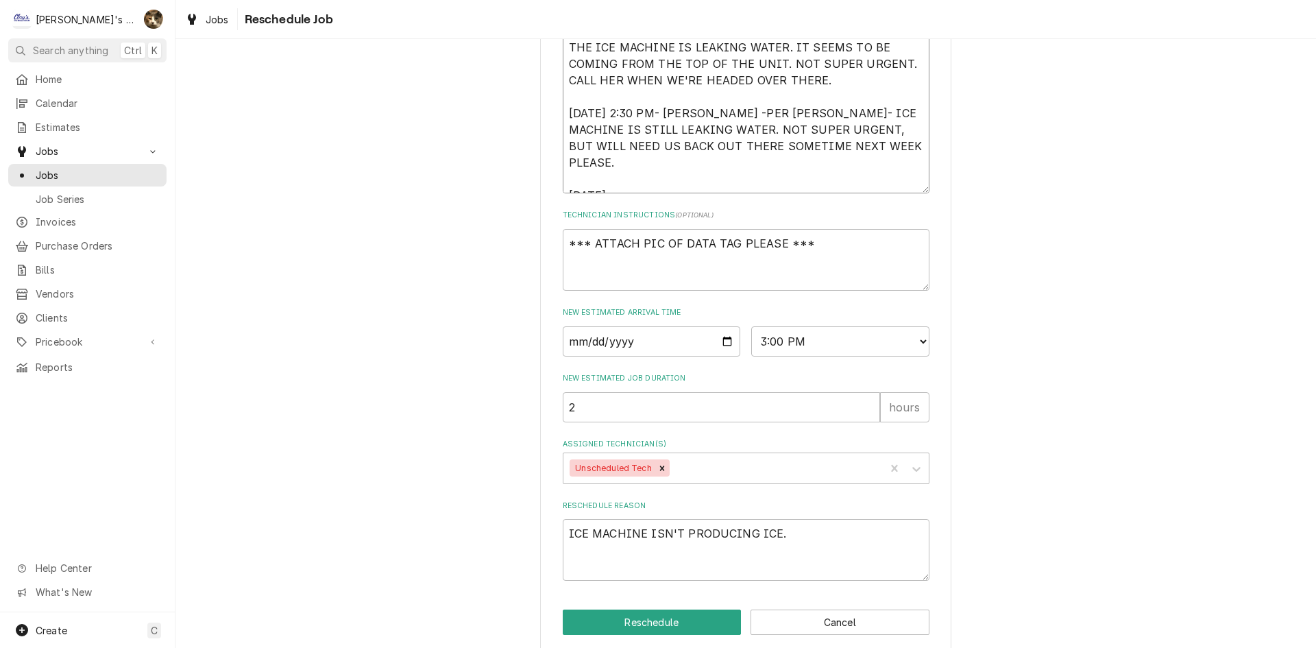
type textarea "9/3/2025 2:35 PM- KASSIE- PER MARSHA- DEFLECTOR IS FALLING INTO THE BIN. THEY T…"
type textarea "x"
type textarea "9/3/2025 2:35 PM- KASSIE- PER MARSHA- DEFLECTOR IS FALLING INTO THE BIN. THEY T…"
type textarea "x"
type textarea "9/3/2025 2:35 PM- KASSIE- PER MARSHA- DEFLECTOR IS FALLING INTO THE BIN. THEY T…"
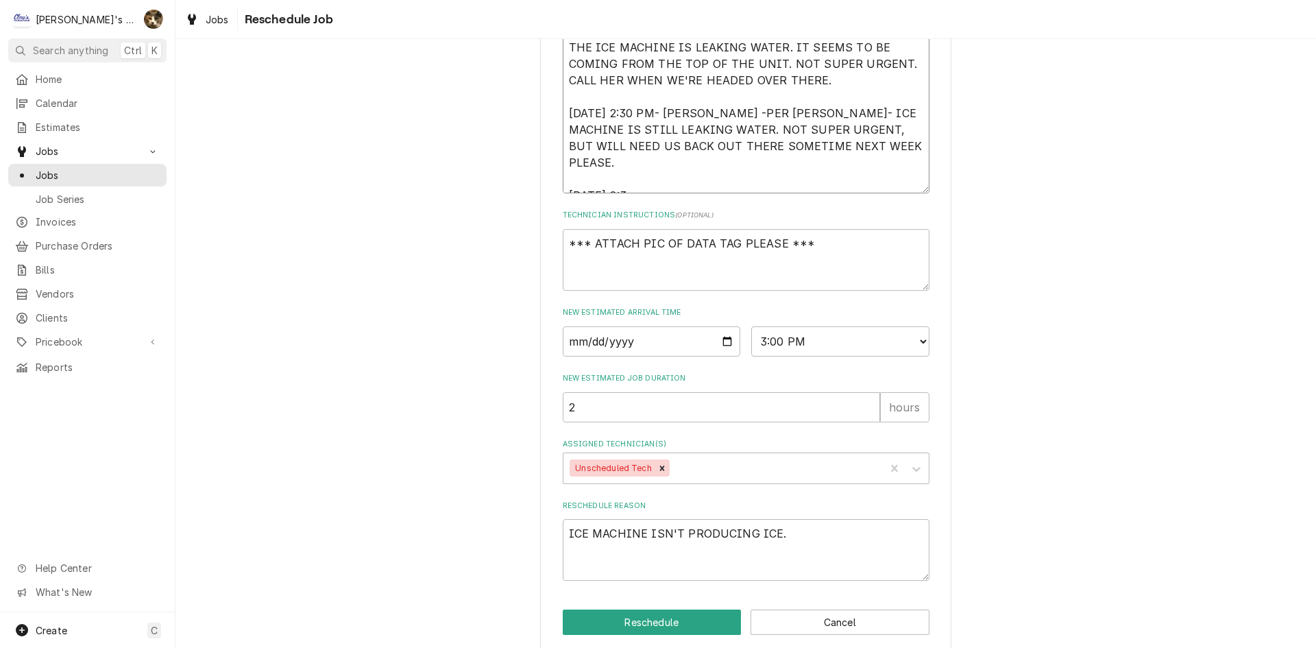
type textarea "x"
type textarea "9/3/2025 2:35 PM- KASSIE- PER MARSHA- DEFLECTOR IS FALLING INTO THE BIN. THEY T…"
type textarea "x"
type textarea "9/3/2025 2:35 PM- KASSIE- PER MARSHA- DEFLECTOR IS FALLING INTO THE BIN. THEY T…"
type textarea "x"
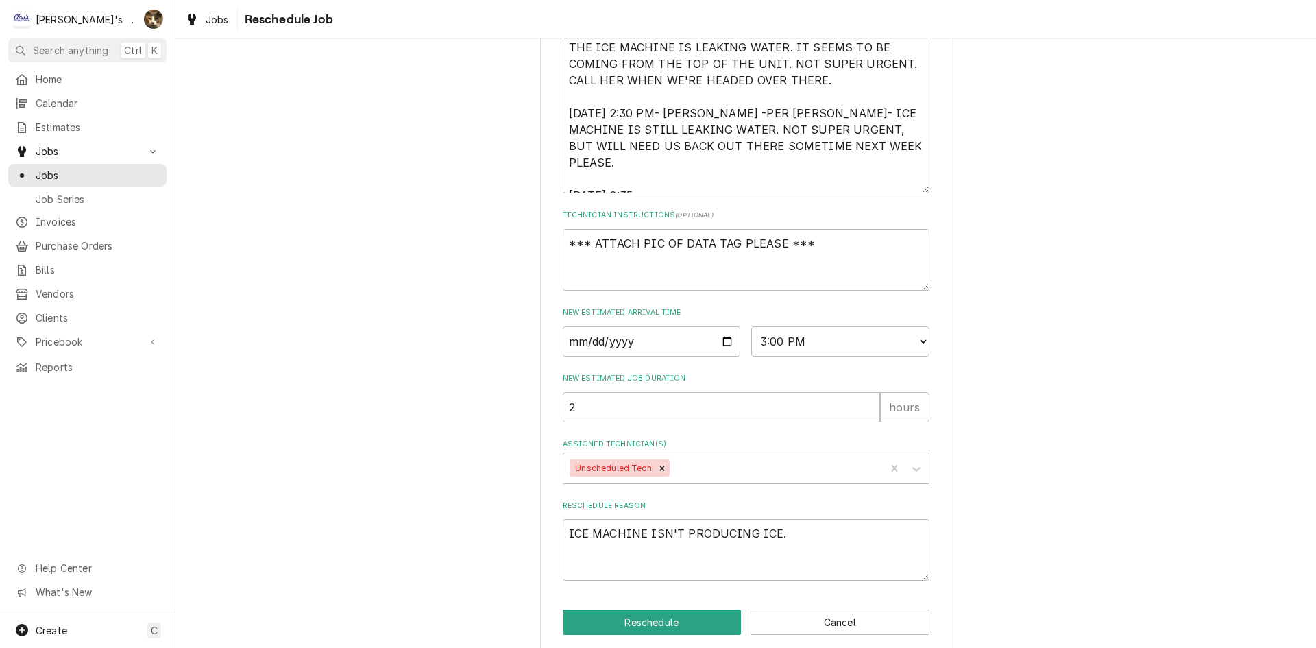
type textarea "9/3/2025 2:35 PM- KASSIE- PER MARSHA- DEFLECTOR IS FALLING INTO THE BIN. THEY T…"
type textarea "x"
type textarea "9/3/2025 2:35 PM- KASSIE- PER MARSHA- DEFLECTOR IS FALLING INTO THE BIN. THEY T…"
type textarea "x"
type textarea "9/3/2025 2:35 PM- KASSIE- PER MARSHA- DEFLECTOR IS FALLING INTO THE BIN. THEY T…"
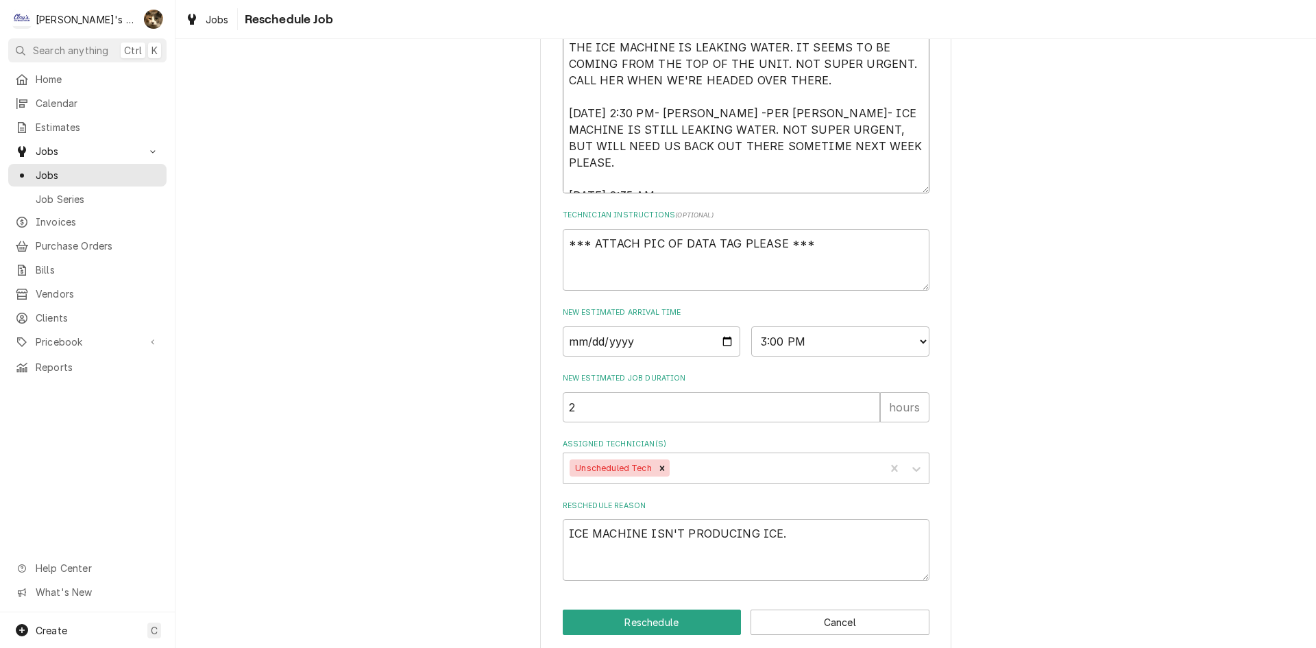
type textarea "x"
type textarea "9/3/2025 2:35 PM- KASSIE- PER MARSHA- DEFLECTOR IS FALLING INTO THE BIN. THEY T…"
type textarea "x"
type textarea "9/3/2025 2:35 PM- KASSIE- PER MARSHA- DEFLECTOR IS FALLING INTO THE BIN. THEY T…"
type textarea "x"
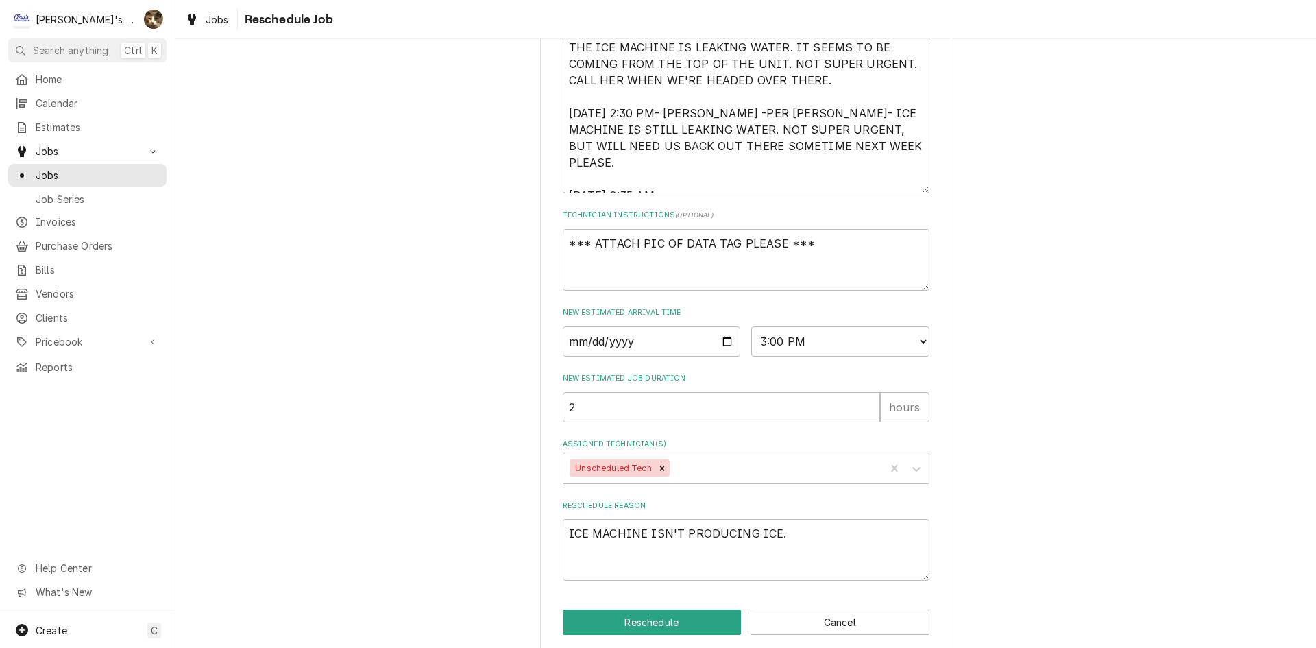
type textarea "9/3/2025 2:35 PM- KASSIE- PER MARSHA- DEFLECTOR IS FALLING INTO THE BIN. THEY T…"
type textarea "x"
type textarea "9/3/2025 2:35 PM- KASSIE- PER MARSHA- DEFLECTOR IS FALLING INTO THE BIN. THEY T…"
type textarea "x"
type textarea "9/3/2025 2:35 PM- KASSIE- PER MARSHA- DEFLECTOR IS FALLING INTO THE BIN. THEY T…"
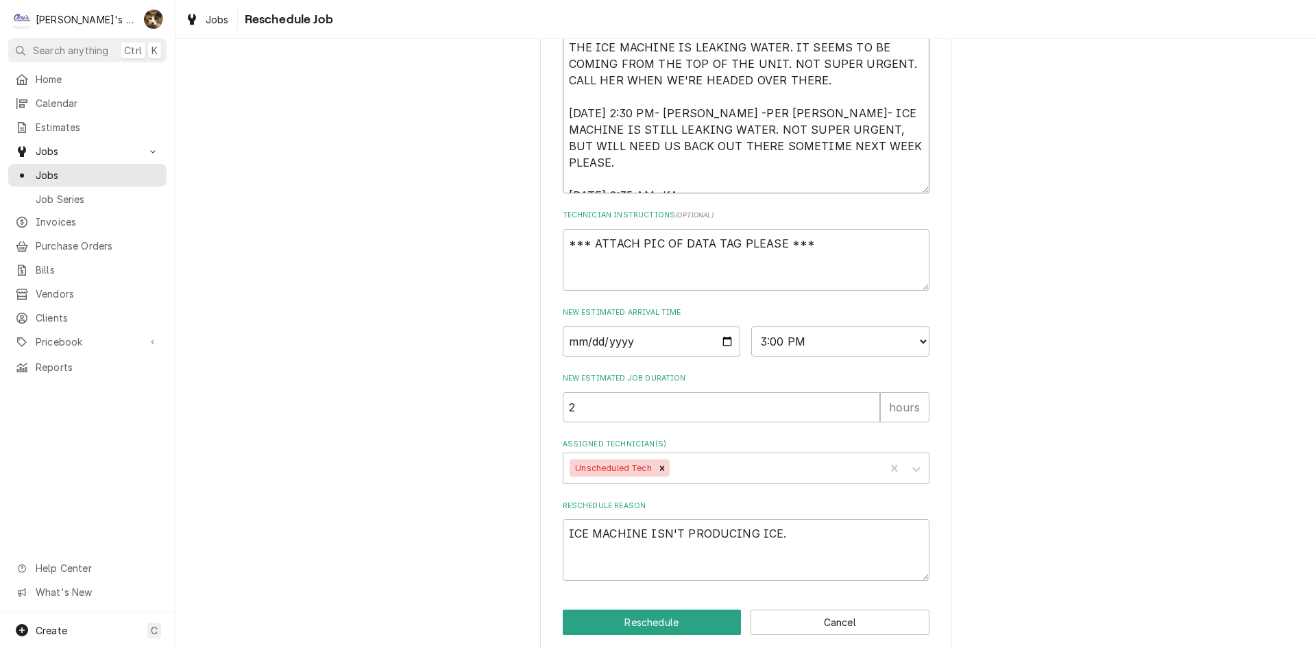
type textarea "x"
type textarea "9/3/2025 2:35 PM- KASSIE- PER MARSHA- DEFLECTOR IS FALLING INTO THE BIN. THEY T…"
type textarea "x"
type textarea "9/3/2025 2:35 PM- KASSIE- PER MARSHA- DEFLECTOR IS FALLING INTO THE BIN. THEY T…"
type textarea "x"
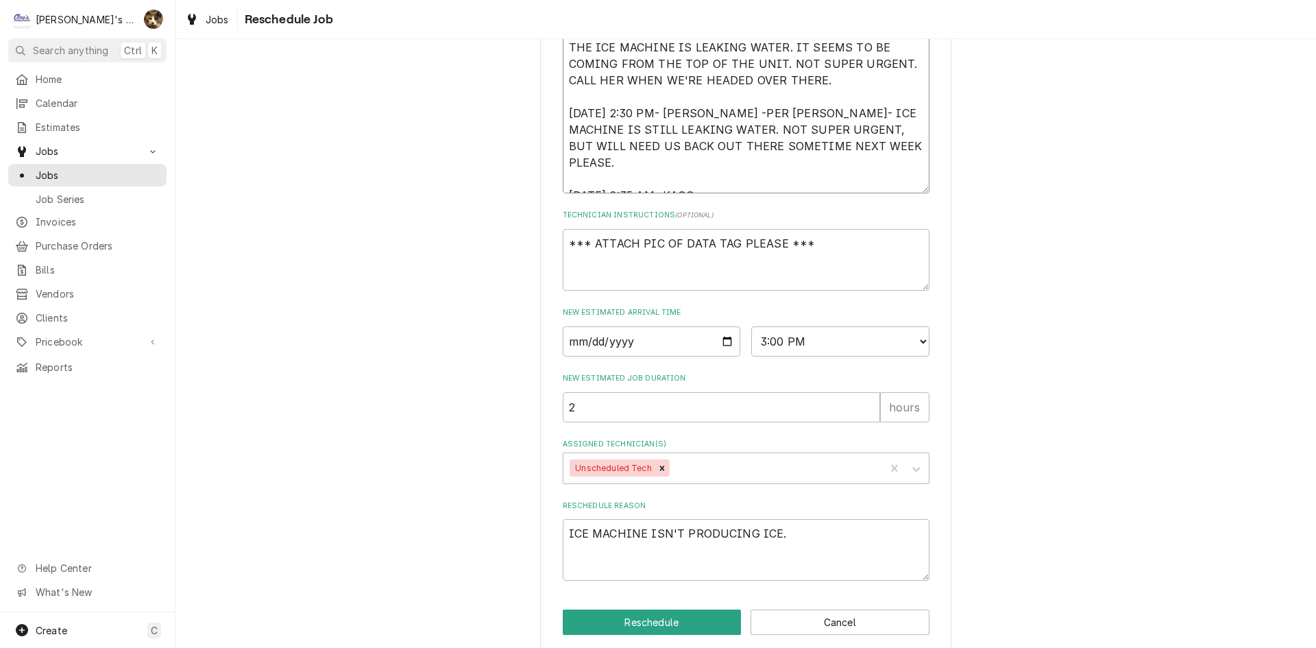
type textarea "9/3/2025 2:35 PM- KASSIE- PER MARSHA- DEFLECTOR IS FALLING INTO THE BIN. THEY T…"
type textarea "x"
type textarea "9/3/2025 2:35 PM- KASSIE- PER MARSHA- DEFLECTOR IS FALLING INTO THE BIN. THEY T…"
type textarea "x"
type textarea "9/3/2025 2:35 PM- KASSIE- PER MARSHA- DEFLECTOR IS FALLING INTO THE BIN. THEY T…"
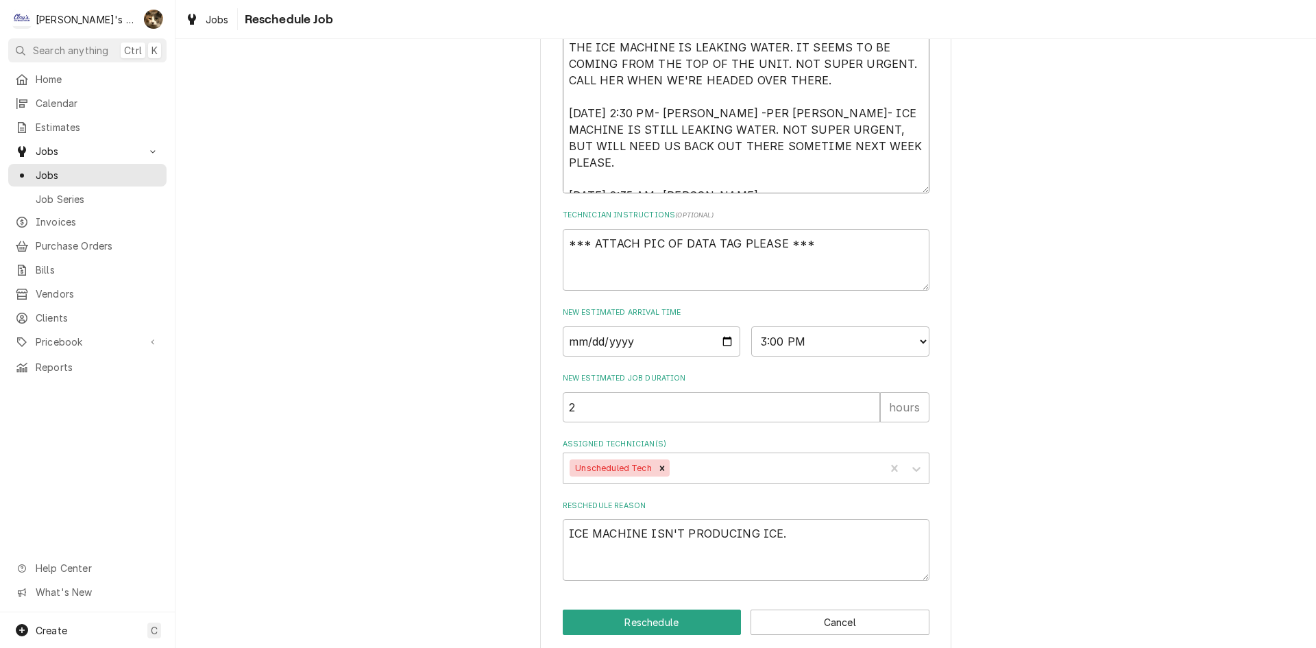
type textarea "x"
type textarea "9/3/2025 2:35 PM- KASSIE- PER MARSHA- DEFLECTOR IS FALLING INTO THE BIN. THEY T…"
type textarea "x"
type textarea "9/3/2025 2:35 PM- KASSIE- PER MARSHA- DEFLECTOR IS FALLING INTO THE BIN. THEY T…"
type textarea "x"
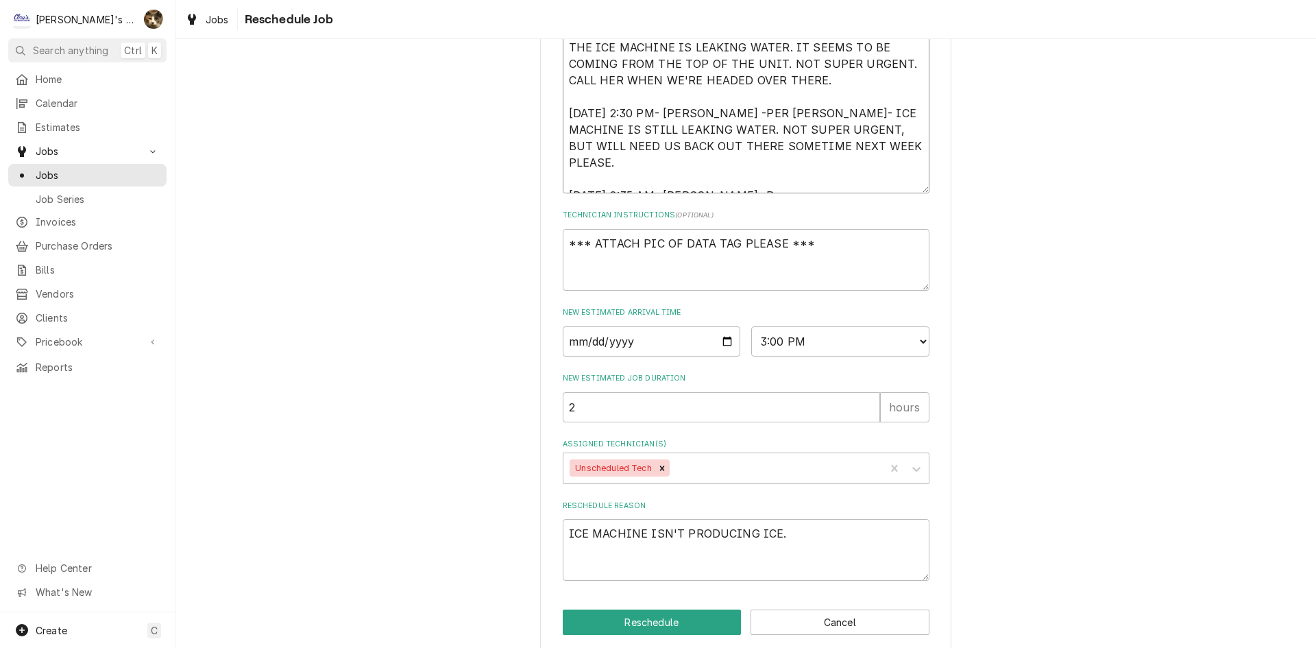
type textarea "9/3/2025 2:35 PM- KASSIE- PER MARSHA- DEFLECTOR IS FALLING INTO THE BIN. THEY T…"
type textarea "x"
type textarea "9/3/2025 2:35 PM- KASSIE- PER MARSHA- DEFLECTOR IS FALLING INTO THE BIN. THEY T…"
type textarea "x"
type textarea "9/3/2025 2:35 PM- KASSIE- PER MARSHA- DEFLECTOR IS FALLING INTO THE BIN. THEY T…"
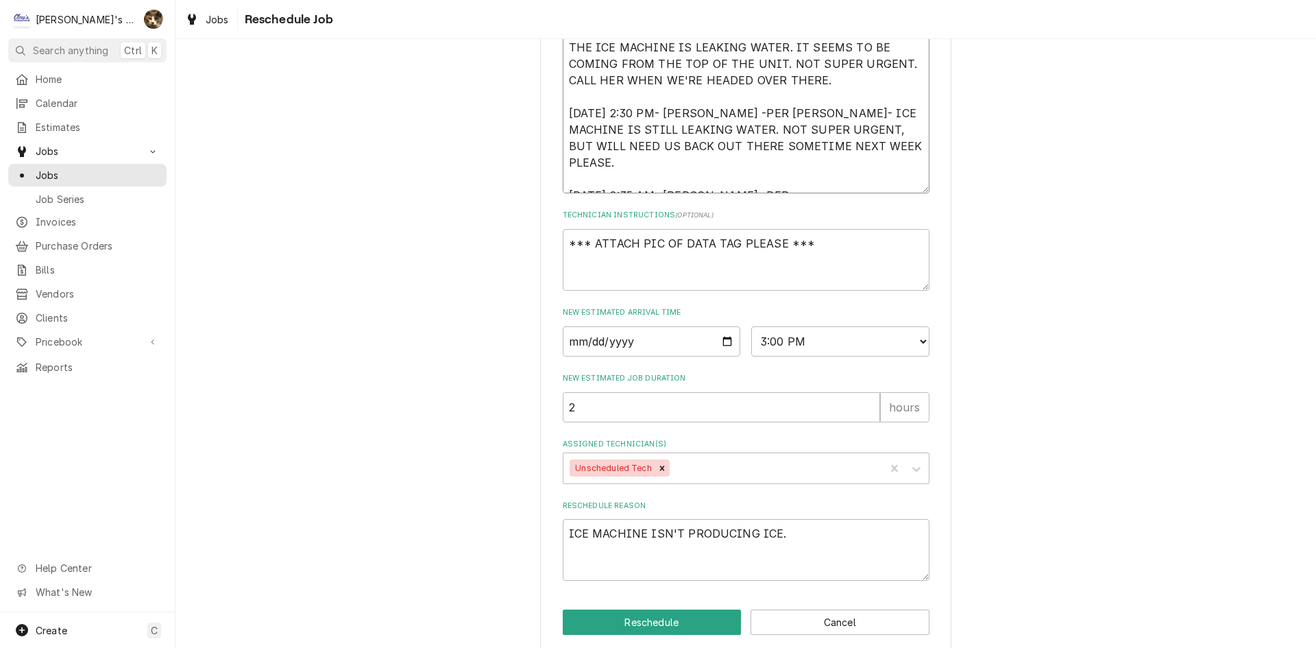
type textarea "x"
type textarea "9/3/2025 2:35 PM- KASSIE- PER MARSHA- DEFLECTOR IS FALLING INTO THE BIN. THEY T…"
type textarea "x"
type textarea "9/3/2025 2:35 PM- KASSIE- PER MARSHA- DEFLECTOR IS FALLING INTO THE BIN. THEY T…"
type textarea "x"
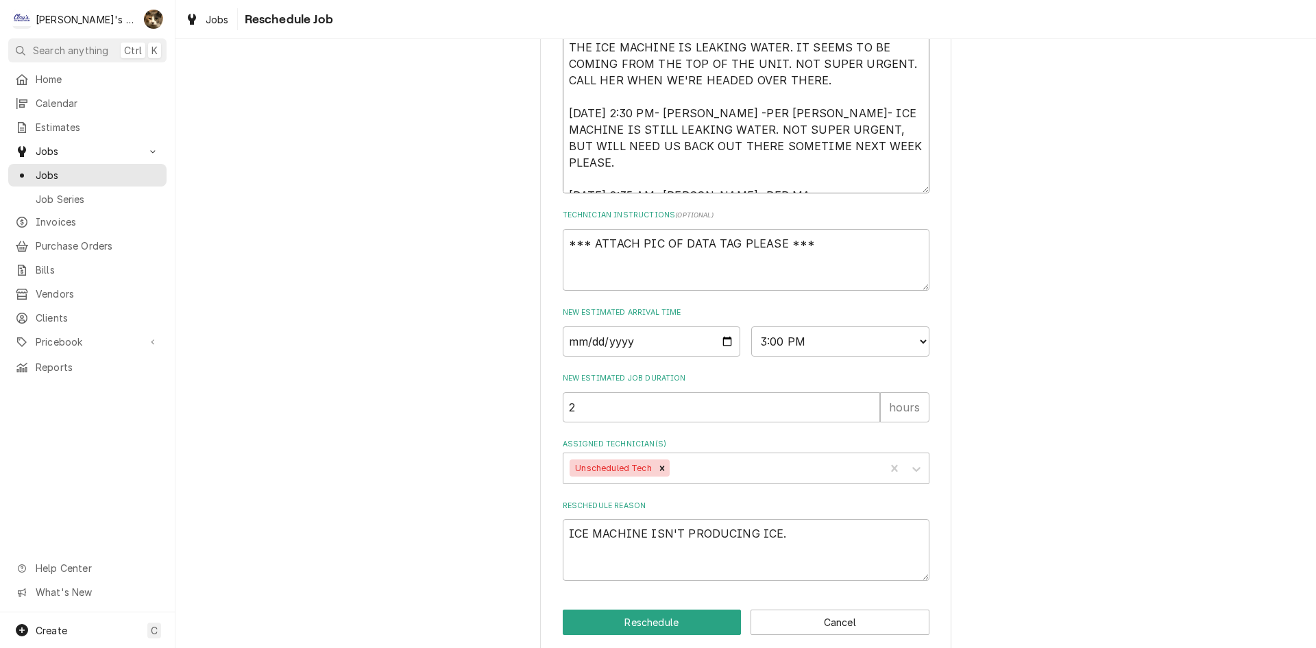
type textarea "9/3/2025 2:35 PM- KASSIE- PER MARSHA- DEFLECTOR IS FALLING INTO THE BIN. THEY T…"
type textarea "x"
type textarea "9/3/2025 2:35 PM- KASSIE- PER MARSHA- DEFLECTOR IS FALLING INTO THE BIN. THEY T…"
type textarea "x"
type textarea "9/3/2025 2:35 PM- KASSIE- PER MARSHA- DEFLECTOR IS FALLING INTO THE BIN. THEY T…"
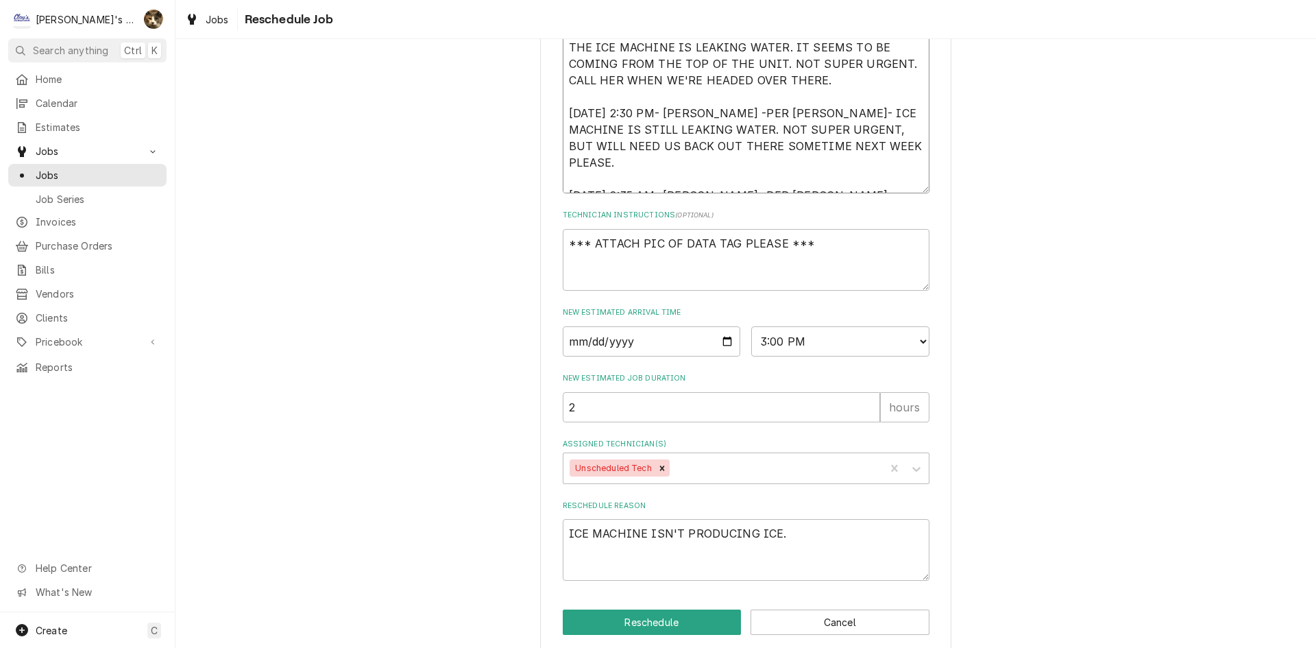
type textarea "x"
type textarea "9/3/2025 2:35 PM- KASSIE- PER MARSHA- DEFLECTOR IS FALLING INTO THE BIN. THEY T…"
type textarea "x"
type textarea "9/3/2025 2:35 PM- KASSIE- PER MARSHA- DEFLECTOR IS FALLING INTO THE BIN. THEY T…"
type textarea "x"
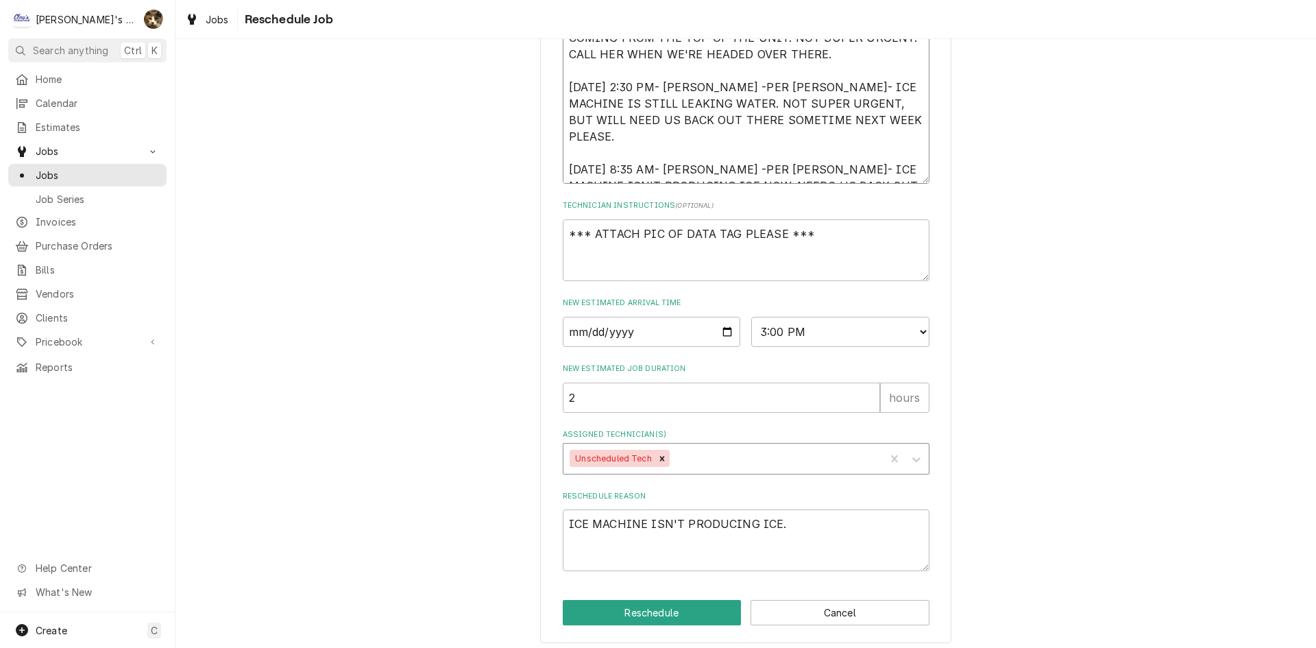
scroll to position [541, 0]
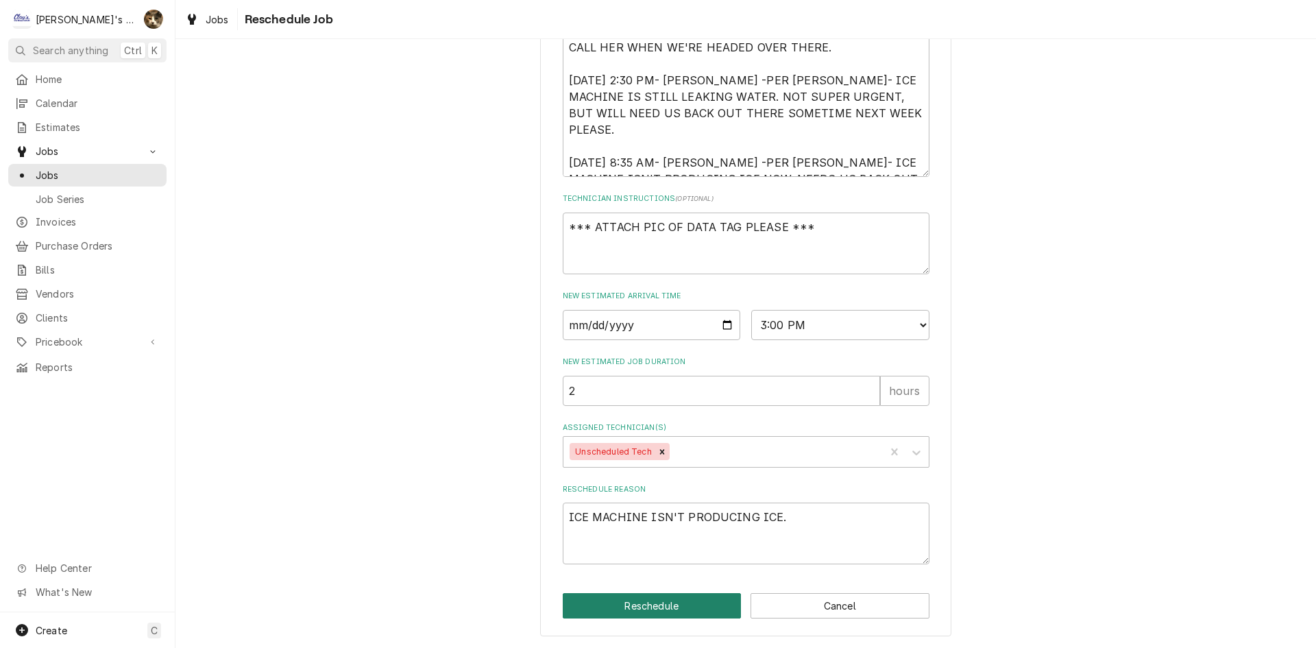
click at [676, 609] on button "Reschedule" at bounding box center [652, 605] width 179 height 25
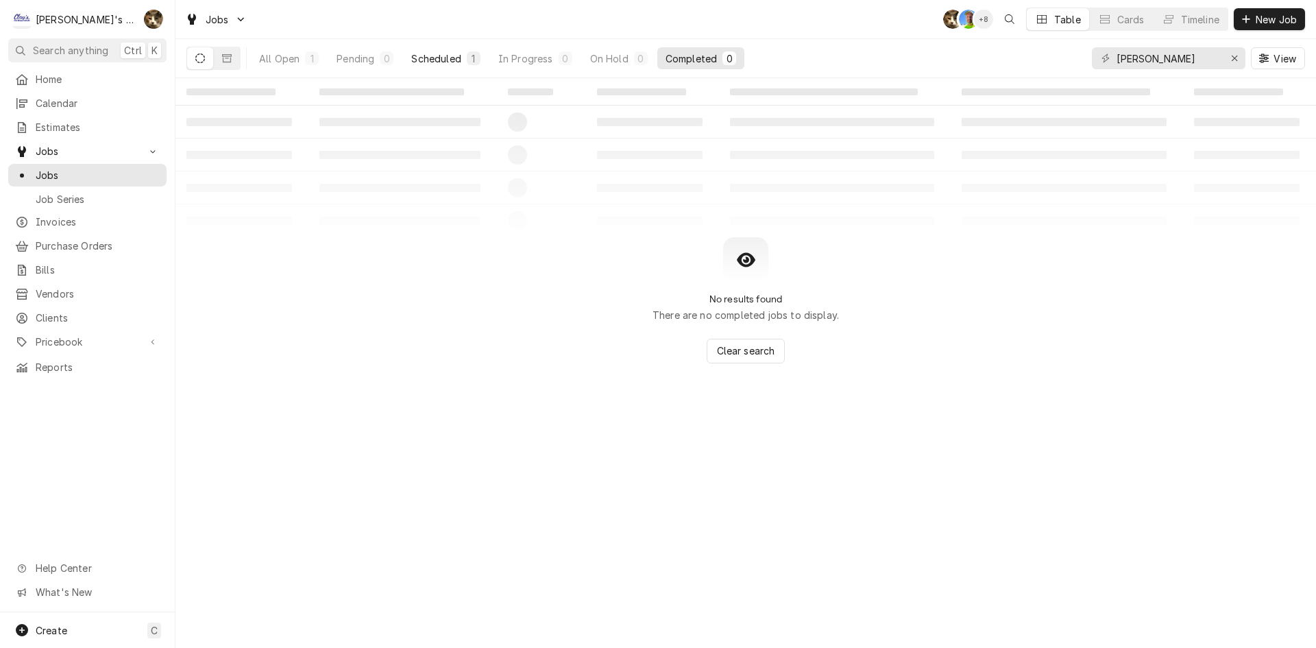
click at [438, 57] on div "Scheduled" at bounding box center [435, 58] width 49 height 14
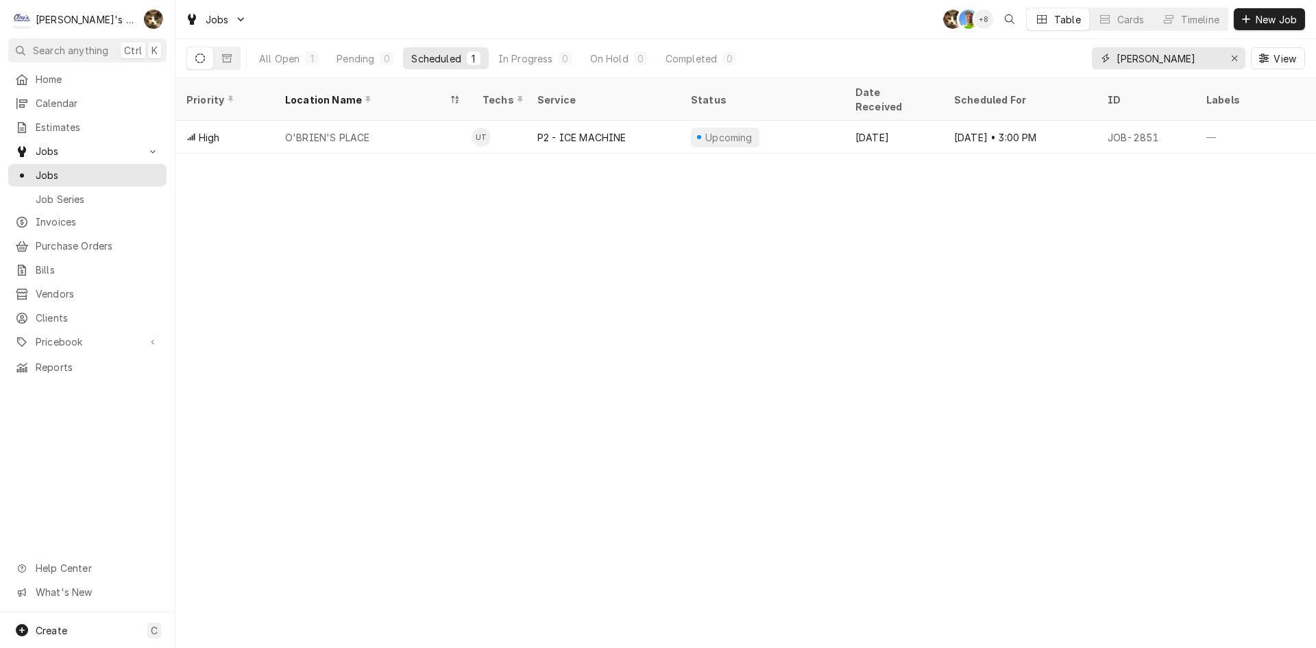
drag, startPoint x: 1166, startPoint y: 53, endPoint x: 928, endPoint y: 27, distance: 239.2
click at [951, 28] on div "Jobs KH GA + 8 Table Cards Timeline New Job All Open 1 Pending 0 Scheduled 1 In…" at bounding box center [745, 39] width 1140 height 78
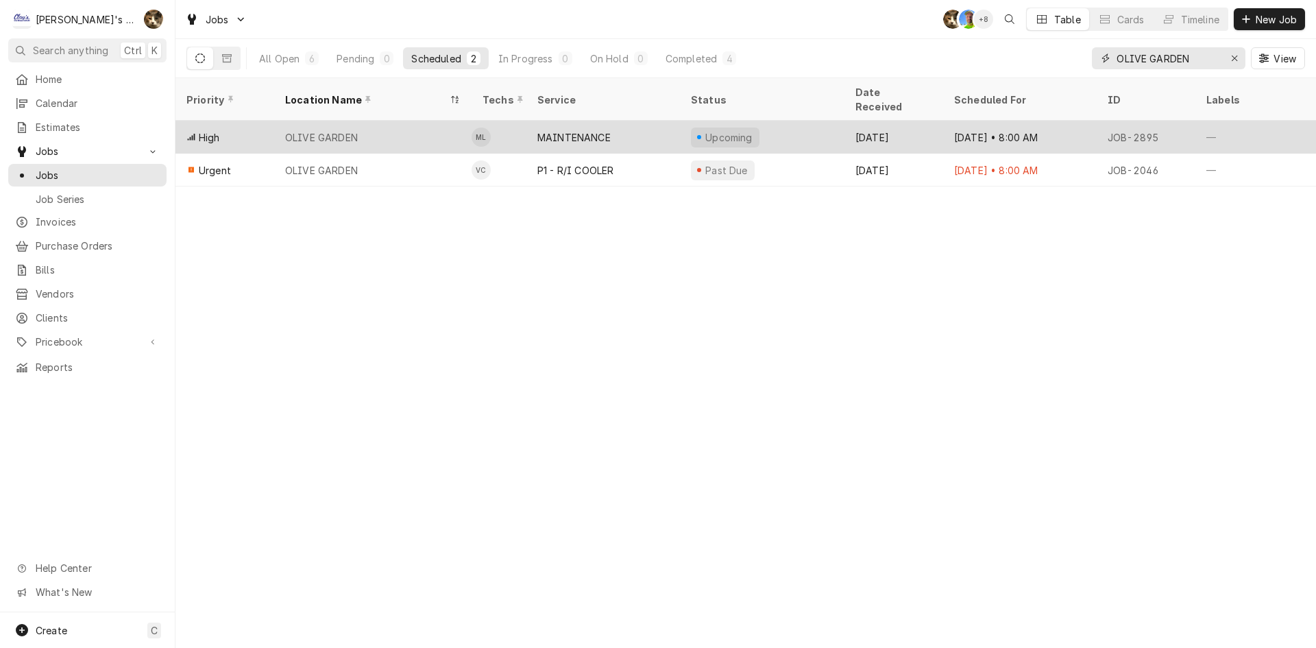
type input "OLIVE GARDEN"
click at [577, 130] on div "MAINTENANCE" at bounding box center [573, 137] width 73 height 14
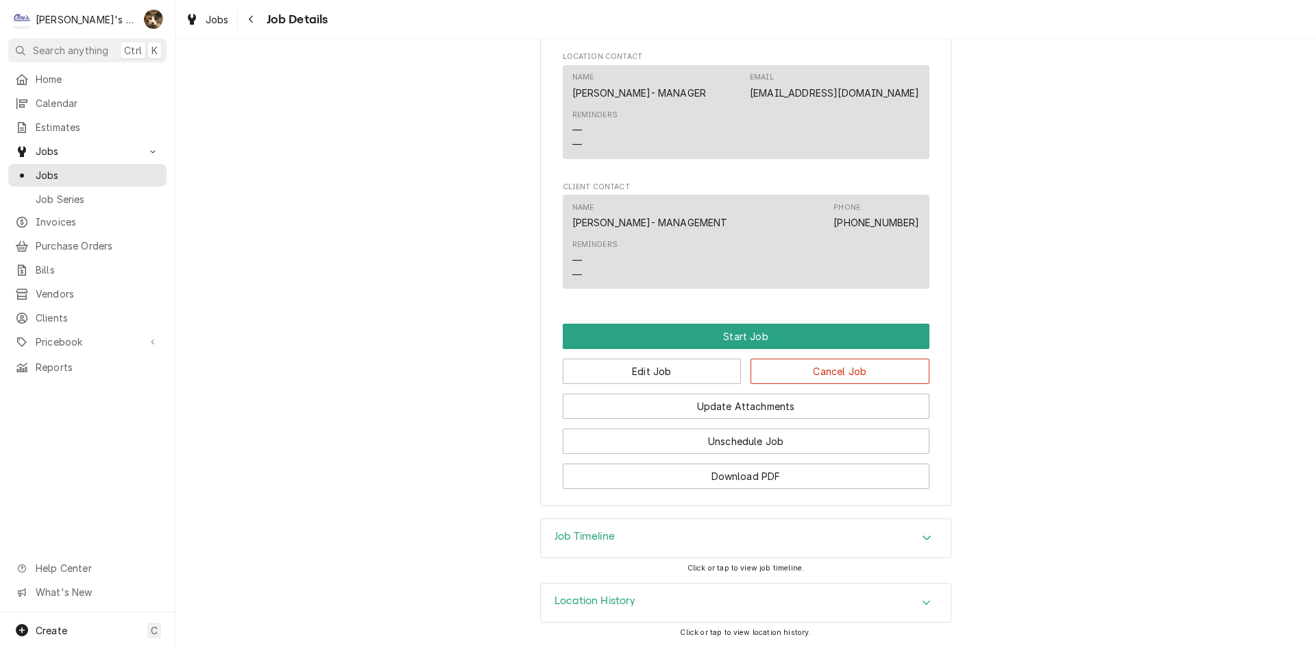
scroll to position [848, 0]
click at [689, 375] on button "Edit Job" at bounding box center [652, 370] width 179 height 25
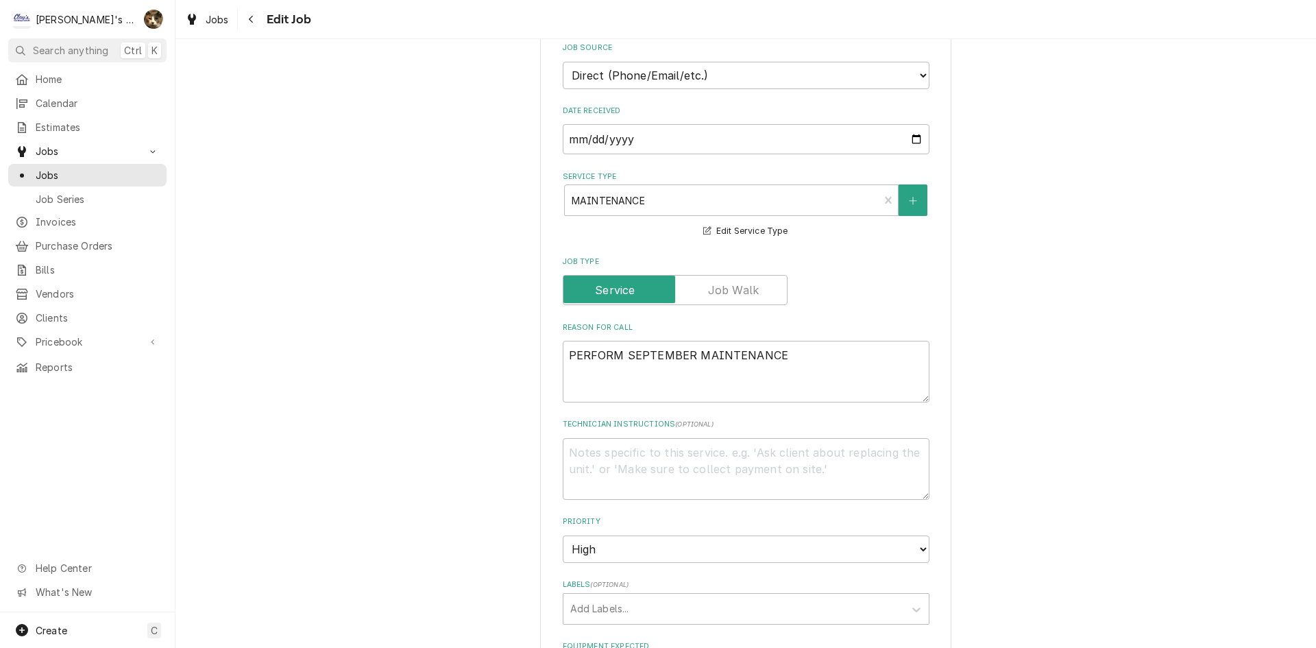
scroll to position [480, 0]
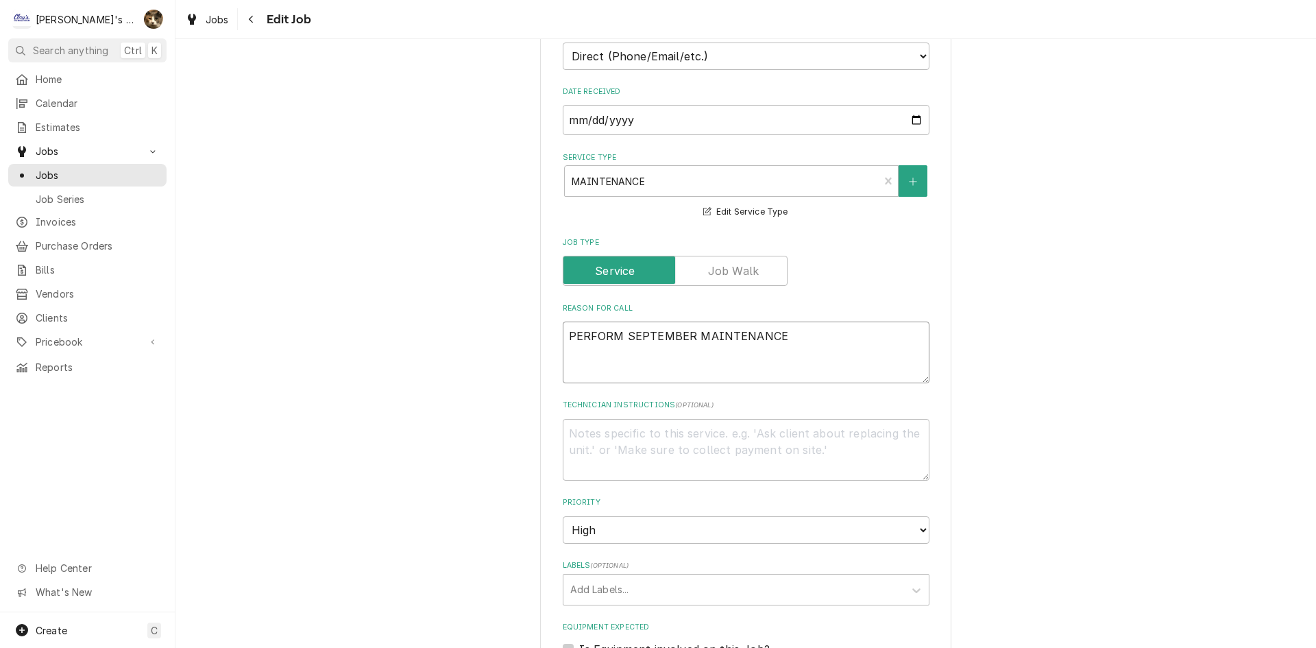
click at [787, 330] on textarea "PERFORM SEPTEMBER MAINTENANCE" at bounding box center [746, 352] width 367 height 62
type textarea "x"
type textarea "PERFORM SEPTEMBER MAINTENANCE"
type textarea "x"
type textarea "PERFORM SEPTEMBER MAINTENANCE"
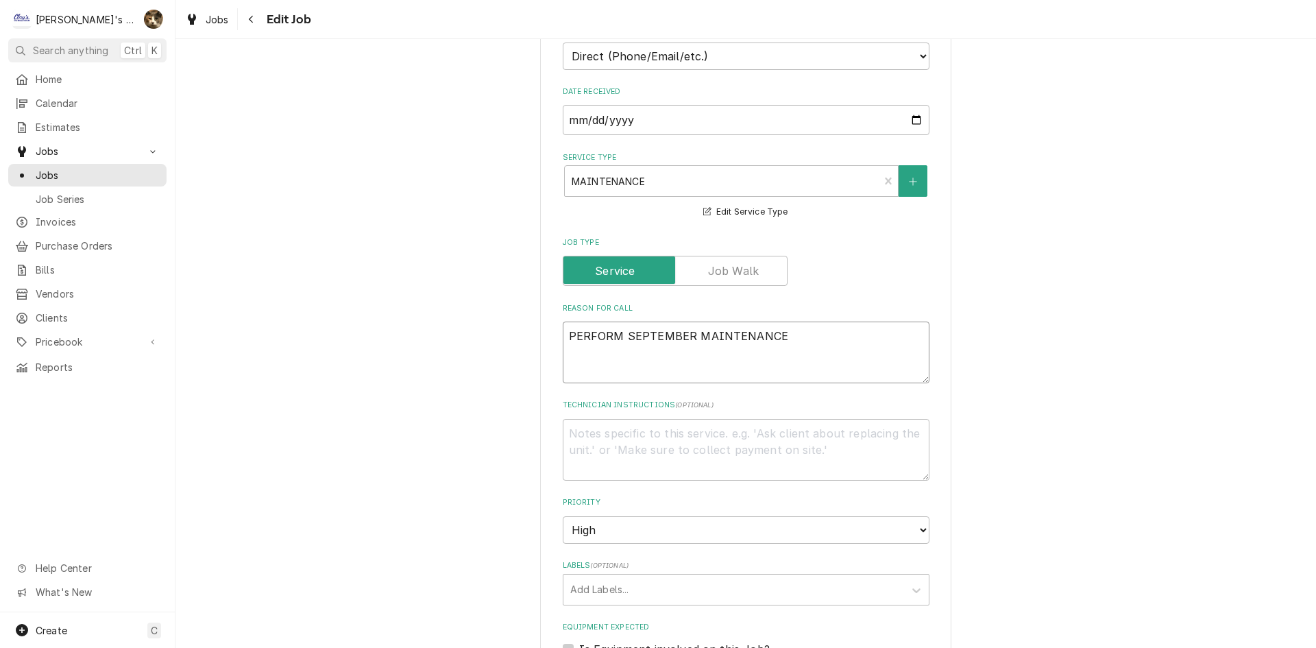
type textarea "x"
type textarea "PERFORM SEPTEMBER MAINTENANCE 9"
type textarea "x"
type textarea "PERFORM SEPTEMBER MAINTENANCE 9/"
type textarea "x"
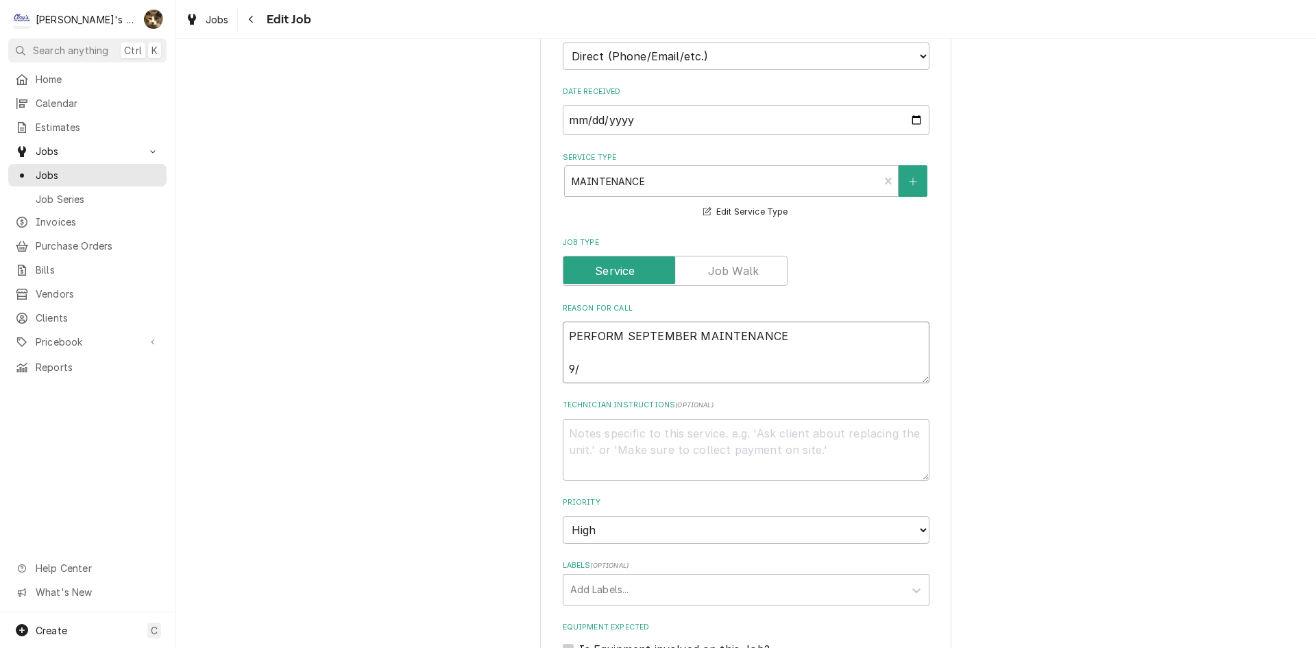
type textarea "PERFORM SEPTEMBER MAINTENANCE 9/9"
type textarea "x"
type textarea "PERFORM SEPTEMBER MAINTENANCE 9/9/"
type textarea "x"
type textarea "PERFORM SEPTEMBER MAINTENANCE 9/9/2"
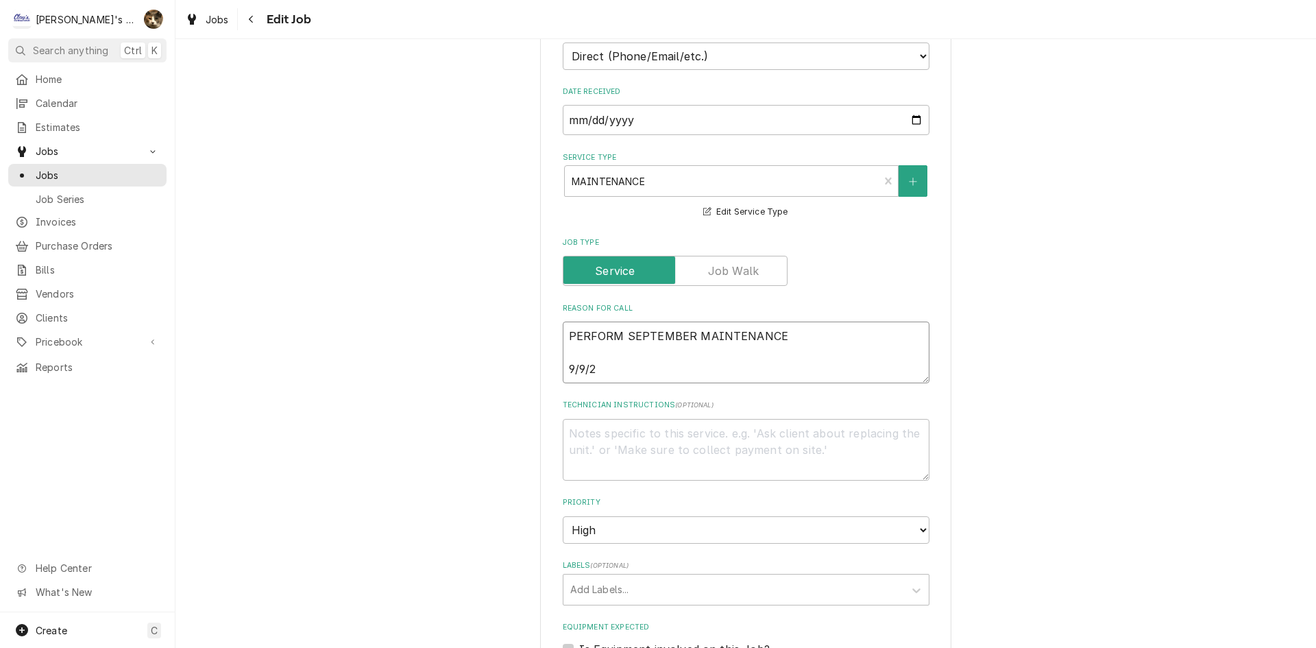
type textarea "x"
type textarea "PERFORM SEPTEMBER MAINTENANCE [DATE]"
type textarea "x"
type textarea "PERFORM SEPTEMBER MAINTENANCE 9/9/202"
type textarea "x"
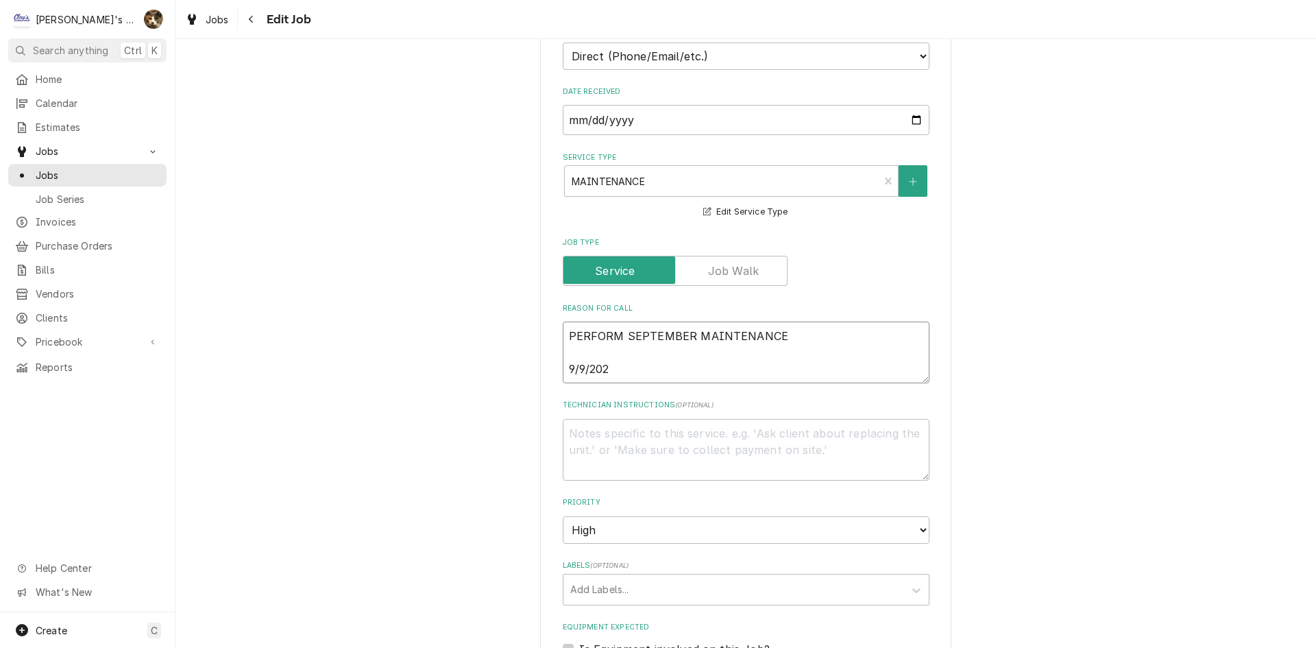
type textarea "PERFORM SEPTEMBER MAINTENANCE [DATE]"
type textarea "x"
type textarea "PERFORM SEPTEMBER MAINTENANCE 9/9/2025"
type textarea "x"
type textarea "PERFORM SEPTEMBER MAINTENANCE 9/9/2025 9"
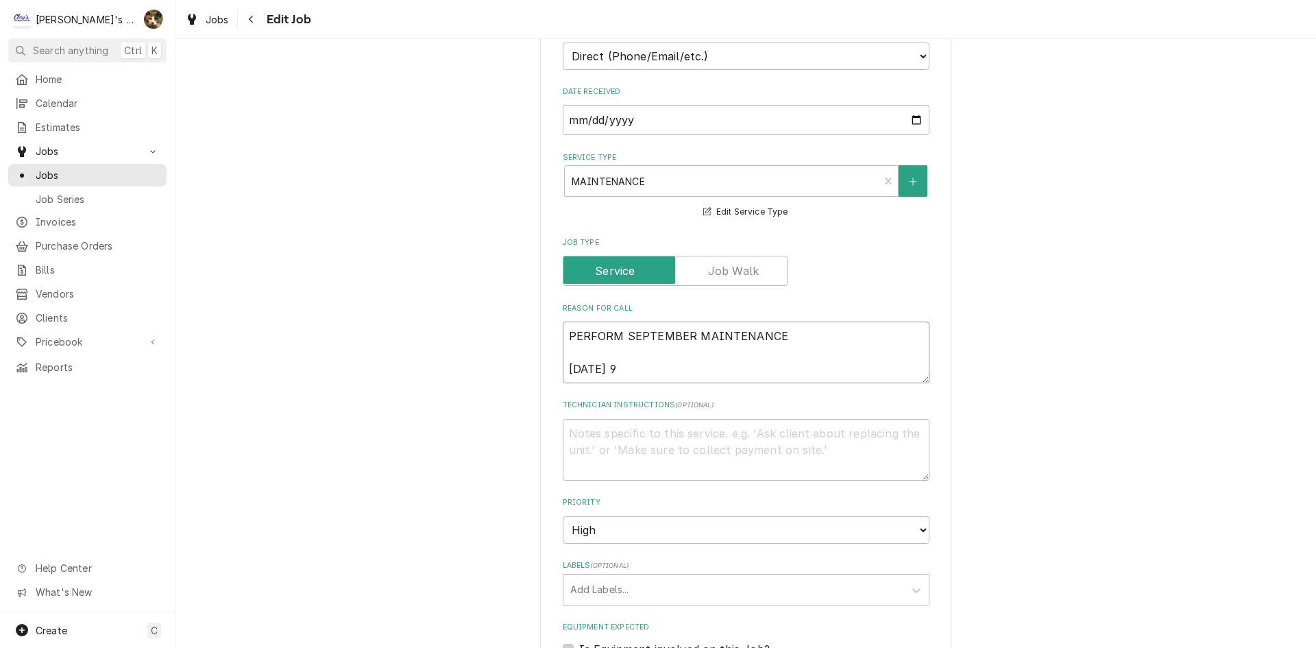
type textarea "x"
type textarea "PERFORM SEPTEMBER MAINTENANCE 9/9/2025 9:"
type textarea "x"
type textarea "PERFORM SEPTEMBER MAINTENANCE 9/9/2025 9:0"
type textarea "x"
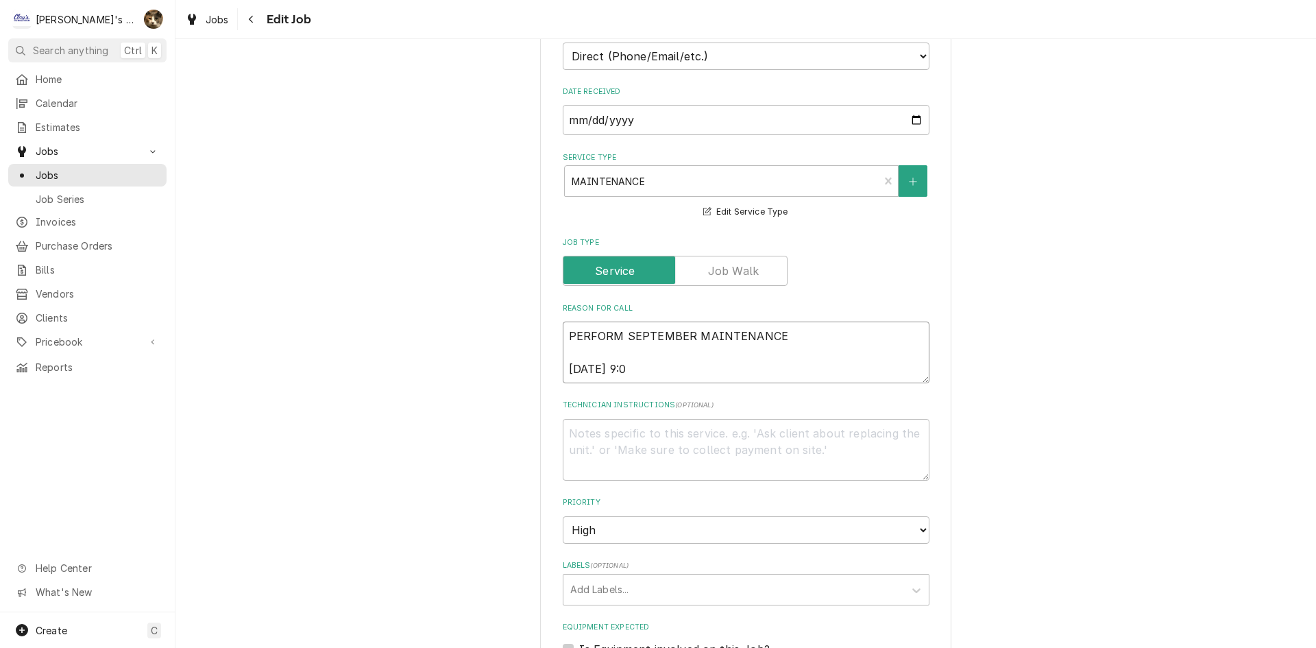
type textarea "PERFORM SEPTEMBER MAINTENANCE 9/9/2025 9:00"
type textarea "x"
type textarea "PERFORM SEPTEMBER MAINTENANCE 9/9/2025 9:00"
type textarea "x"
type textarea "PERFORM SEPTEMBER MAINTENANCE 9/9/2025 9:00 P"
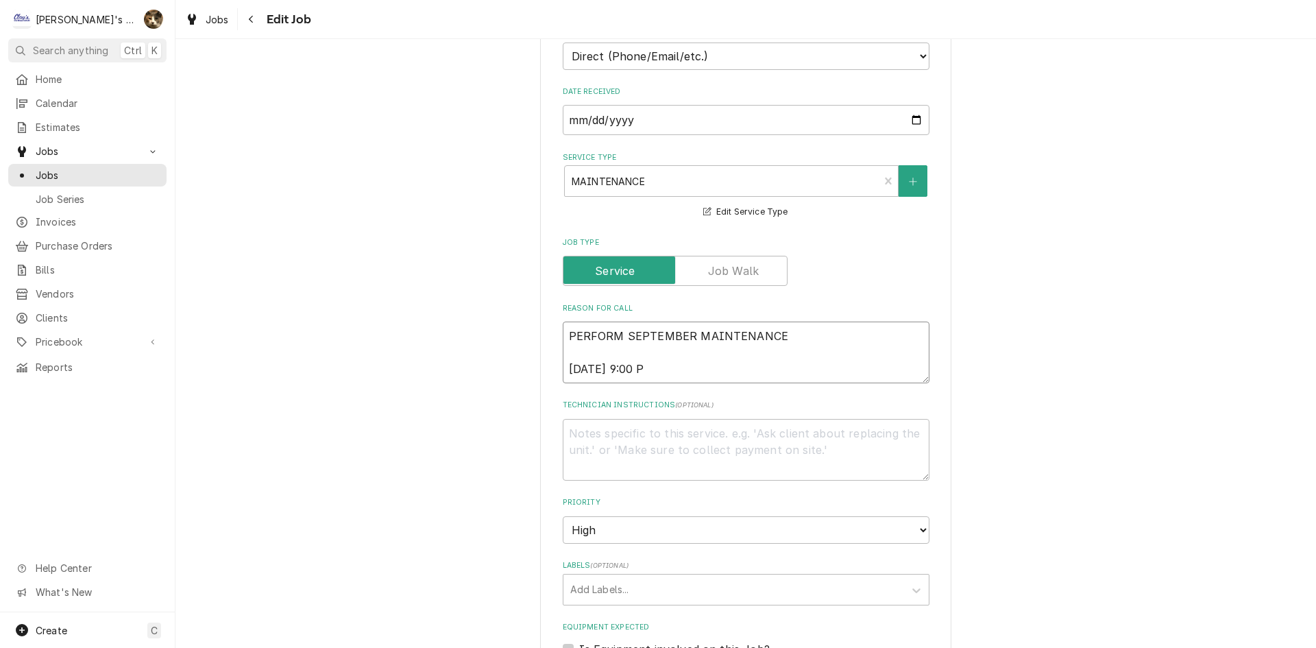
type textarea "x"
type textarea "PERFORM SEPTEMBER MAINTENANCE 9/9/2025 9:00"
type textarea "x"
type textarea "PERFORM SEPTEMBER MAINTENANCE 9/9/2025 9:00 A"
type textarea "x"
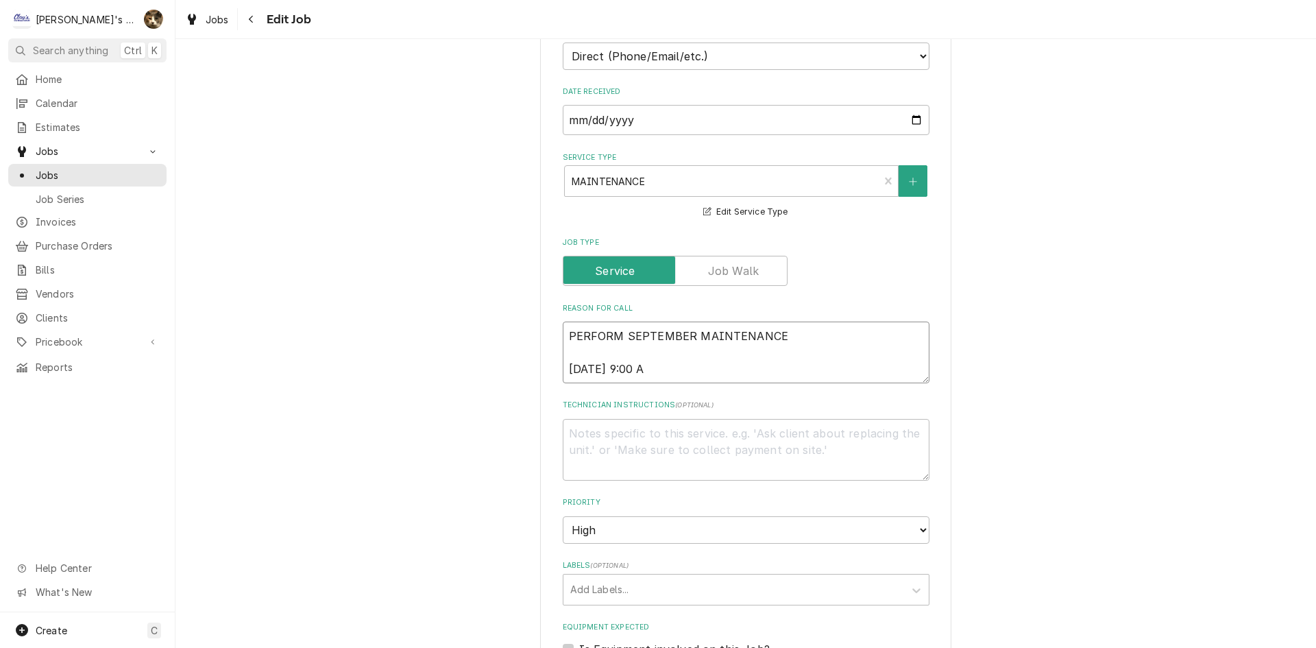
type textarea "PERFORM SEPTEMBER MAINTENANCE 9/9/2025 9:00 AM"
type textarea "x"
type textarea "PERFORM SEPTEMBER MAINTENANCE 9/9/2025 9:00 AM"
type textarea "x"
type textarea "PERFORM SEPTEMBER MAINTENANCE 9/9/2025 9:00 AM -"
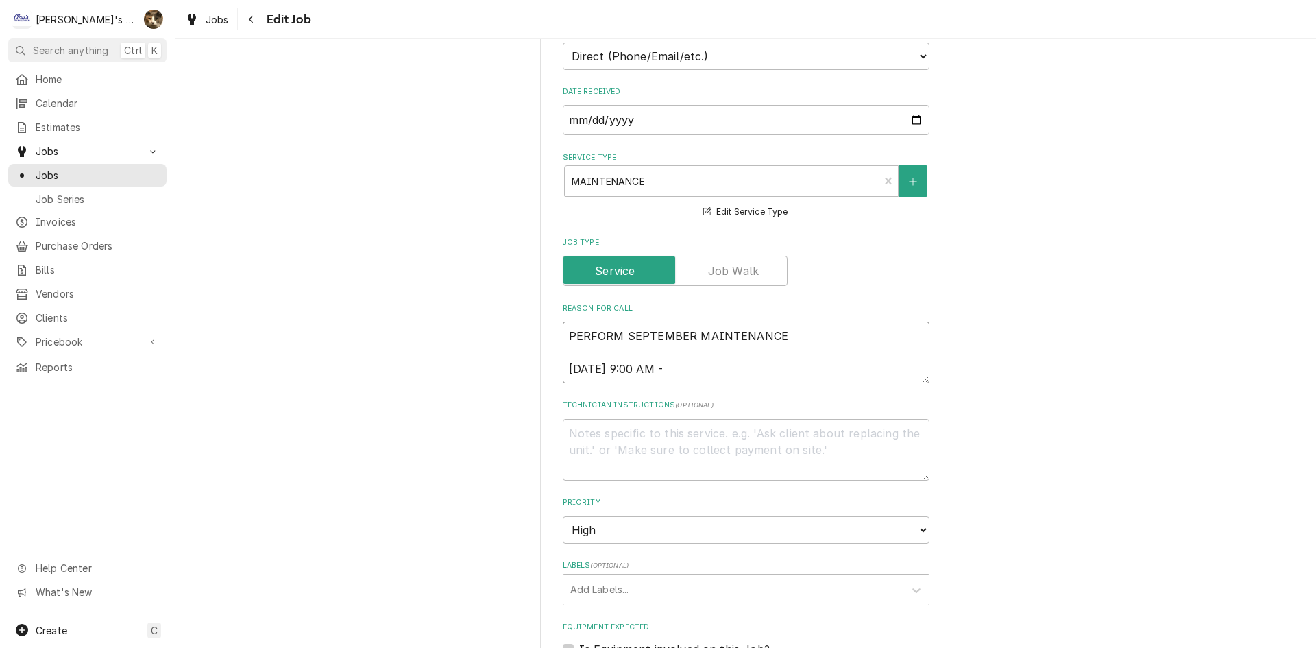
type textarea "x"
type textarea "PERFORM SEPTEMBER MAINTENANCE 9/9/2025 9:00 AM -K"
type textarea "x"
type textarea "PERFORM SEPTEMBER MAINTENANCE 9/9/2025 9:00 AM -KA"
type textarea "x"
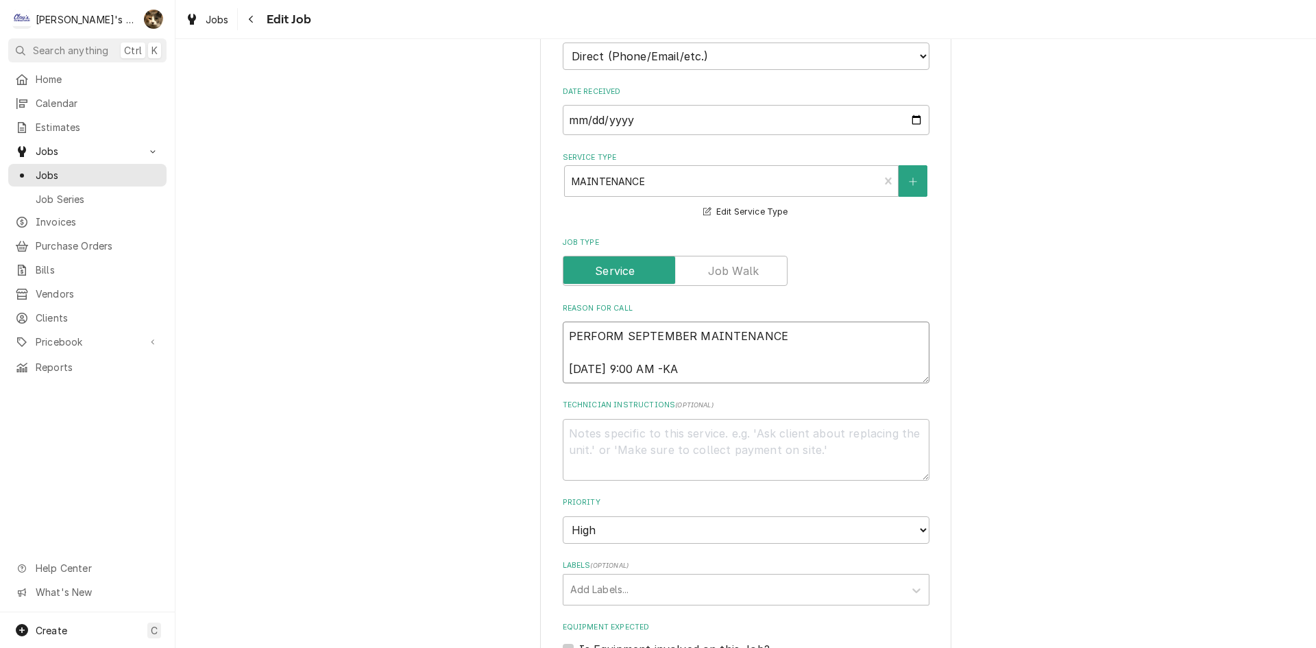
type textarea "PERFORM SEPTEMBER MAINTENANCE 9/9/2025 9:00 AM -KAS"
type textarea "x"
type textarea "PERFORM SEPTEMBER MAINTENANCE 9/9/2025 9:00 AM -KASS"
type textarea "x"
type textarea "PERFORM SEPTEMBER MAINTENANCE 9/9/2025 9:00 AM -KASSI"
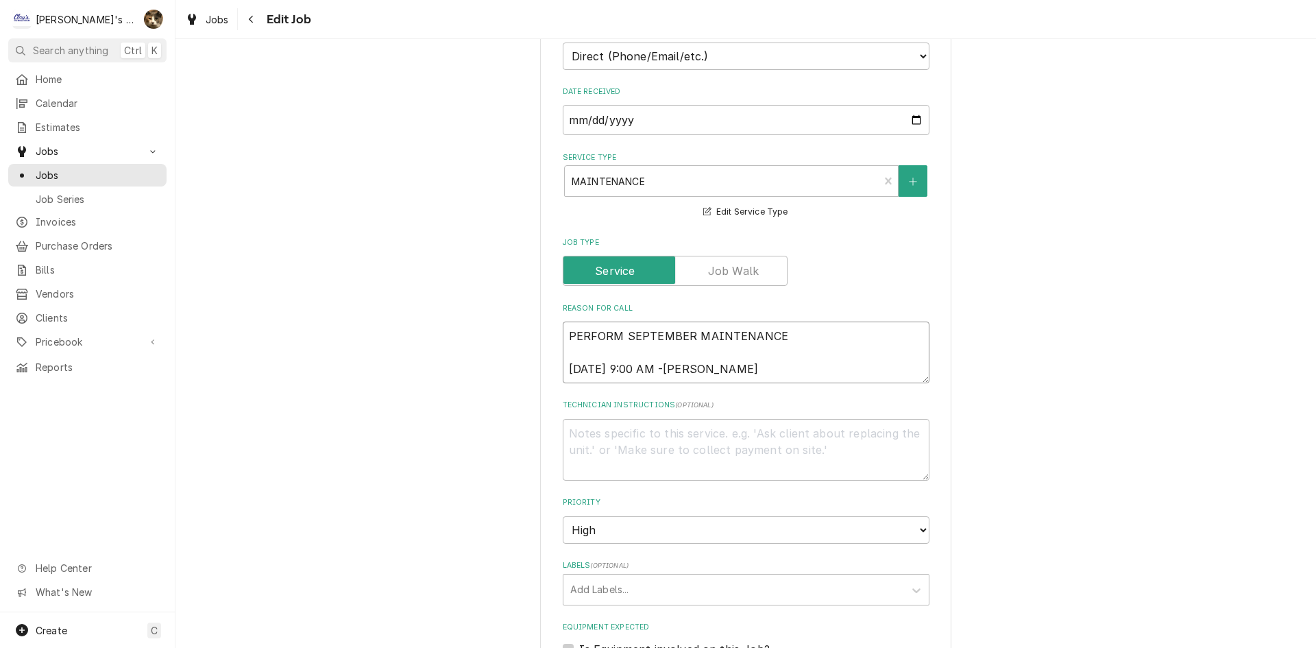
type textarea "x"
type textarea "PERFORM SEPTEMBER MAINTENANCE 9/9/2025 9:00 AM -KASSIE"
type textarea "x"
type textarea "PERFORM SEPTEMBER MAINTENANCE 9/9/2025 9:00 AM -KASSI"
type textarea "x"
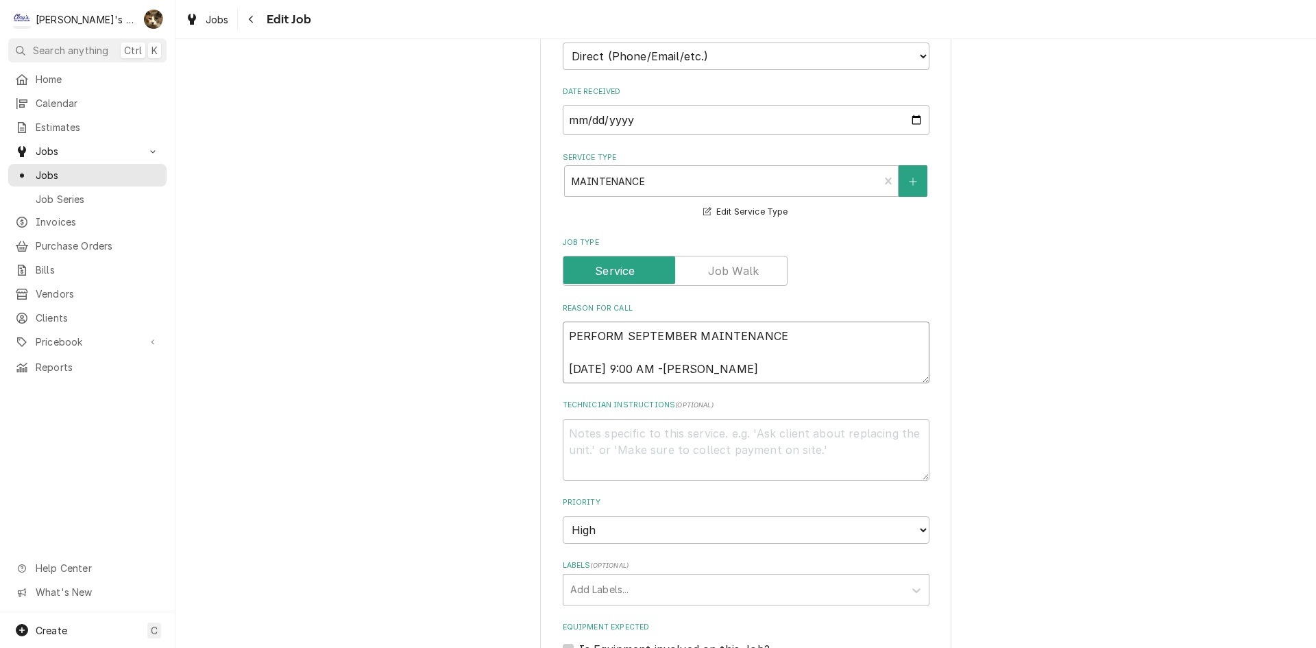
type textarea "PERFORM SEPTEMBER MAINTENANCE 9/9/2025 9:00 AM -KASS"
type textarea "x"
type textarea "PERFORM SEPTEMBER MAINTENANCE 9/9/2025 9:00 AM -KAS"
type textarea "x"
type textarea "PERFORM SEPTEMBER MAINTENANCE 9/9/2025 9:00 AM -KA"
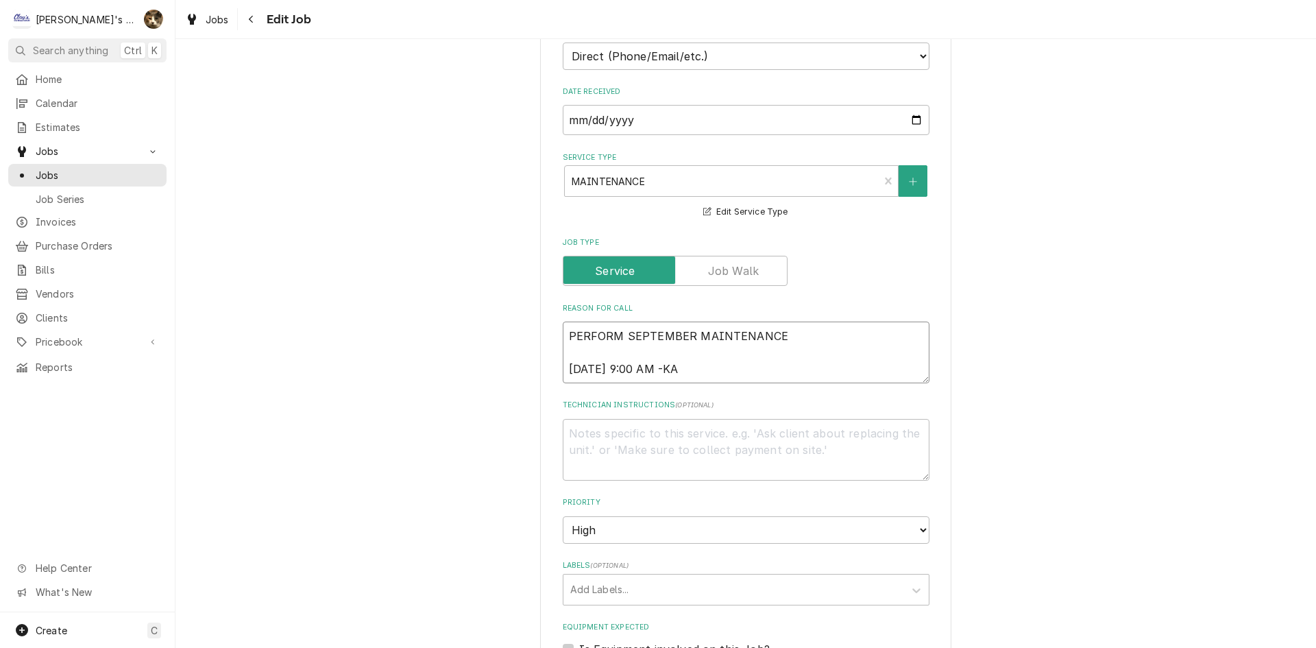
type textarea "x"
type textarea "PERFORM SEPTEMBER MAINTENANCE 9/9/2025 9:00 AM -K"
type textarea "x"
type textarea "PERFORM SEPTEMBER MAINTENANCE 9/9/2025 9:00 AM -"
type textarea "x"
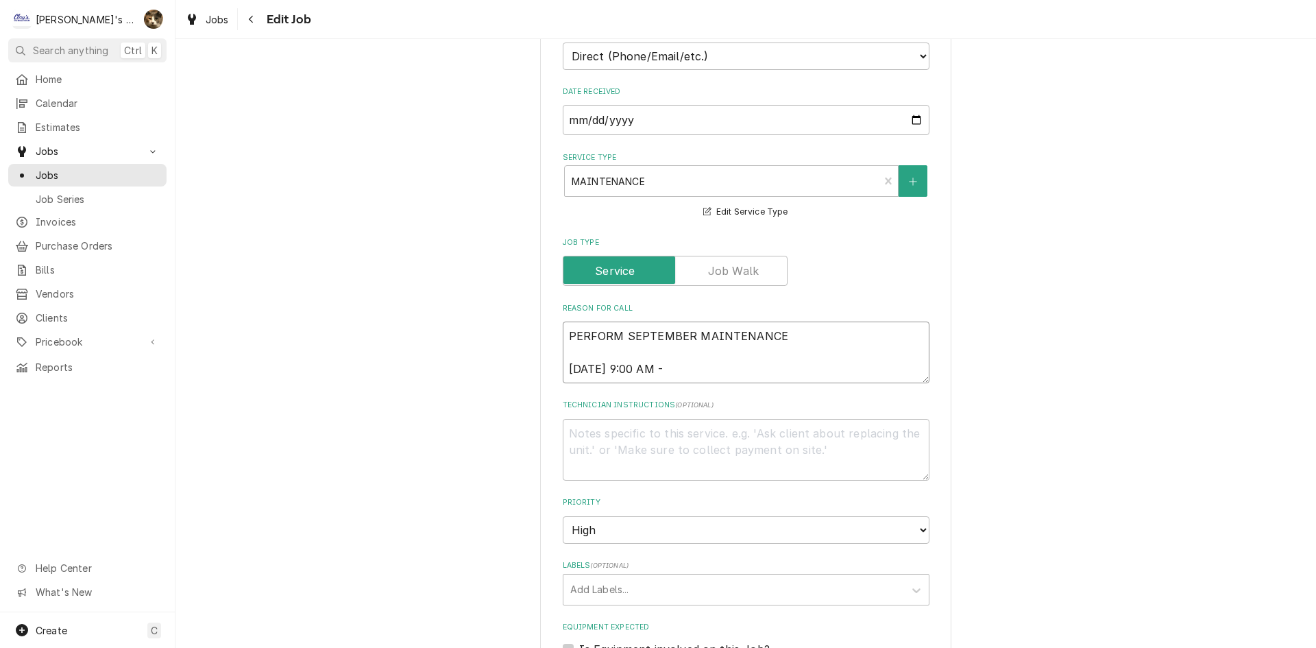
type textarea "PERFORM SEPTEMBER MAINTENANCE 9/9/2025 9:00 AM"
type textarea "x"
type textarea "PERFORM SEPTEMBER MAINTENANCE 9/9/2025 9:00 AM"
type textarea "x"
type textarea "PERFORM SEPTEMBER MAINTENANCE 9/9/2025 9:00 AM-"
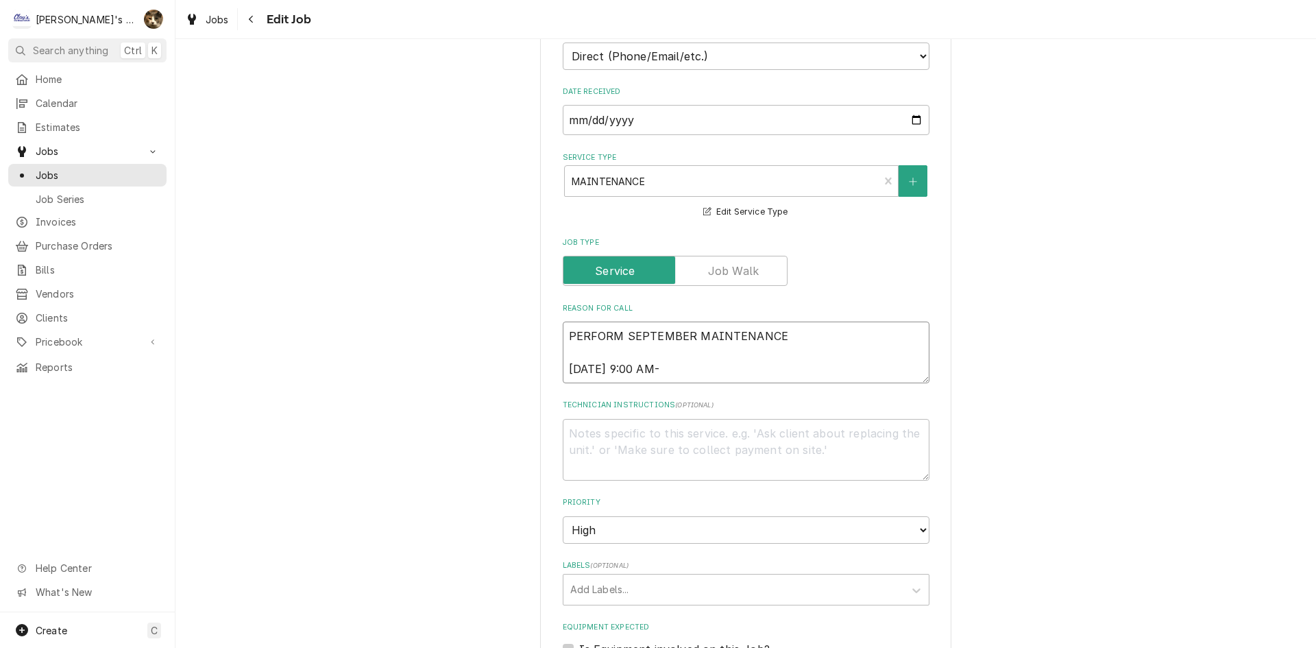
type textarea "x"
type textarea "PERFORM SEPTEMBER MAINTENANCE 9/9/2025 9:00 AM-"
type textarea "x"
type textarea "PERFORM SEPTEMBER MAINTENANCE 9/9/2025 9:00 AM- K"
type textarea "x"
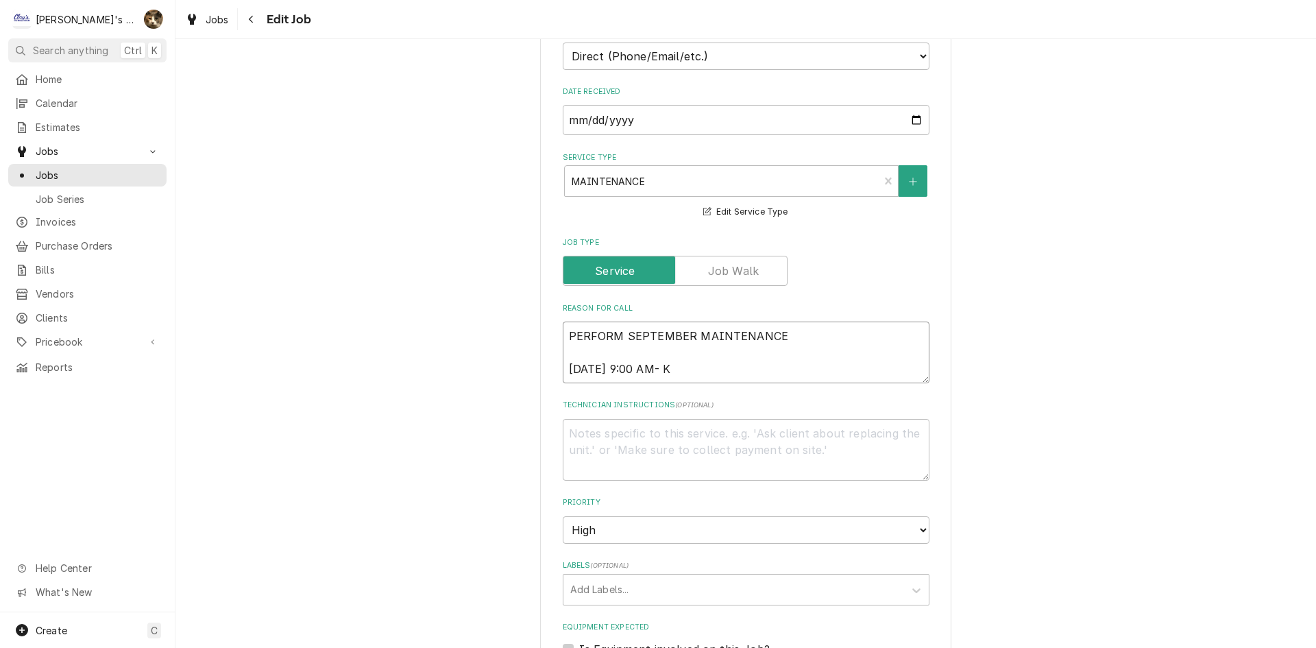
type textarea "PERFORM SEPTEMBER MAINTENANCE 9/9/2025 9:00 AM- KA"
type textarea "x"
type textarea "PERFORM SEPTEMBER MAINTENANCE 9/9/2025 9:00 AM- KAS"
type textarea "x"
type textarea "PERFORM SEPTEMBER MAINTENANCE 9/9/2025 9:00 AM- KASS"
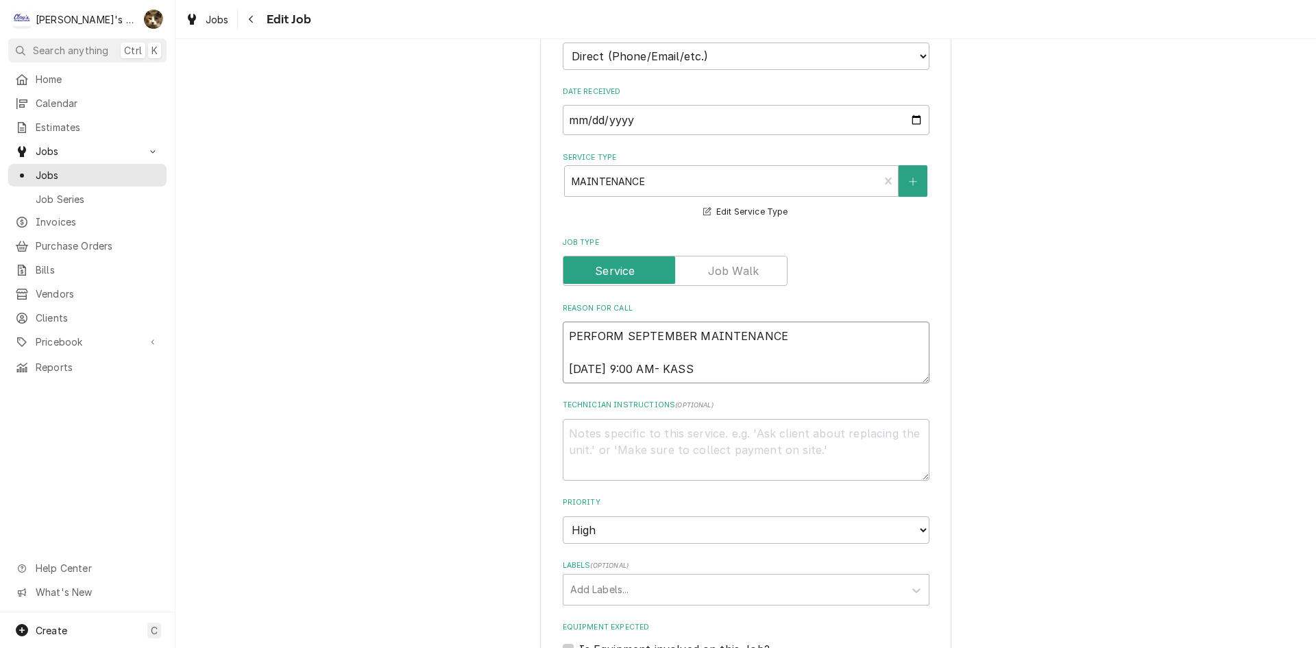
type textarea "x"
type textarea "PERFORM SEPTEMBER MAINTENANCE 9/9/2025 9:00 AM- KASSI"
type textarea "x"
type textarea "PERFORM SEPTEMBER MAINTENANCE 9/9/2025 9:00 AM- KASSIE"
type textarea "x"
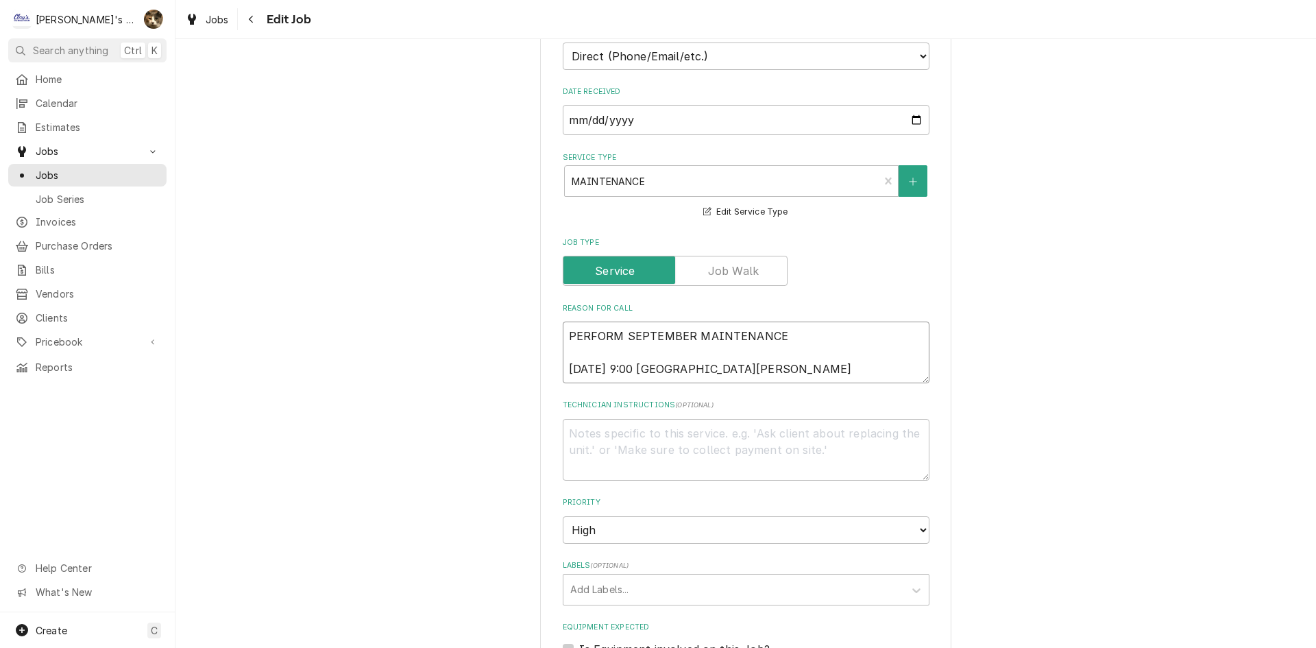
type textarea "PERFORM SEPTEMBER MAINTENANCE 9/9/2025 9:00 AM- KASSIE"
type textarea "x"
type textarea "PERFORM SEPTEMBER MAINTENANCE 9/9/2025 9:00 AM- KASSIE -"
type textarea "x"
type textarea "PERFORM SEPTEMBER MAINTENANCE 9/9/2025 9:00 AM- KASSIE -P"
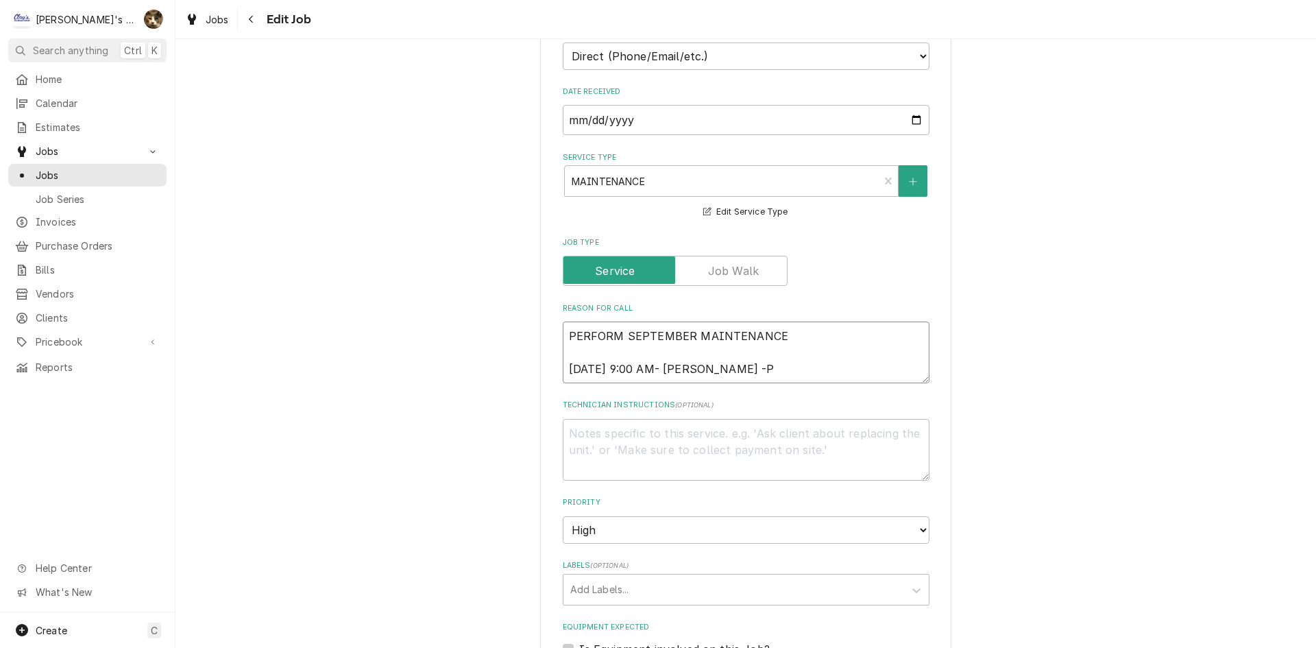
type textarea "x"
type textarea "PERFORM SEPTEMBER MAINTENANCE 9/9/2025 9:00 AM- KASSIE -PE"
type textarea "x"
type textarea "PERFORM SEPTEMBER MAINTENANCE 9/9/2025 9:00 AM- KASSIE -PER"
type textarea "x"
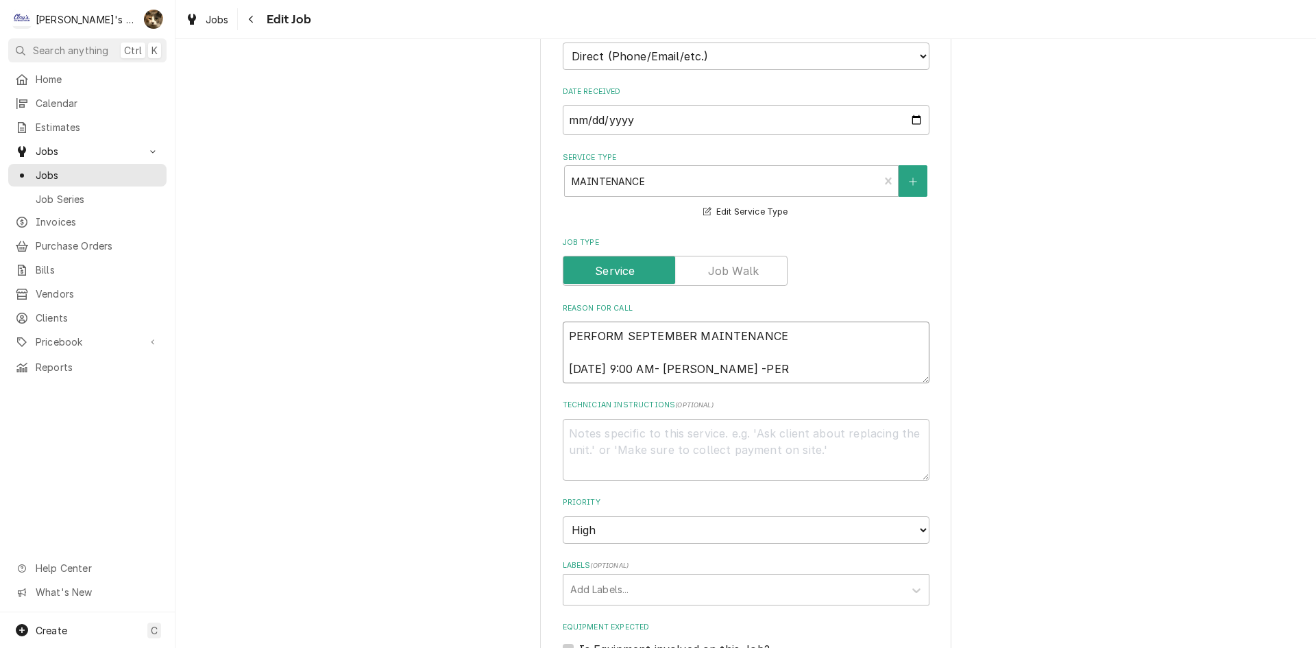
type textarea "PERFORM SEPTEMBER MAINTENANCE 9/9/2025 9:00 AM- KASSIE -PER"
type textarea "x"
type textarea "PERFORM SEPTEMBER MAINTENANCE 9/9/2025 9:00 AM- KASSIE -PER V"
type textarea "x"
type textarea "PERFORM SEPTEMBER MAINTENANCE 9/9/2025 9:00 AM- KASSIE -PER VA"
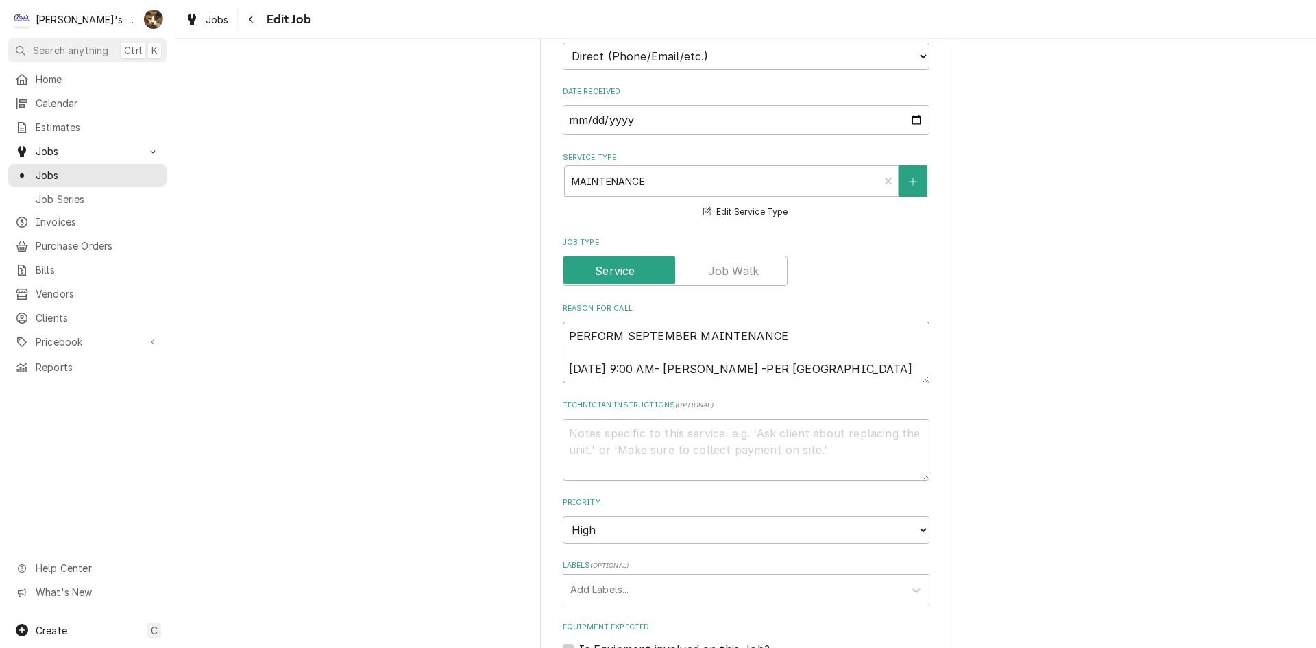
type textarea "x"
type textarea "PERFORM SEPTEMBER MAINTENANCE 9/9/2025 9:00 AM- KASSIE -PER VAN"
type textarea "x"
type textarea "PERFORM SEPTEMBER MAINTENANCE 9/9/2025 9:00 AM- KASSIE -PER VANI"
type textarea "x"
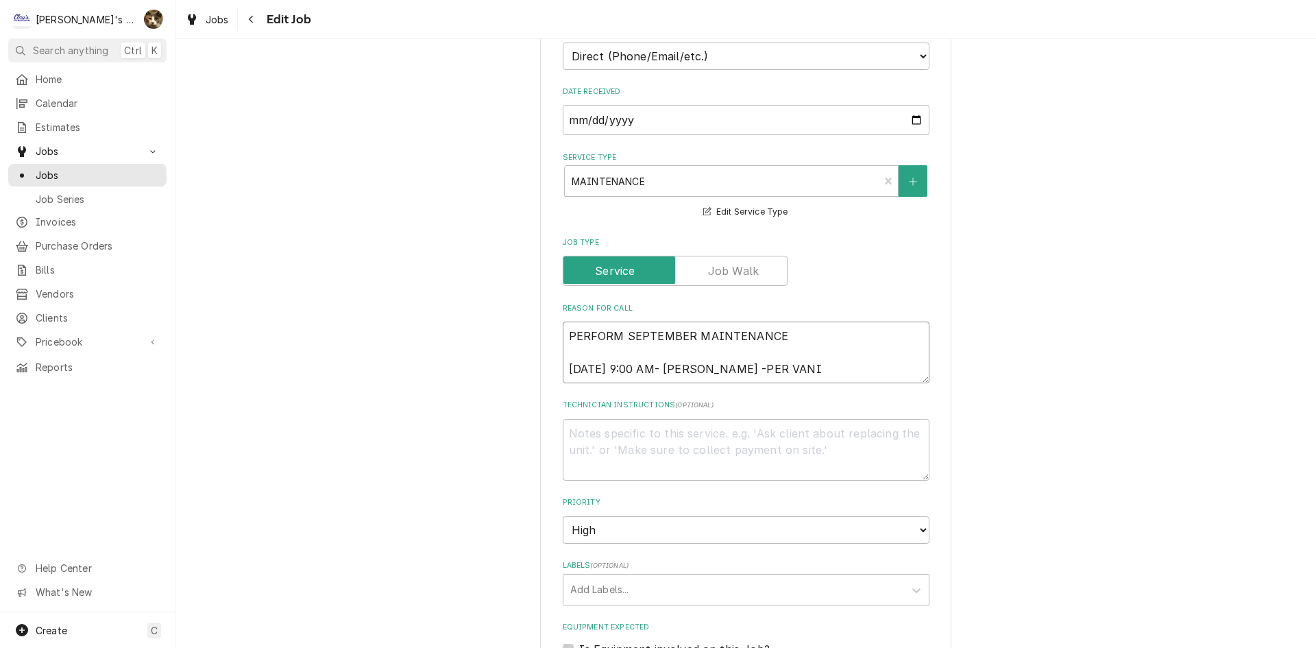
type textarea "PERFORM SEPTEMBER MAINTENANCE 9/9/2025 9:00 AM- KASSIE -PER VANIT"
type textarea "x"
type textarea "PERFORM SEPTEMBER MAINTENANCE 9/9/2025 9:00 AM- KASSIE -PER VANITY"
type textarea "x"
type textarea "PERFORM SEPTEMBER MAINTENANCE 9/9/2025 9:00 AM- KASSIE -PER VANITY-"
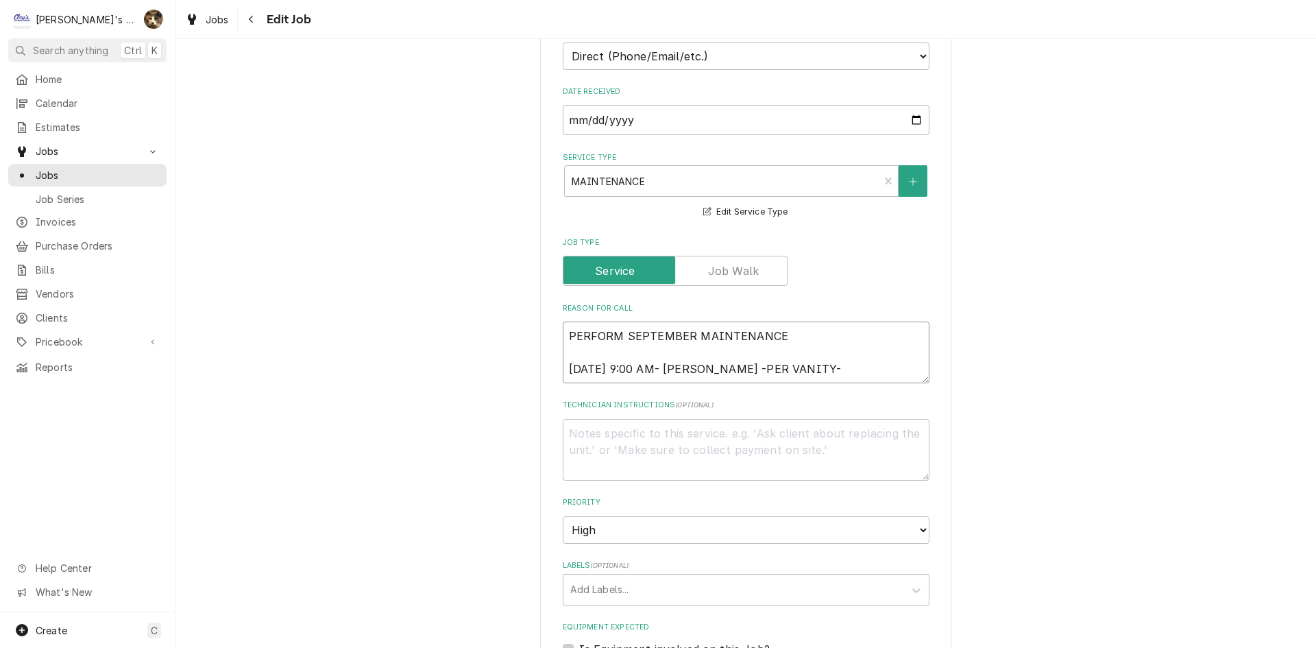
type textarea "x"
type textarea "PERFORM SEPTEMBER MAINTENANCE 9/9/2025 9:00 AM- KASSIE -PER VANITY-"
type textarea "x"
type textarea "PERFORM SEPTEMBER MAINTENANCE 9/9/2025 9:00 AM- KASSIE -PER VANITY- W"
type textarea "x"
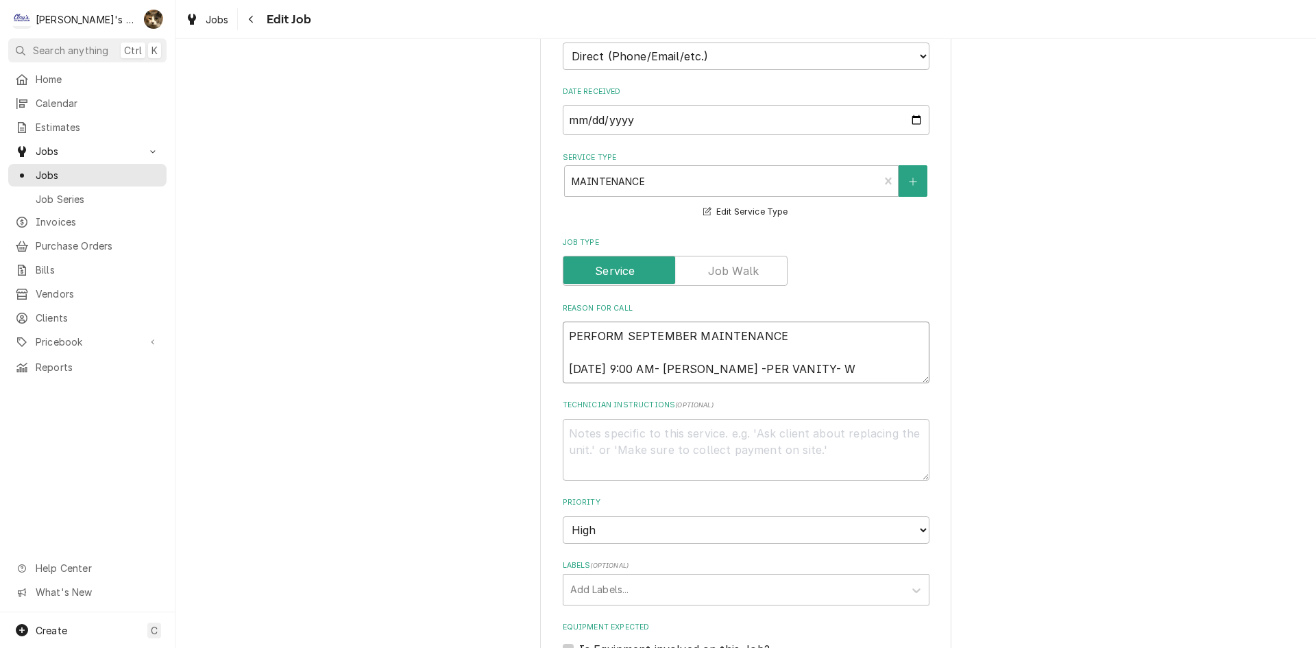
type textarea "PERFORM SEPTEMBER MAINTENANCE 9/9/2025 9:00 AM- KASSIE -PER VANITY- WO"
type textarea "x"
type textarea "PERFORM SEPTEMBER MAINTENANCE 9/9/2025 9:00 AM- KASSIE -PER VANITY- WOU"
type textarea "x"
type textarea "PERFORM SEPTEMBER MAINTENANCE 9/9/2025 9:00 AM- KASSIE -PER VANITY- WO"
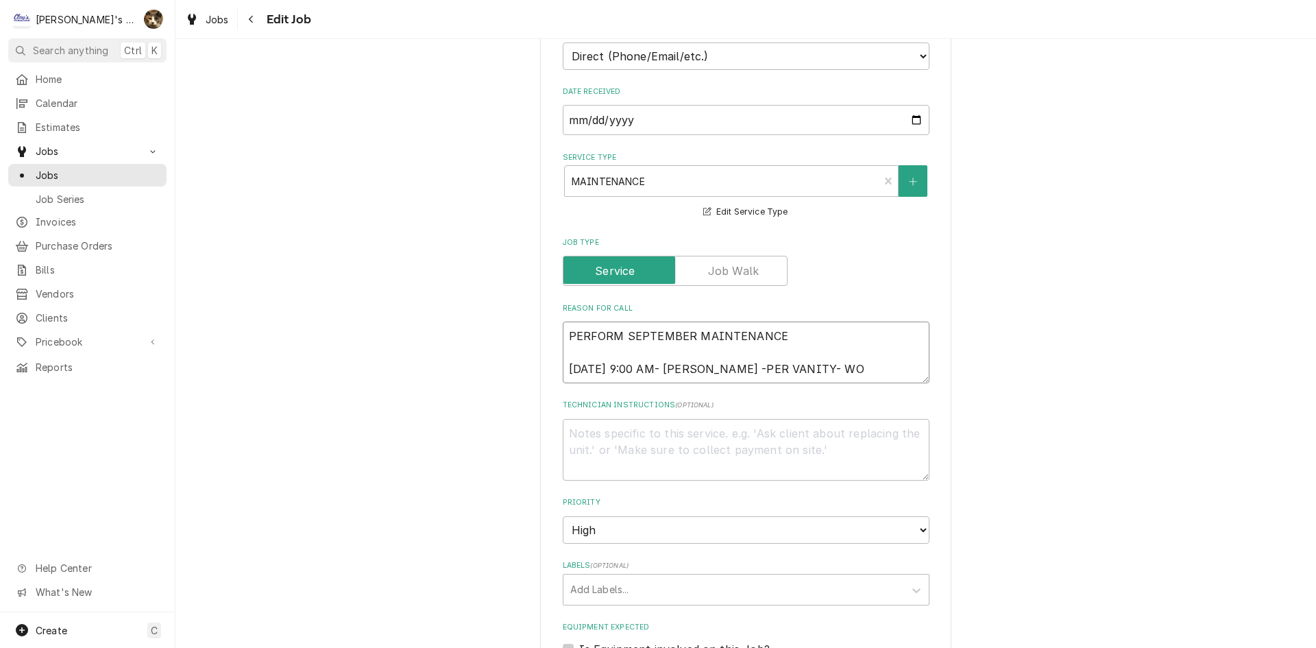
type textarea "x"
type textarea "PERFORM SEPTEMBER MAINTENANCE 9/9/2025 9:00 AM- KASSIE -PER VANITY- W"
type textarea "x"
type textarea "PERFORM SEPTEMBER MAINTENANCE 9/9/2025 9:00 AM- KASSIE -PER VANITY-"
type textarea "x"
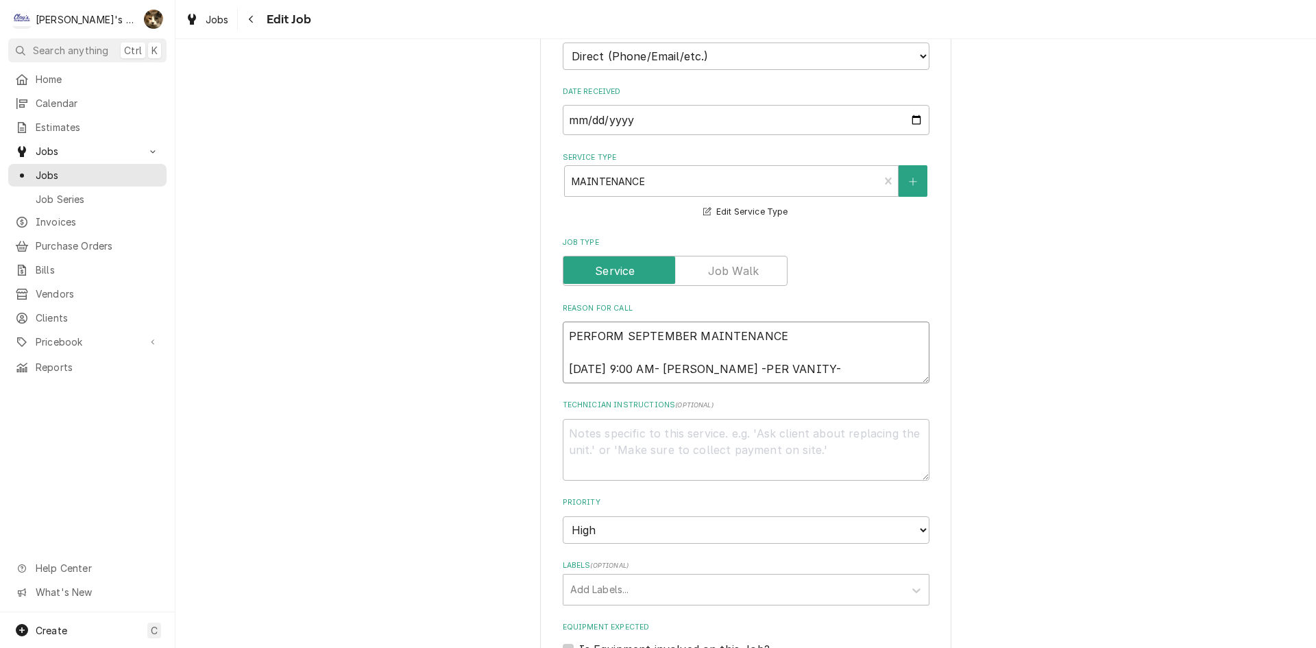
type textarea "PERFORM SEPTEMBER MAINTENANCE 9/9/2025 9:00 AM- KASSIE -PER VANITY-"
type textarea "x"
type textarea "PERFORM SEPTEMBER MAINTENANCE 9/9/2025 9:00 AM- KASSIE -PER VANITY-W"
type textarea "x"
type textarea "PERFORM SEPTEMBER MAINTENANCE 9/9/2025 9:00 AM- KASSIE -PER VANITY-"
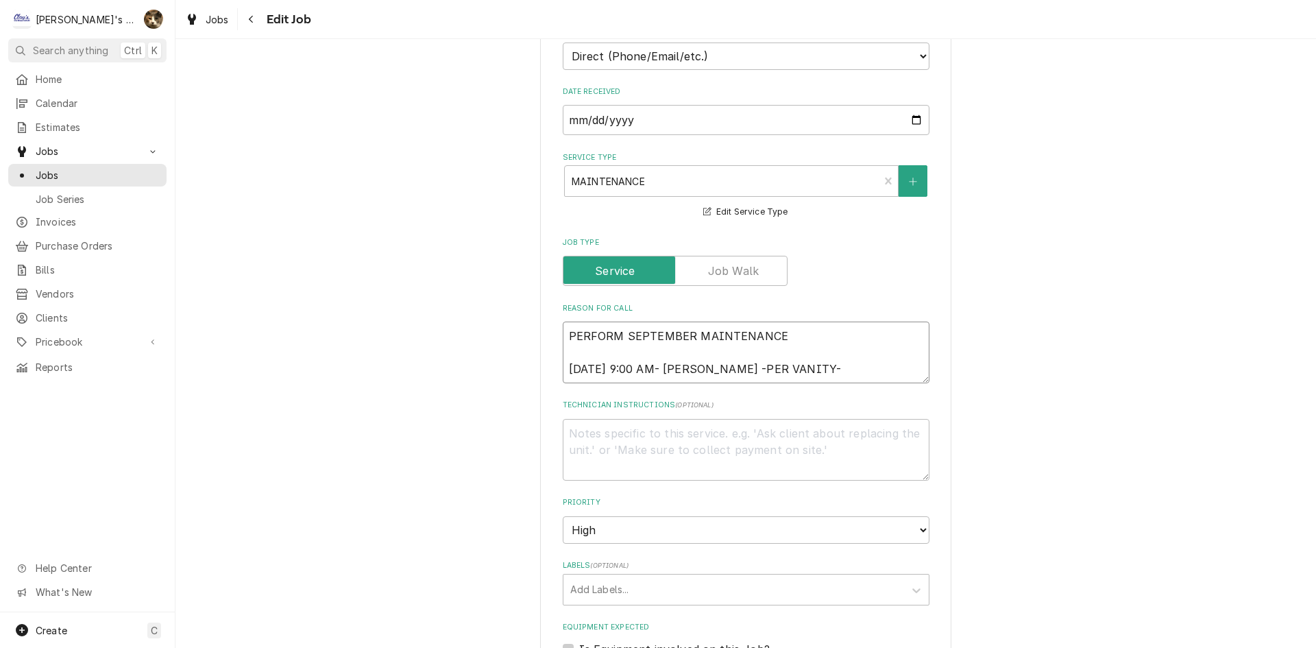
type textarea "x"
type textarea "PERFORM SEPTEMBER MAINTENANCE 9/9/2025 9:00 AM- KASSIE -PER VANITY-"
type textarea "x"
type textarea "PERFORM SEPTEMBER MAINTENANCE 9/9/2025 9:00 AM- KASSIE -PER VANITY- T"
type textarea "x"
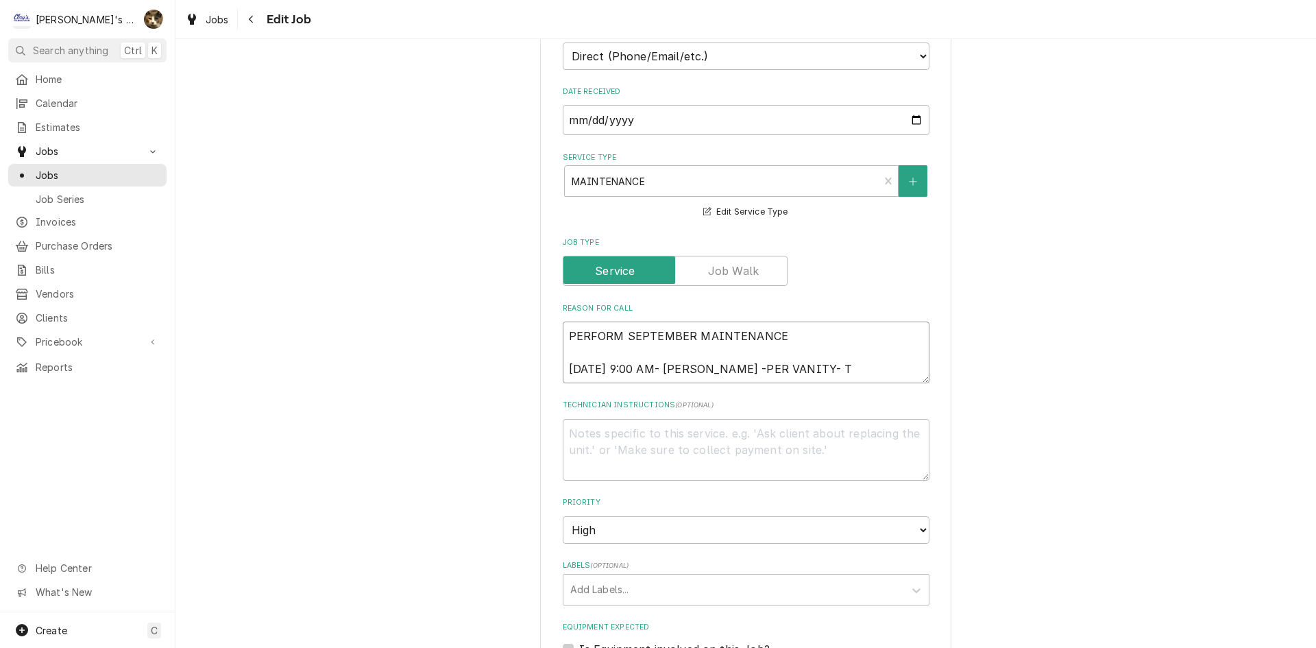
type textarea "PERFORM SEPTEMBER MAINTENANCE 9/9/2025 9:00 AM- KASSIE -PER VANITY- TH"
type textarea "x"
type textarea "PERFORM SEPTEMBER MAINTENANCE 9/9/2025 9:00 AM- KASSIE -PER VANITY- THE"
type textarea "x"
type textarea "PERFORM SEPTEMBER MAINTENANCE 9/9/2025 9:00 AM- KASSIE -PER VANITY- THEY"
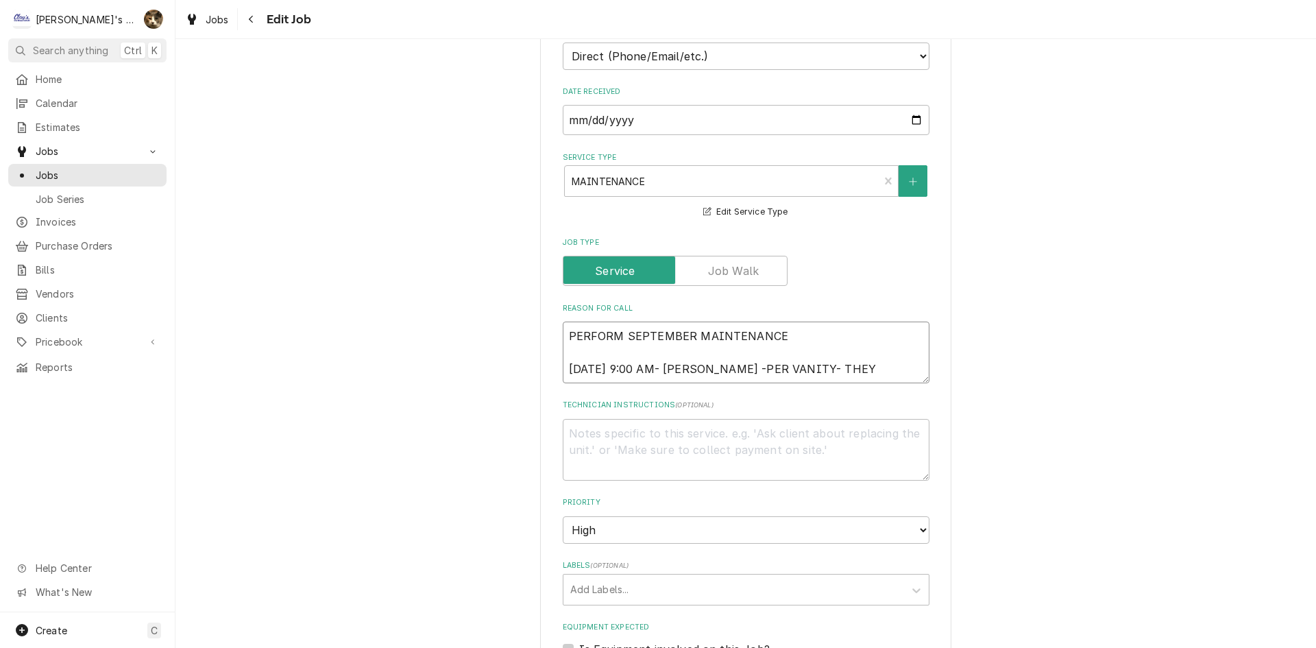
type textarea "x"
type textarea "PERFORM SEPTEMBER MAINTENANCE 9/9/2025 9:00 AM- KASSIE -PER VANITY- THEY"
type textarea "x"
type textarea "PERFORM SEPTEMBER MAINTENANCE 9/9/2025 9:00 AM- KASSIE -PER VANITY- THEY H"
type textarea "x"
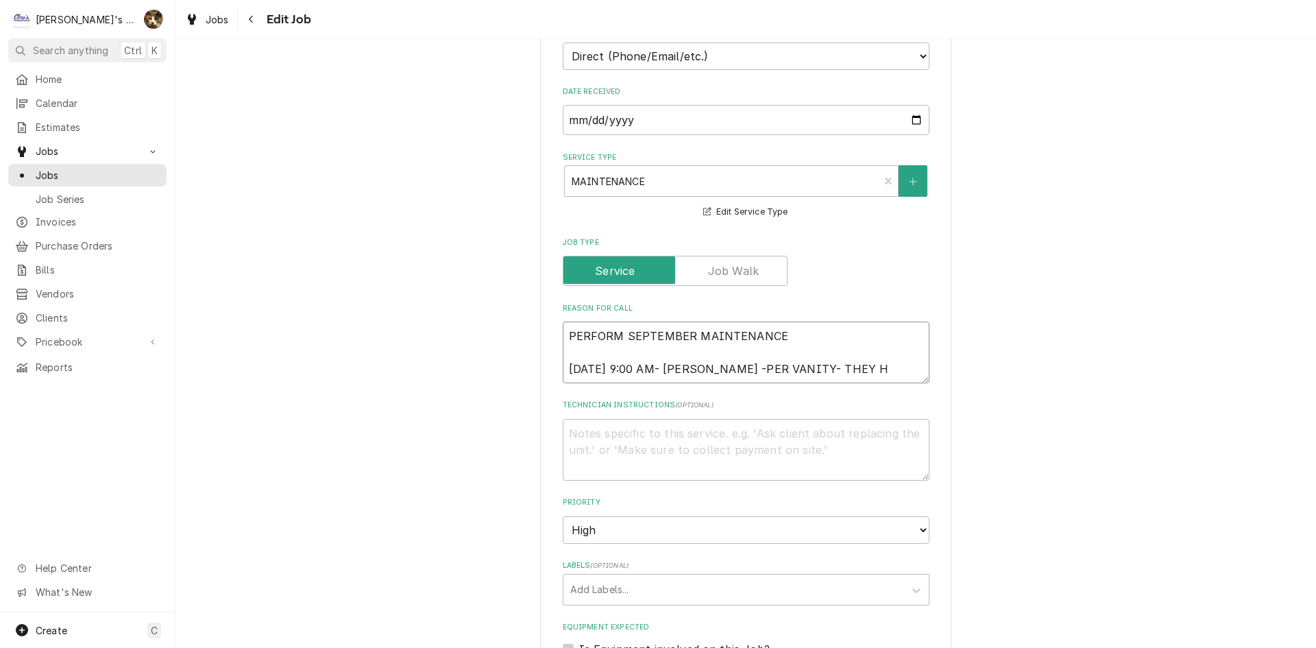
type textarea "PERFORM SEPTEMBER MAINTENANCE 9/9/2025 9:00 AM- KASSIE -PER VANITY- THEY HA"
type textarea "x"
type textarea "PERFORM SEPTEMBER MAINTENANCE 9/9/2025 9:00 AM- KASSIE -PER VANITY- THEY HAV"
type textarea "x"
type textarea "PERFORM SEPTEMBER MAINTENANCE 9/9/2025 9:00 AM- KASSIE -PER VANITY- THEY HAVE"
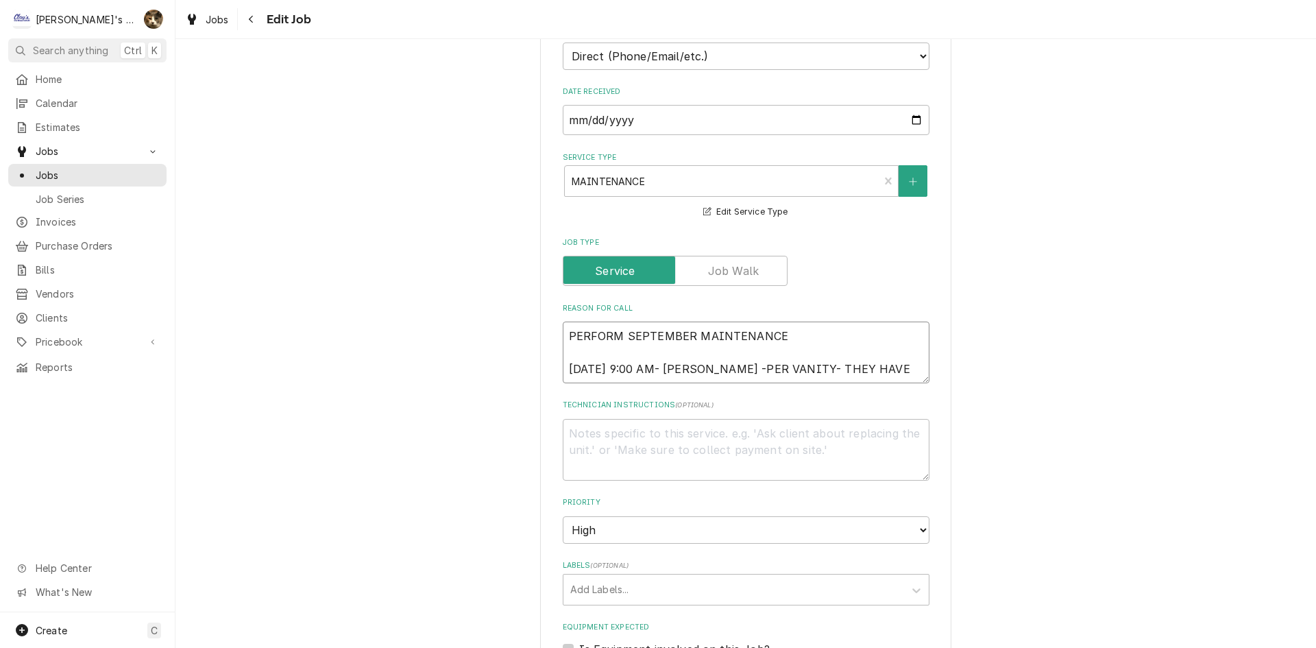
type textarea "x"
type textarea "PERFORM SEPTEMBER MAINTENANCE 9/9/2025 9:00 AM- KASSIE -PER VANITY- THEY HAVE"
type textarea "x"
type textarea "PERFORM SEPTEMBER MAINTENANCE 9/9/2025 9:00 AM- KASSIE -PER VANITY- THEY HAVE Q"
type textarea "x"
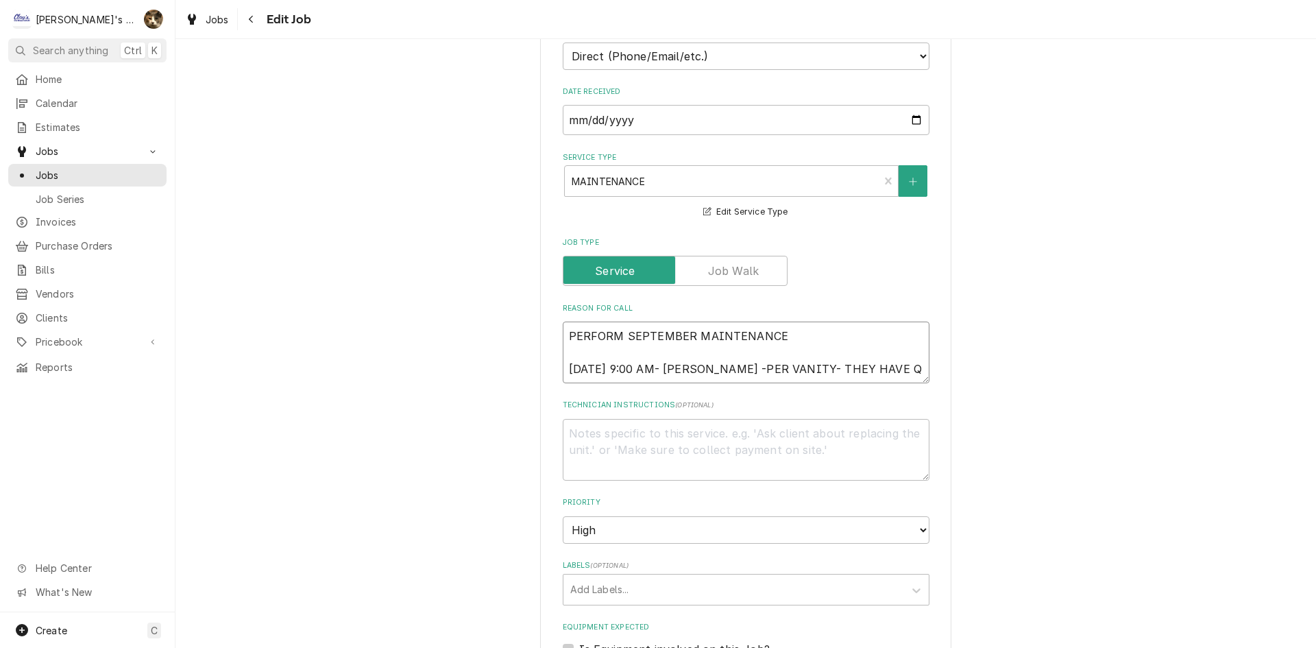
type textarea "PERFORM SEPTEMBER MAINTENANCE 9/9/2025 9:00 AM- KASSIE -PER VANITY- THEY HAVE QU"
type textarea "x"
type textarea "PERFORM SEPTEMBER MAINTENANCE 9/9/2025 9:00 AM- KASSIE -PER VANITY- THEY HAVE Q…"
type textarea "x"
type textarea "PERFORM SEPTEMBER MAINTENANCE 9/9/2025 9:00 AM- KASSIE -PER VANITY- THEY HAVE Q…"
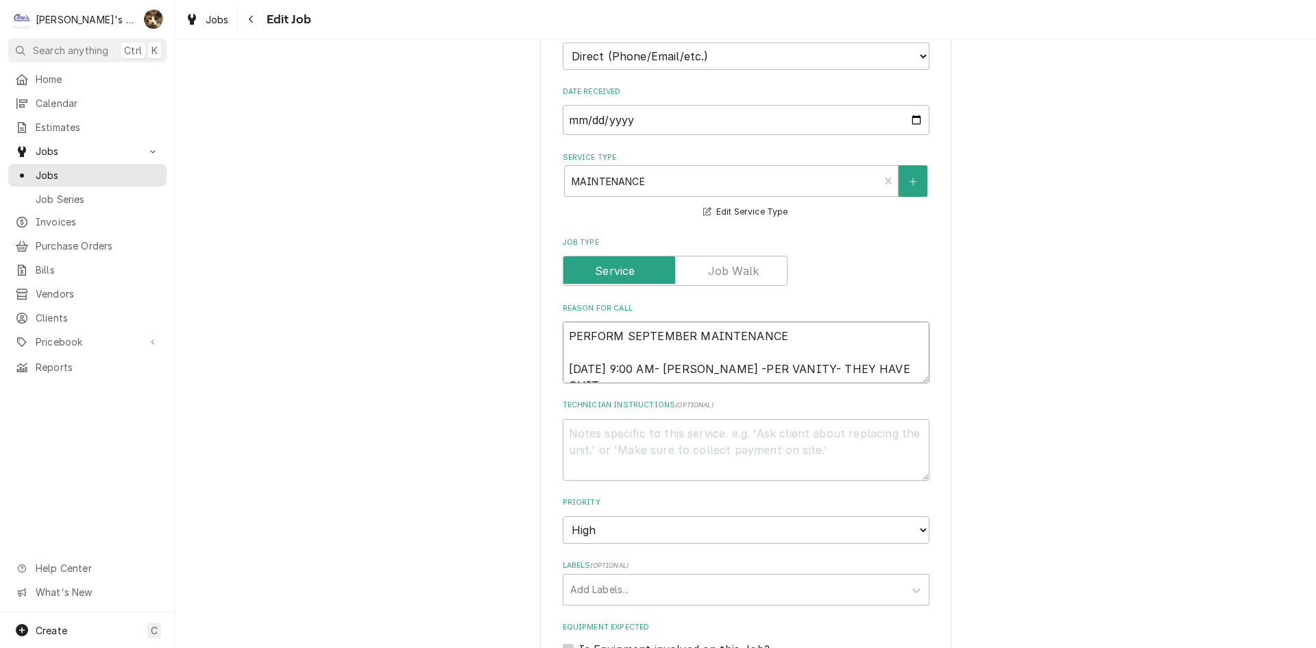
type textarea "x"
type textarea "PERFORM SEPTEMBER MAINTENANCE 9/9/2025 9:00 AM- KASSIE -PER VANITY- THEY HAVE Q…"
type textarea "x"
type textarea "PERFORM SEPTEMBER MAINTENANCE 9/9/2025 9:00 AM- KASSIE -PER VANITY- THEY HAVE Q…"
type textarea "x"
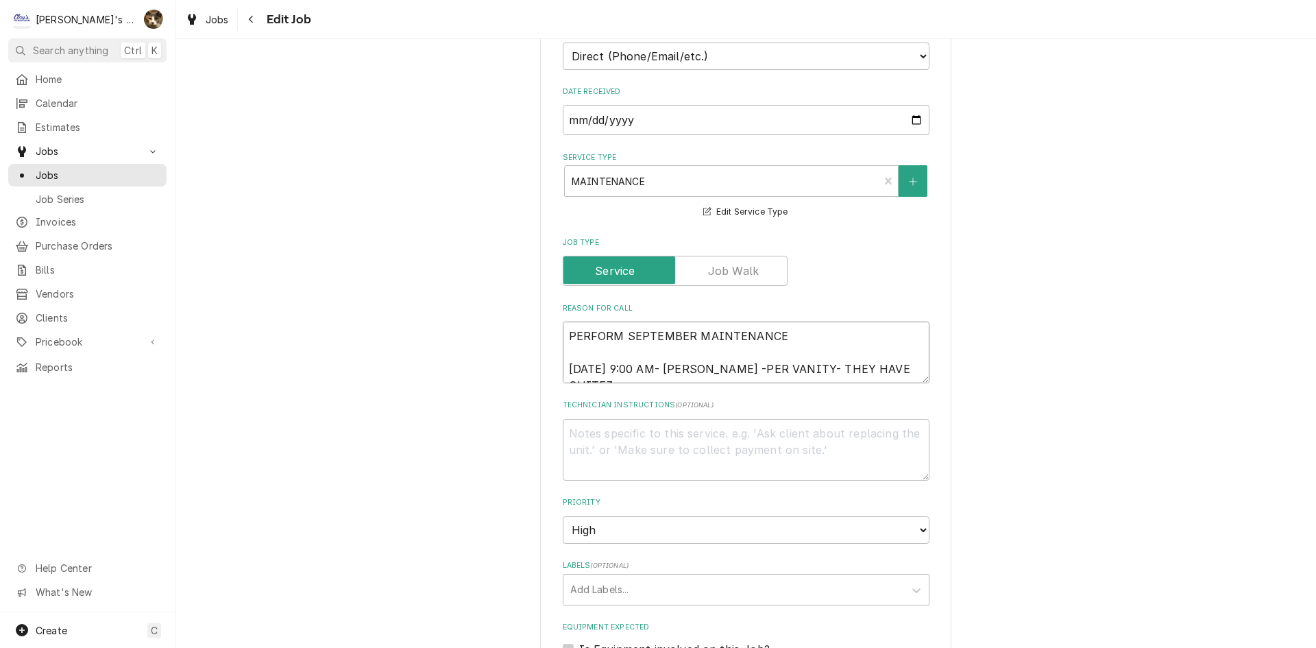
type textarea "PERFORM SEPTEMBER MAINTENANCE 9/9/2025 9:00 AM- KASSIE -PER VANITY- THEY HAVE Q…"
type textarea "x"
type textarea "PERFORM SEPTEMBER MAINTENANCE 9/9/2025 9:00 AM- KASSIE -PER VANITY- THEY HAVE Q…"
type textarea "x"
type textarea "PERFORM SEPTEMBER MAINTENANCE 9/9/2025 9:00 AM- KASSIE -PER VANITY- THEY HAVE Q…"
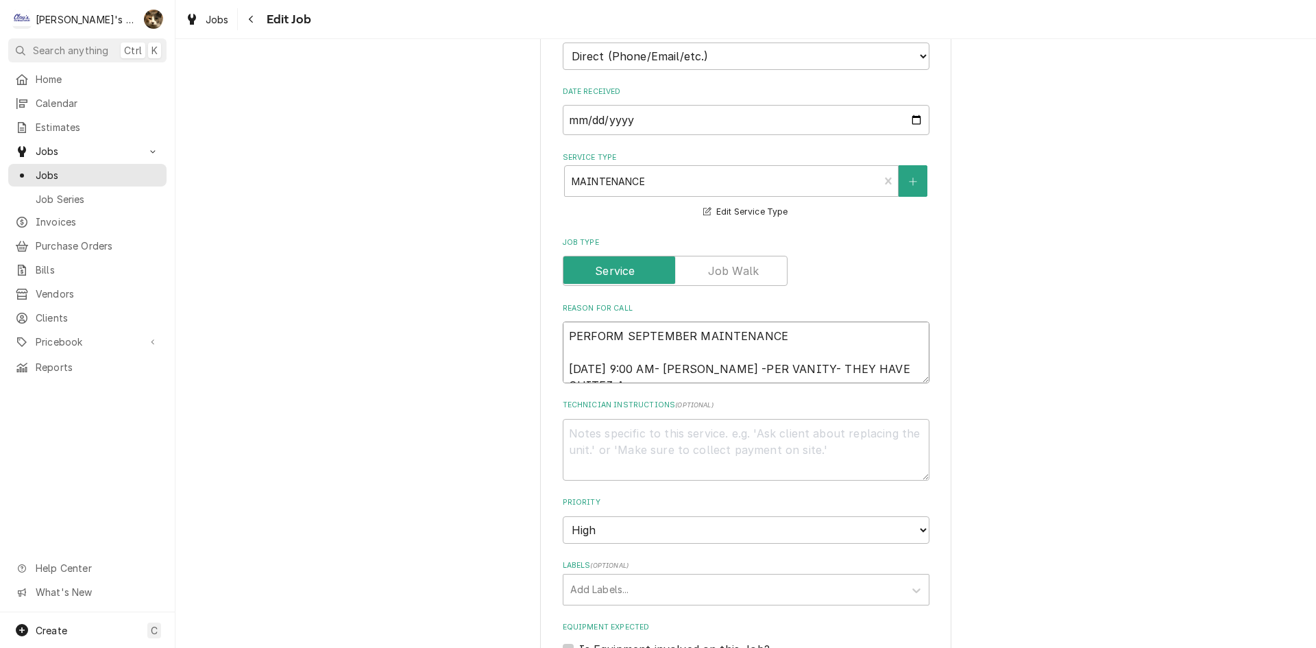
type textarea "x"
type textarea "PERFORM SEPTEMBER MAINTENANCE 9/9/2025 9:00 AM- KASSIE -PER VANITY- THEY HAVE Q…"
type textarea "x"
type textarea "PERFORM SEPTEMBER MAINTENANCE 9/9/2025 9:00 AM- KASSIE -PER VANITY- THEY HAVE Q…"
type textarea "x"
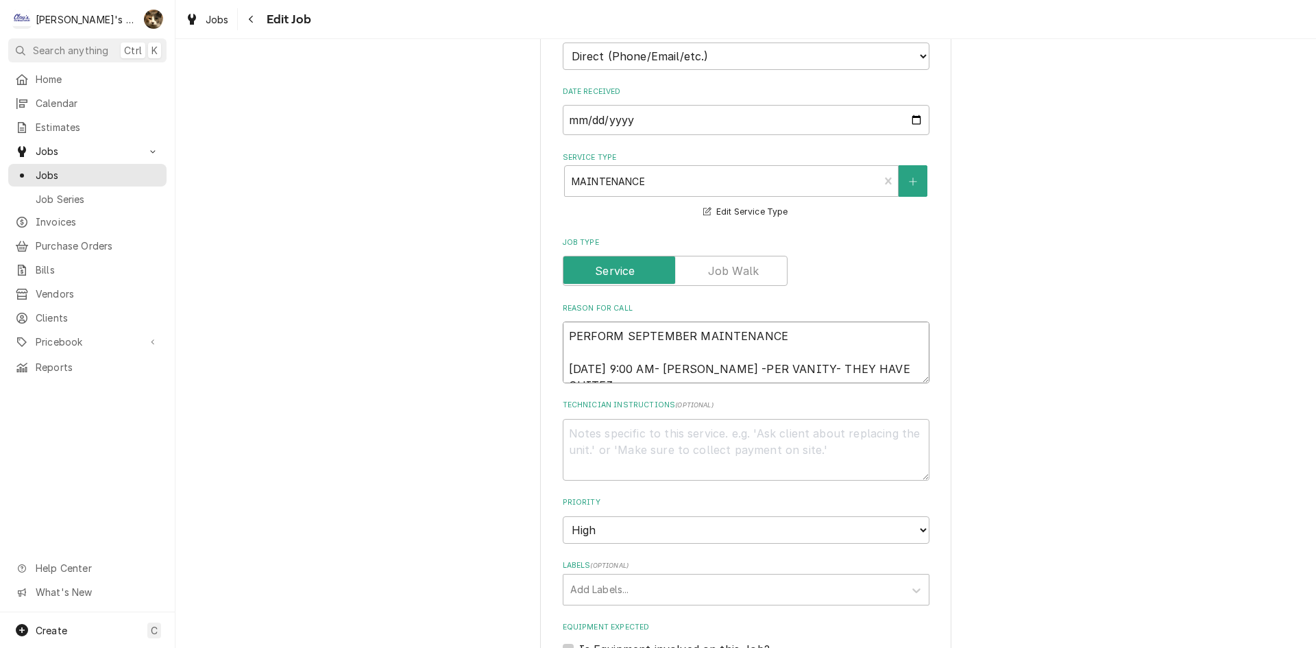
type textarea "PERFORM SEPTEMBER MAINTENANCE 9/9/2025 9:00 AM- KASSIE -PER VANITY- THEY HAVE Q…"
type textarea "x"
type textarea "PERFORM SEPTEMBER MAINTENANCE 9/9/2025 9:00 AM- KASSIE -PER VANITY- THEY HAVE Q…"
type textarea "x"
type textarea "PERFORM SEPTEMBER MAINTENANCE 9/9/2025 9:00 AM- KASSIE -PER VANITY- THEY HAVE Q…"
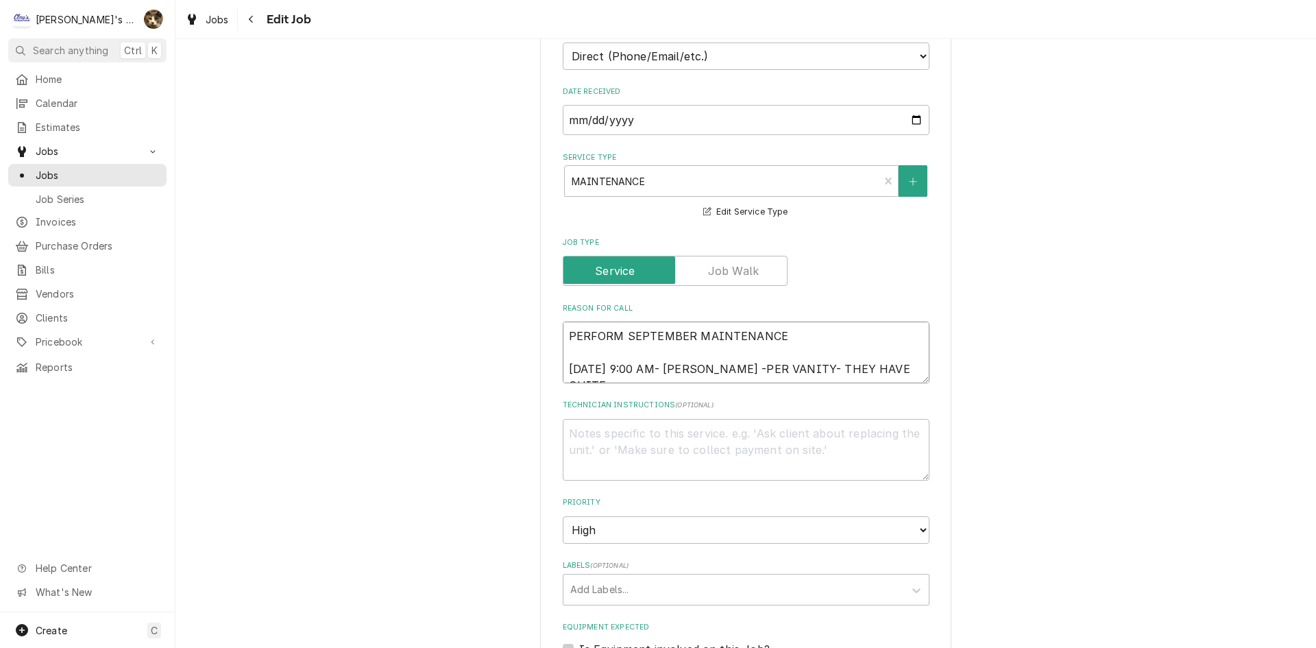
type textarea "x"
type textarea "PERFORM SEPTEMBER MAINTENANCE 9/9/2025 9:00 AM- KASSIE -PER VANITY- THEY HAVE Q…"
type textarea "x"
type textarea "PERFORM SEPTEMBER MAINTENANCE 9/9/2025 9:00 AM- KASSIE -PER VANITY- THEY HAVE Q…"
type textarea "x"
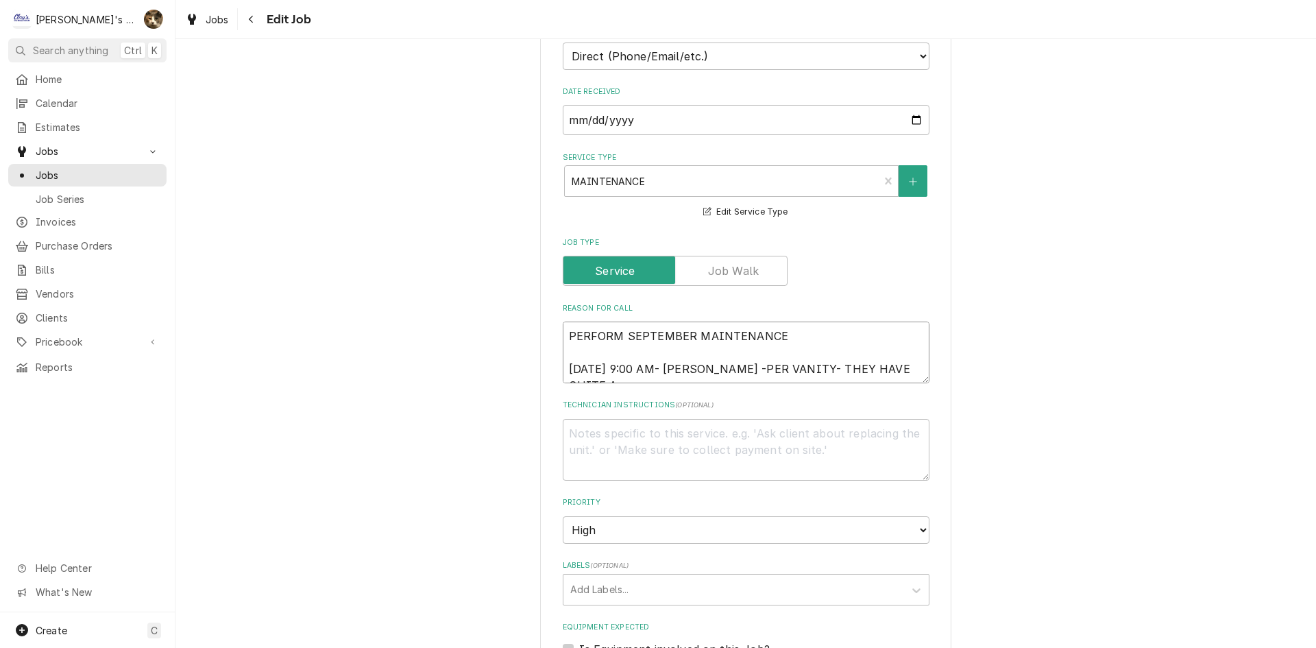
type textarea "PERFORM SEPTEMBER MAINTENANCE 9/9/2025 9:00 AM- KASSIE -PER VANITY- THEY HAVE Q…"
type textarea "x"
type textarea "PERFORM SEPTEMBER MAINTENANCE 9/9/2025 9:00 AM- KASSIE -PER VANITY- THEY HAVE Q…"
type textarea "x"
type textarea "PERFORM SEPTEMBER MAINTENANCE 9/9/2025 9:00 AM- KASSIE -PER VANITY- THEY HAVE Q…"
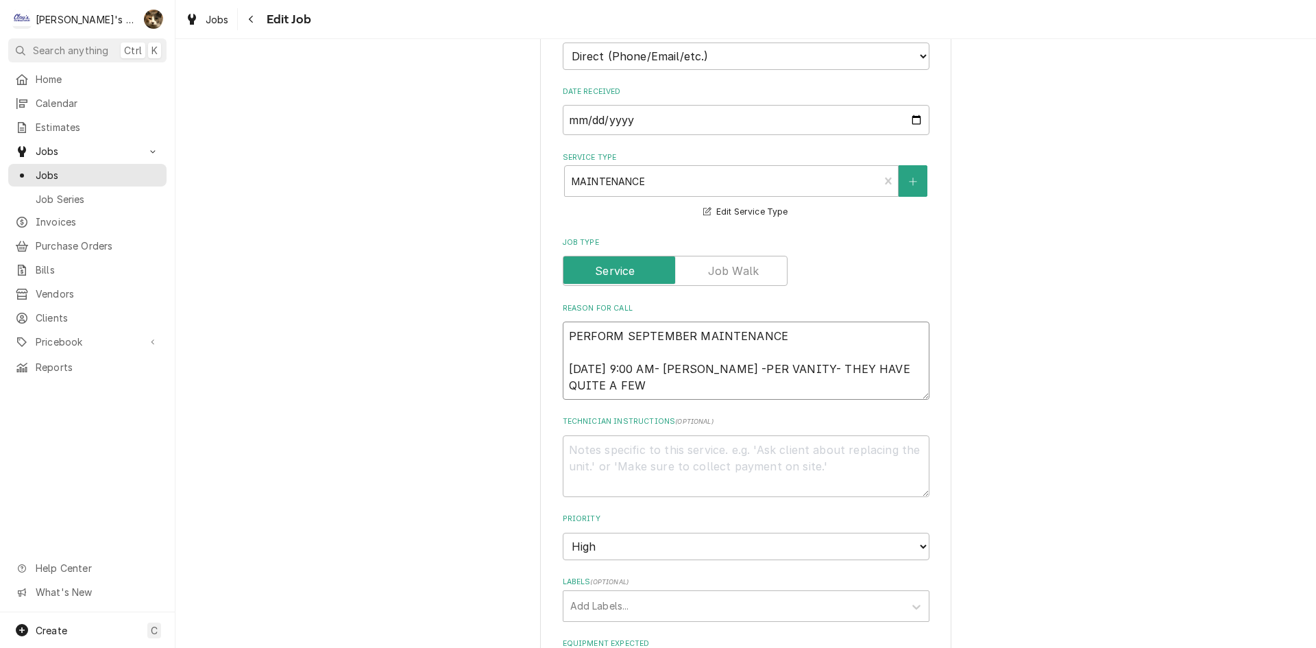
type textarea "x"
type textarea "PERFORM SEPTEMBER MAINTENANCE 9/9/2025 9:00 AM- KASSIE -PER VANITY- THEY HAVE Q…"
type textarea "x"
type textarea "PERFORM SEPTEMBER MAINTENANCE 9/9/2025 9:00 AM- KASSIE -PER VANITY- THEY HAVE Q…"
type textarea "x"
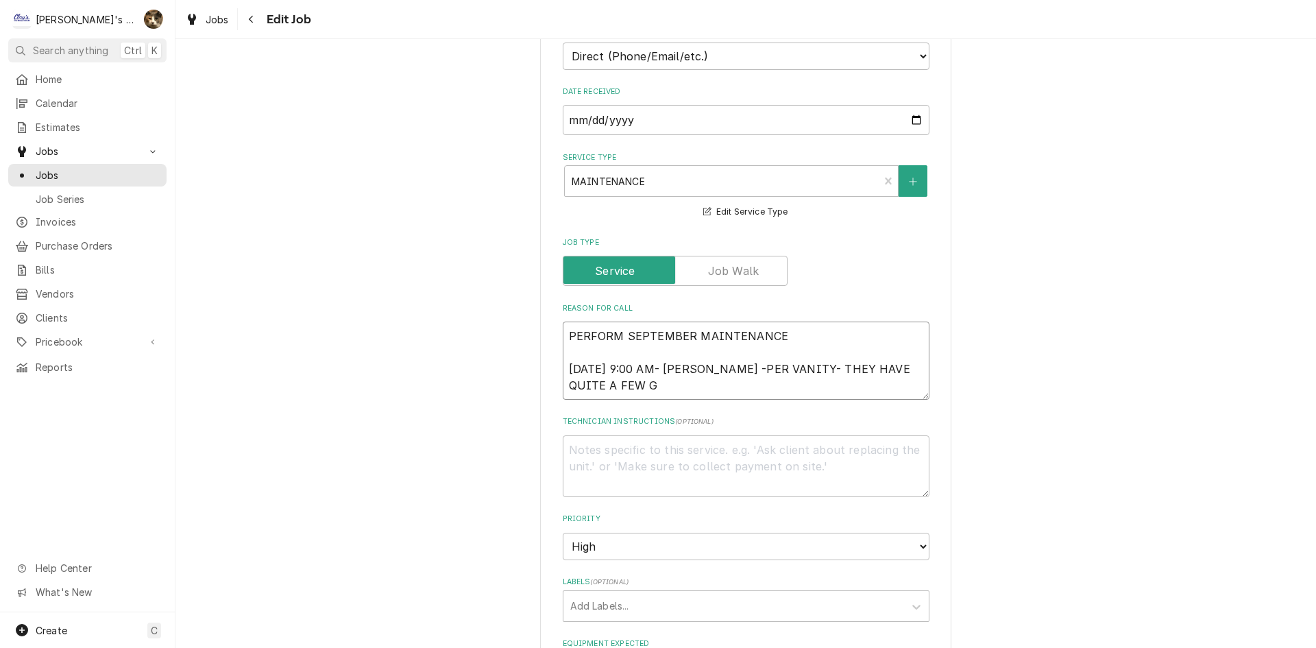
type textarea "PERFORM SEPTEMBER MAINTENANCE 9/9/2025 9:00 AM- KASSIE -PER VANITY- THEY HAVE Q…"
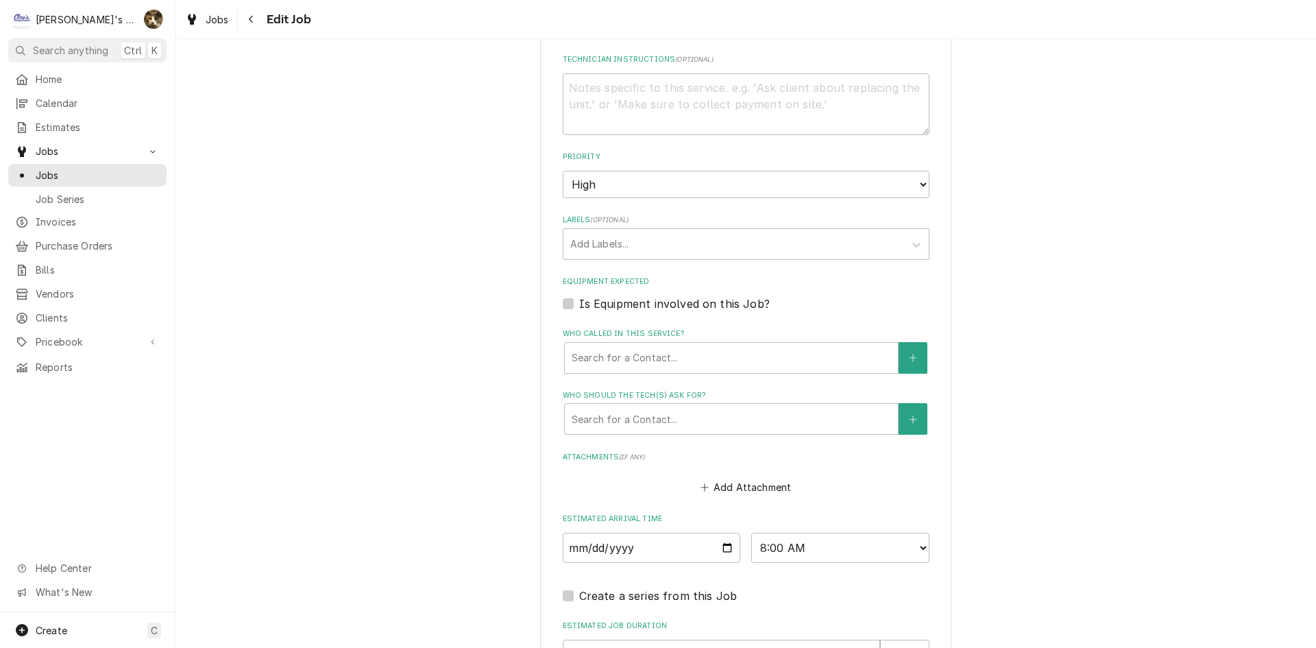
scroll to position [1058, 0]
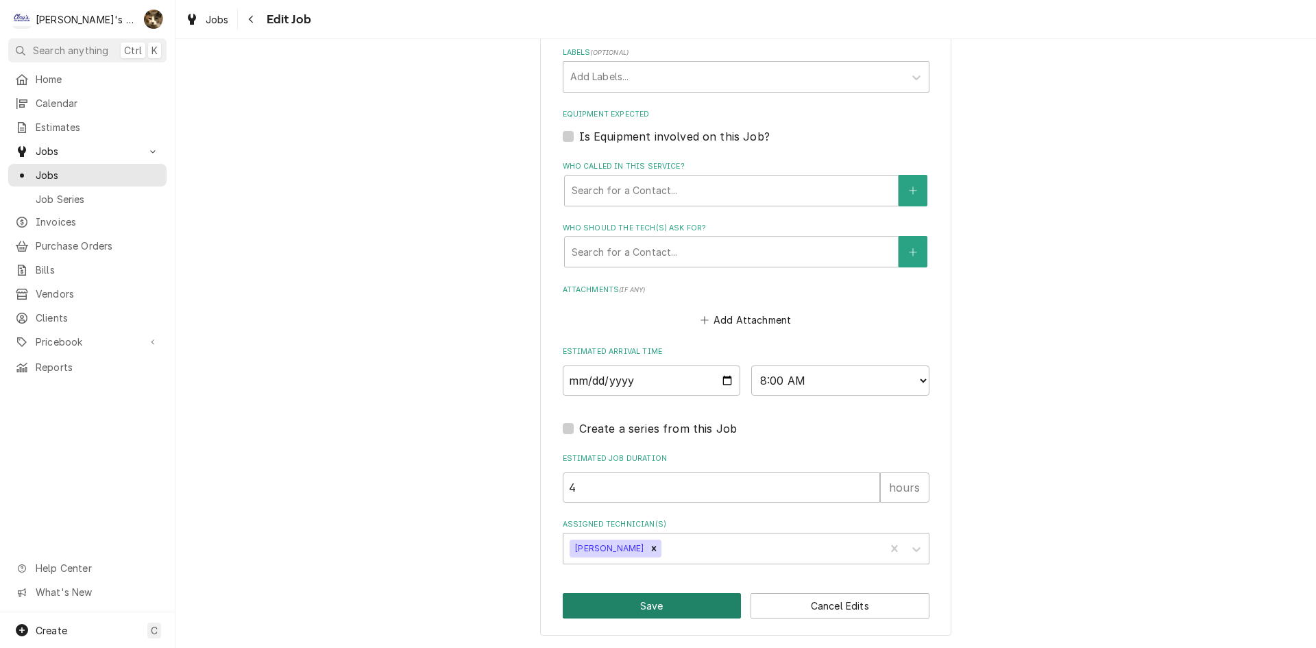
click at [699, 609] on button "Save" at bounding box center [652, 605] width 179 height 25
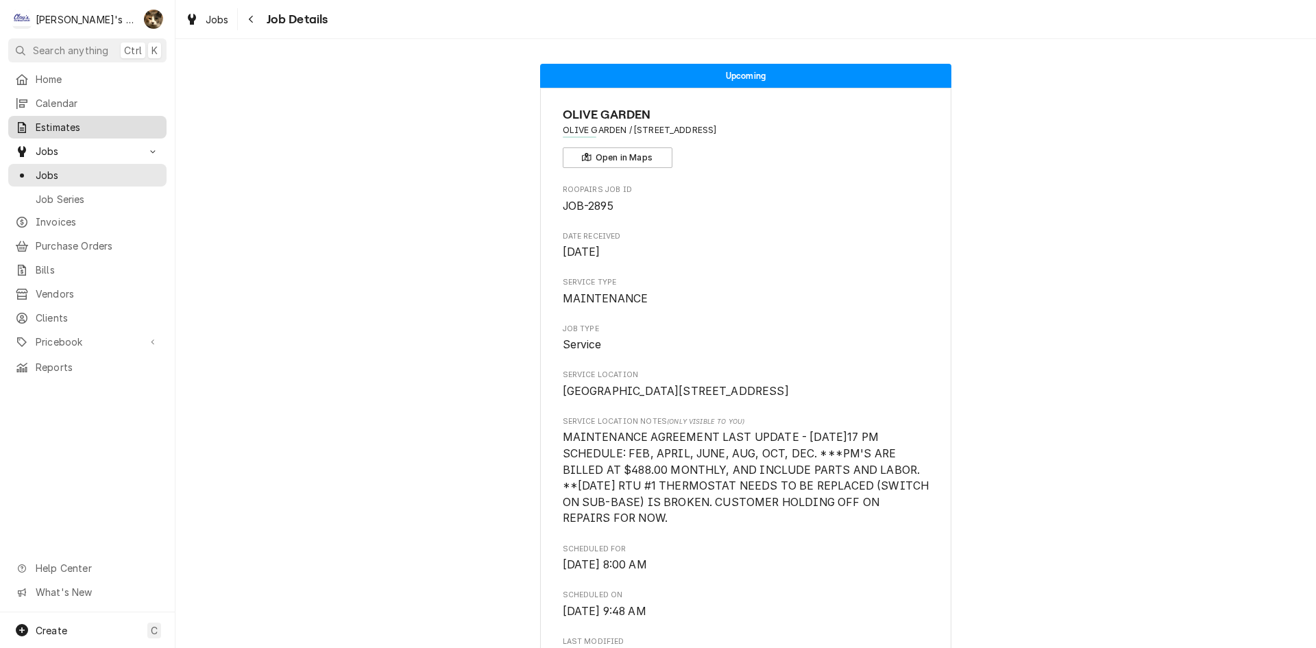
click at [47, 119] on div "Estimates" at bounding box center [87, 127] width 153 height 17
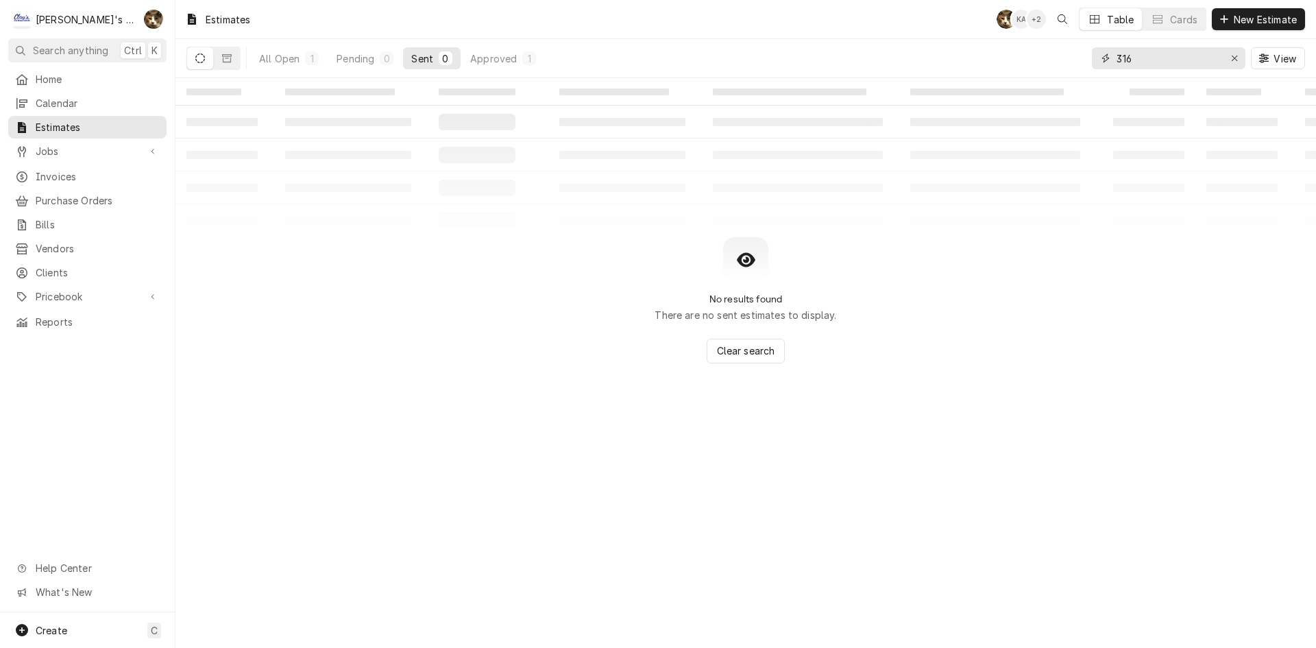
drag, startPoint x: 1128, startPoint y: 66, endPoint x: 1058, endPoint y: 66, distance: 69.9
click at [1058, 66] on div "All Open 1 Pending 0 Sent 0 Approved 1 316 View" at bounding box center [745, 58] width 1118 height 38
drag, startPoint x: 1153, startPoint y: 56, endPoint x: 993, endPoint y: 43, distance: 160.8
click at [993, 43] on div "All Open 1 Pending 0 Sent 0 Approved 1 316 View" at bounding box center [745, 58] width 1118 height 38
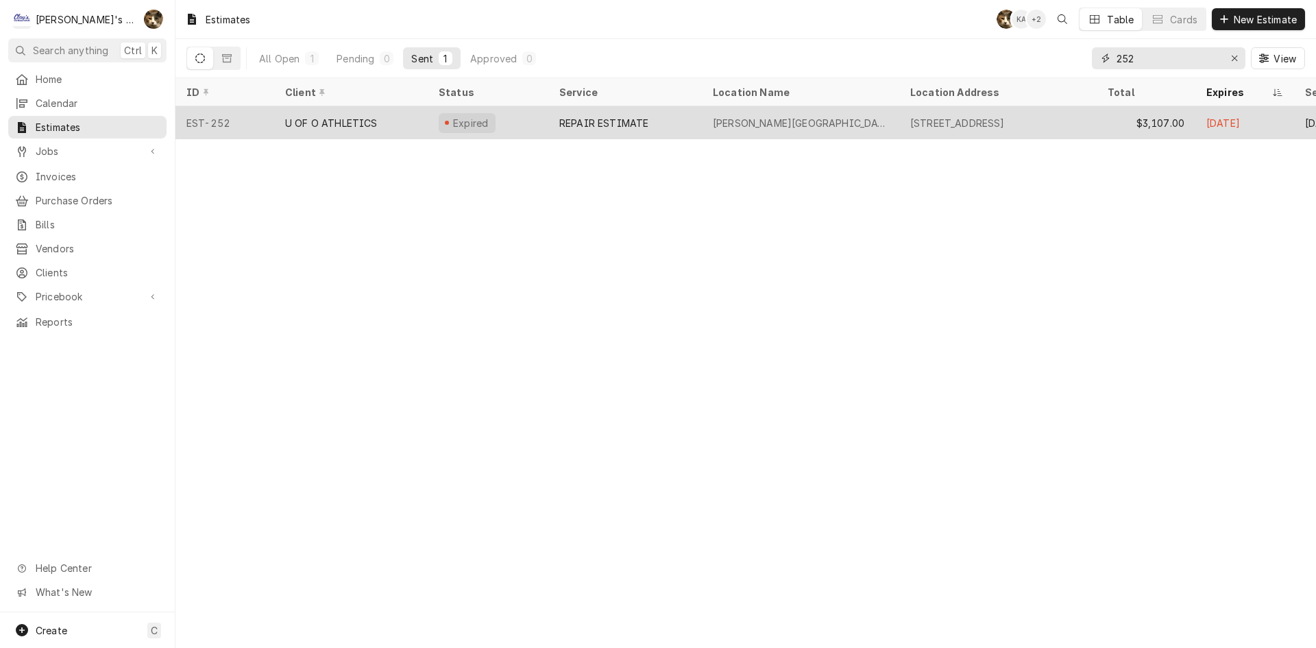
type input "252"
click at [701, 123] on div "REPAIR ESTIMATE" at bounding box center [625, 122] width 154 height 33
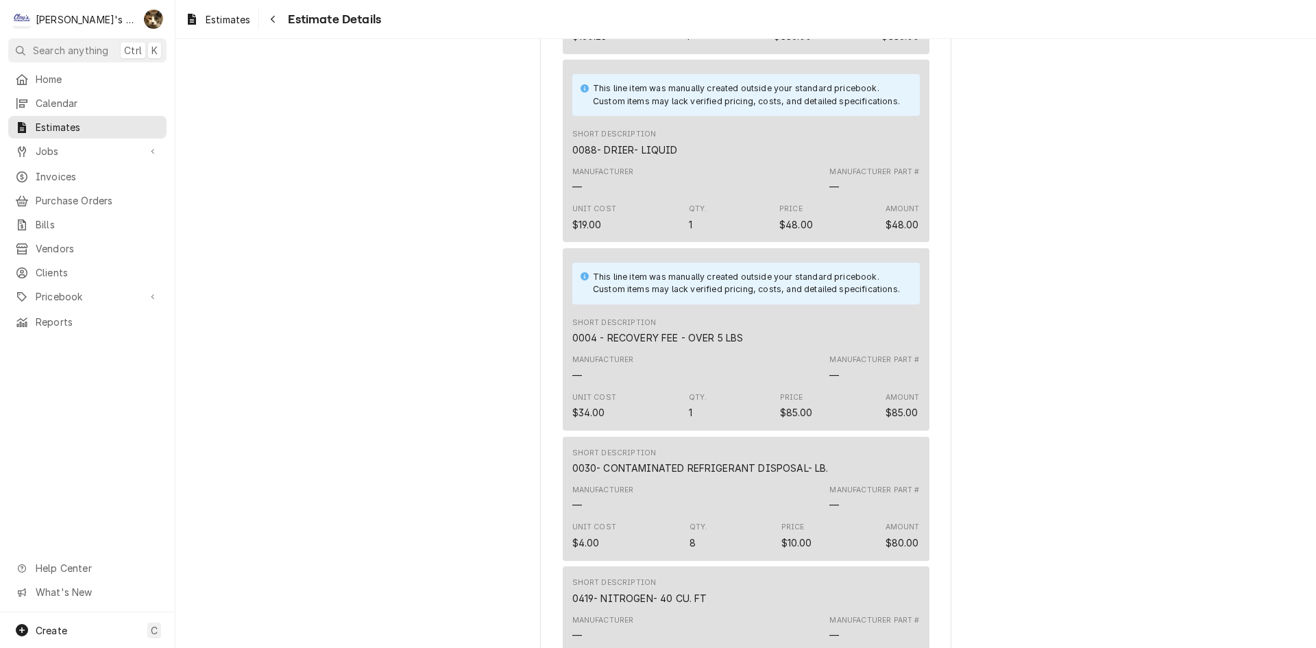
scroll to position [1388, 0]
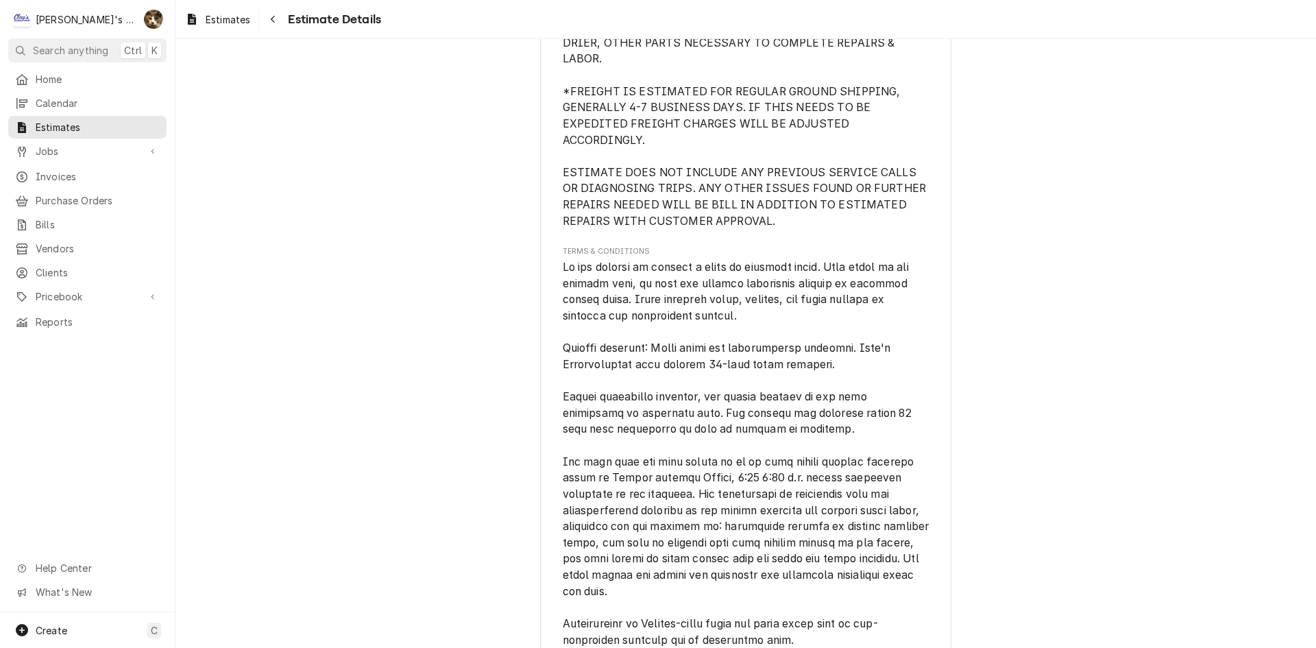
scroll to position [3738, 0]
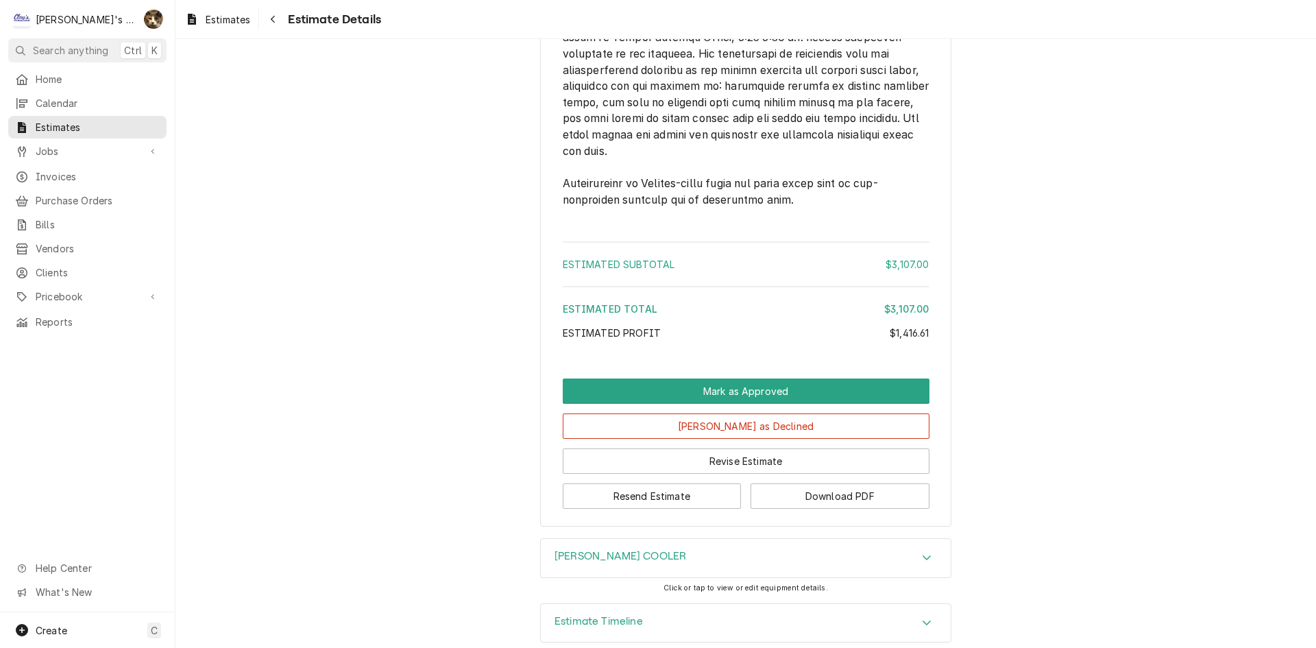
click at [775, 546] on div "HATFIELD- TRAULSEN COOLER" at bounding box center [746, 558] width 410 height 38
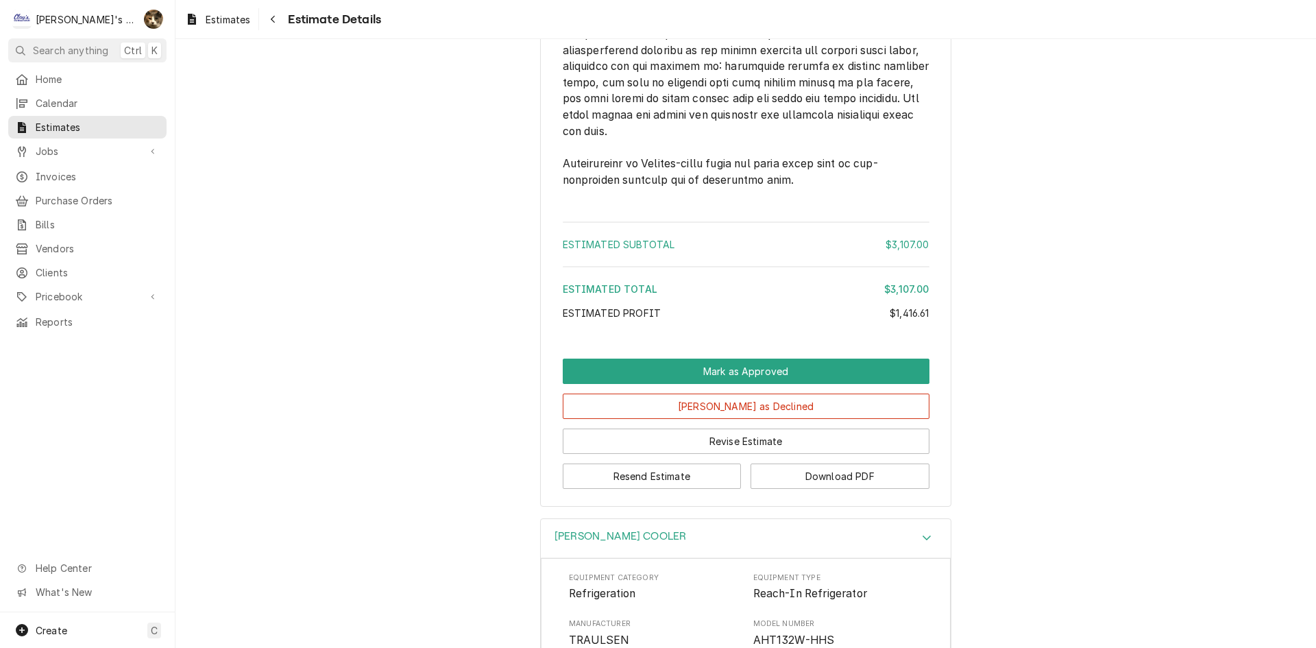
scroll to position [3950, 0]
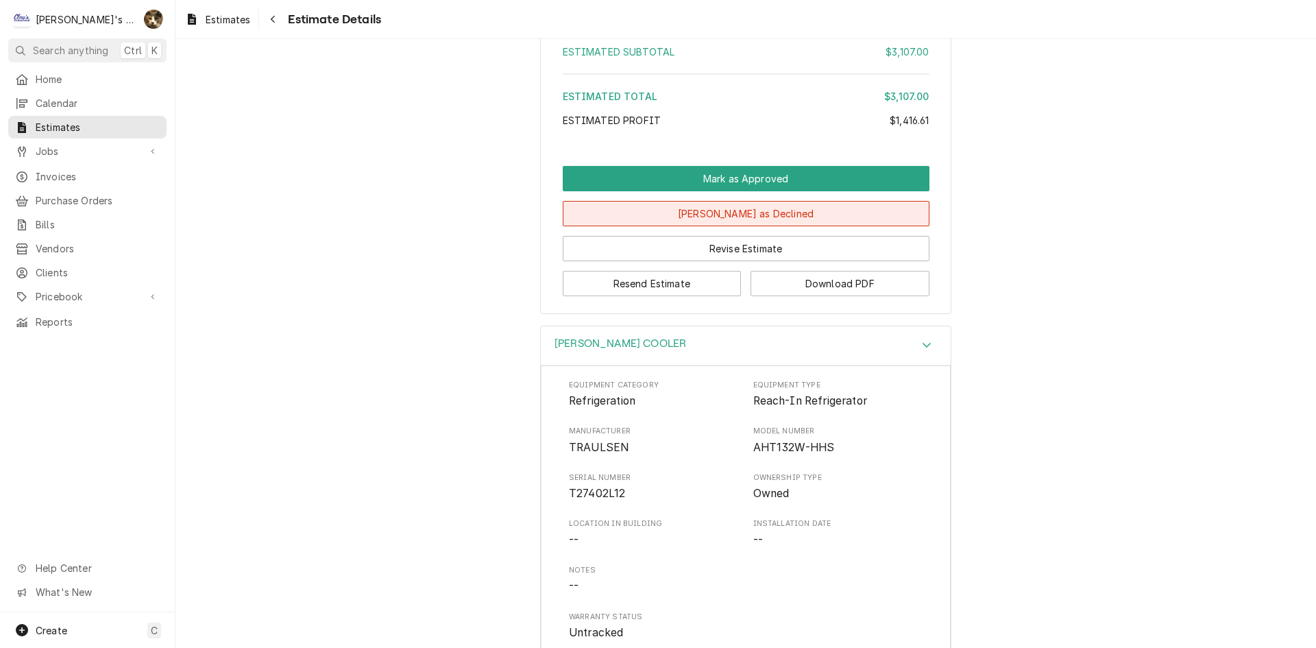
click at [768, 201] on button "Mark as Declined" at bounding box center [746, 213] width 367 height 25
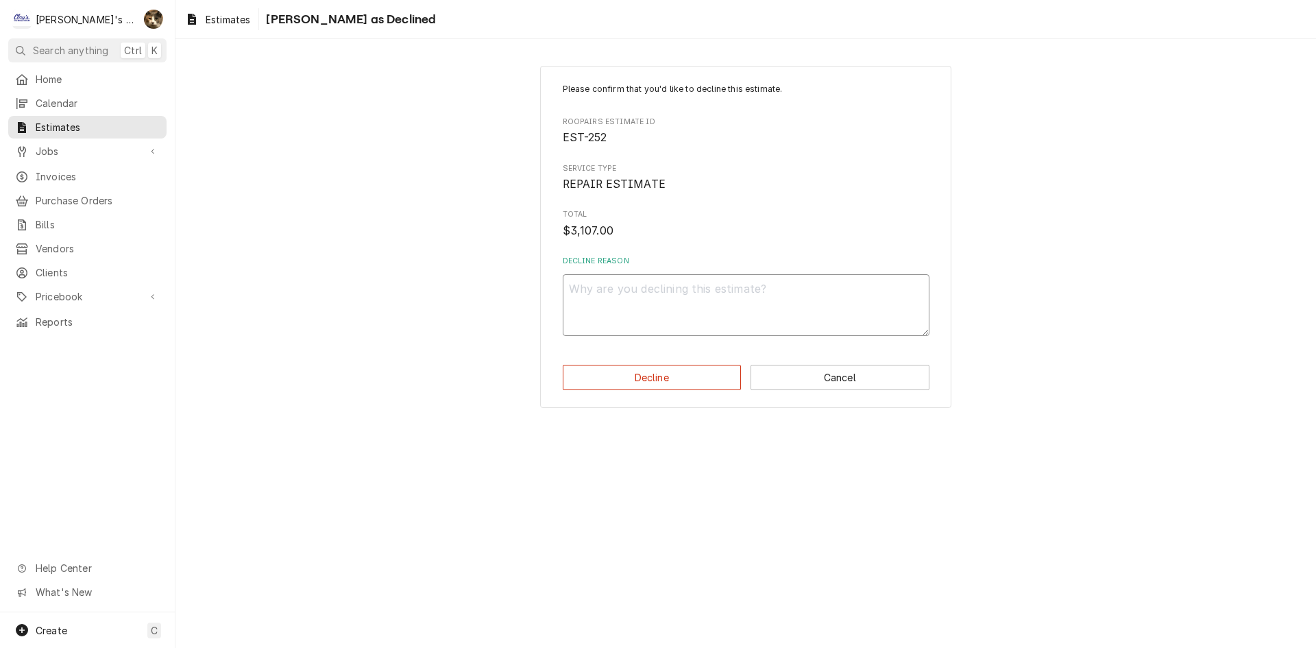
click at [699, 300] on textarea "Decline Reason" at bounding box center [746, 305] width 367 height 62
type textarea "x"
type textarea "T"
type textarea "x"
type textarea "TA"
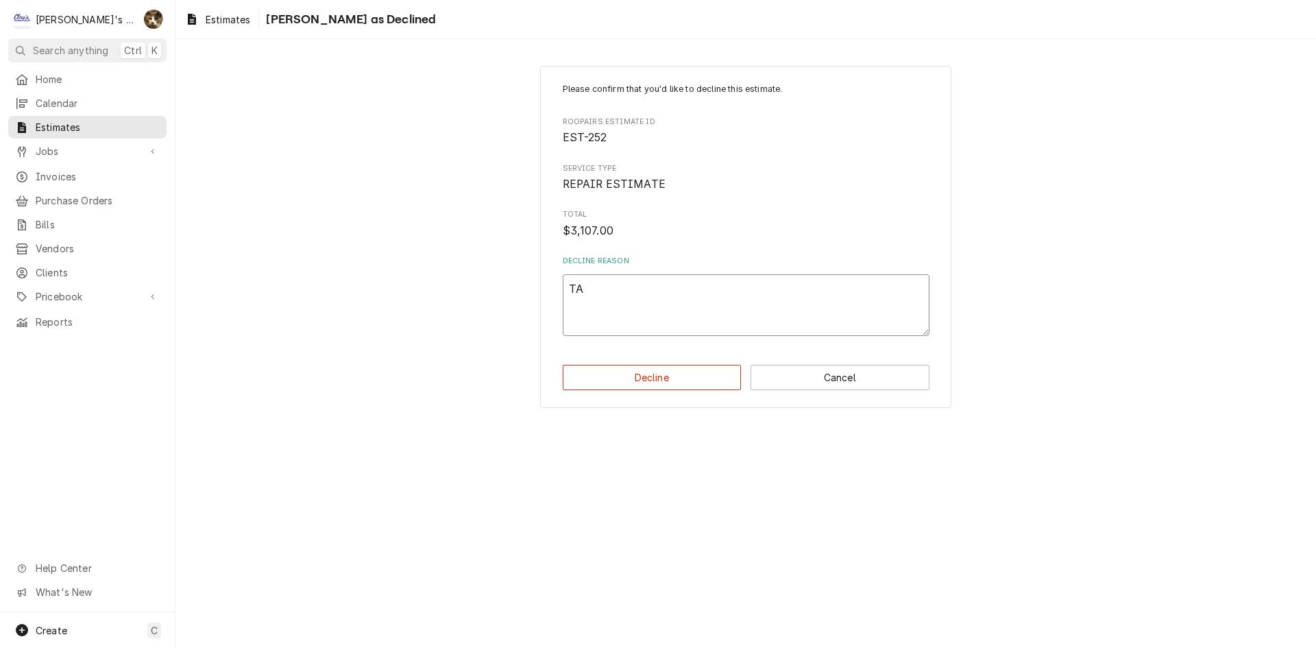
type textarea "x"
type textarea "TAM"
type textarea "x"
type textarea "TAMI"
type textarea "x"
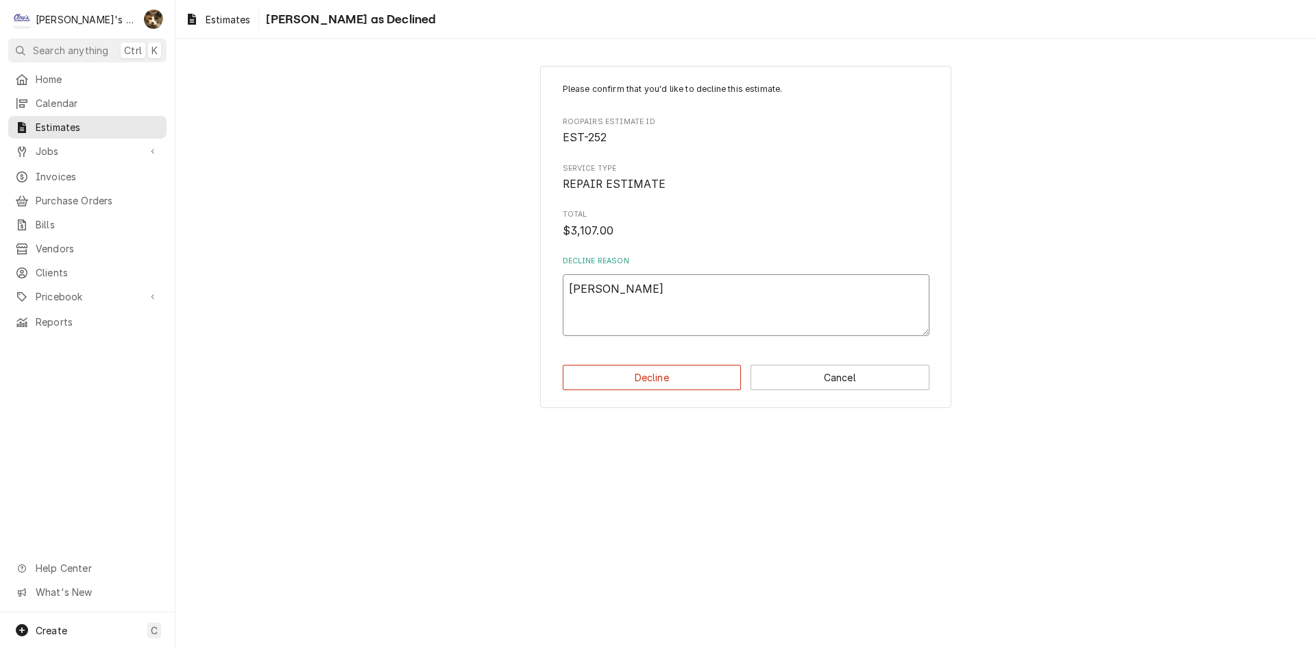
type textarea "TAMI"
type textarea "x"
type textarea "TAMI D"
type textarea "x"
type textarea "TAMI DE"
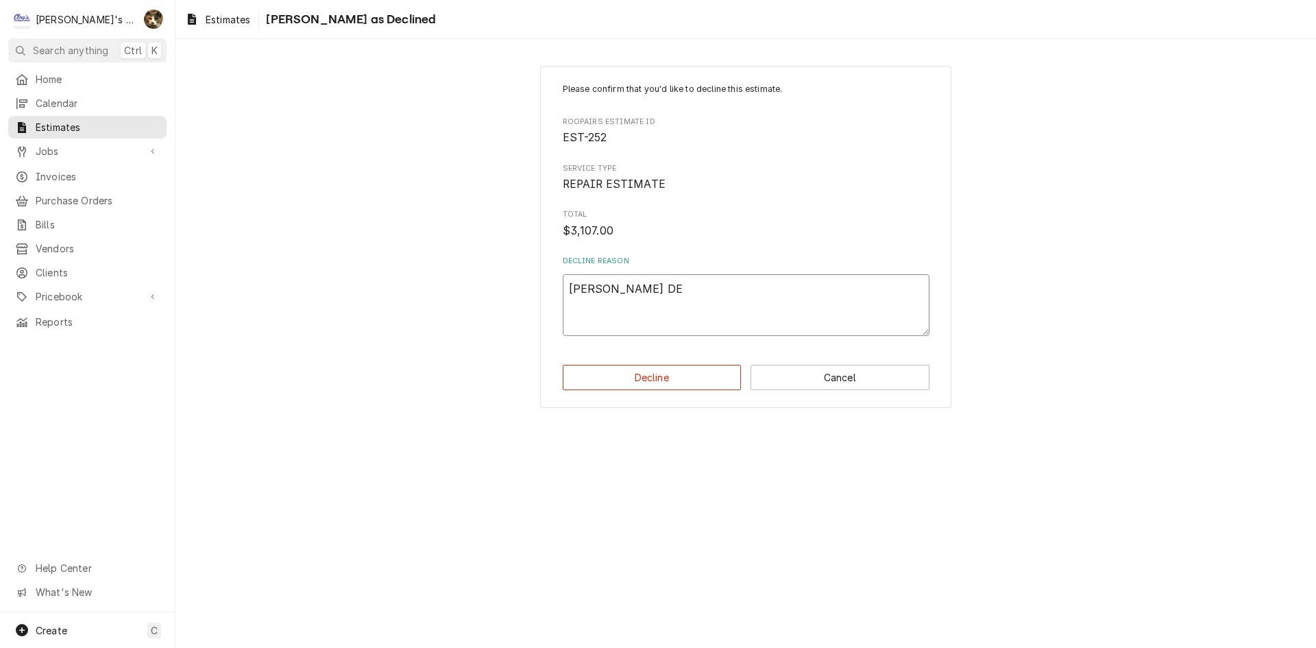
type textarea "x"
type textarea "TAMI DEC"
type textarea "x"
type textarea "TAMI DECL"
type textarea "x"
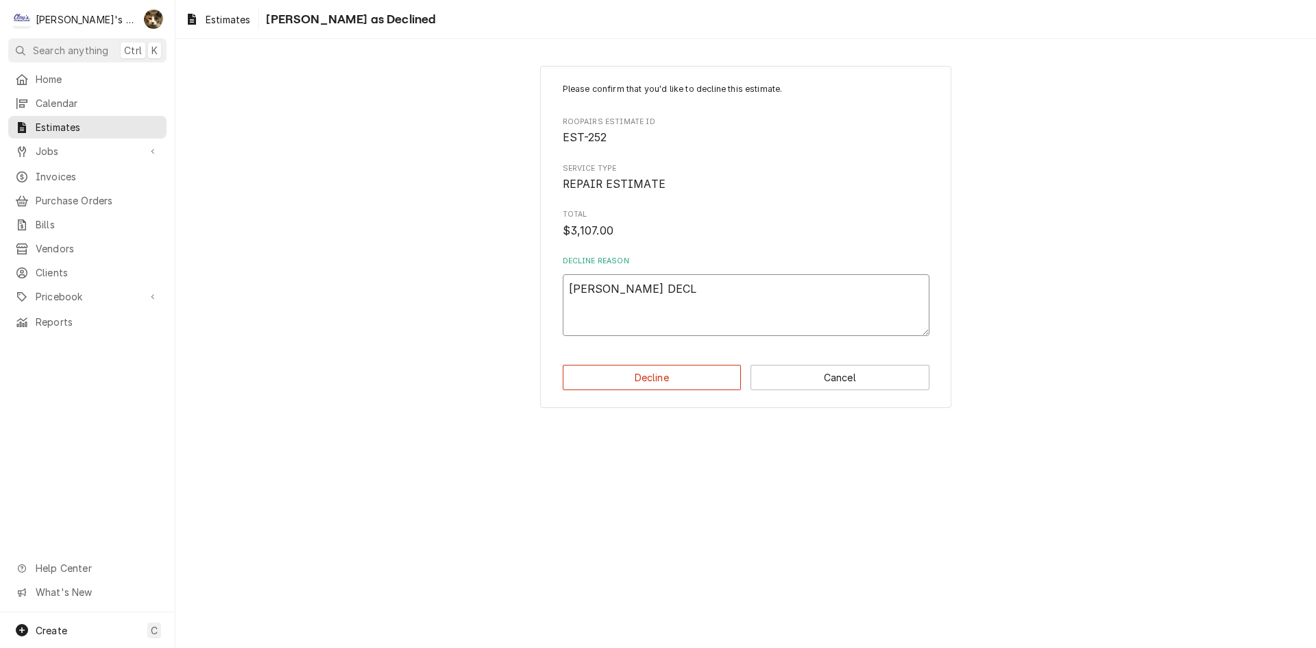
type textarea "TAMI DECLI"
type textarea "x"
type textarea "TAMI DECLIN"
type textarea "x"
type textarea "TAMI DECLINE"
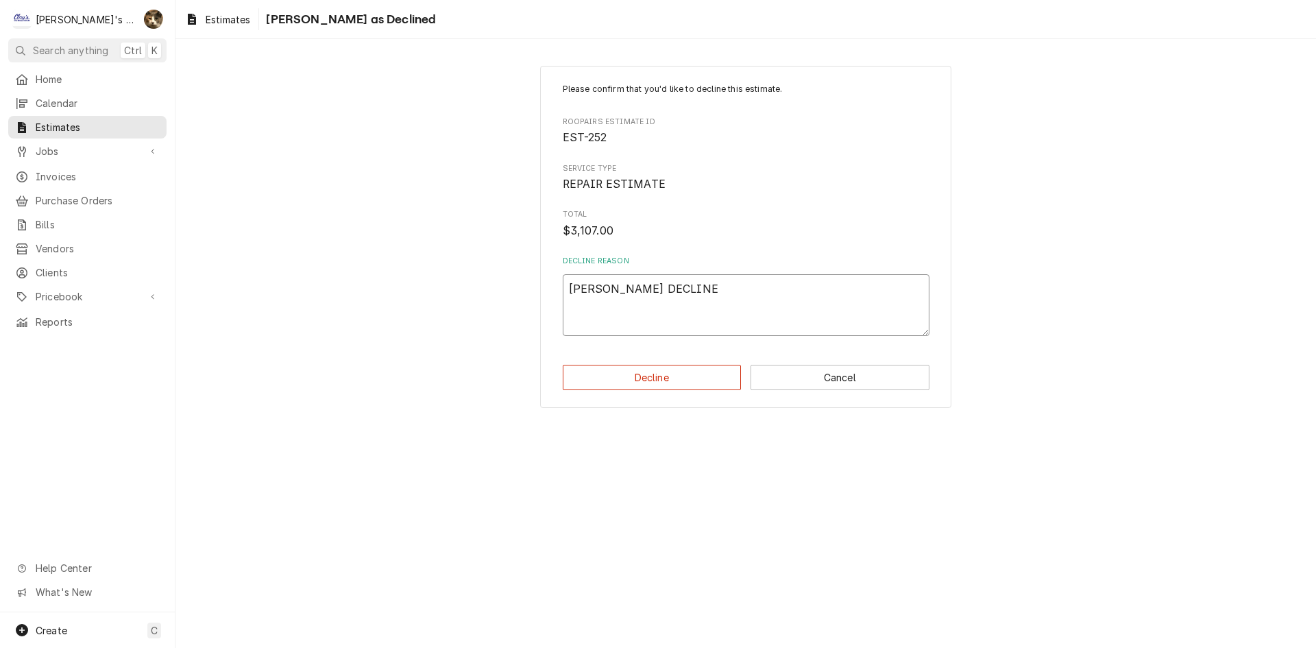
type textarea "x"
type textarea "TAMI DECLINED"
type textarea "x"
type textarea "TAMI DECLINED"
type textarea "x"
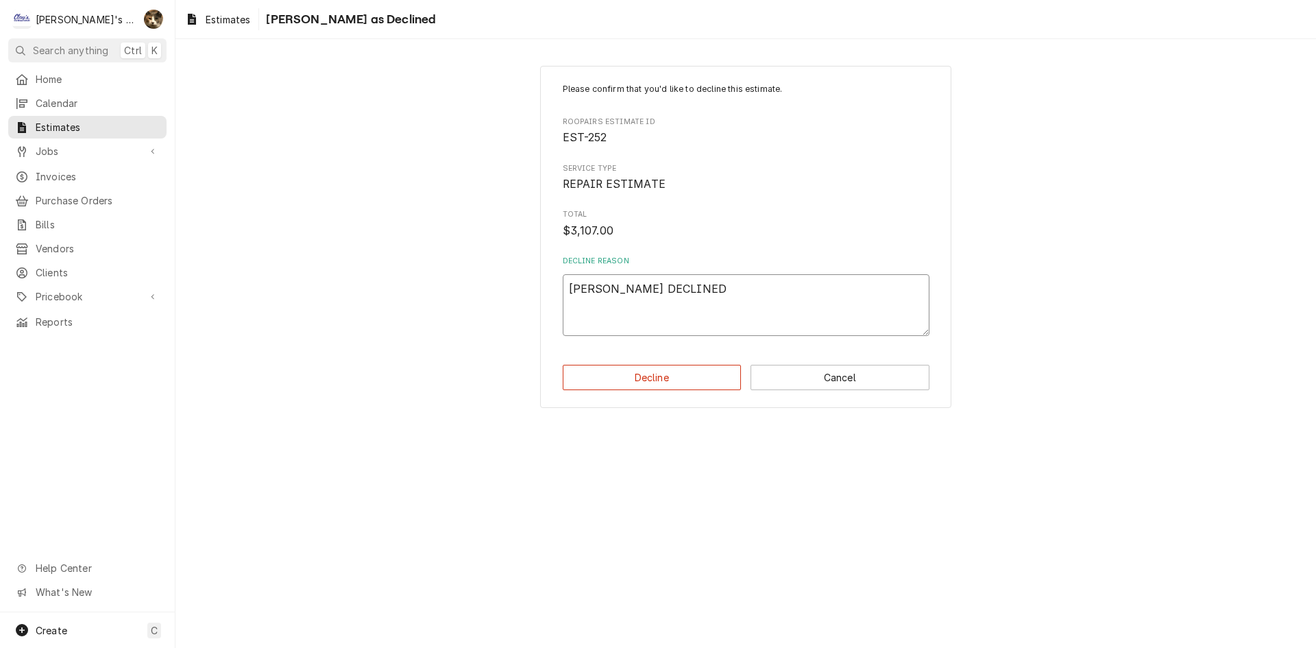
type textarea "TAMI DECLINED T"
type textarea "x"
type textarea "TAMI DECLINED TH"
type textarea "x"
type textarea "TAMI DECLINED THI"
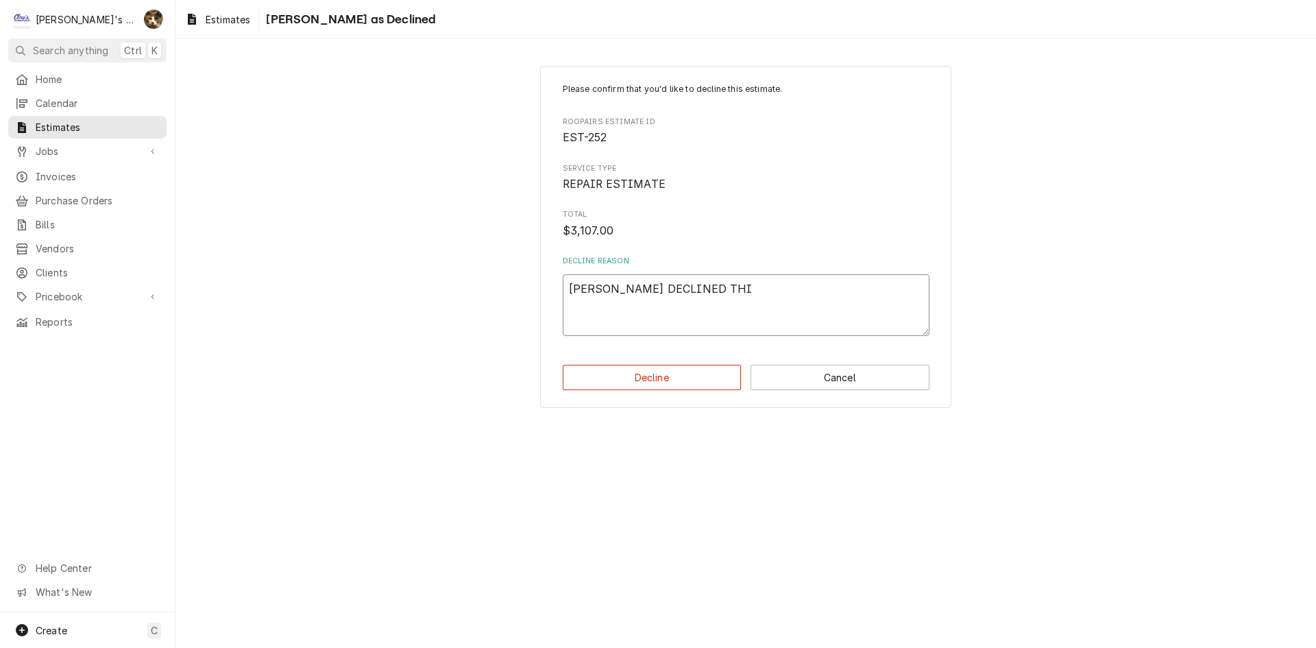
type textarea "x"
type textarea "TAMI DECLINED THIS"
type textarea "x"
type textarea "TAMI DECLINED THIS"
type textarea "x"
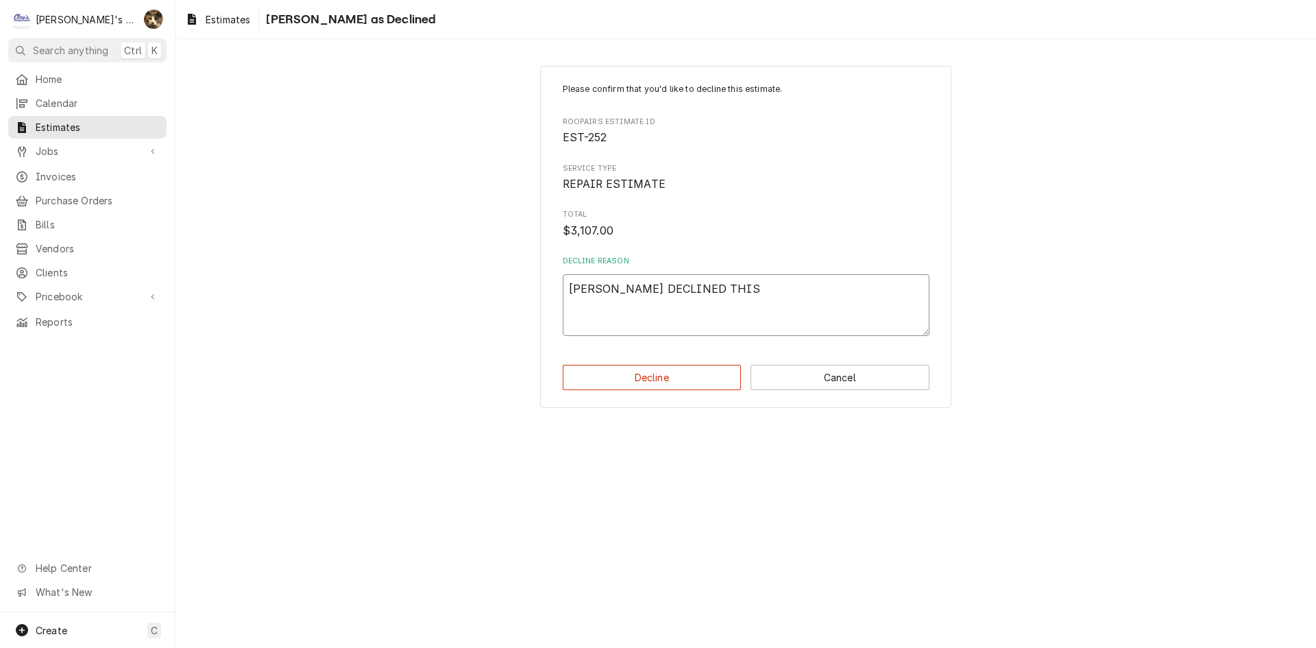
type textarea "TAMI DECLINED THIS O"
type textarea "x"
type textarea "TAMI DECLINED THIS ON"
type textarea "x"
type textarea "TAMI DECLINED THIS ONE"
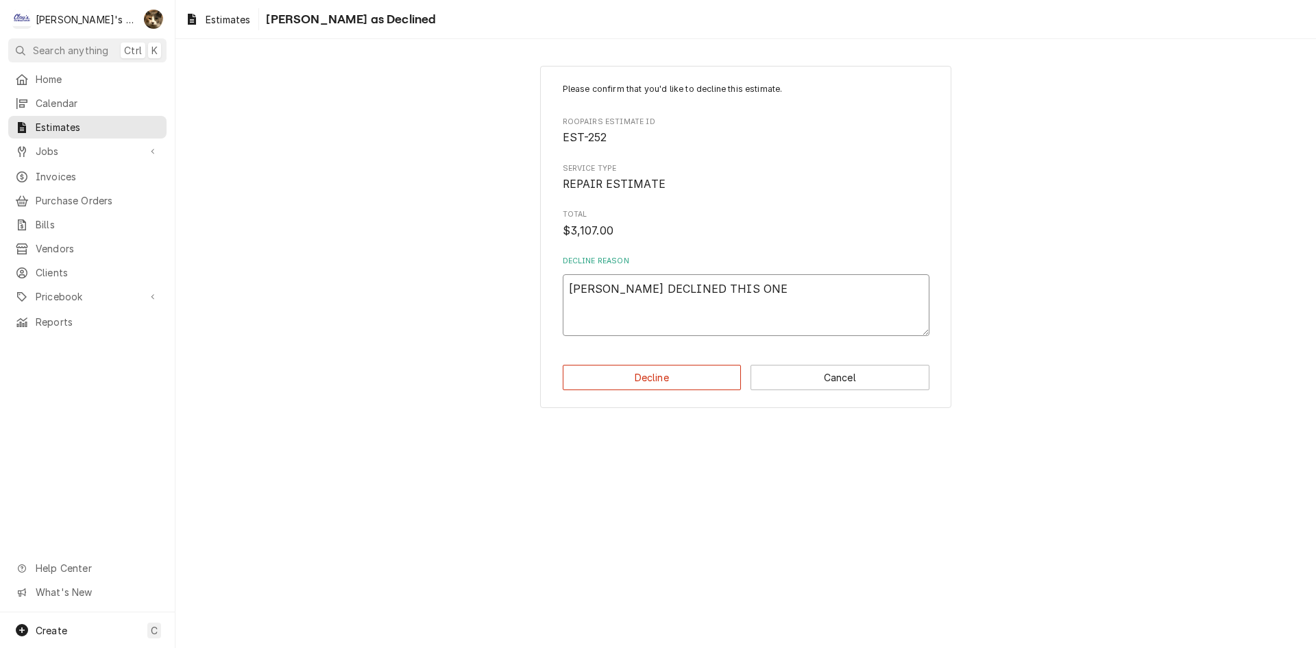
type textarea "x"
type textarea "TAMI DECLINED THIS ONE"
type textarea "x"
type textarea "TAMI DECLINED THIS ONE A"
type textarea "x"
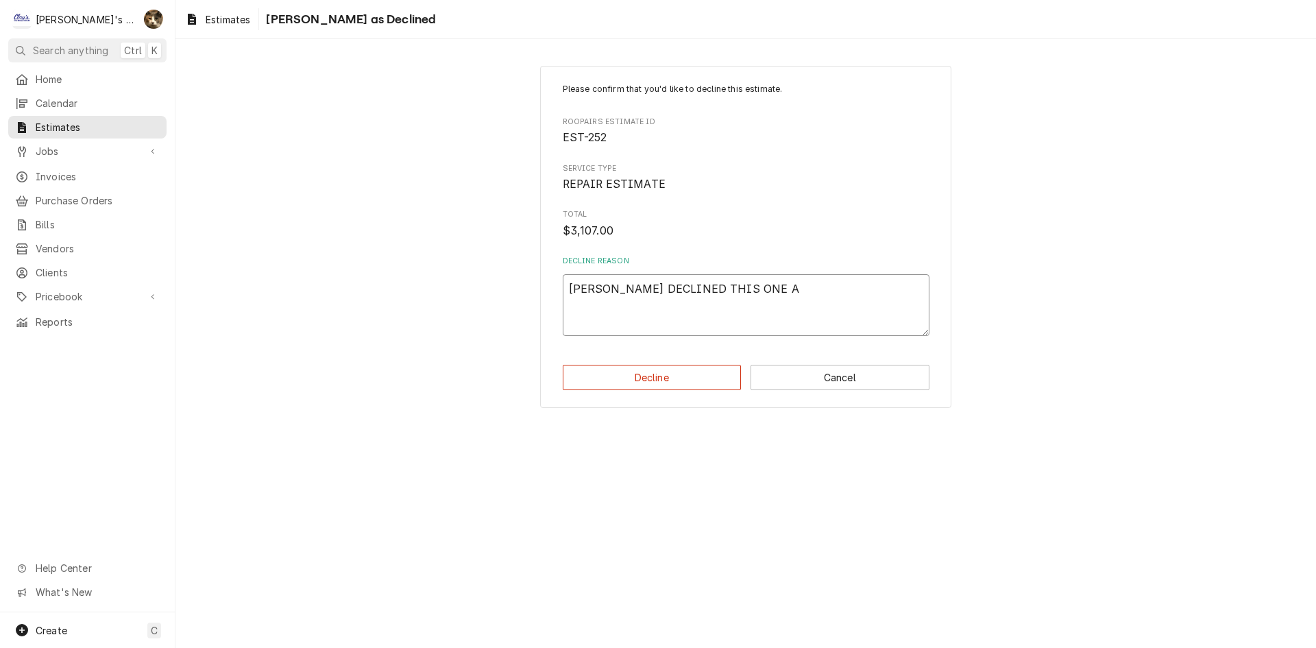
type textarea "TAMI DECLINED THIS ONE AN"
type textarea "x"
type textarea "TAMI DECLINED THIS ONE AND"
type textarea "x"
type textarea "TAMI DECLINED THIS ONE AND"
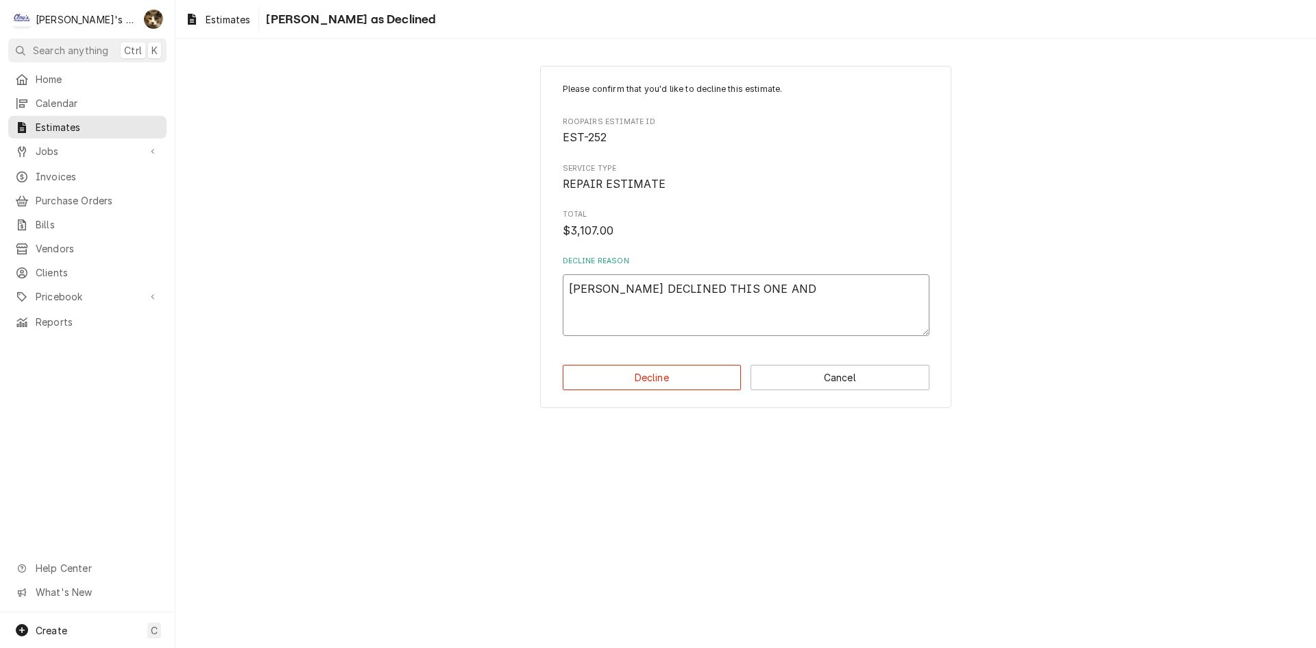
type textarea "x"
type textarea "TAMI DECLINED THIS ONE AND A"
type textarea "x"
type textarea "TAMI DECLINED THIS ONE AND AP"
type textarea "x"
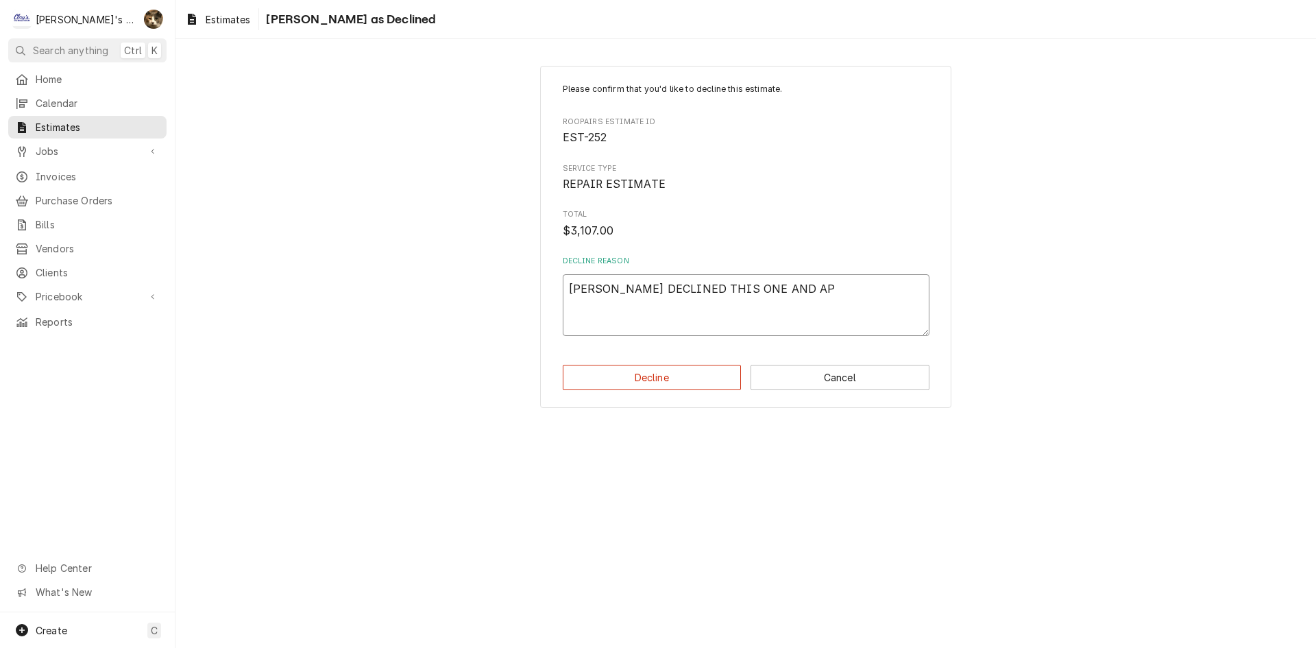
type textarea "TAMI DECLINED THIS ONE AND APP"
type textarea "x"
type textarea "TAMI DECLINED THIS ONE AND APPR"
type textarea "x"
type textarea "TAMI DECLINED THIS ONE AND APPRO"
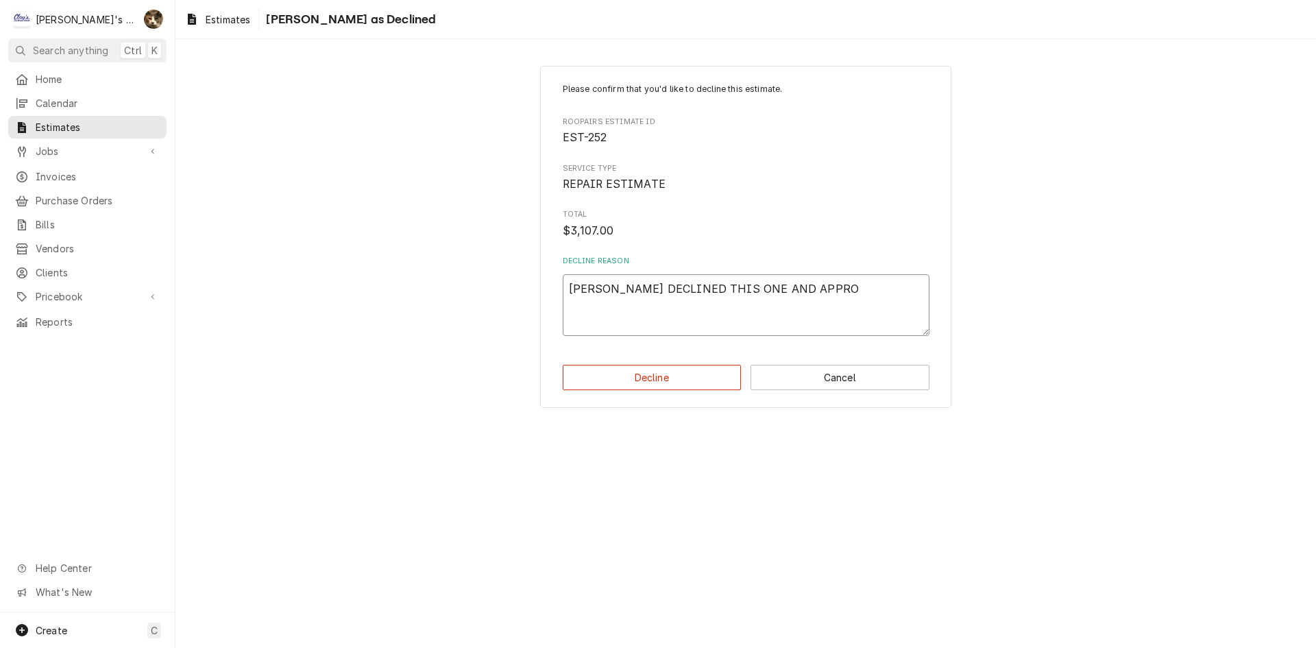
type textarea "x"
type textarea "TAMI DECLINED THIS ONE AND APPROV"
type textarea "x"
type textarea "TAMI DECLINED THIS ONE AND APPROVE"
type textarea "x"
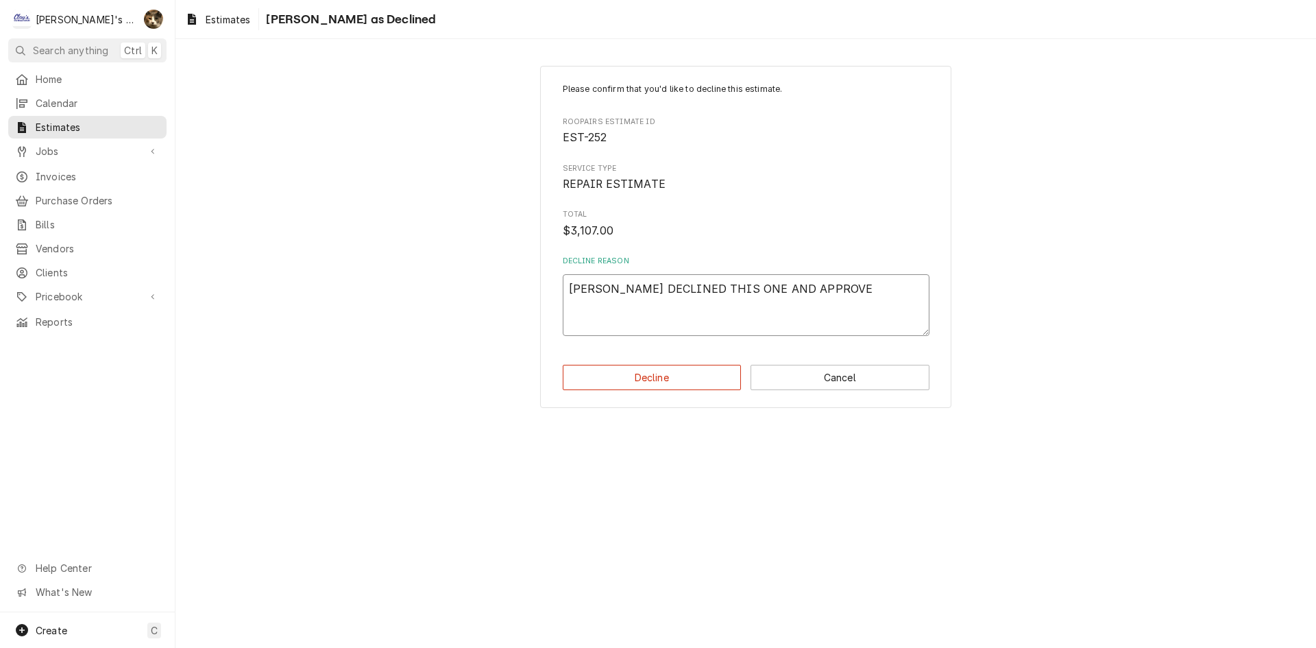
type textarea "TAMI DECLINED THIS ONE AND APPROVED"
type textarea "x"
type textarea "TAMI DECLINED THIS ONE AND APPROVED"
type textarea "x"
type textarea "TAMI DECLINED THIS ONE AND APPROVED E"
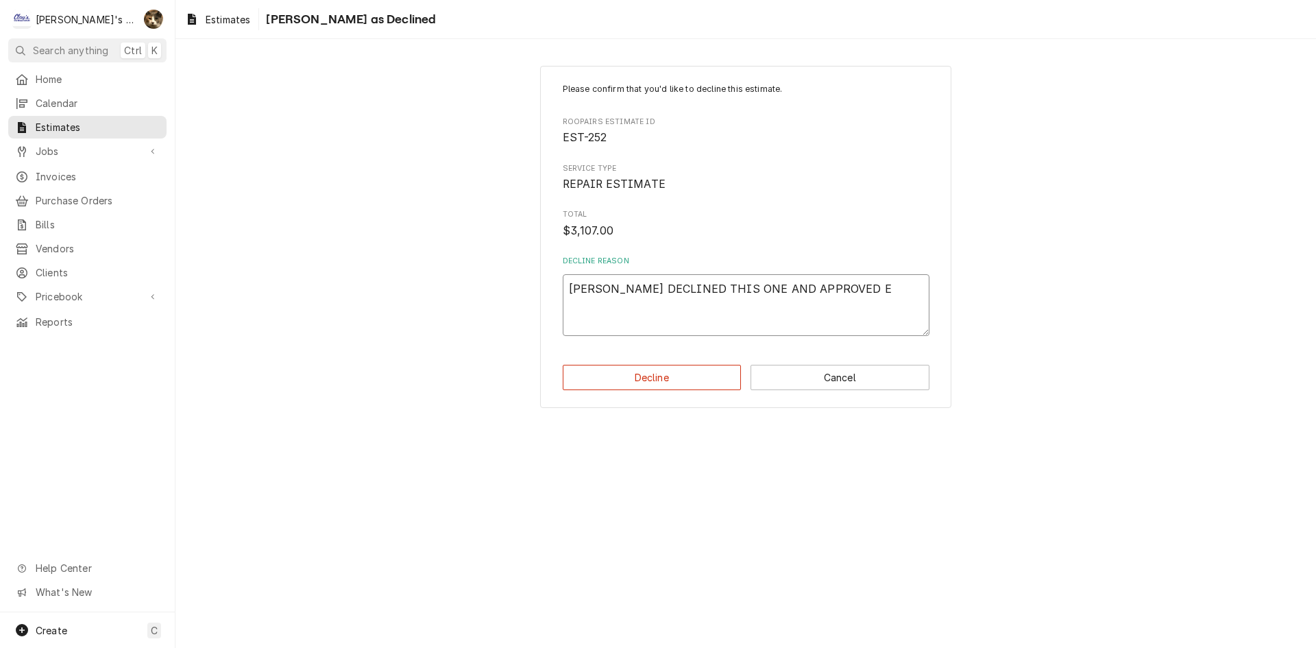
type textarea "x"
type textarea "TAMI DECLINED THIS ONE AND APPROVED ES"
type textarea "x"
type textarea "TAMI DECLINED THIS ONE AND APPROVED EST"
type textarea "x"
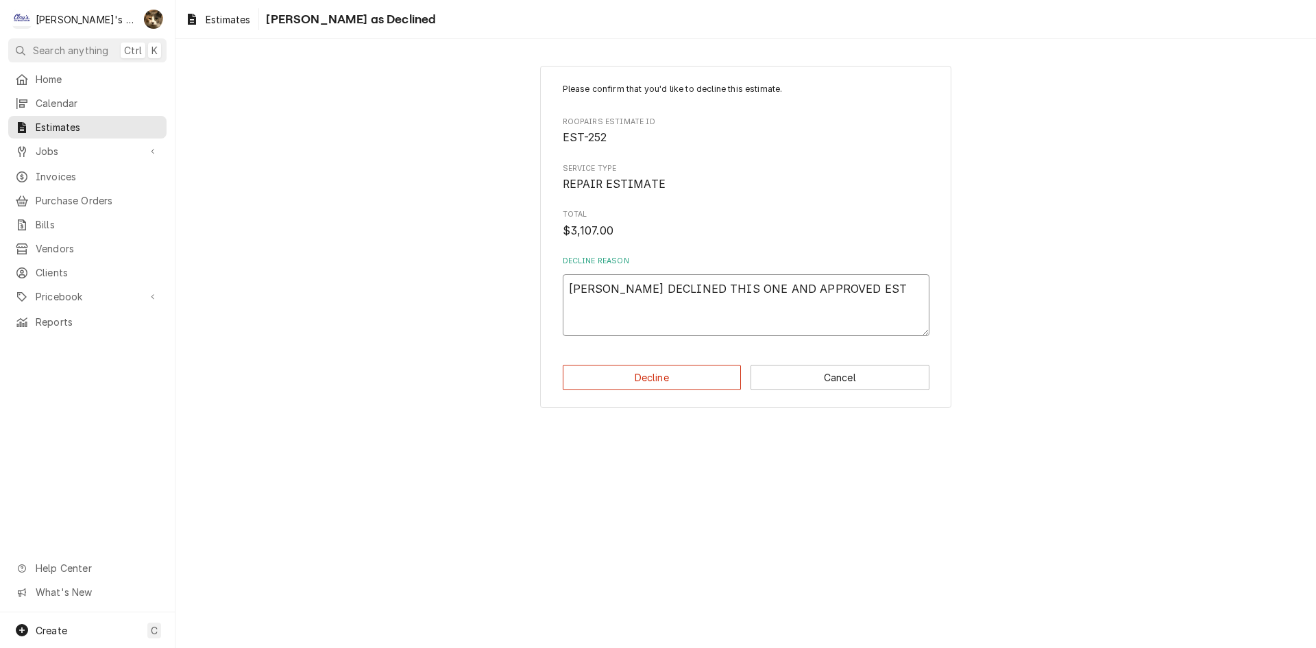
type textarea "TAMI DECLINED THIS ONE AND APPROVED ESTI"
type textarea "x"
type textarea "TAMI DECLINED THIS ONE AND APPROVED ESTIM"
type textarea "x"
type textarea "TAMI DECLINED THIS ONE AND APPROVED ESTIMA"
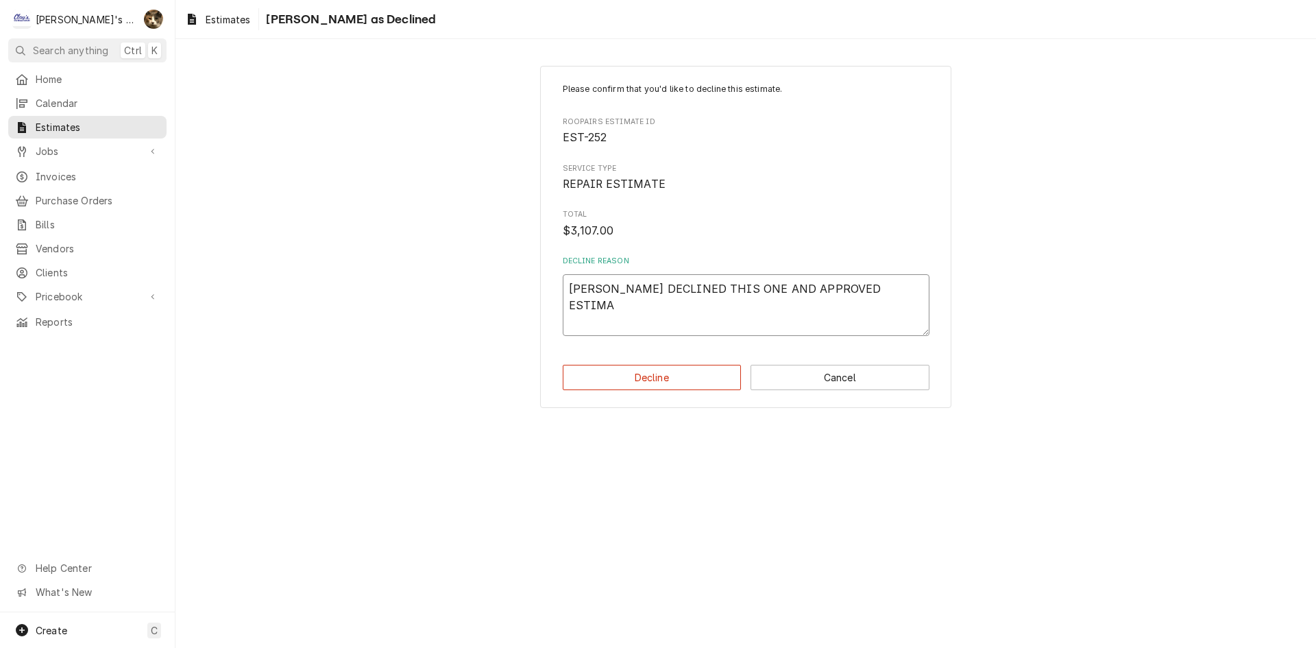
type textarea "x"
type textarea "TAMI DECLINED THIS ONE AND APPROVED ESTIMAT"
type textarea "x"
type textarea "TAMI DECLINED THIS ONE AND APPROVED ESTIMATE"
type textarea "x"
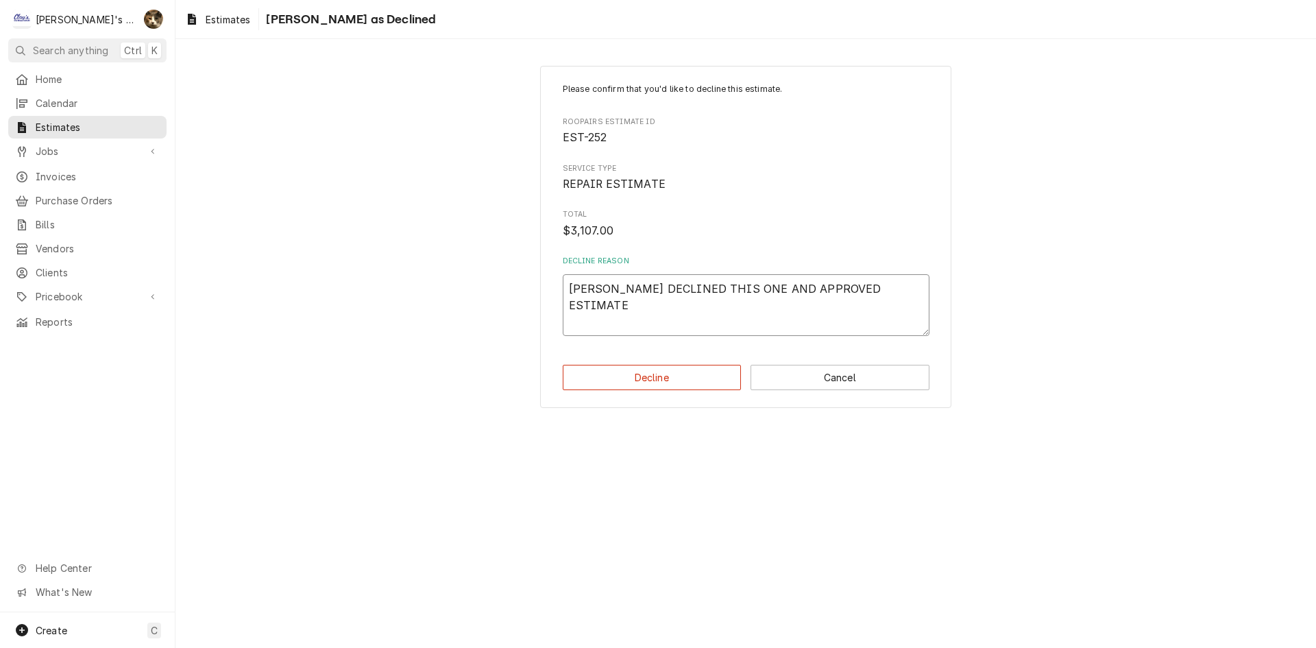
type textarea "TAMI DECLINED THIS ONE AND APPROVED ESTIMATE"
type textarea "x"
type textarea "TAMI DECLINED THIS ONE AND APPROVED ESTIMATE 3"
type textarea "x"
type textarea "TAMI DECLINED THIS ONE AND APPROVED ESTIMATE 31"
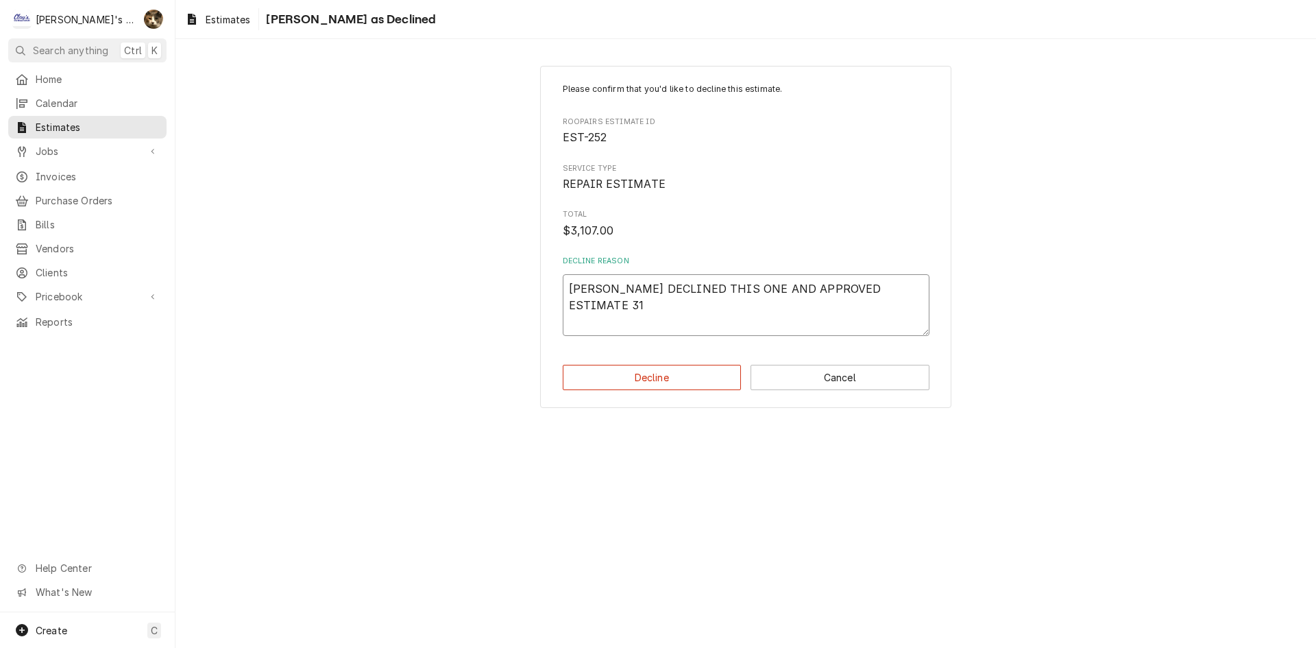
type textarea "x"
type textarea "TAMI DECLINED THIS ONE AND APPROVED ESTIMATE 316"
type textarea "x"
type textarea "TAMI DECLINED THIS ONE AND APPROVED ESTIMATE 316."
click button "Decline"
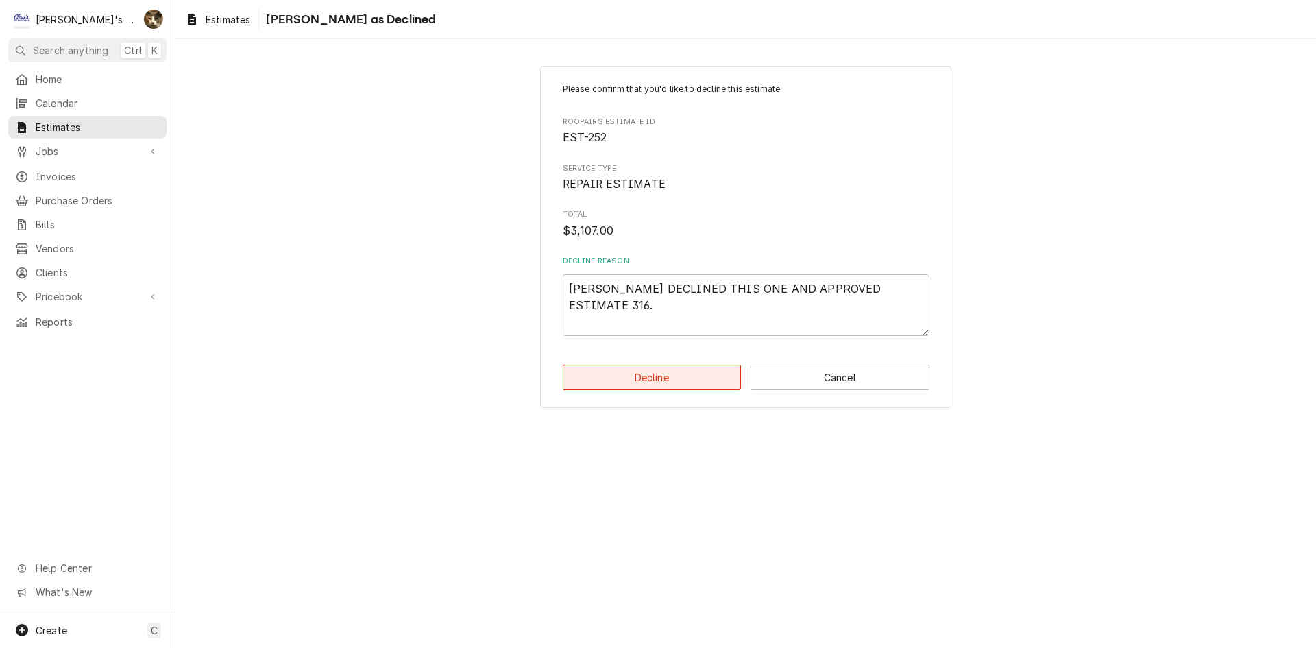
type textarea "x"
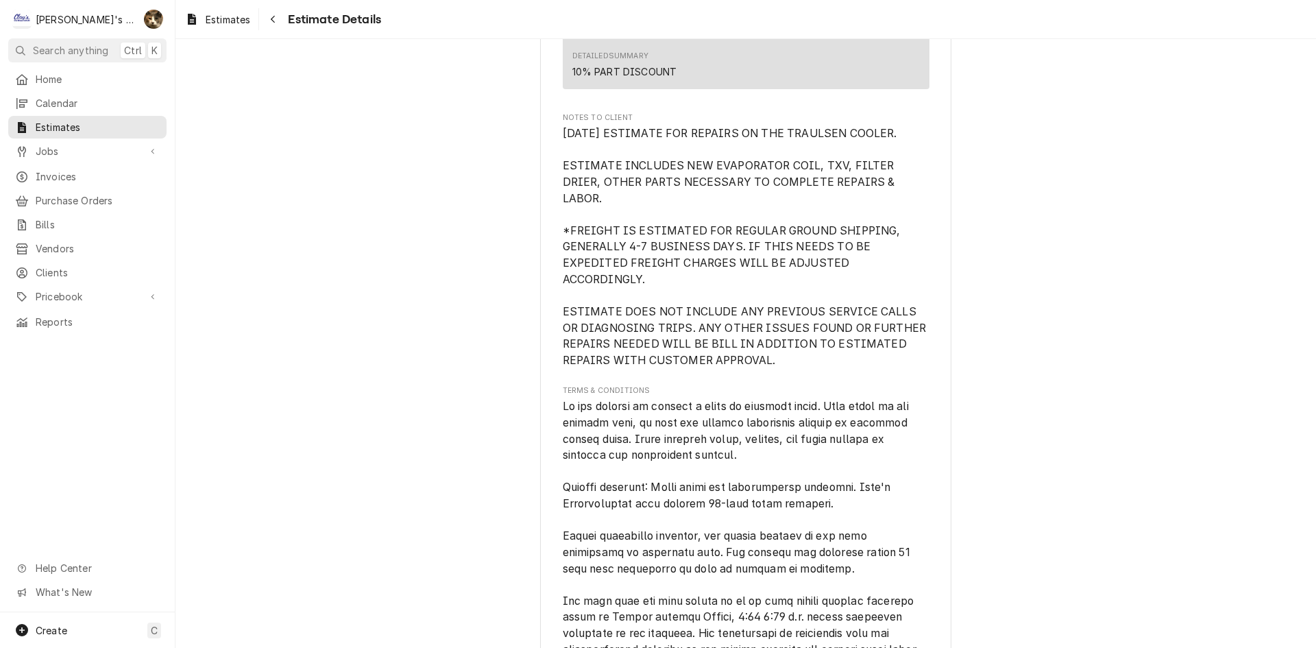
scroll to position [3632, 0]
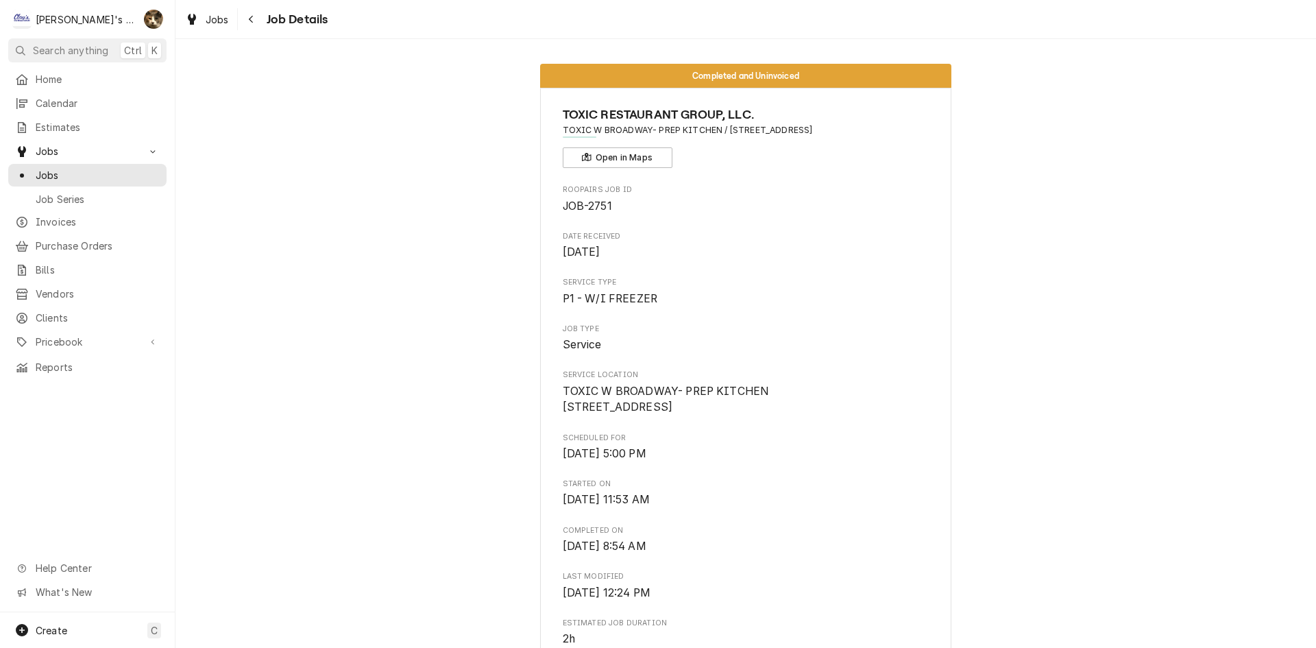
scroll to position [2368, 0]
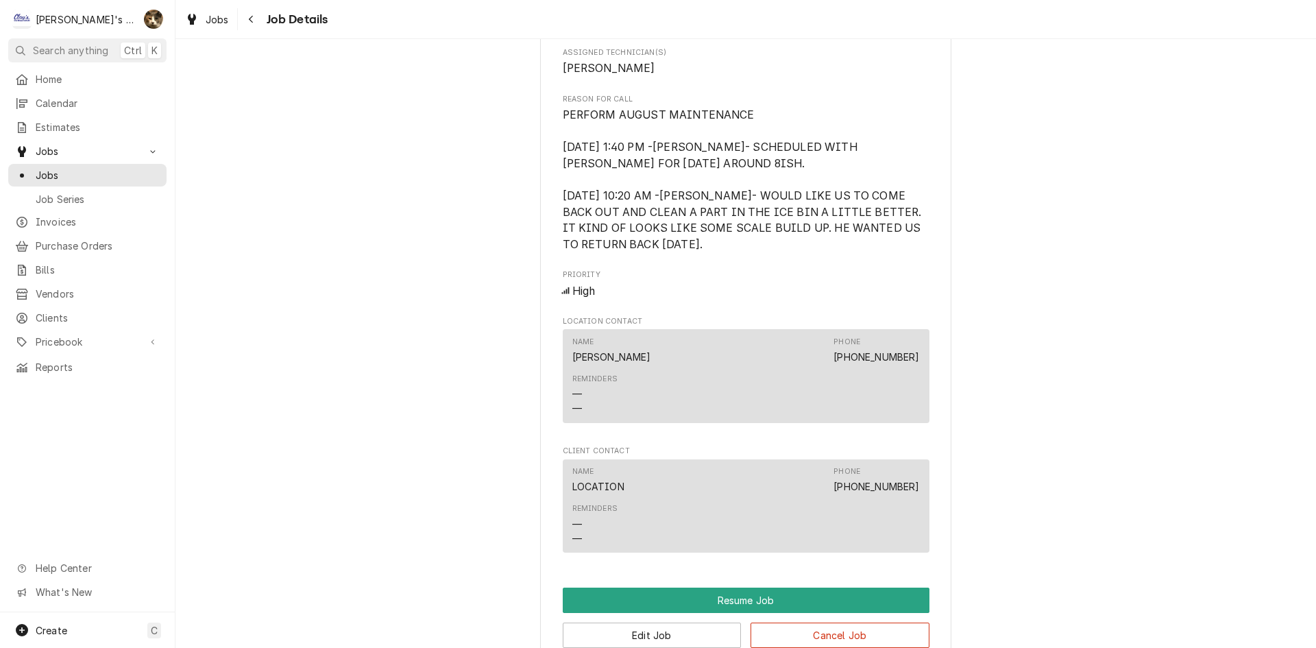
scroll to position [1287, 0]
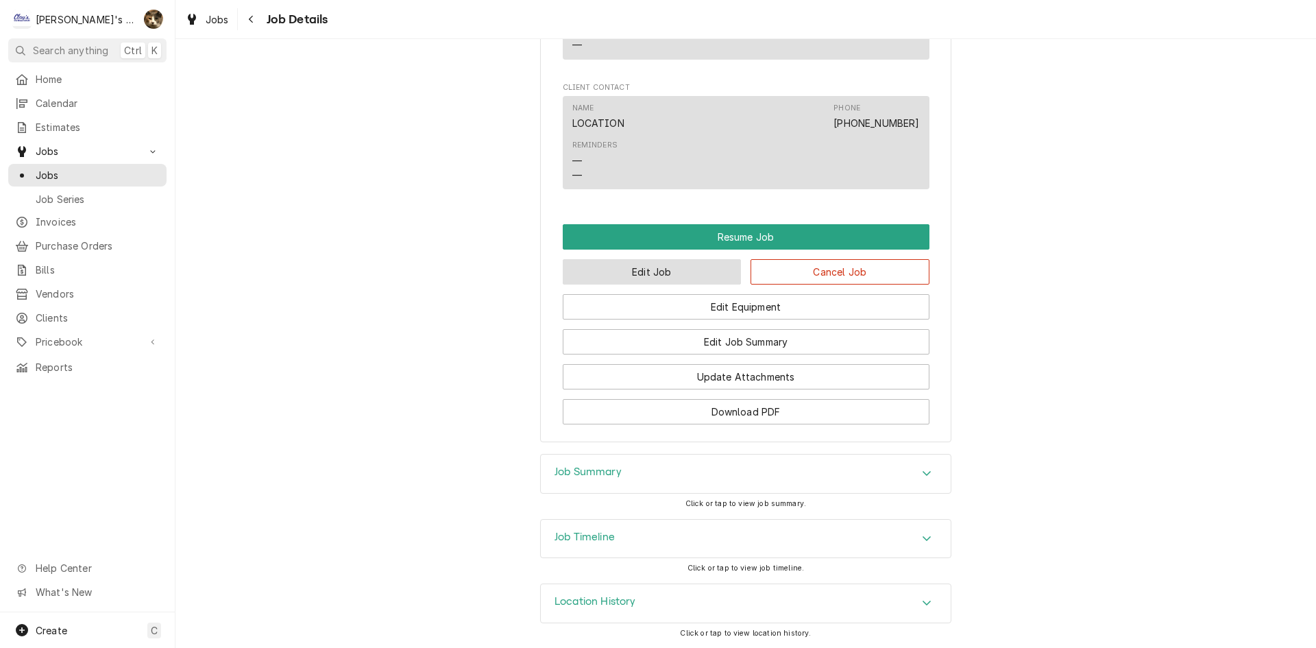
click at [620, 278] on button "Edit Job" at bounding box center [652, 271] width 179 height 25
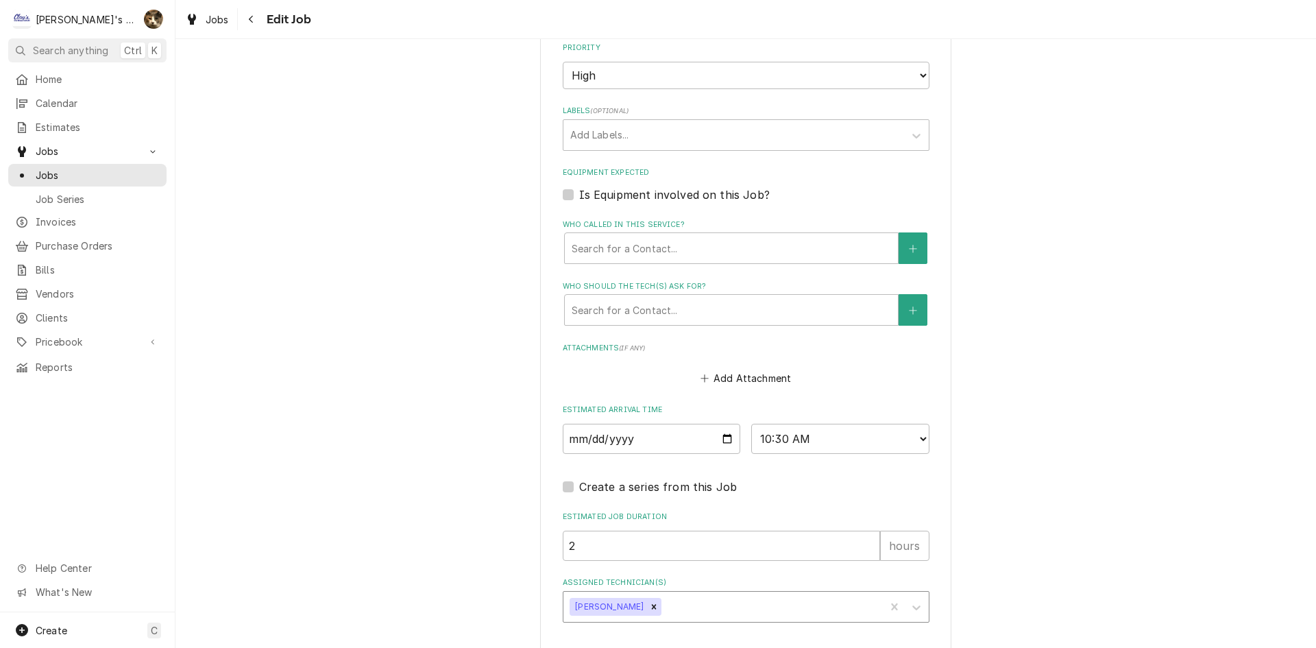
scroll to position [940, 0]
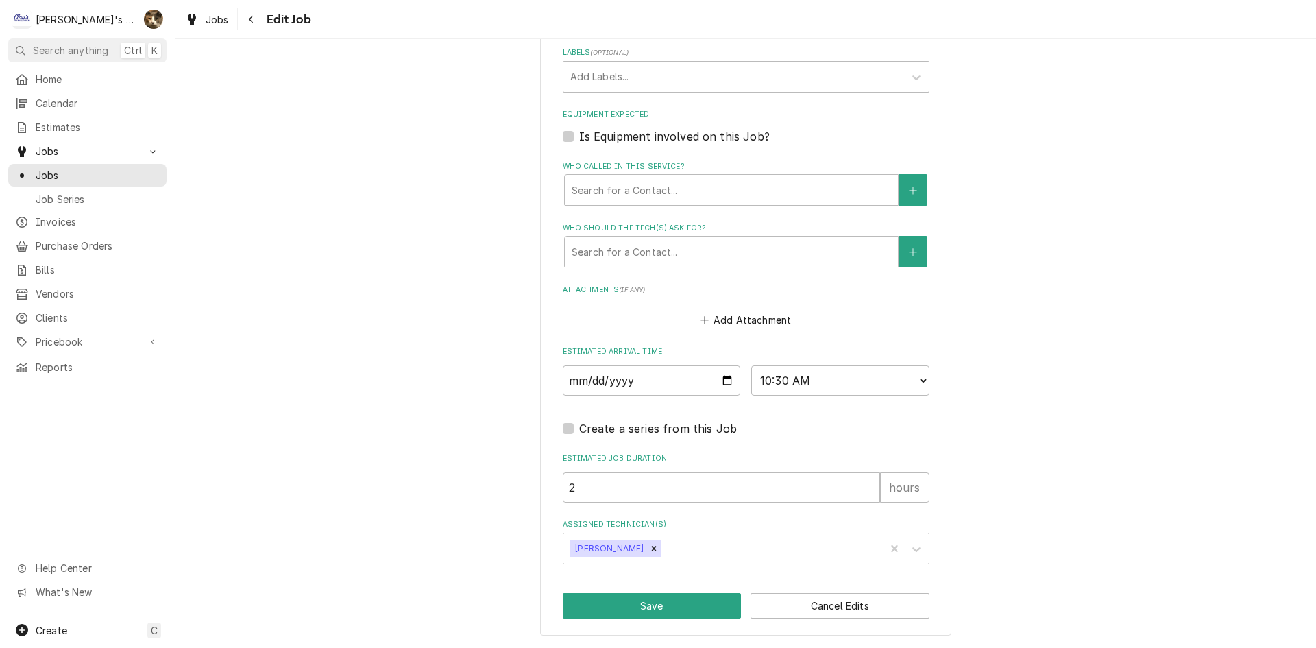
click at [646, 543] on div "Remove Justin Achter" at bounding box center [653, 548] width 15 height 18
click at [637, 543] on div "Assigned Technician(s)" at bounding box center [733, 548] width 327 height 25
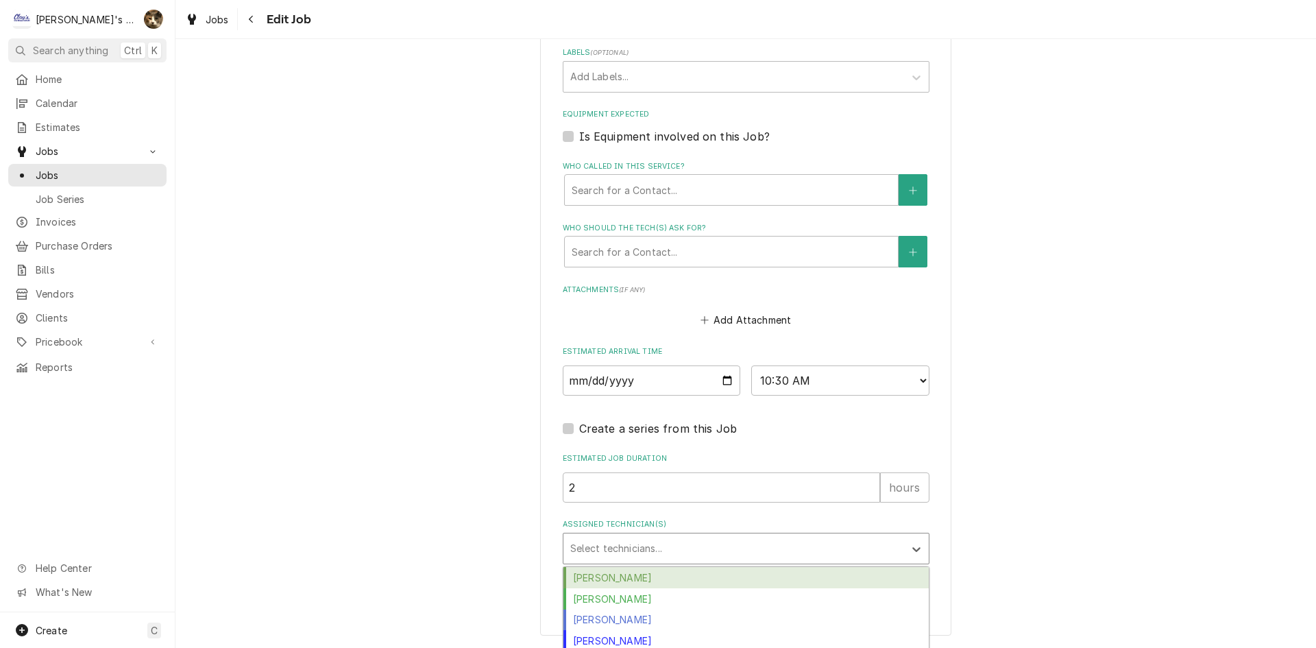
type textarea "x"
type input "CA"
click at [607, 572] on div "[PERSON_NAME]" at bounding box center [745, 577] width 365 height 21
type textarea "x"
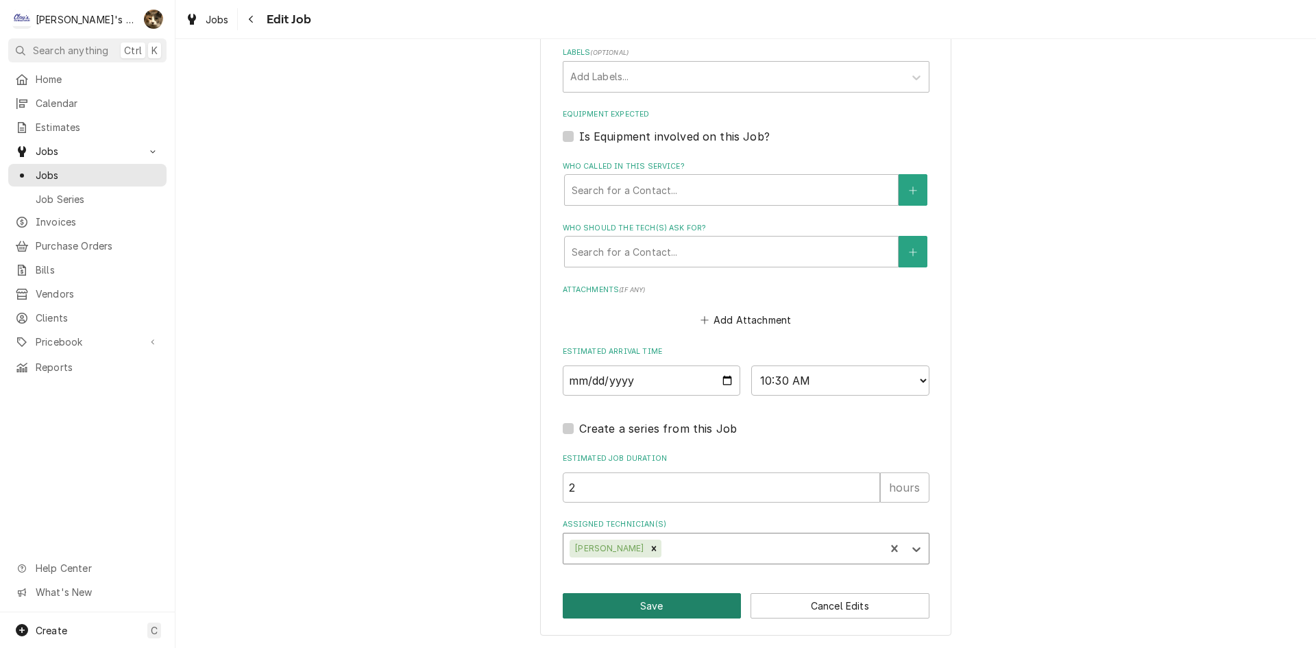
click at [609, 608] on button "Save" at bounding box center [652, 605] width 179 height 25
type textarea "x"
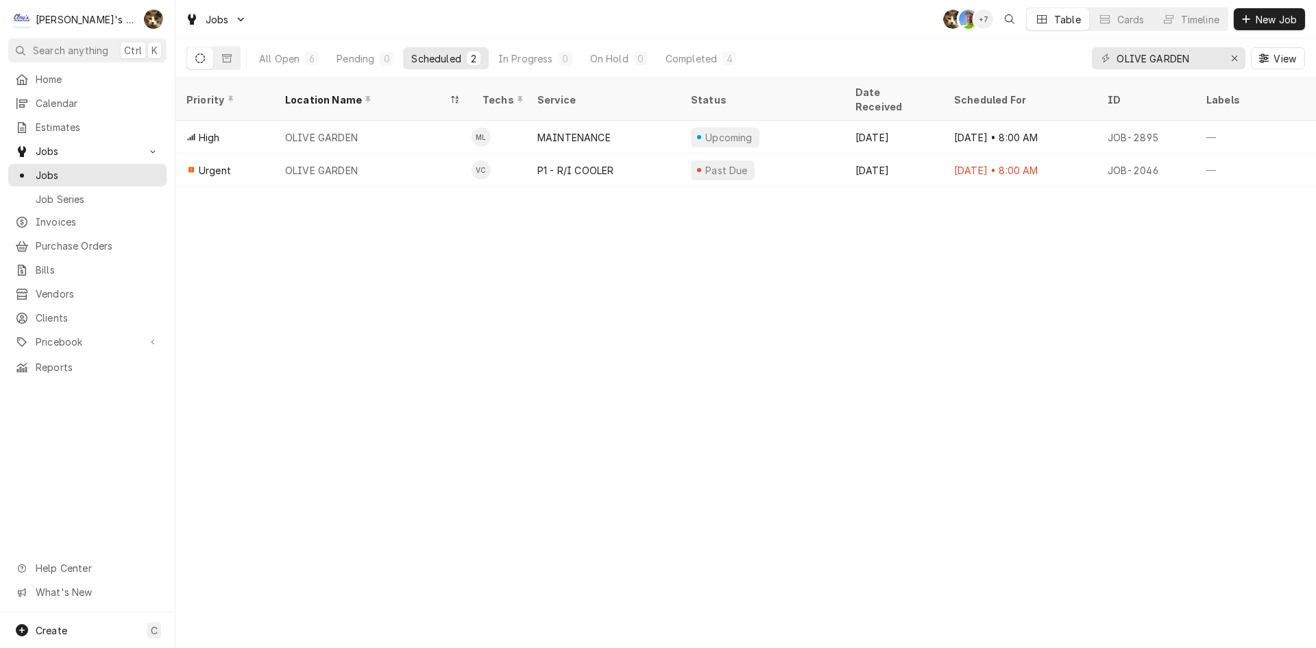
click at [360, 61] on div "Pending" at bounding box center [355, 58] width 38 height 14
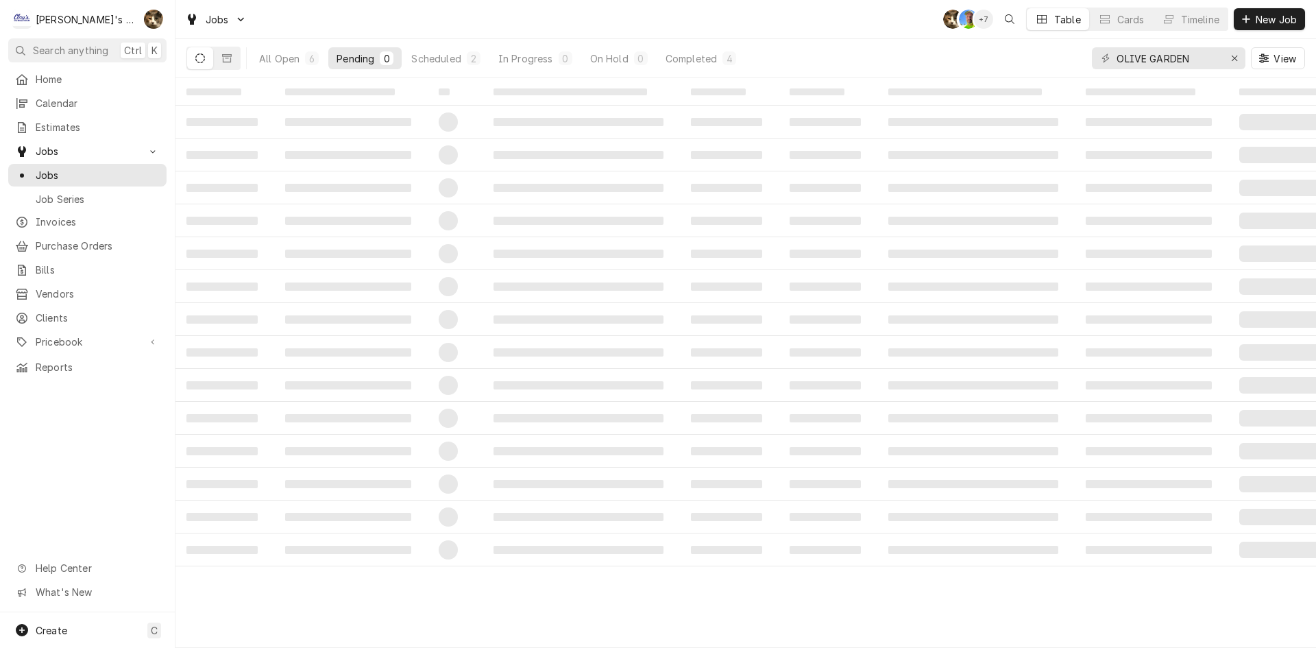
click at [1221, 60] on div "OLIVE GARDEN" at bounding box center [1169, 58] width 154 height 22
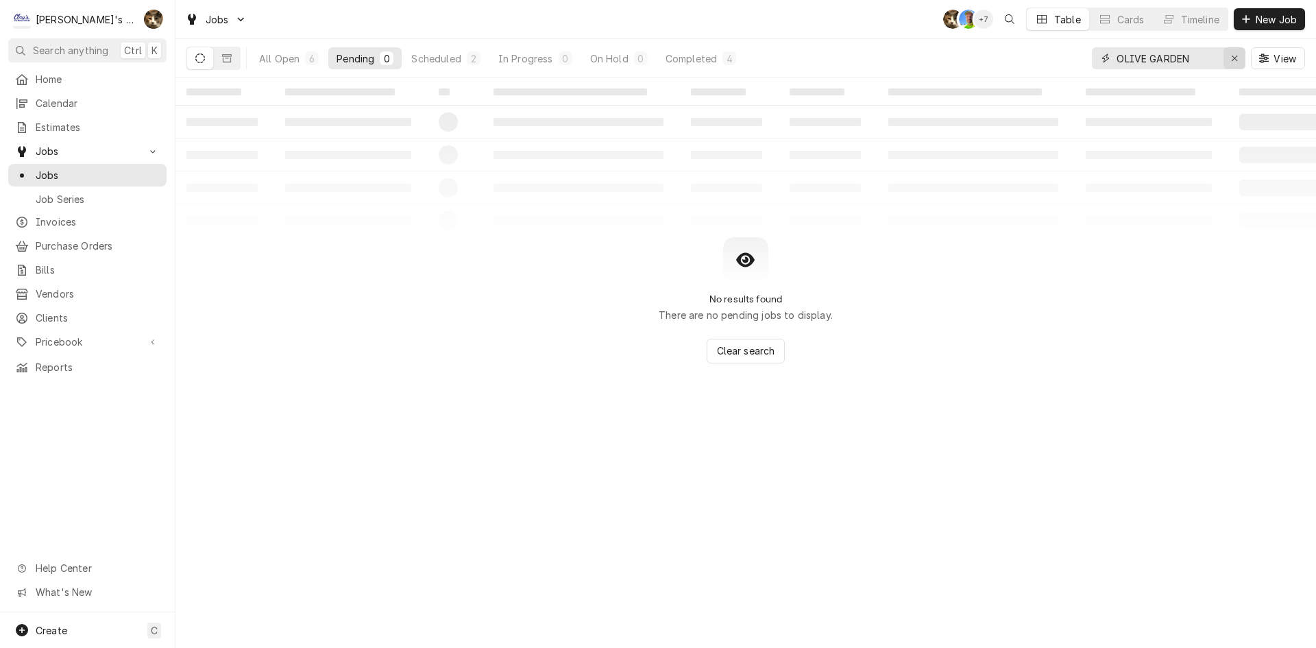
click at [1231, 59] on icon "Erase input" at bounding box center [1235, 58] width 8 height 10
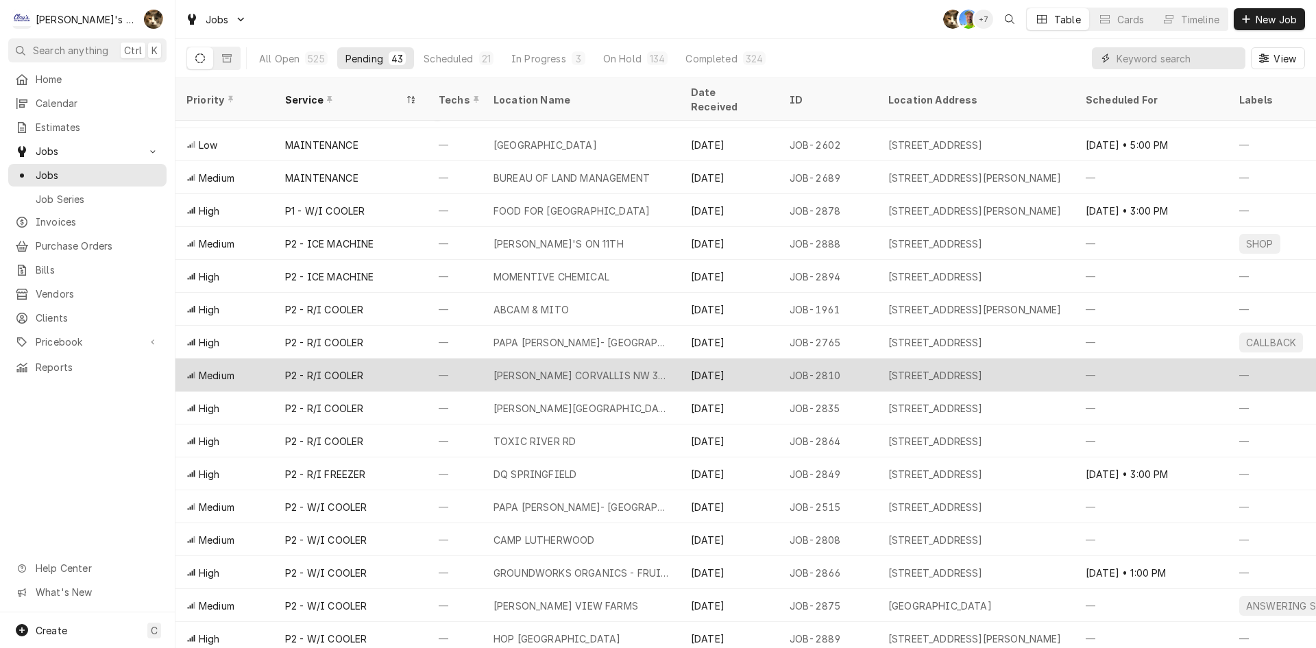
scroll to position [552, 0]
